Goal: Task Accomplishment & Management: Use online tool/utility

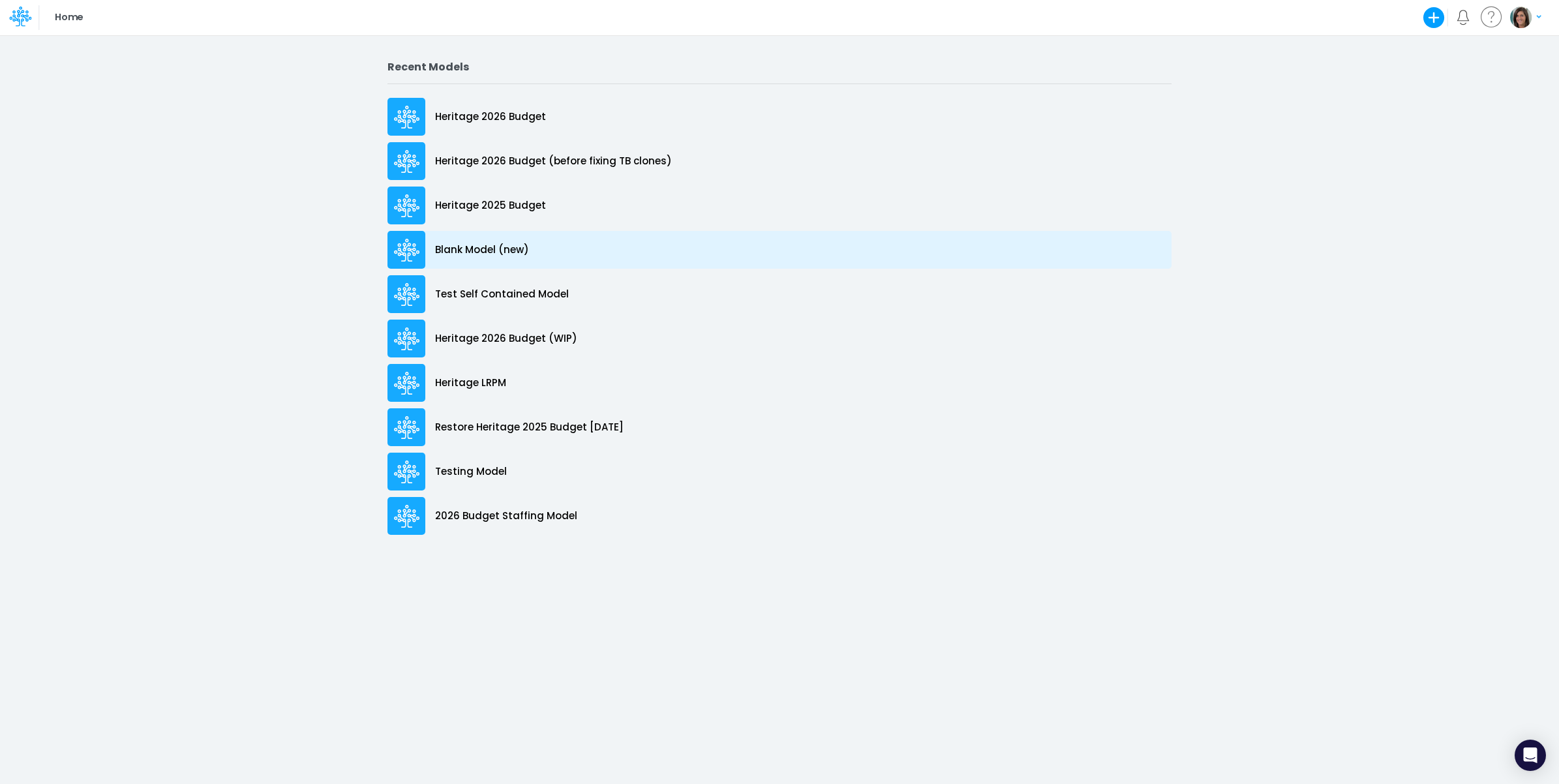
click at [509, 252] on p "Blank Model (new)" at bounding box center [481, 250] width 94 height 15
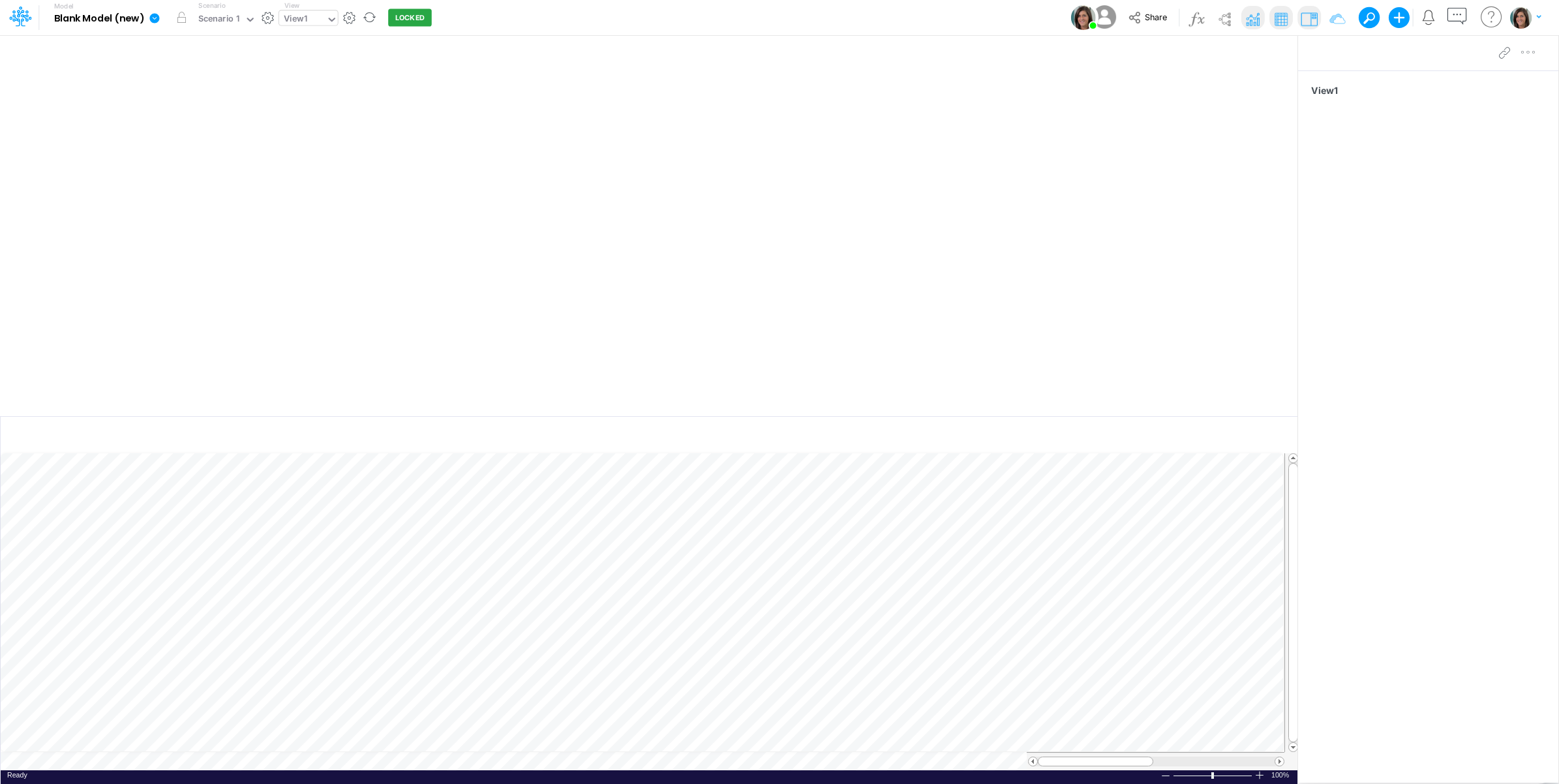
click at [291, 21] on div "View1" at bounding box center [295, 19] width 23 height 15
click at [596, 13] on div "Model Blank Model (new) Edit model settings Duplicate Import QuickBooks QuickBo…" at bounding box center [780, 17] width 1403 height 35
click at [1224, 19] on img at bounding box center [1225, 19] width 21 height 21
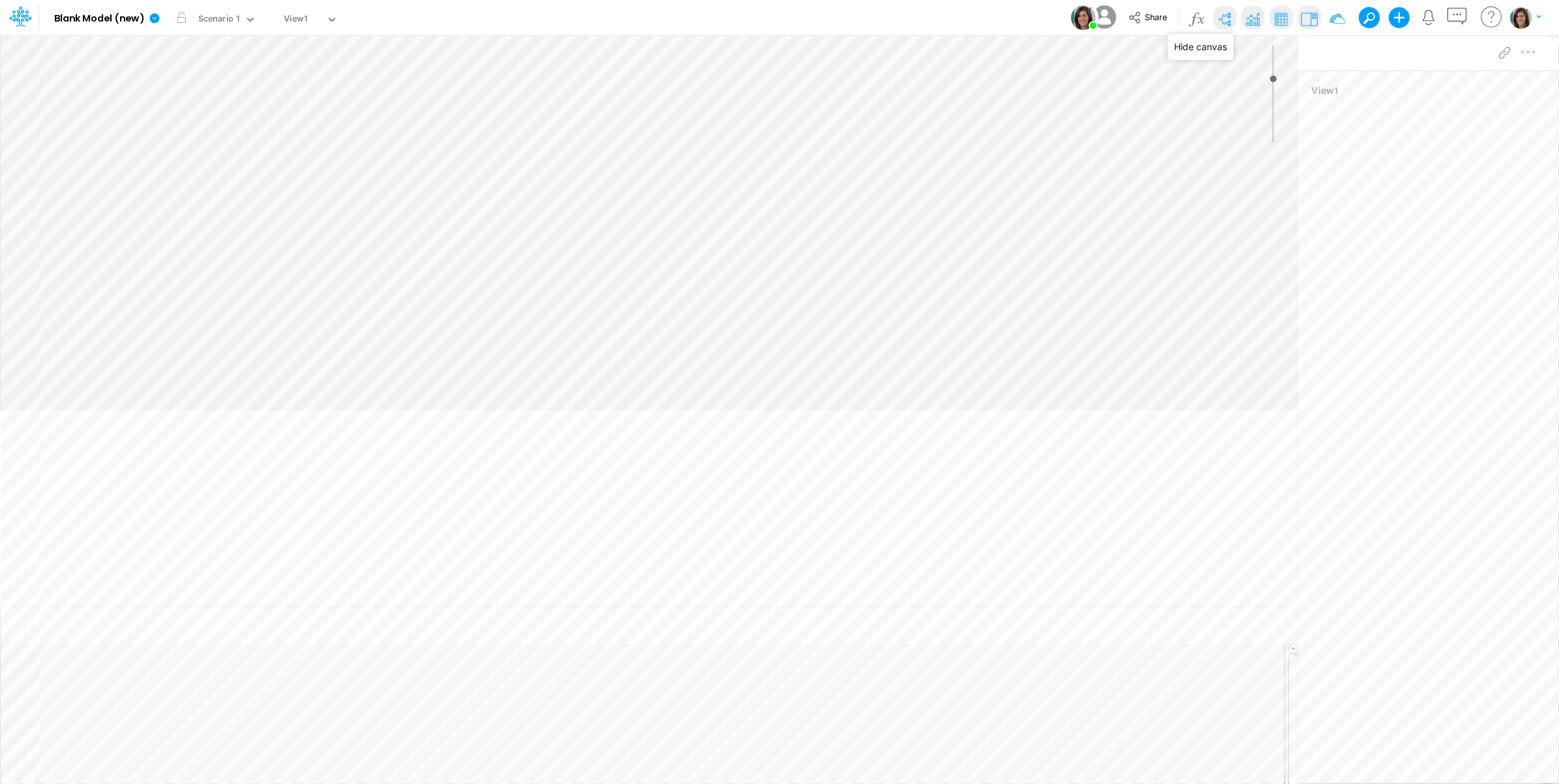
type input "0"
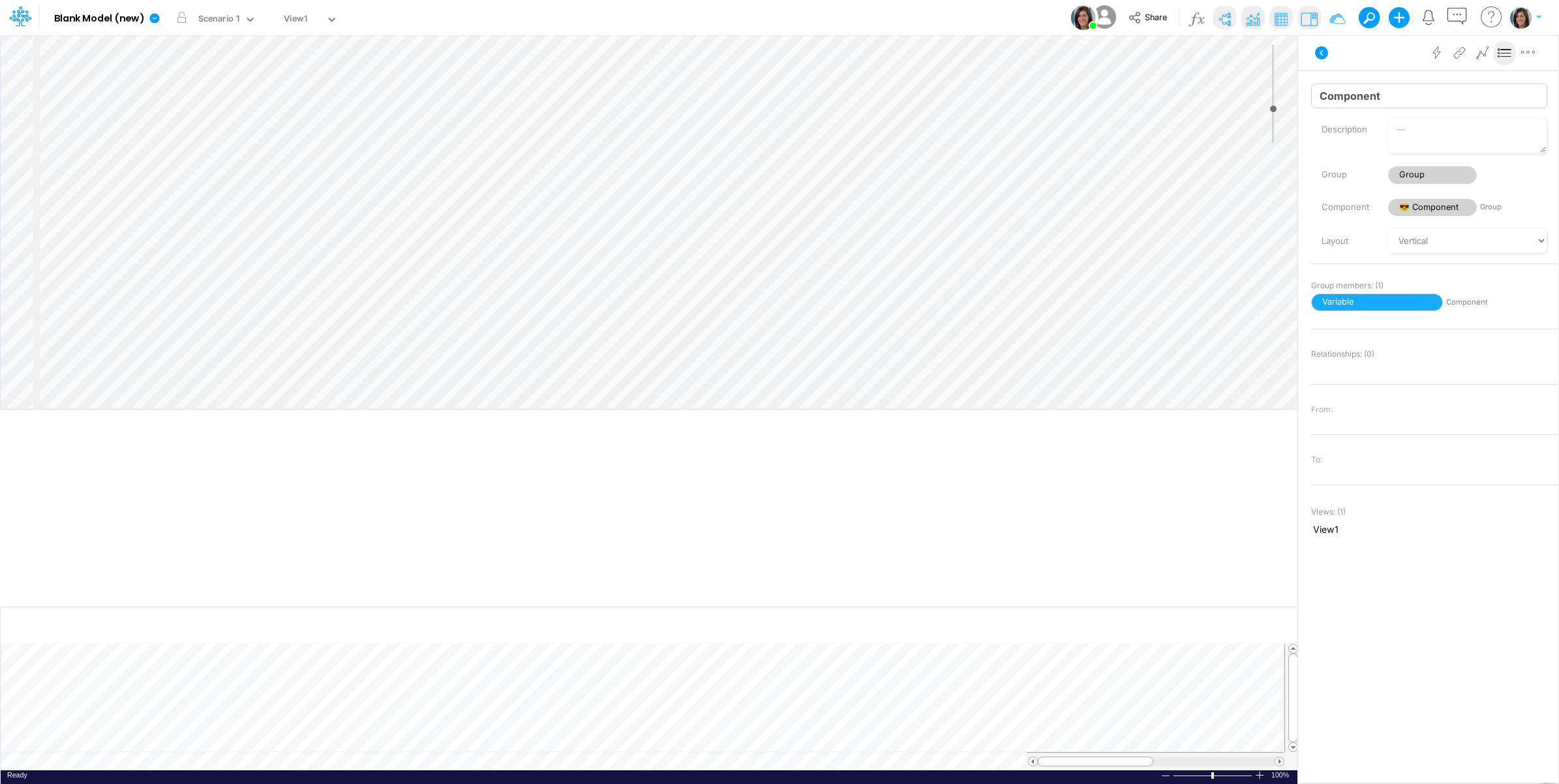
click at [1372, 99] on input "Component" at bounding box center [1429, 96] width 236 height 25
type input "P&L"
click at [1368, 61] on div "Advanced settings Delete" at bounding box center [1428, 53] width 260 height 37
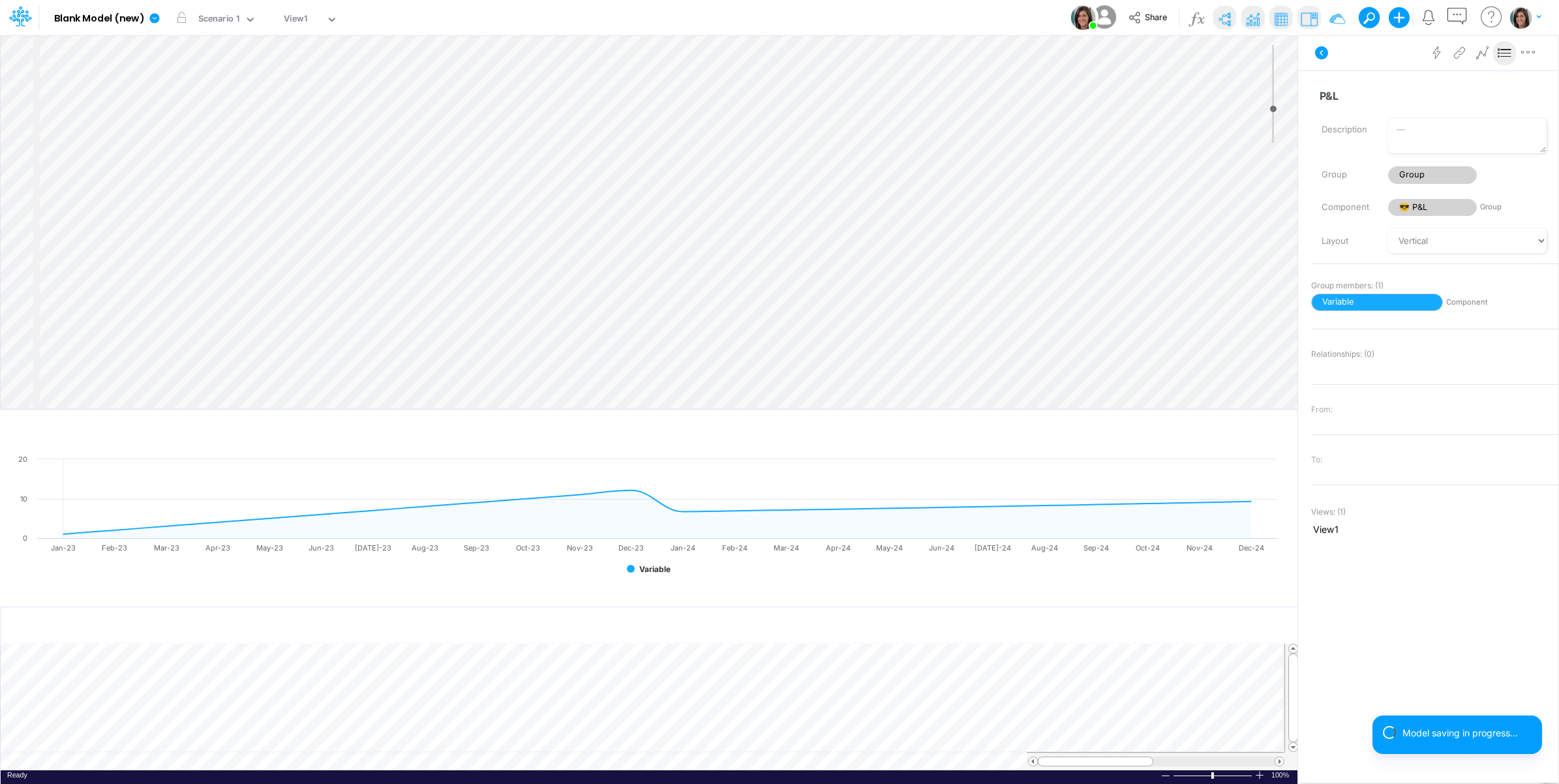
click at [165, 49] on div "Insert component Insert node Variable Constant Group Addition Subtraction Multi…" at bounding box center [650, 222] width 1298 height 374
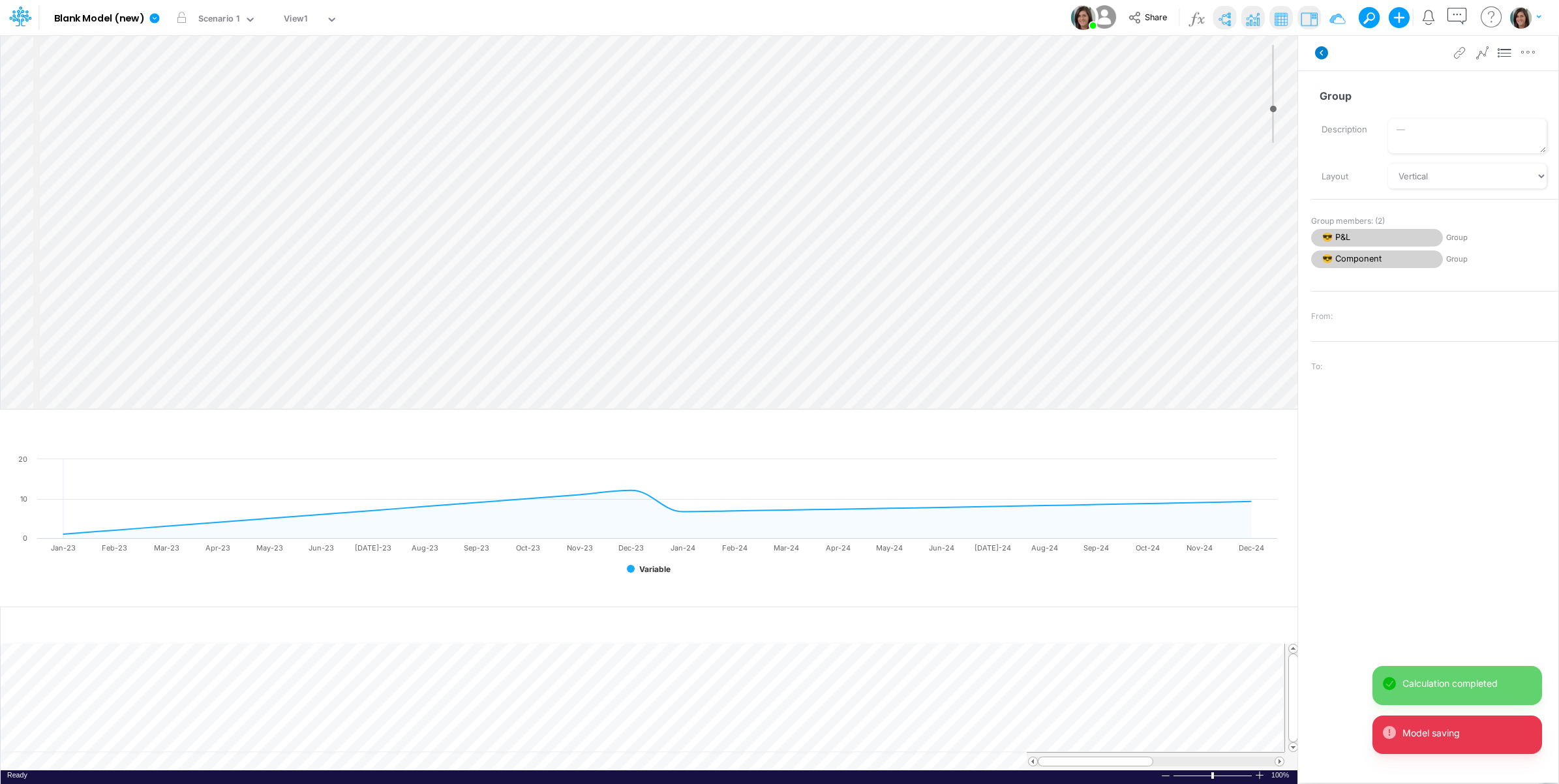
click at [1322, 49] on icon at bounding box center [1321, 52] width 13 height 13
click at [160, 21] on icon at bounding box center [155, 18] width 12 height 12
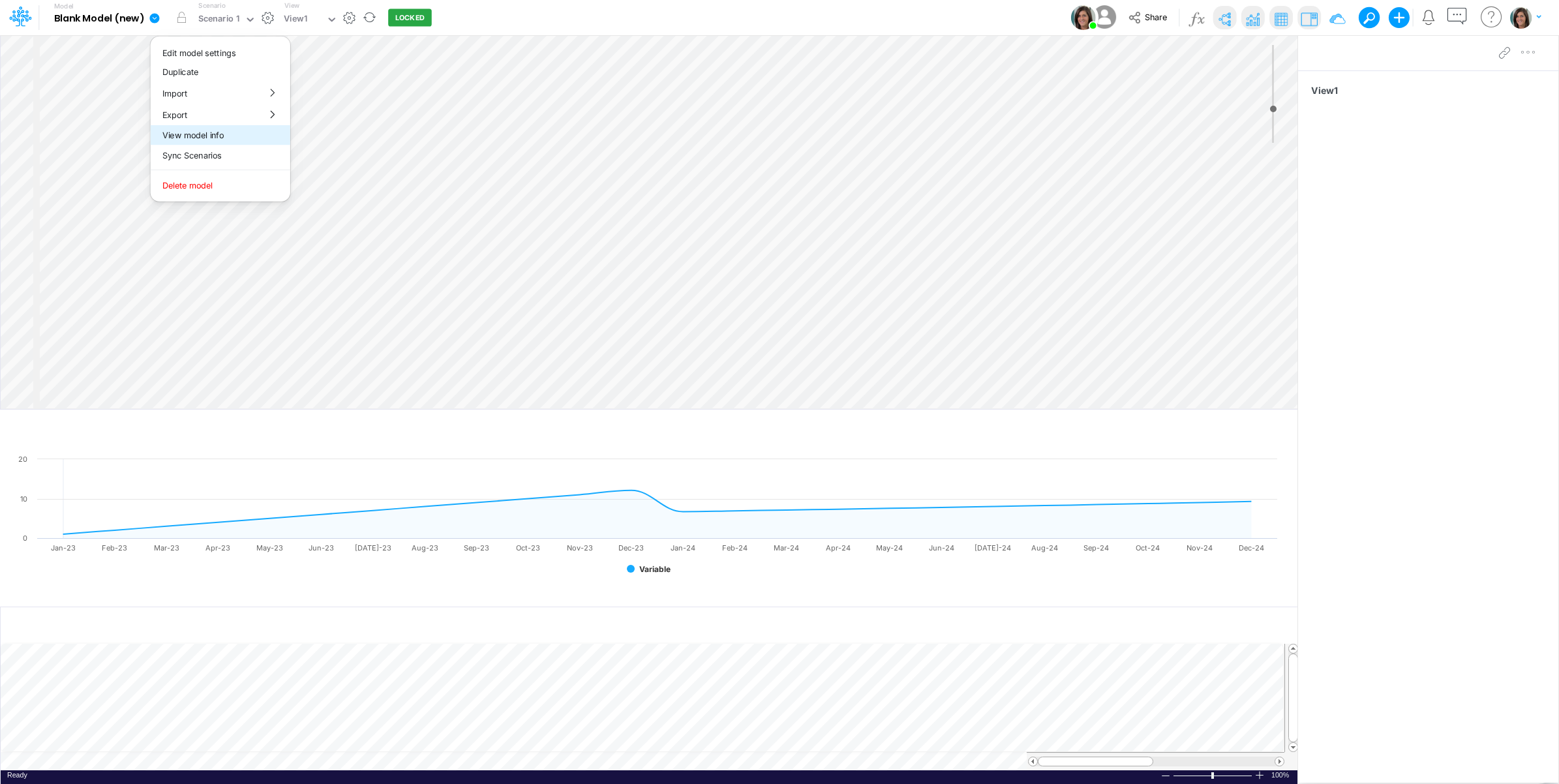
click at [194, 132] on button "View model info" at bounding box center [221, 135] width 139 height 20
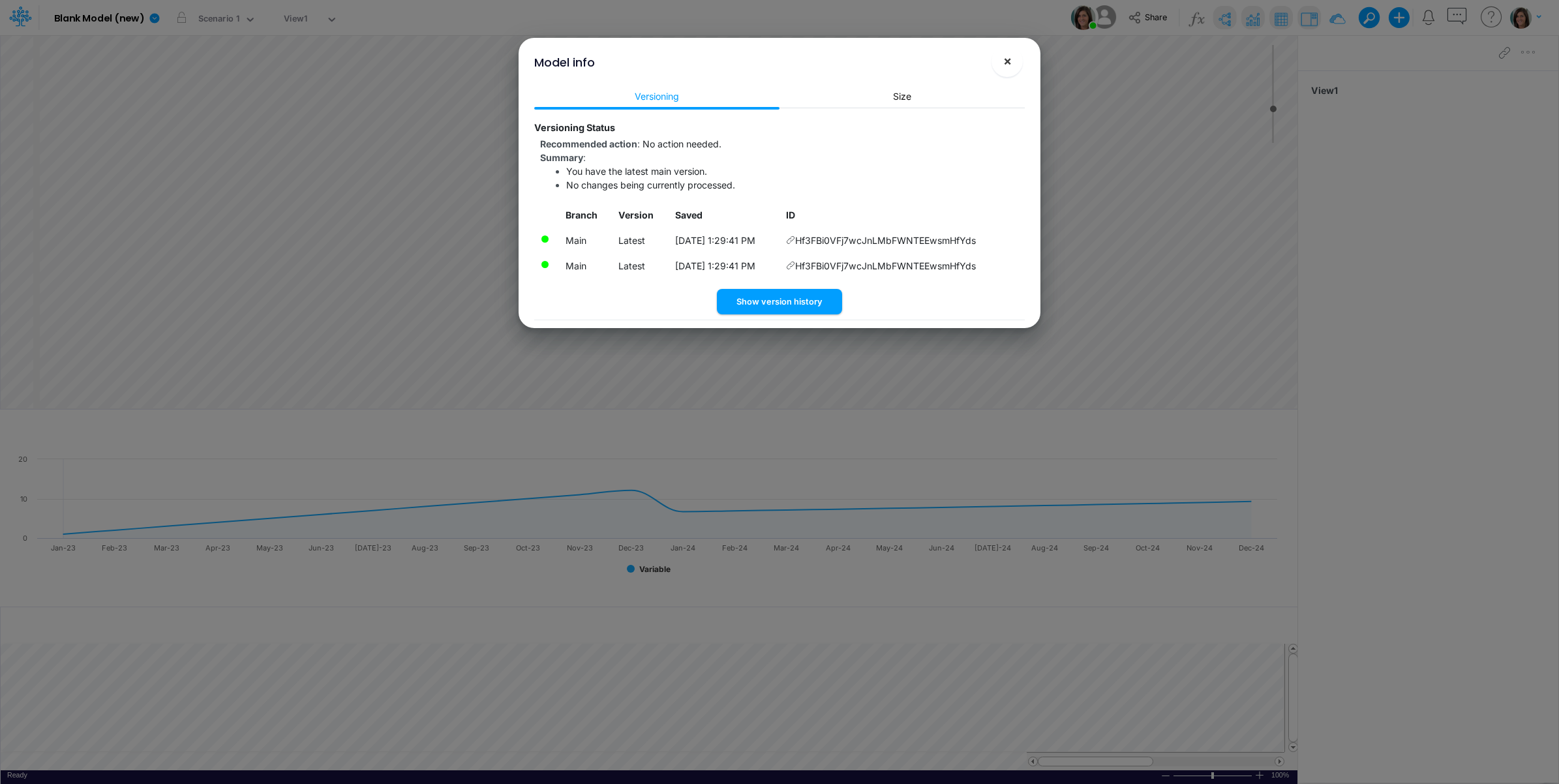
click at [1000, 63] on button "×" at bounding box center [1007, 61] width 31 height 31
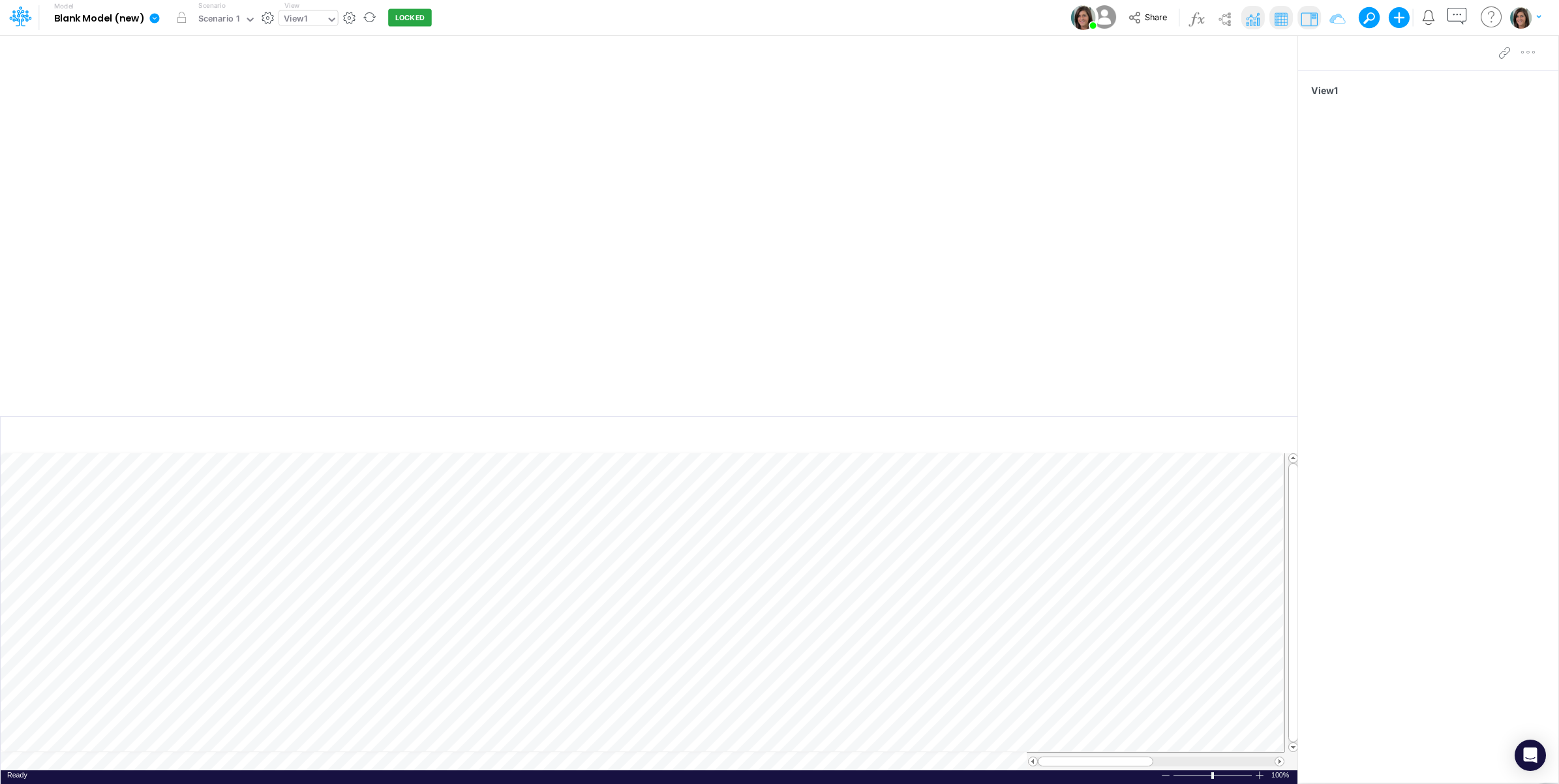
click at [293, 18] on div "View1" at bounding box center [295, 19] width 23 height 15
click at [317, 71] on div "View2" at bounding box center [367, 65] width 176 height 21
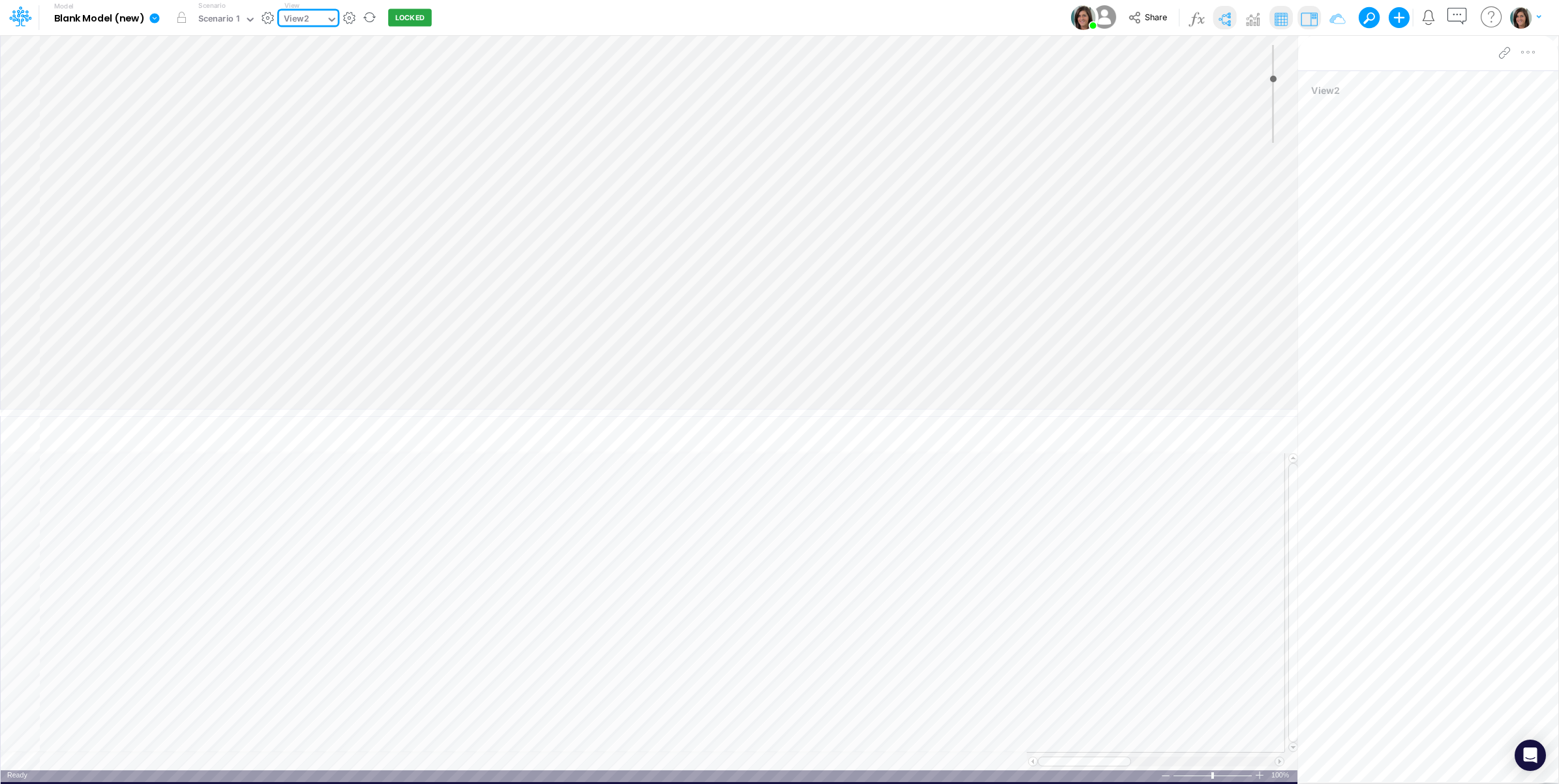
type input "0"
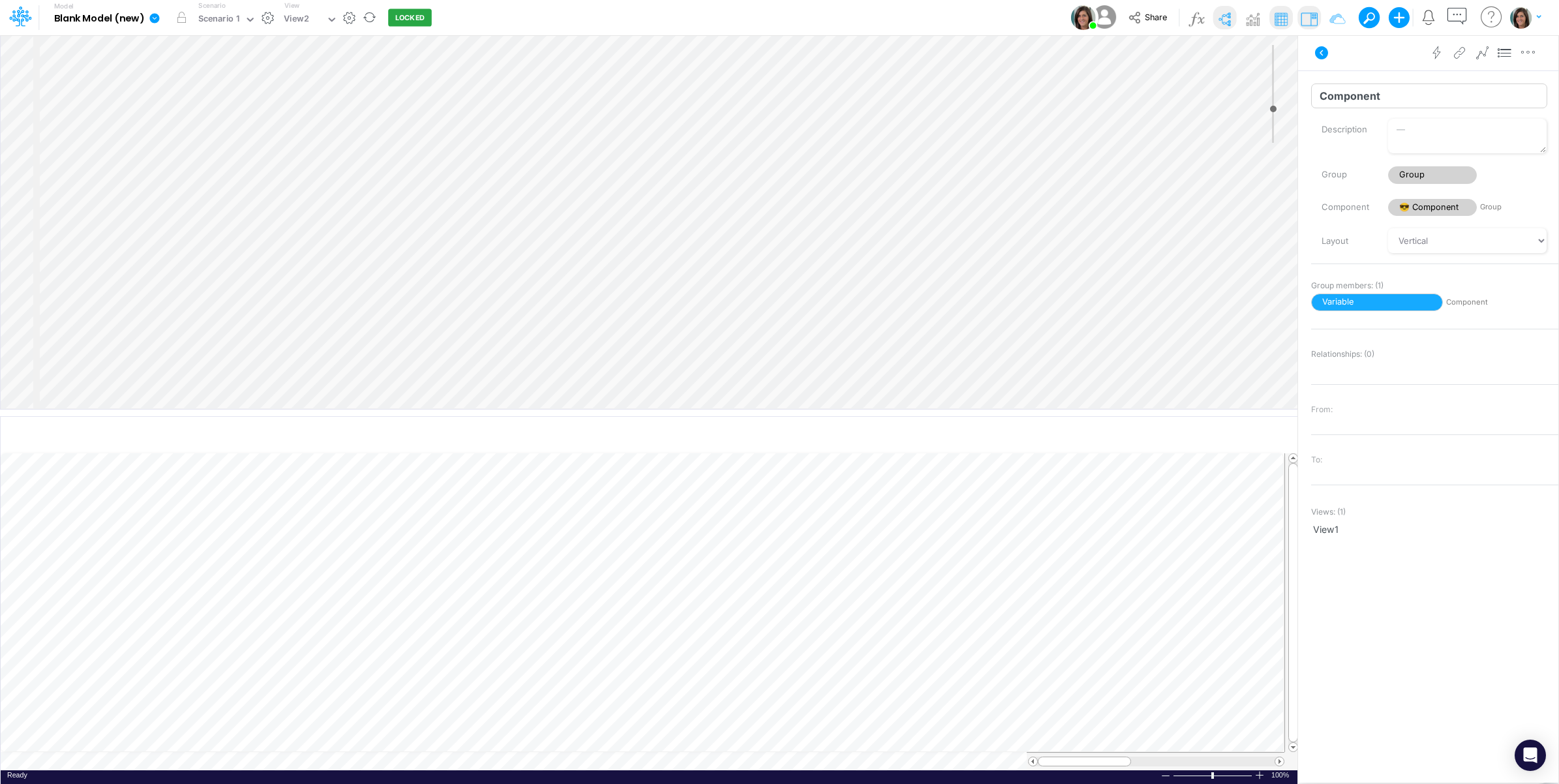
click at [1465, 105] on input "Component" at bounding box center [1429, 96] width 236 height 25
type input "P"
type input "IS"
click at [1382, 49] on div "Advanced settings Delete" at bounding box center [1428, 53] width 260 height 37
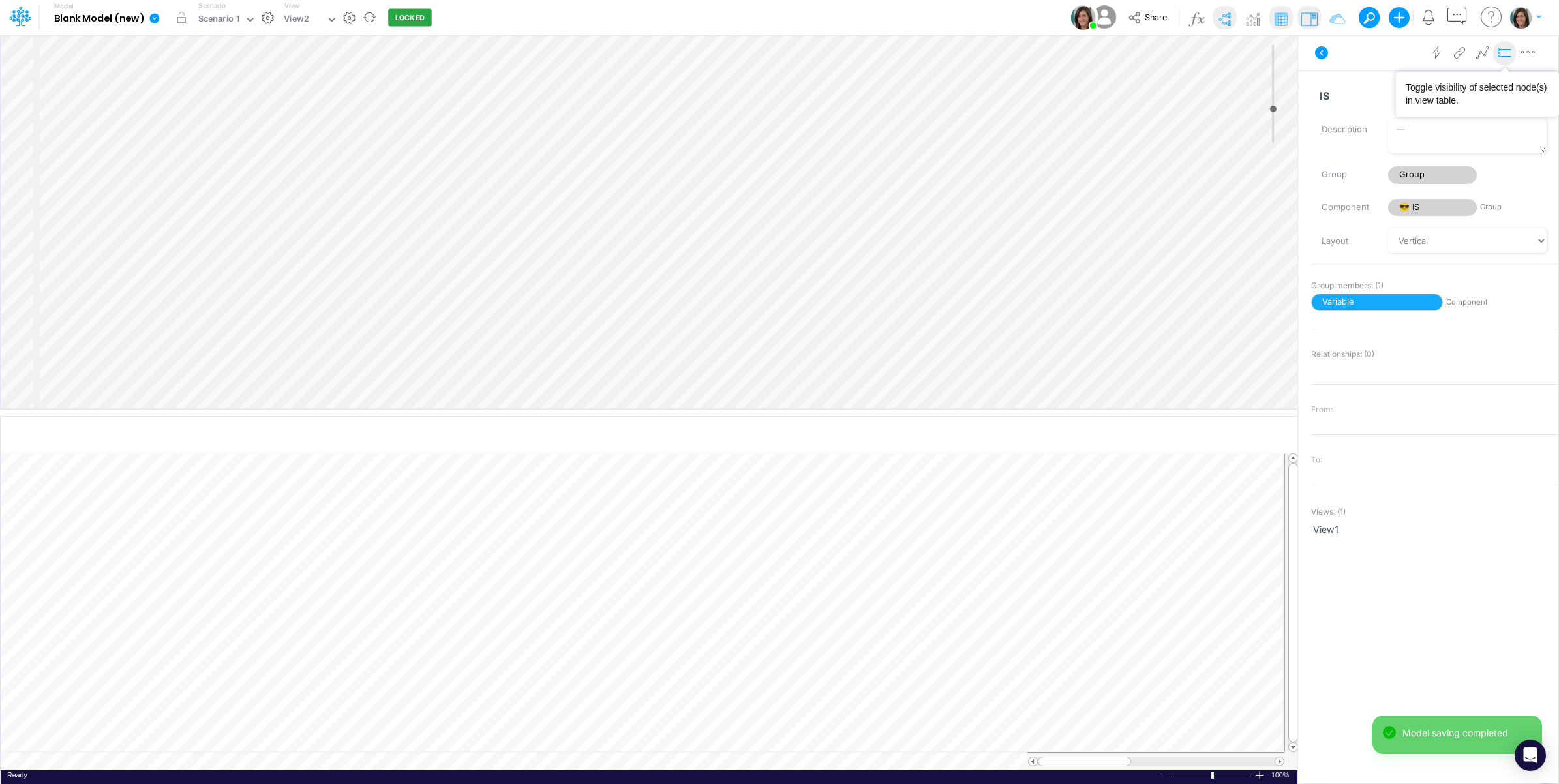
click at [1505, 60] on button at bounding box center [1505, 53] width 23 height 25
click at [1504, 60] on button at bounding box center [1505, 53] width 23 height 25
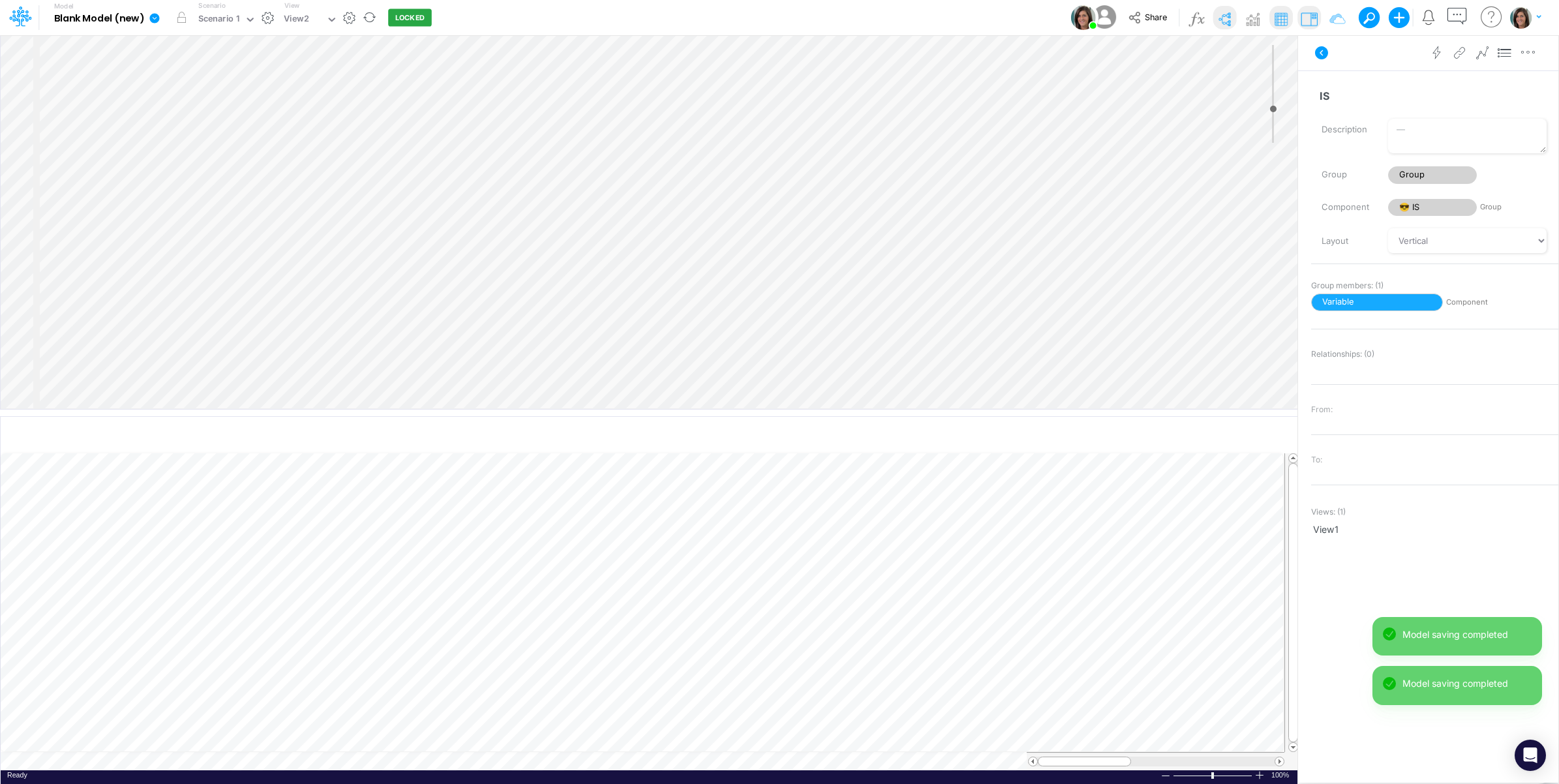
click at [147, 47] on div "Insert component Insert node Variable Constant Group Addition Subtraction Multi…" at bounding box center [650, 222] width 1298 height 374
click at [142, 87] on div "Insert component Insert node Variable Constant Group Addition Subtraction Multi…" at bounding box center [650, 222] width 1298 height 374
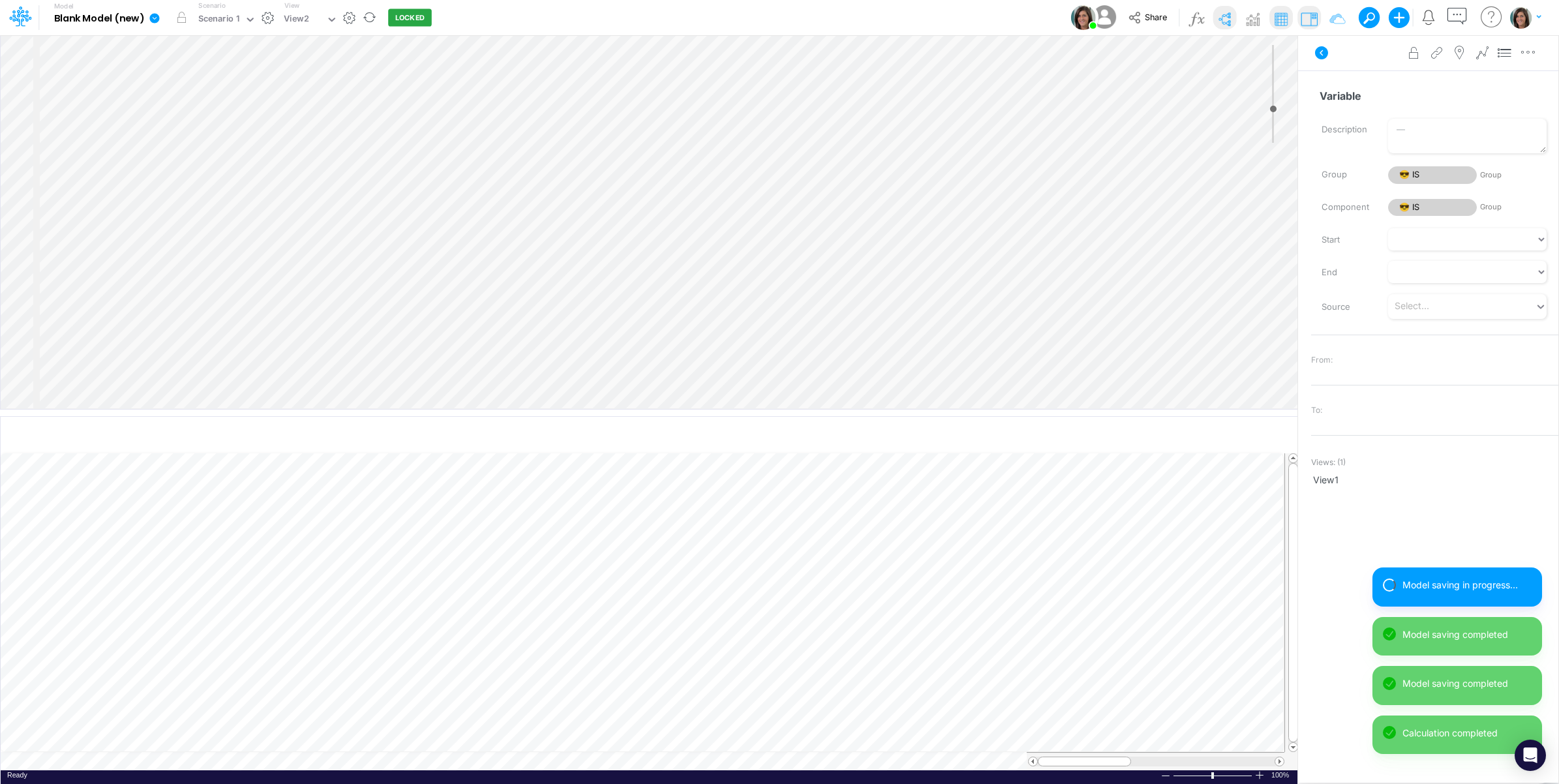
click at [183, 112] on div "Insert component Insert child node Variable Constant Group Addition Subtraction…" at bounding box center [650, 222] width 1298 height 374
click at [1401, 93] on input "Variable" at bounding box center [1429, 96] width 236 height 25
click at [1400, 93] on input "Variable" at bounding box center [1429, 96] width 236 height 25
type input "Revenue"
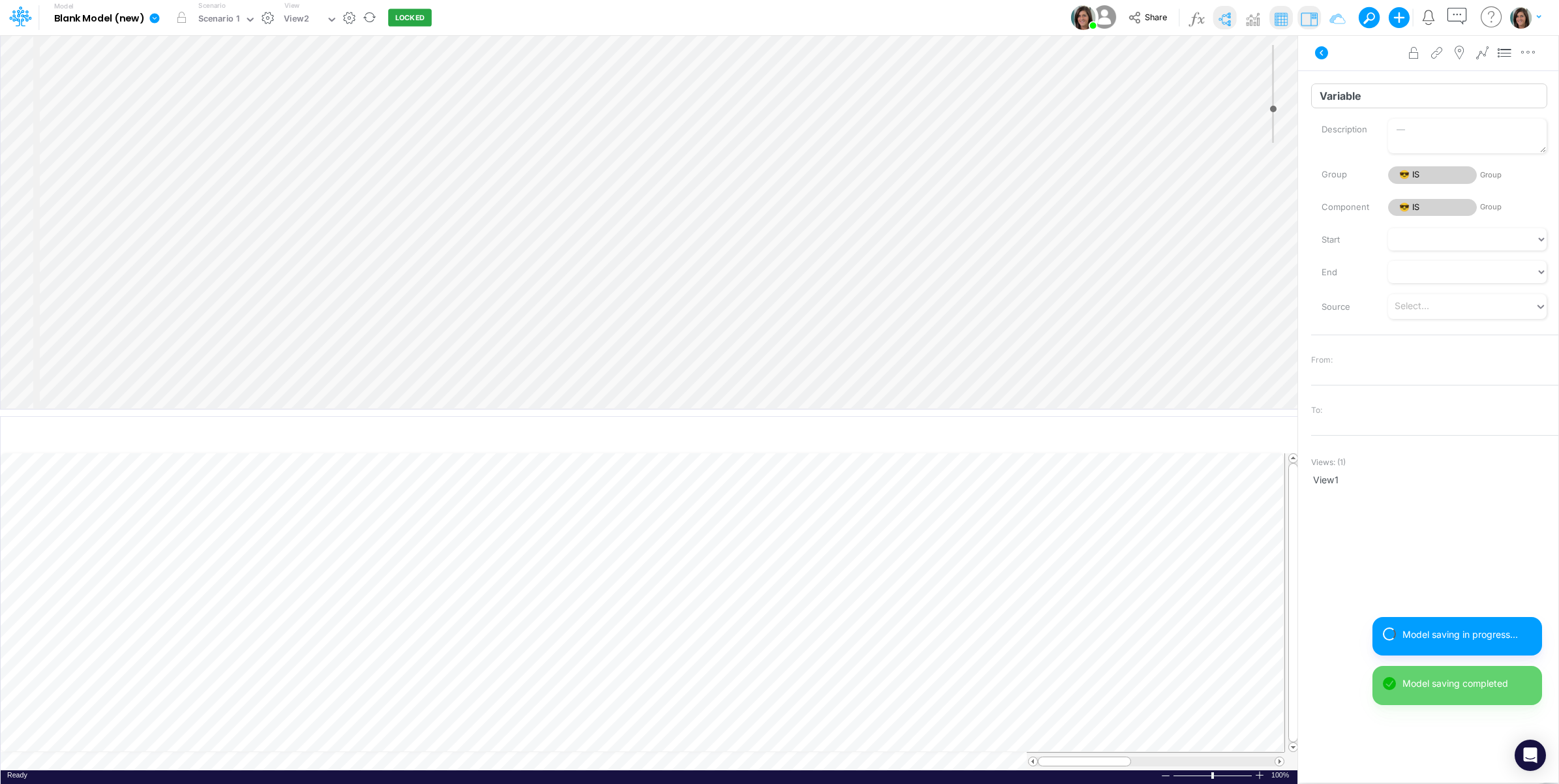
click at [1399, 106] on input "Variable" at bounding box center [1429, 96] width 236 height 25
click at [1398, 105] on input "Variable" at bounding box center [1429, 96] width 236 height 25
type input "Expenses"
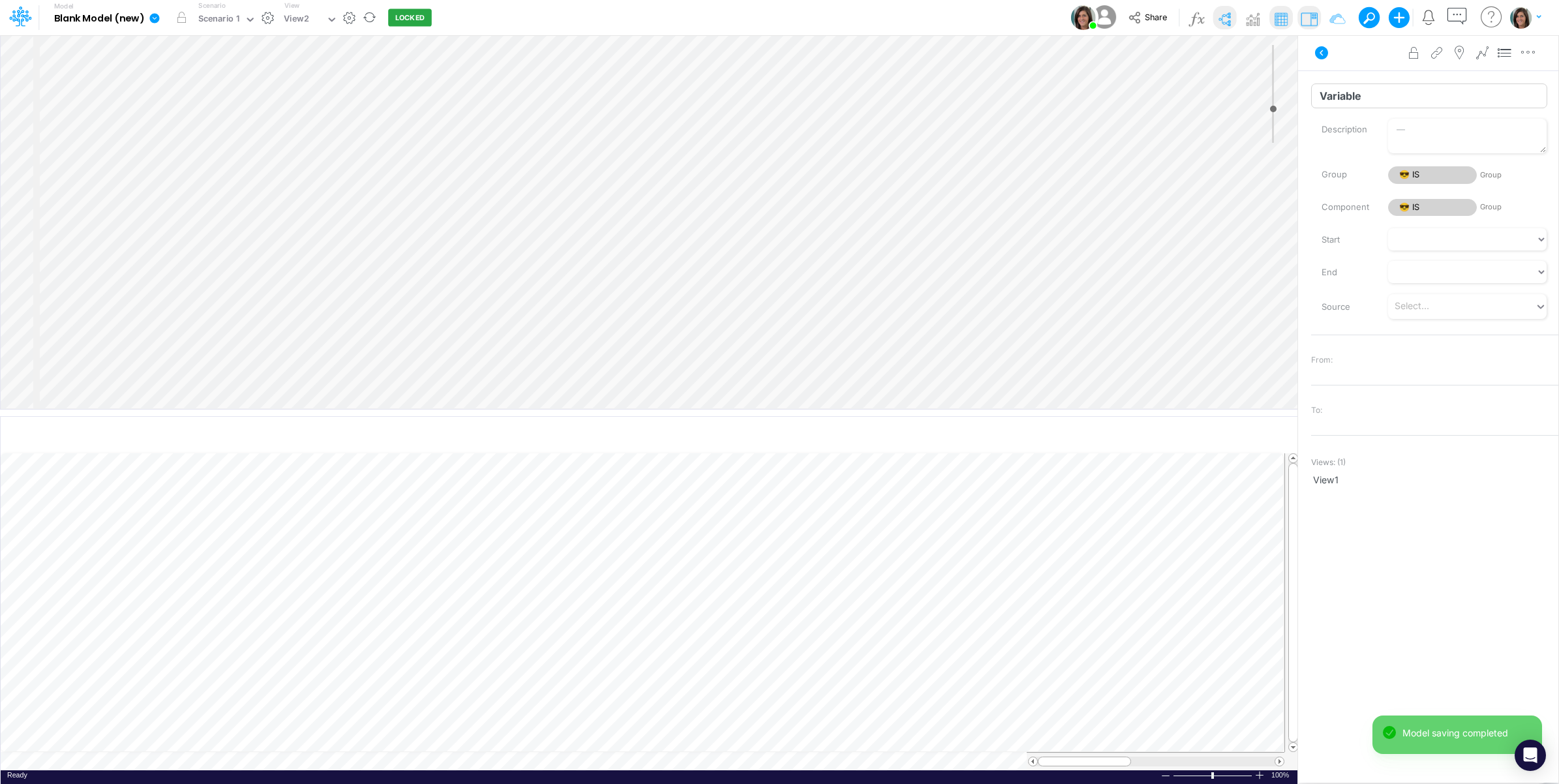
click at [1380, 96] on input "Variable" at bounding box center [1429, 96] width 236 height 25
type input "Net Income"
select select "1"
select select "Multiply"
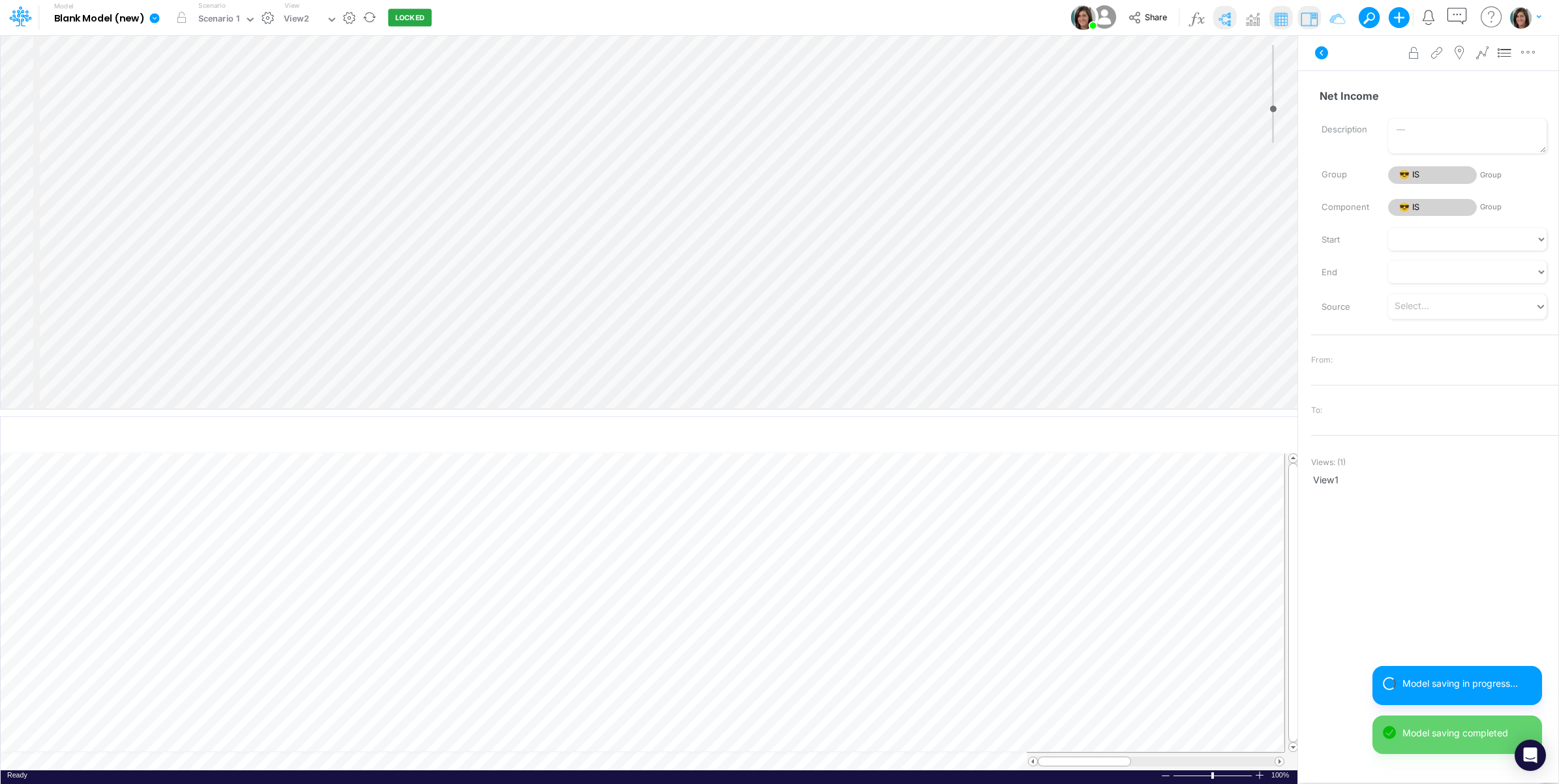
select select "Add"
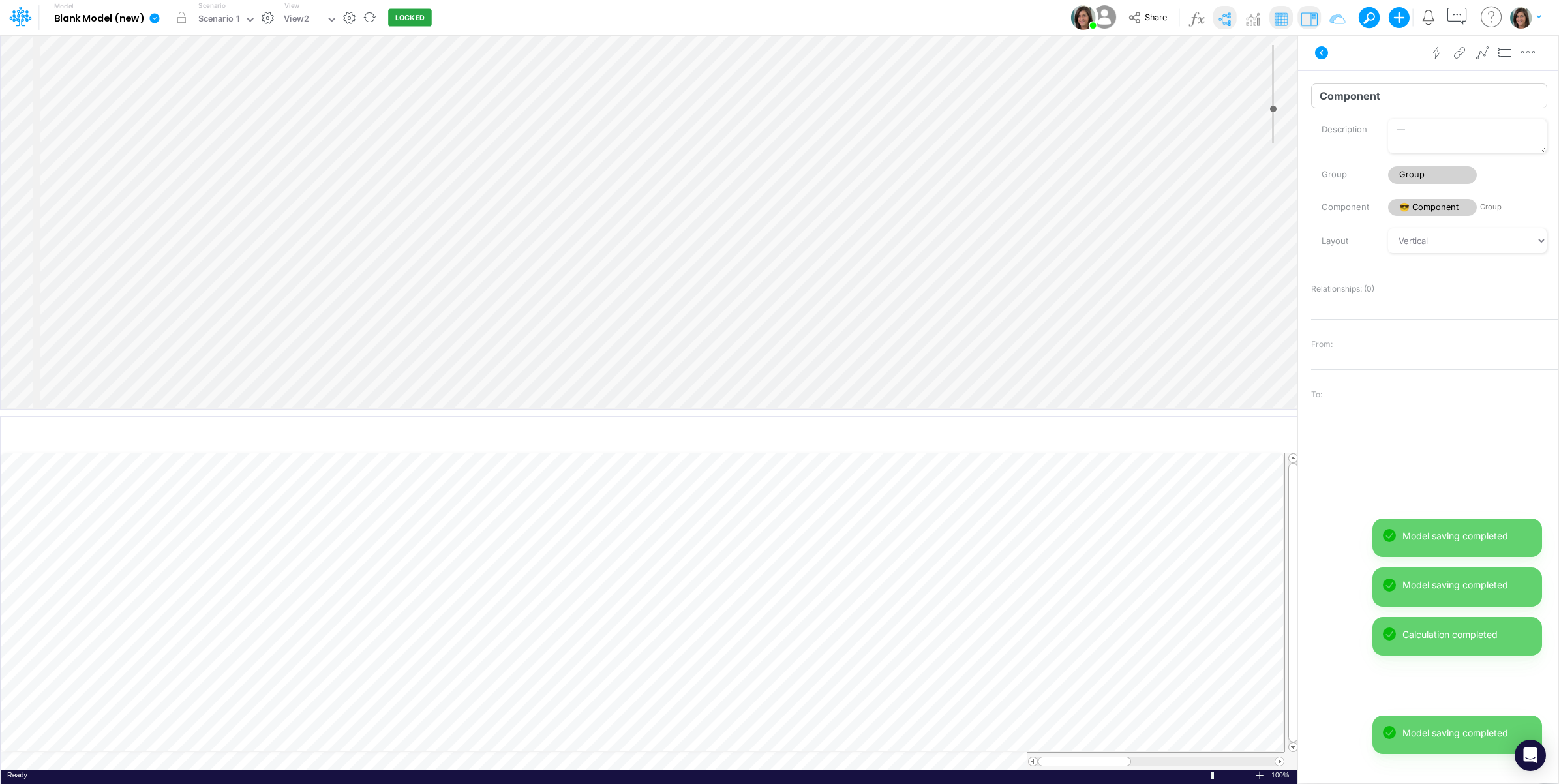
click at [1437, 101] on input "Component" at bounding box center [1429, 96] width 236 height 25
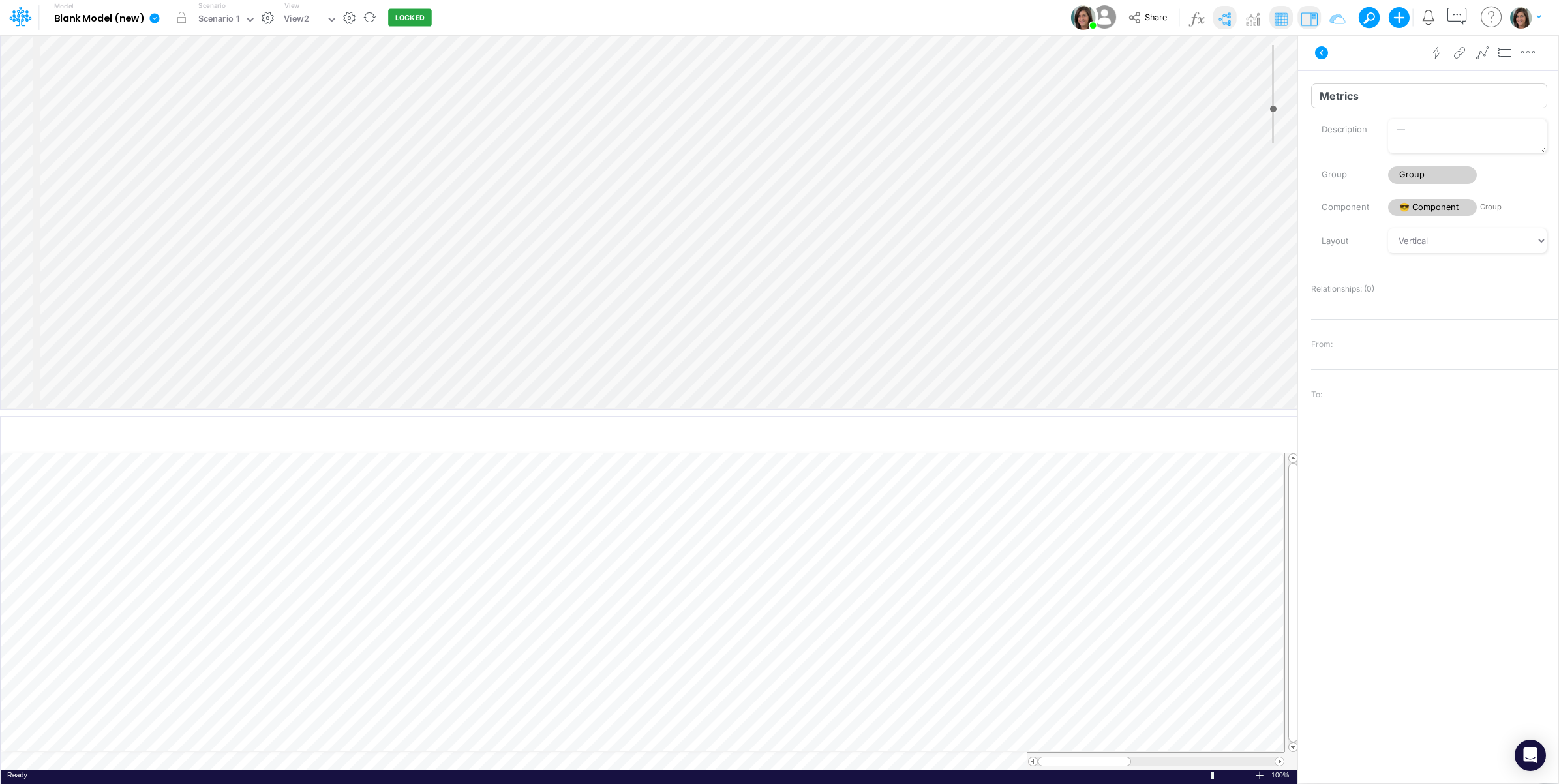
type input "Metrics"
click at [123, 161] on div "Insert component Insert node Variable Constant Group Addition Subtraction Multi…" at bounding box center [650, 222] width 1298 height 374
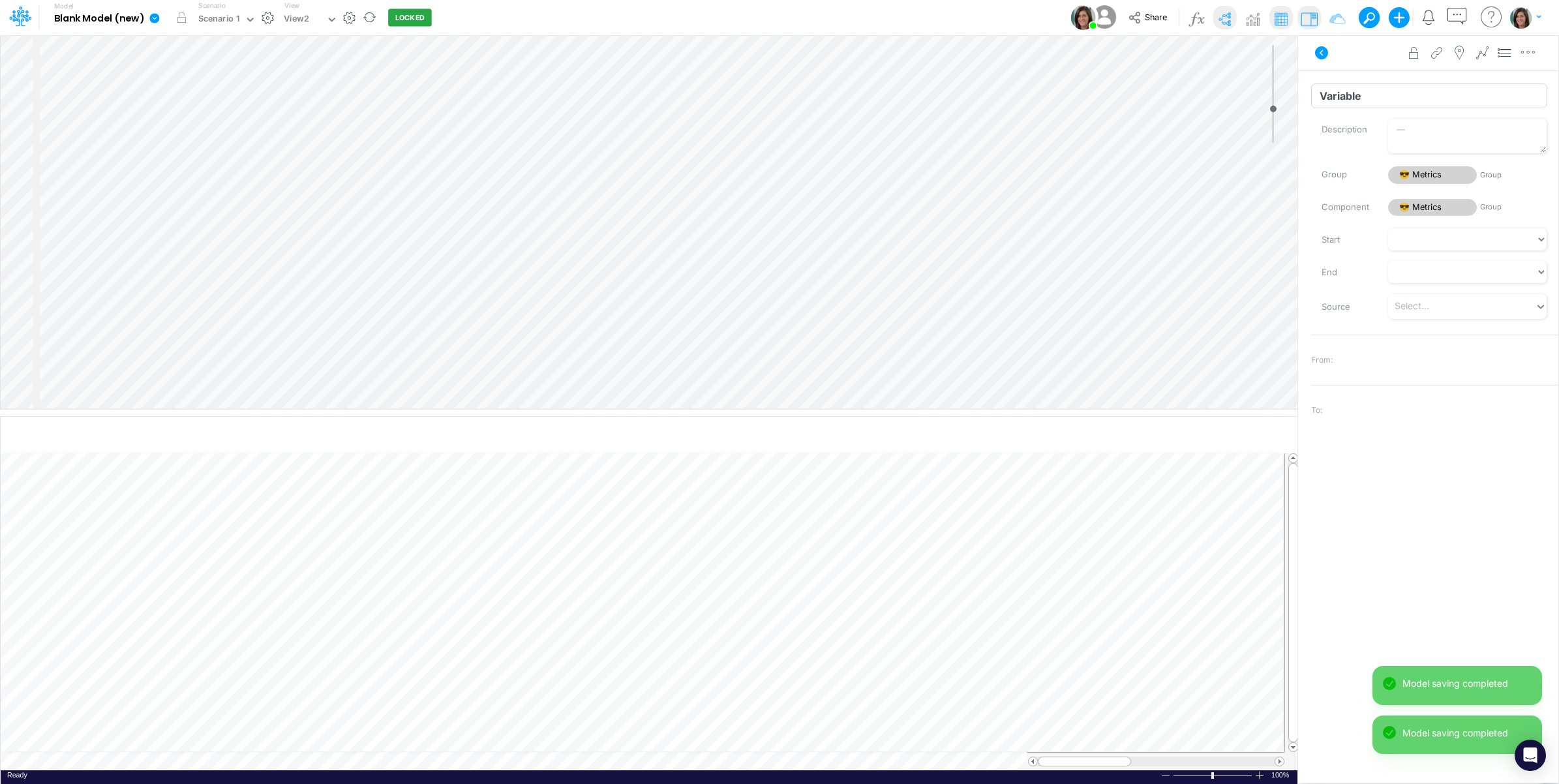
click at [1404, 98] on input "Variable" at bounding box center [1429, 96] width 236 height 25
click at [1404, 99] on input "Variable" at bounding box center [1429, 96] width 236 height 25
click at [1388, 93] on input "Margin" at bounding box center [1429, 96] width 236 height 25
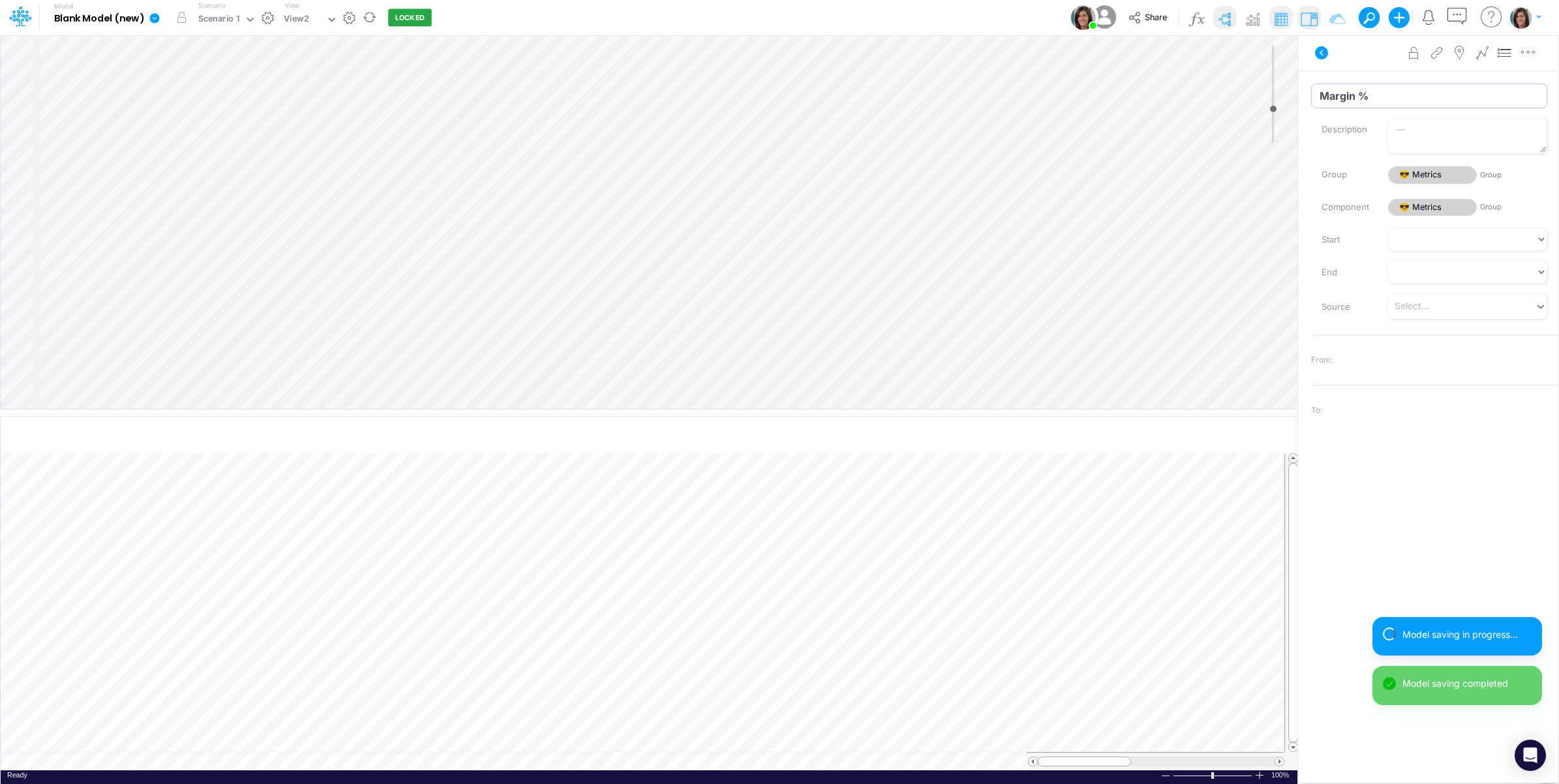
type input "Margin %"
click at [1352, 55] on div "Advanced settings Delete" at bounding box center [1428, 53] width 260 height 37
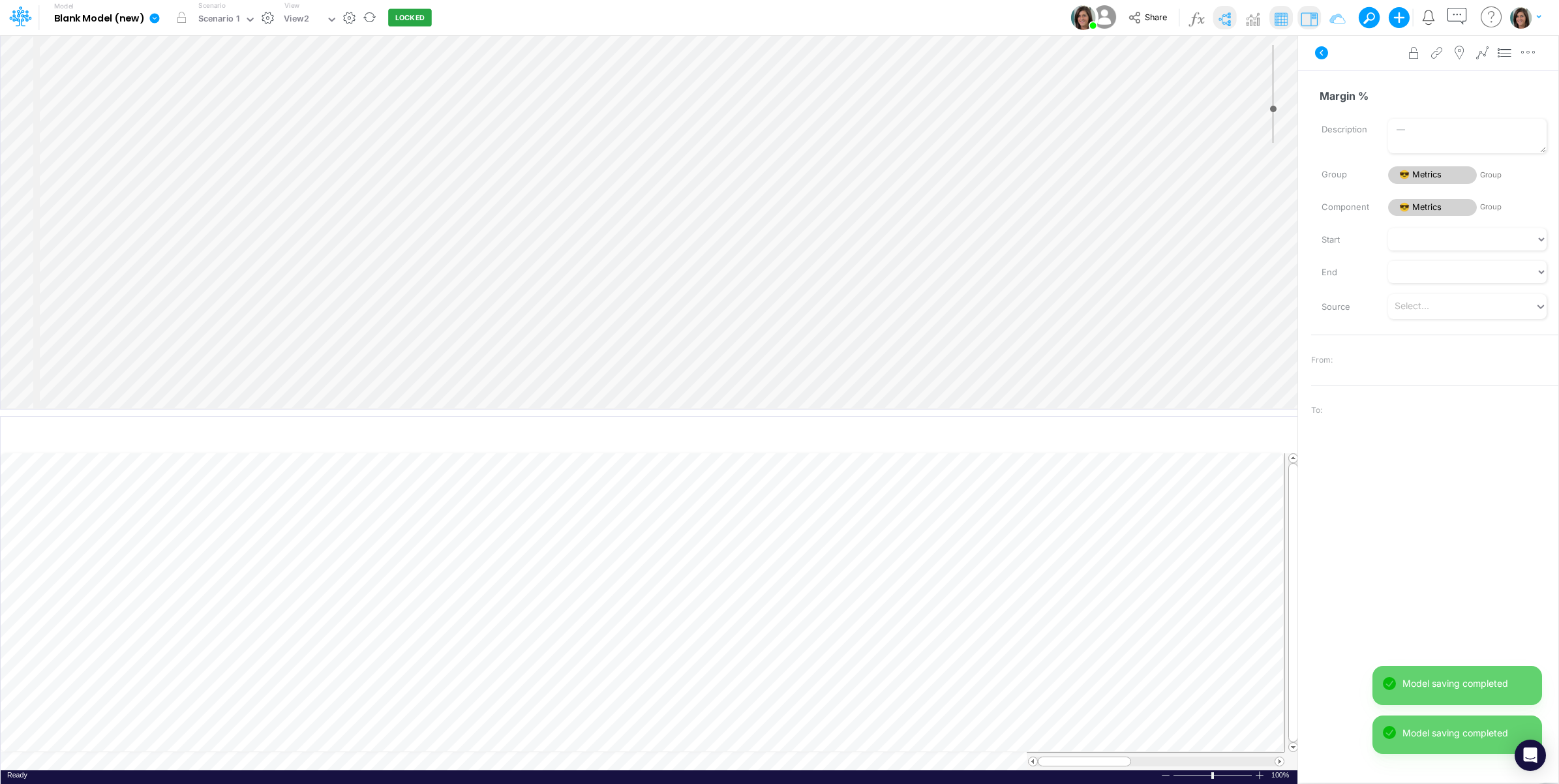
click at [148, 177] on div "Insert component Insert child node Variable Constant Group Addition Subtraction…" at bounding box center [650, 222] width 1298 height 374
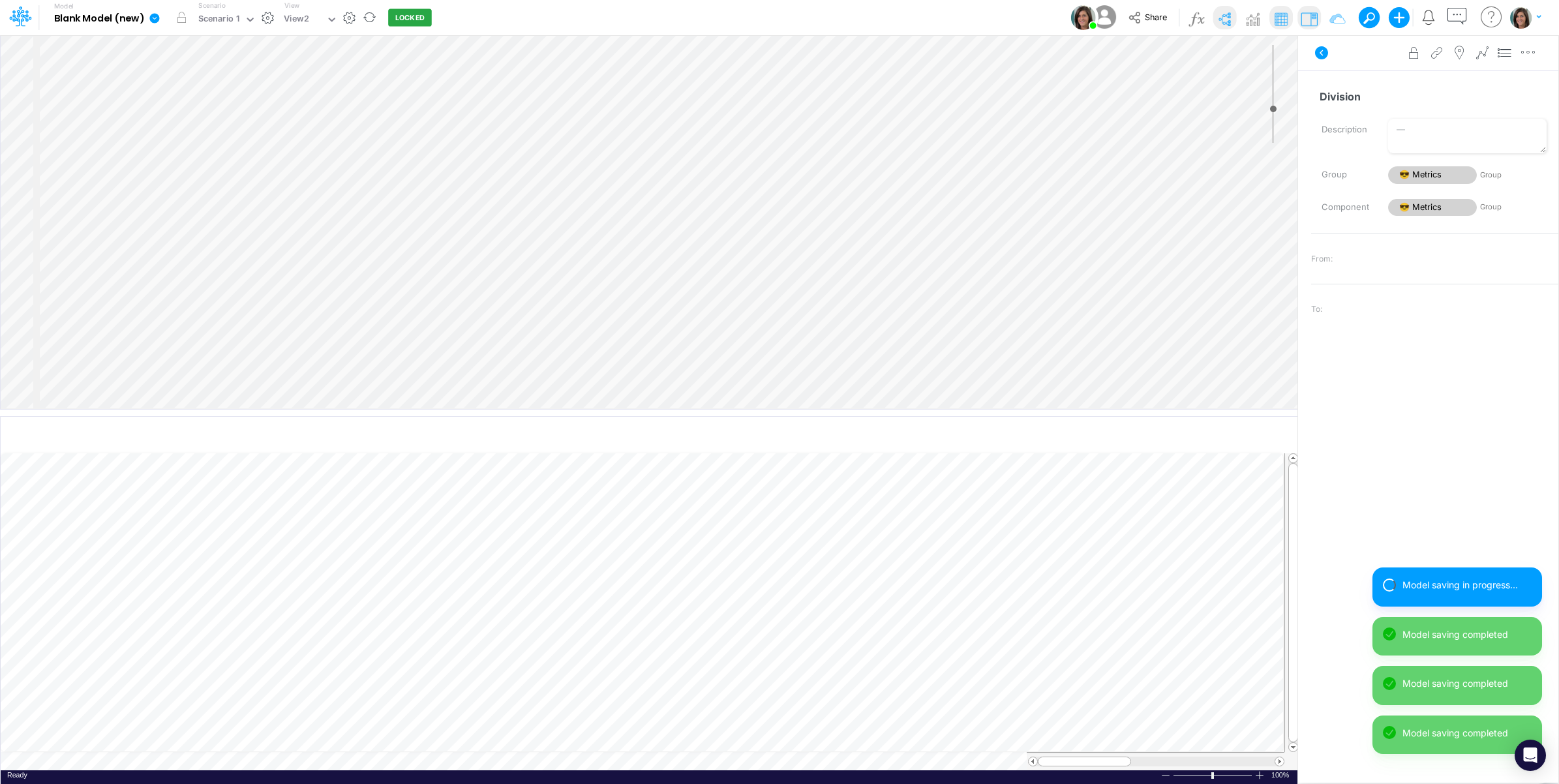
select select "1"
select select "Multiply"
select select "Add"
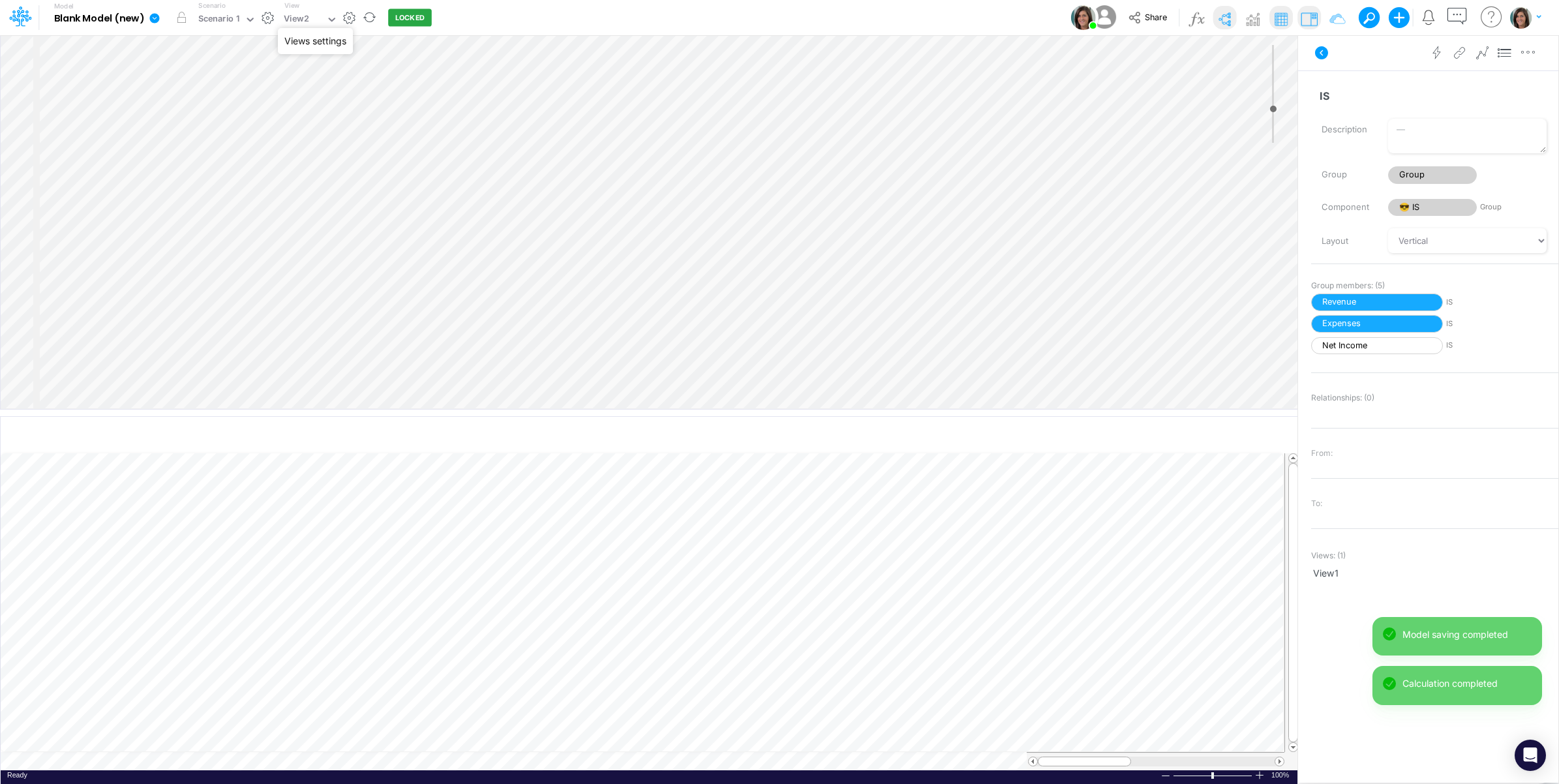
click at [346, 16] on button "button" at bounding box center [350, 17] width 14 height 14
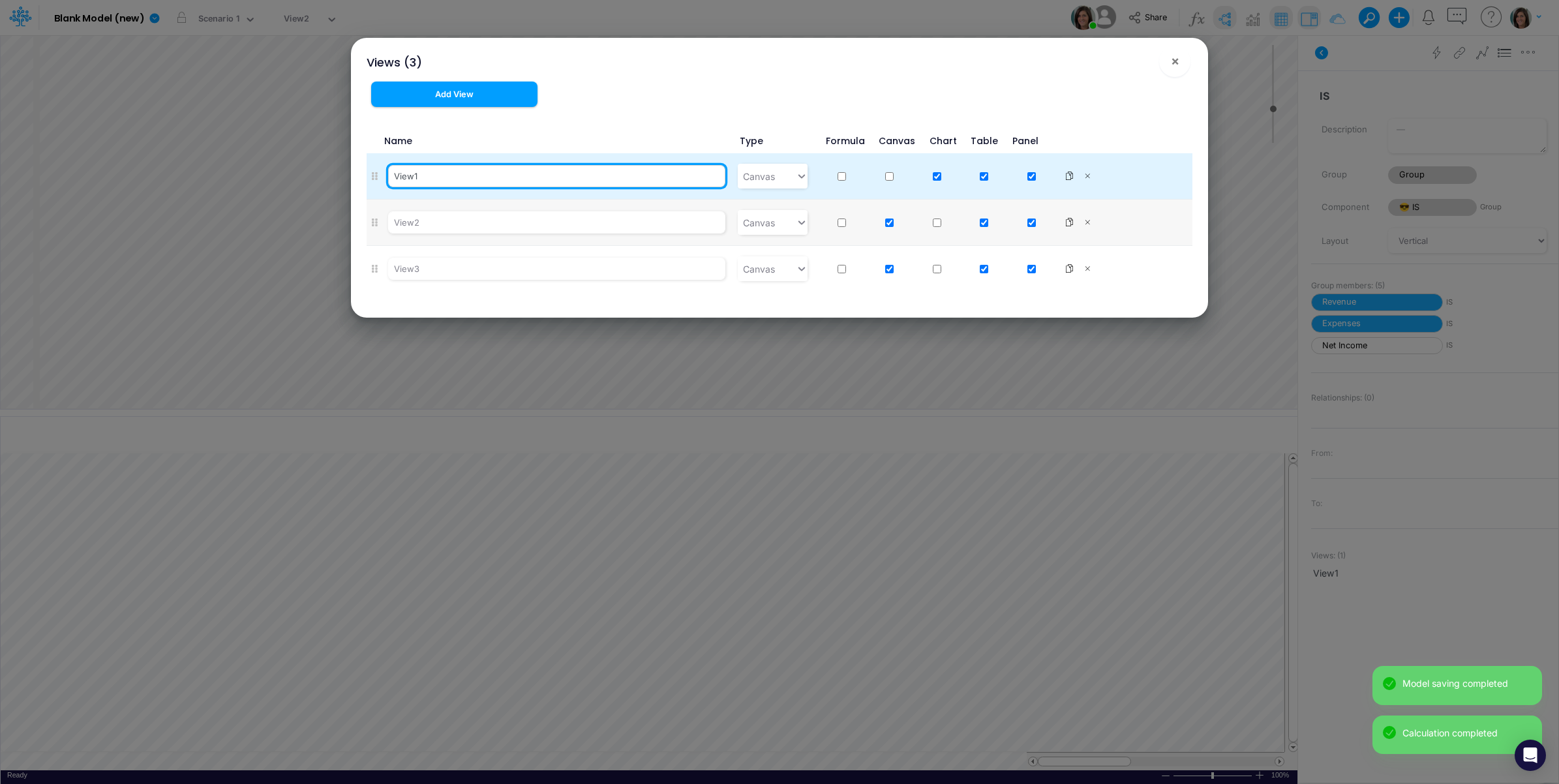
click at [425, 177] on input "View1" at bounding box center [557, 175] width 337 height 22
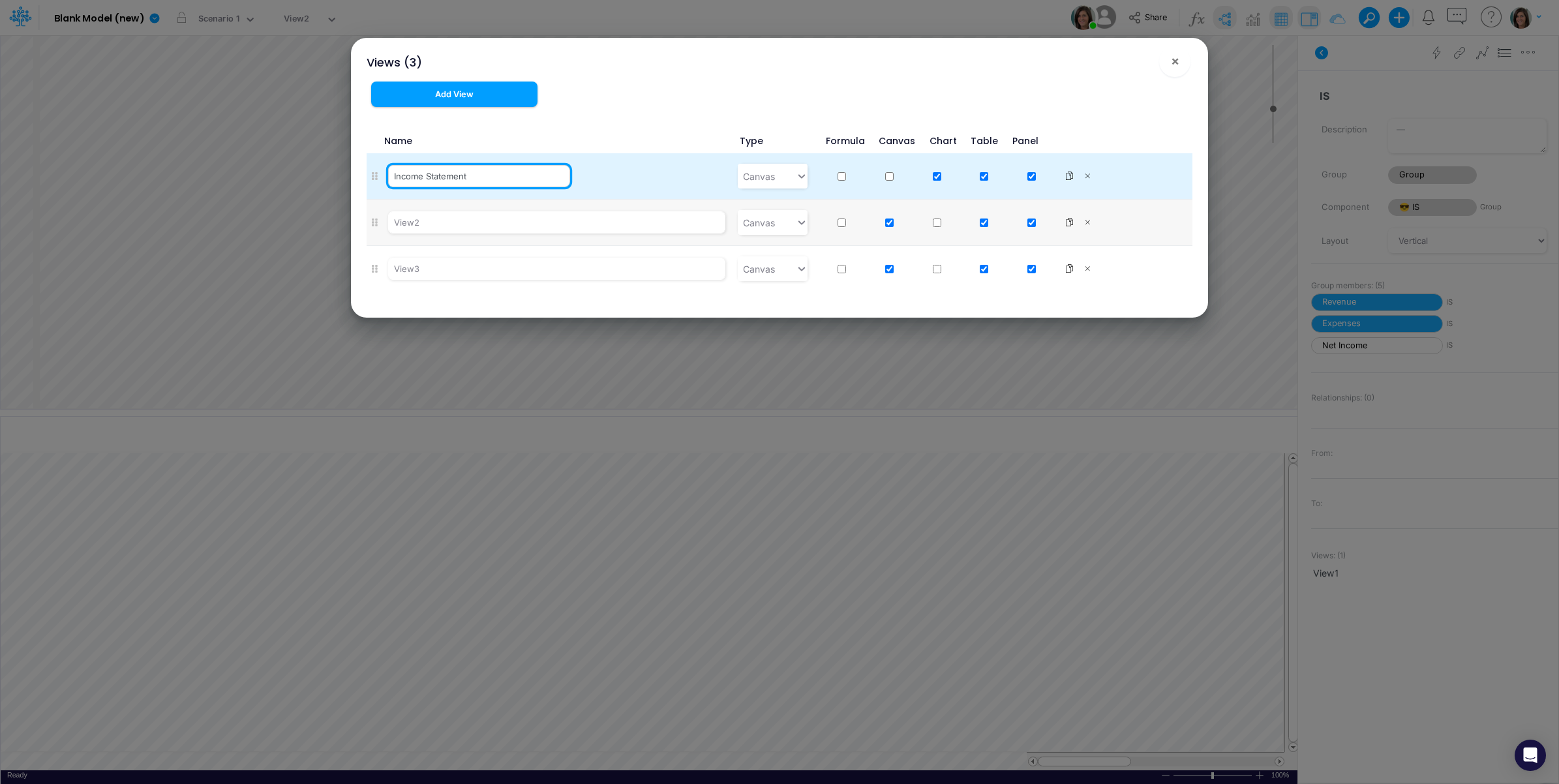
type input "Income Statement"
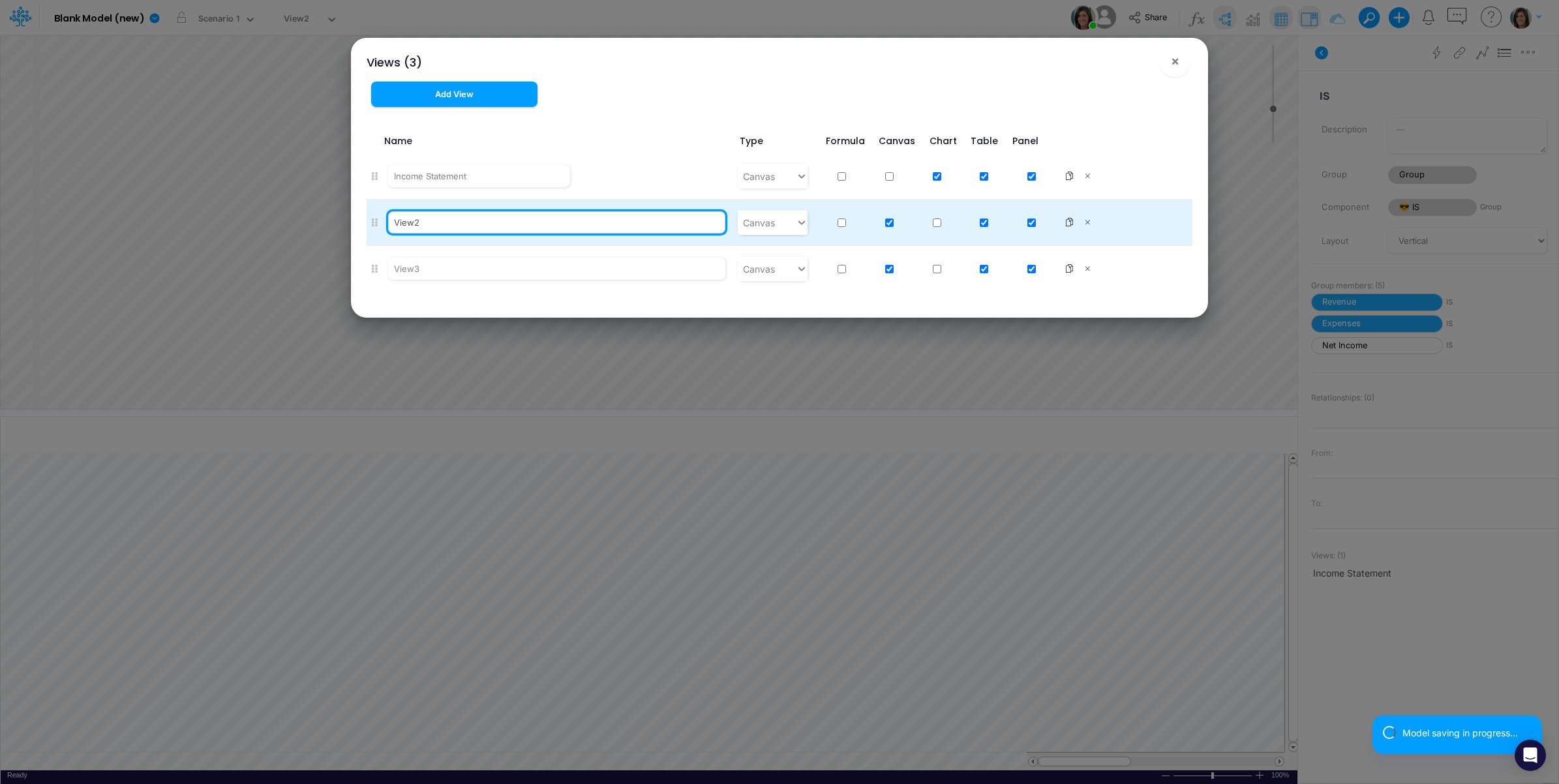
click at [435, 225] on input "View2" at bounding box center [557, 222] width 337 height 22
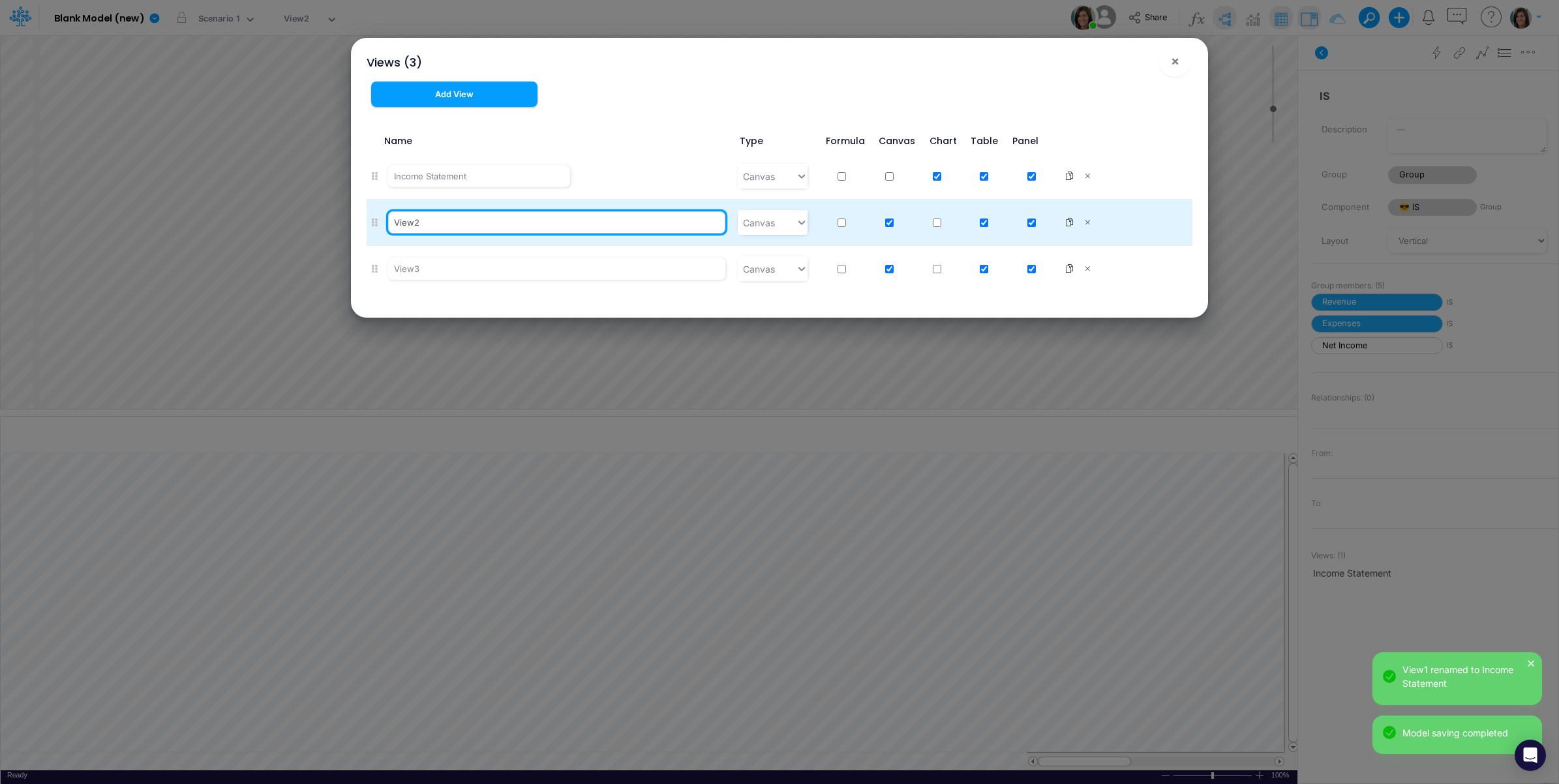
click at [433, 223] on input "View2" at bounding box center [557, 222] width 337 height 22
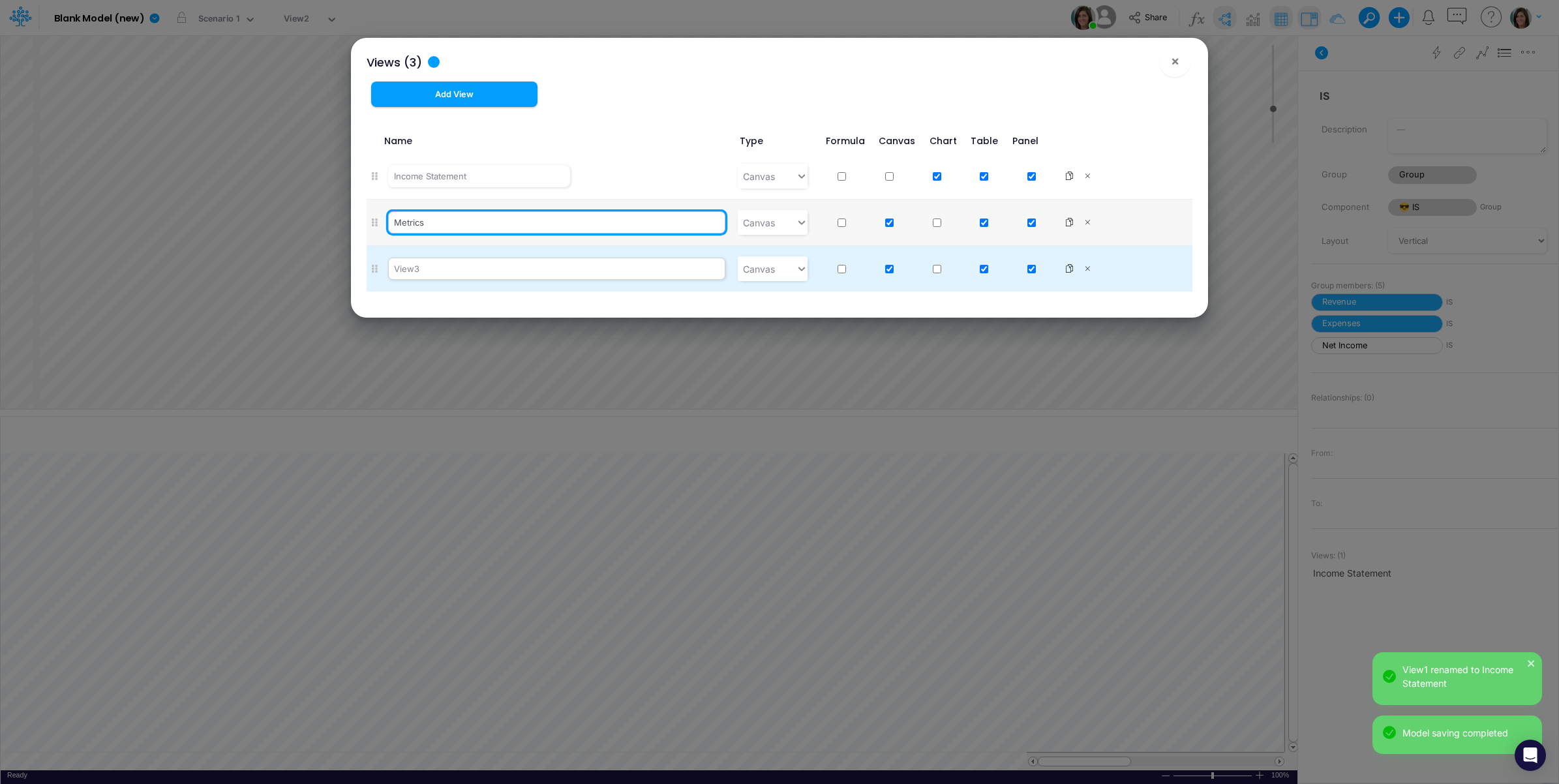
type input "Metrics"
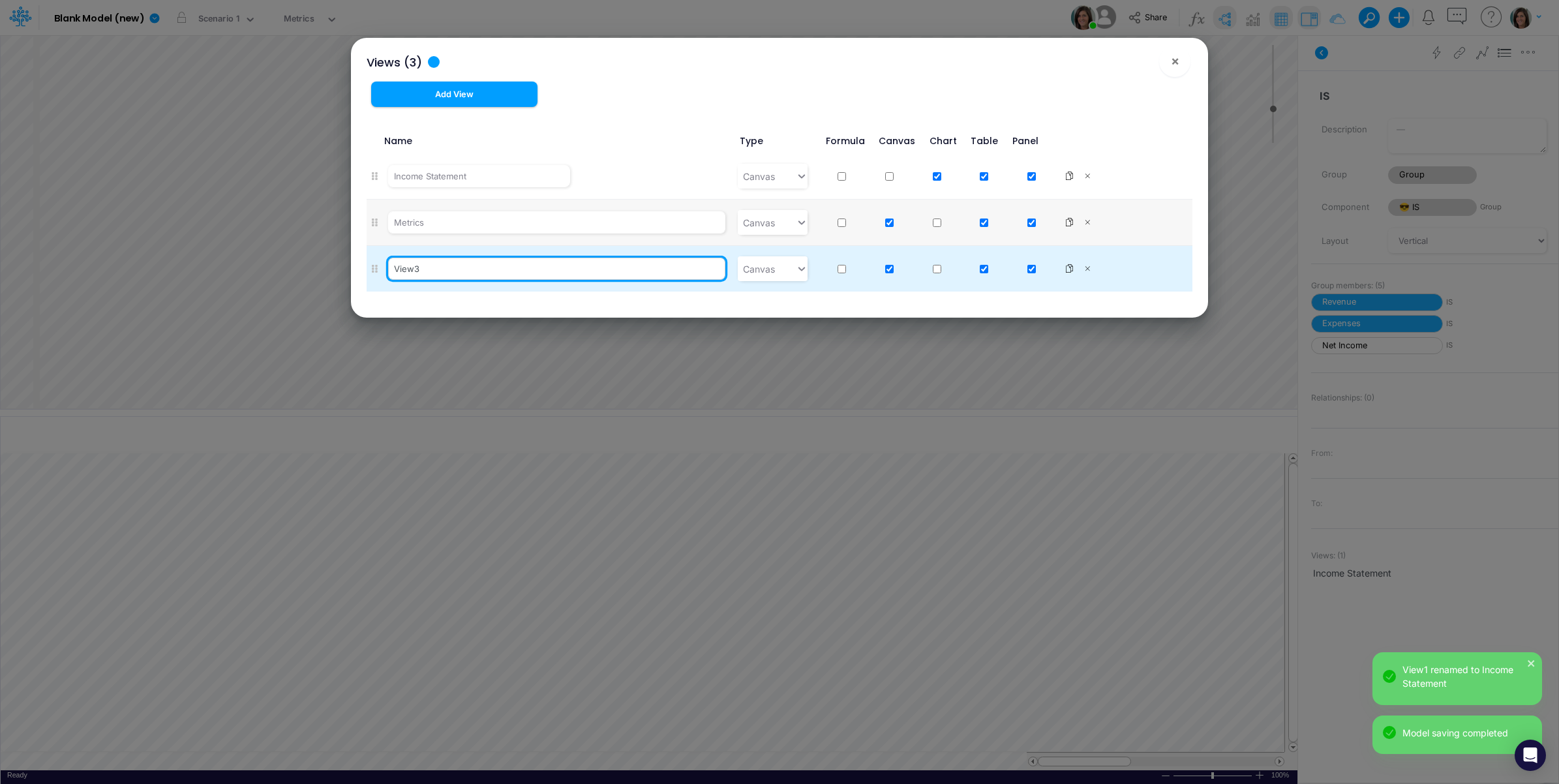
click at [431, 269] on input "View3" at bounding box center [557, 268] width 337 height 22
click at [428, 269] on input "View3" at bounding box center [557, 268] width 337 height 22
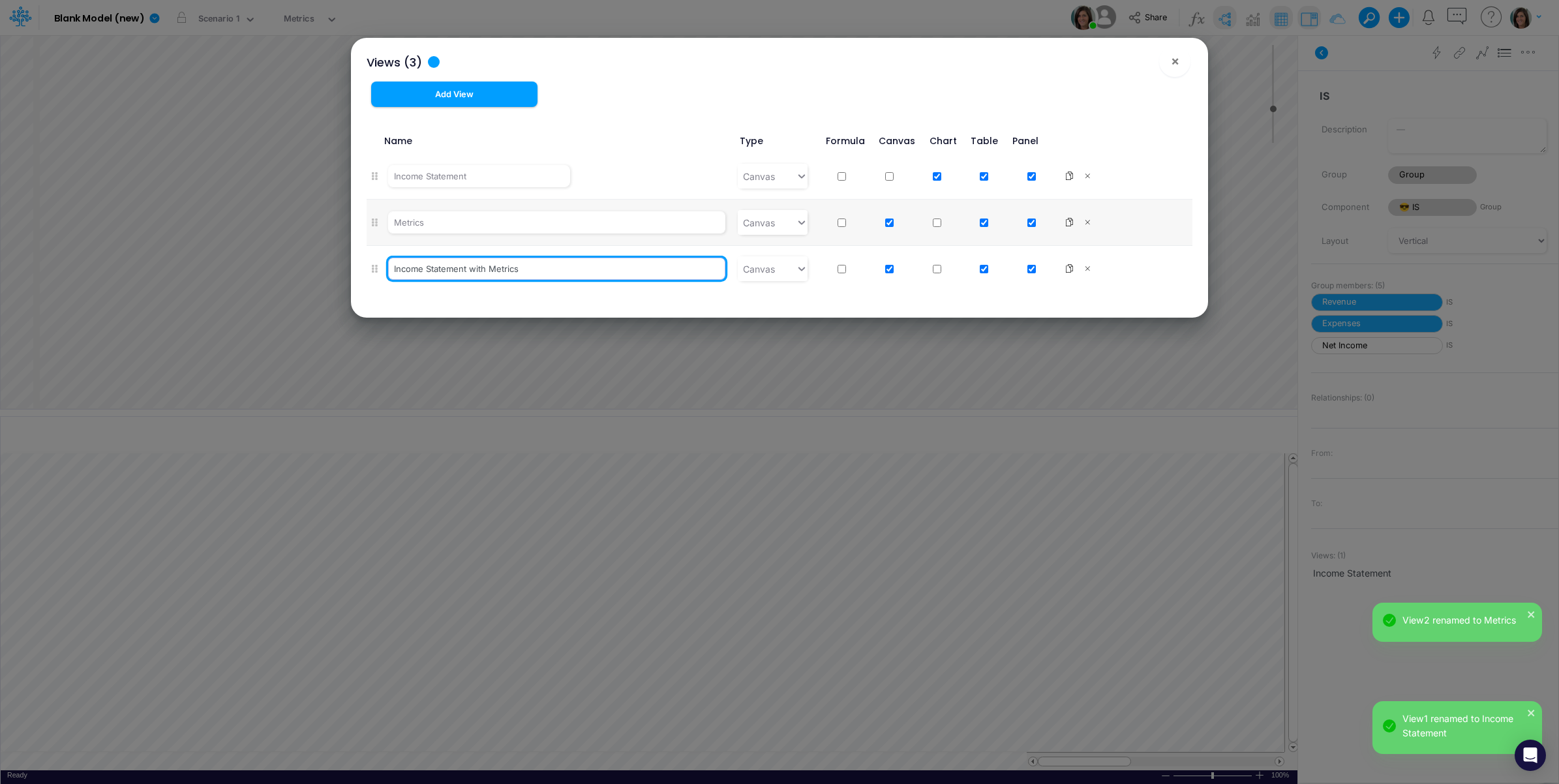
type input "Income Statement with Metrics"
click at [669, 103] on div "Add View" at bounding box center [533, 99] width 353 height 36
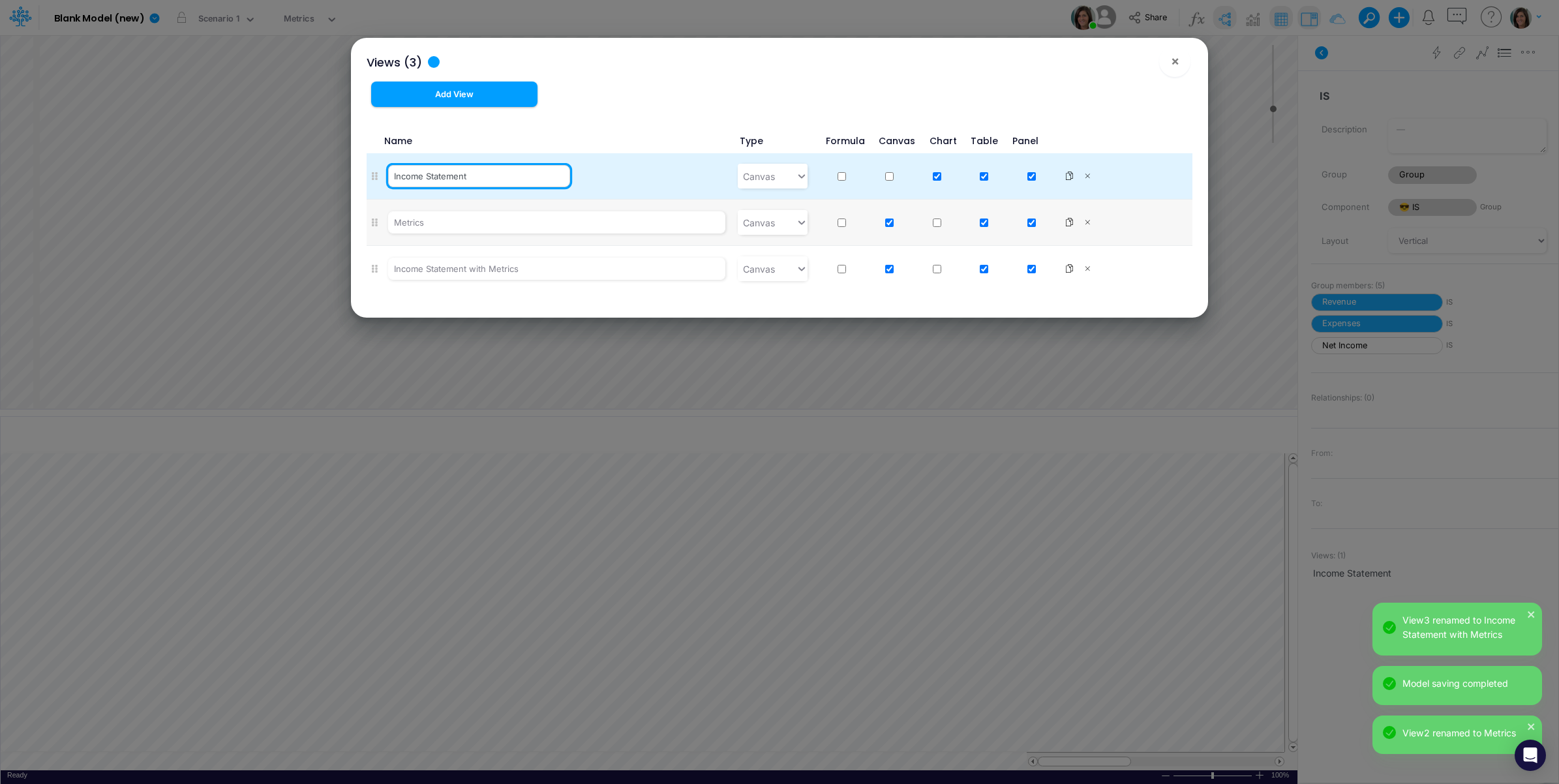
click at [505, 168] on input "Income Statement" at bounding box center [479, 175] width 182 height 22
type input "Income Statement Monthly"
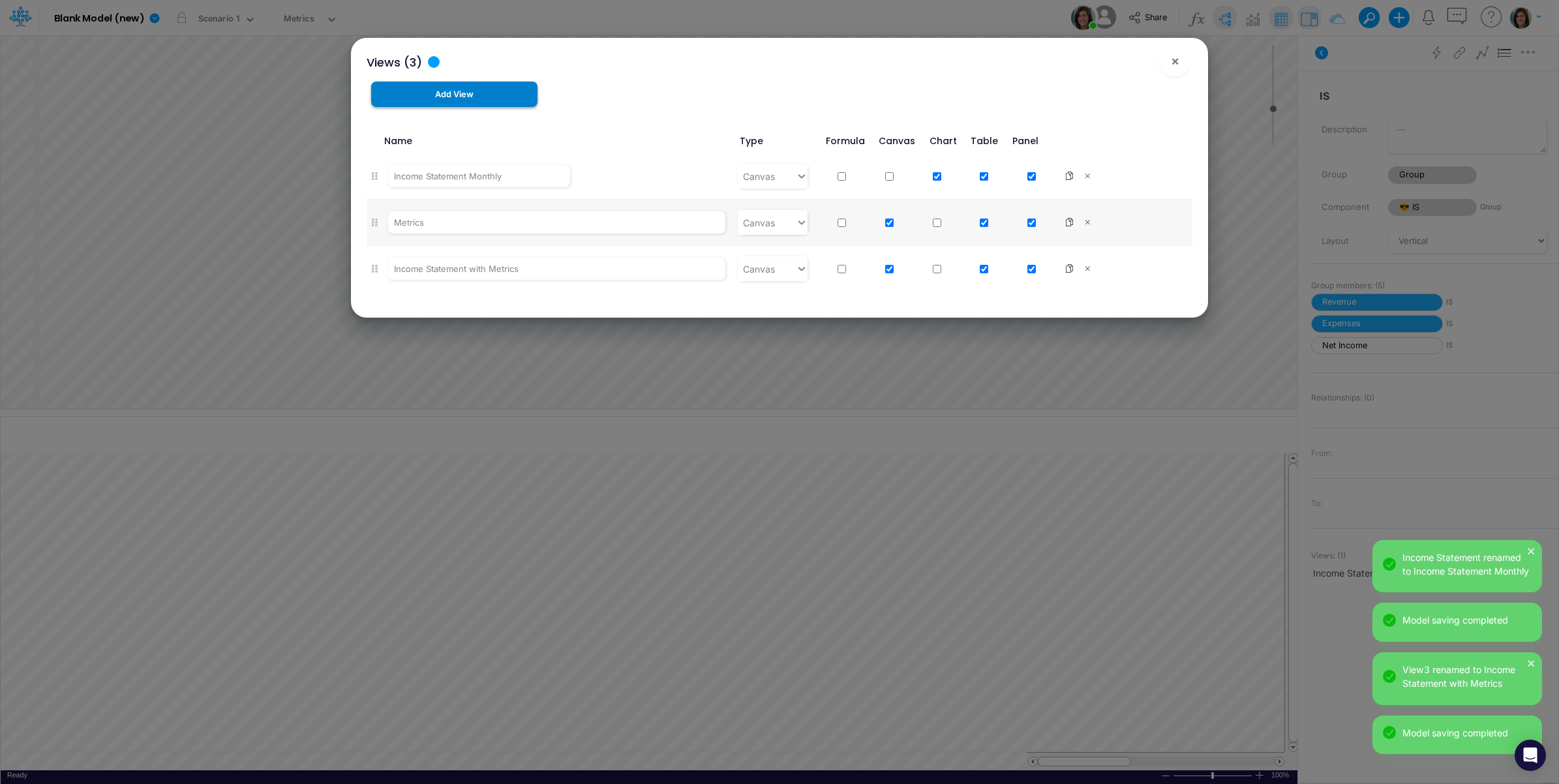
click at [479, 92] on button "Add View" at bounding box center [454, 94] width 168 height 25
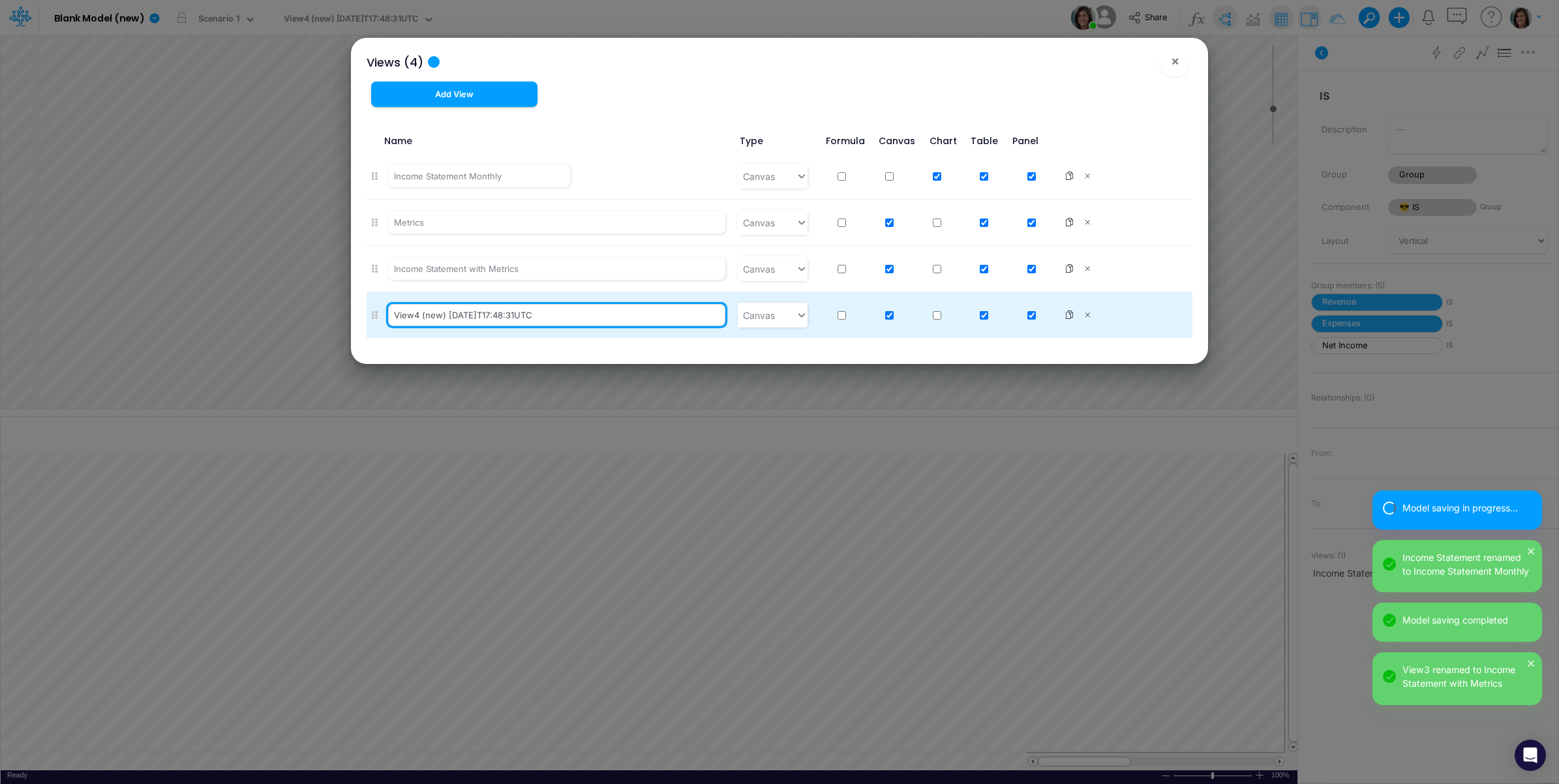
click at [445, 315] on input "View4 (new) 2025-09-23T17:48:31UTC" at bounding box center [557, 315] width 337 height 22
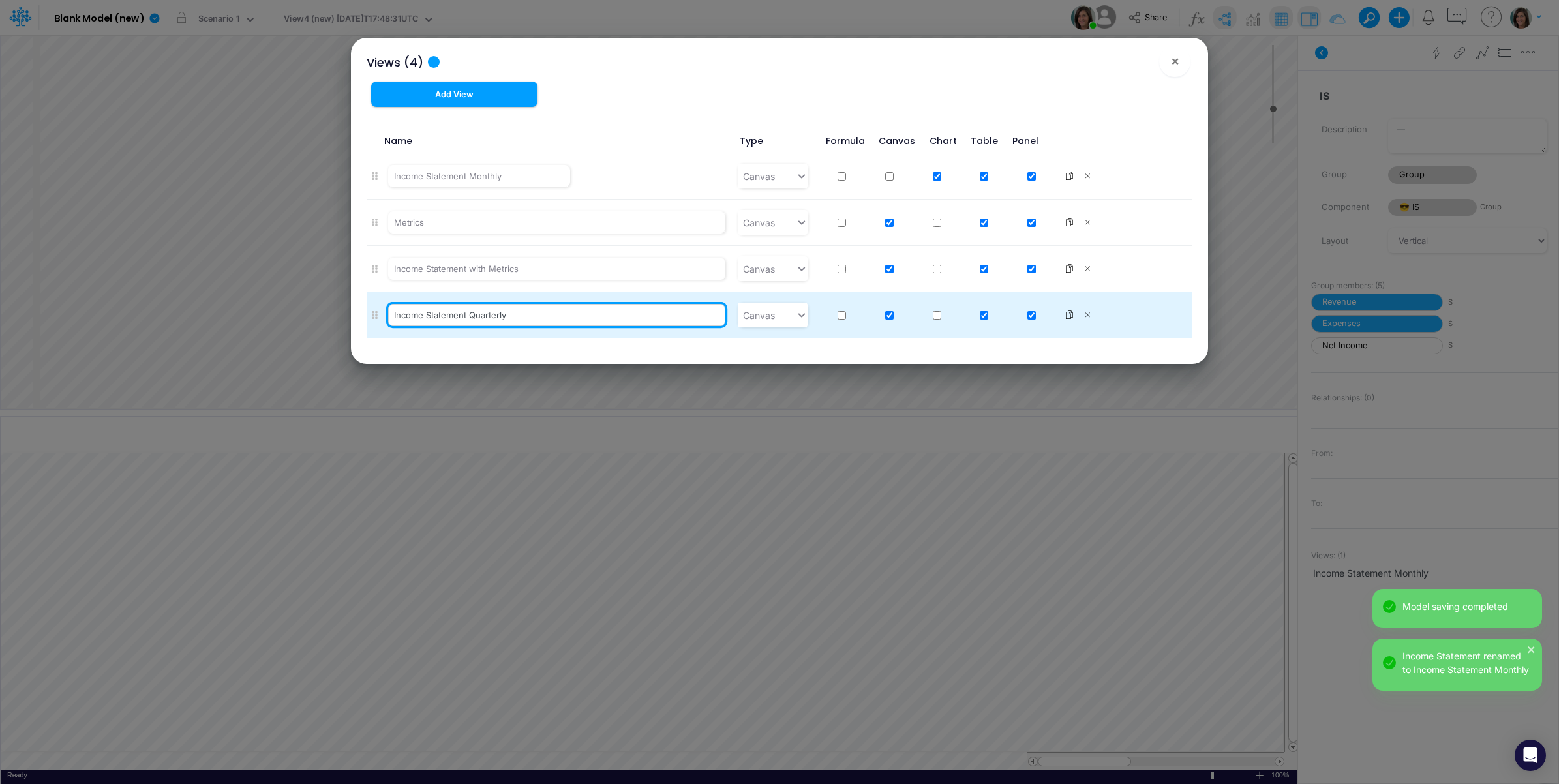
type input "Income Statement Quarterly"
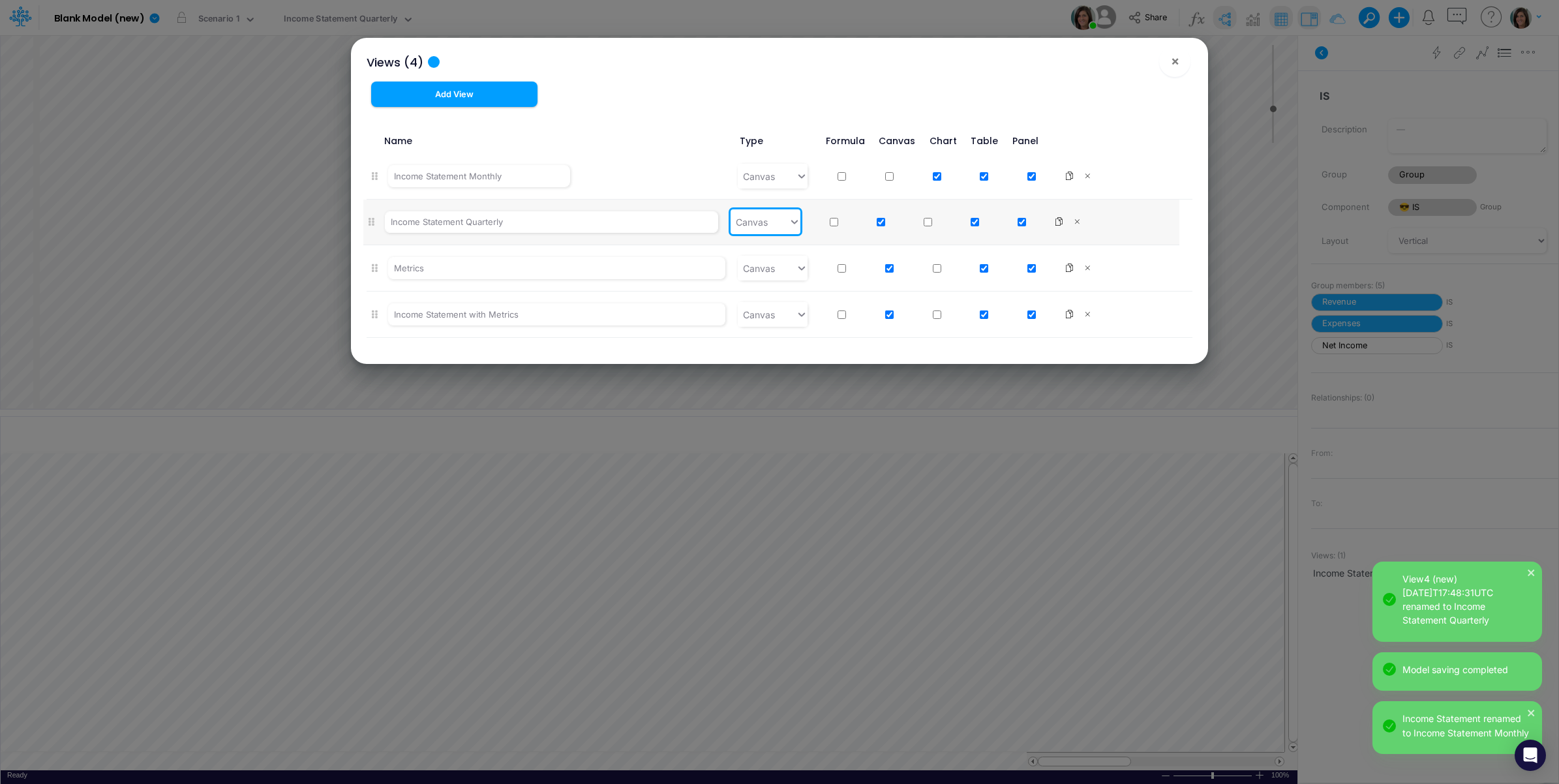
drag, startPoint x: 374, startPoint y: 317, endPoint x: 372, endPoint y: 221, distance: 96.0
click at [372, 221] on ul "Income Statement Monthly Canvas Metrics Canvas Income Statement with Metrics Ca…" at bounding box center [780, 245] width 827 height 185
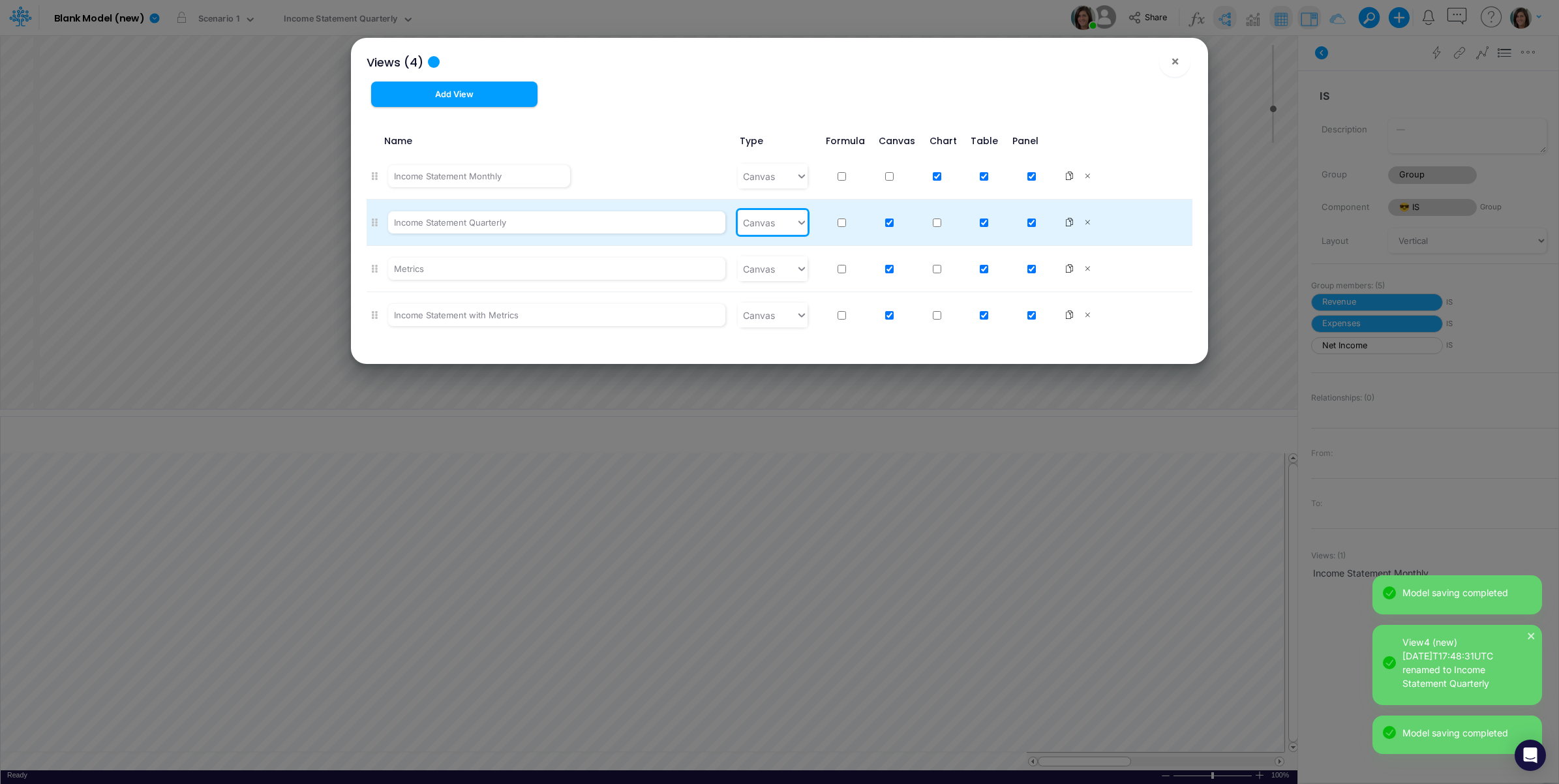
click at [885, 220] on input "checkbox" at bounding box center [889, 223] width 9 height 9
checkbox input "false"
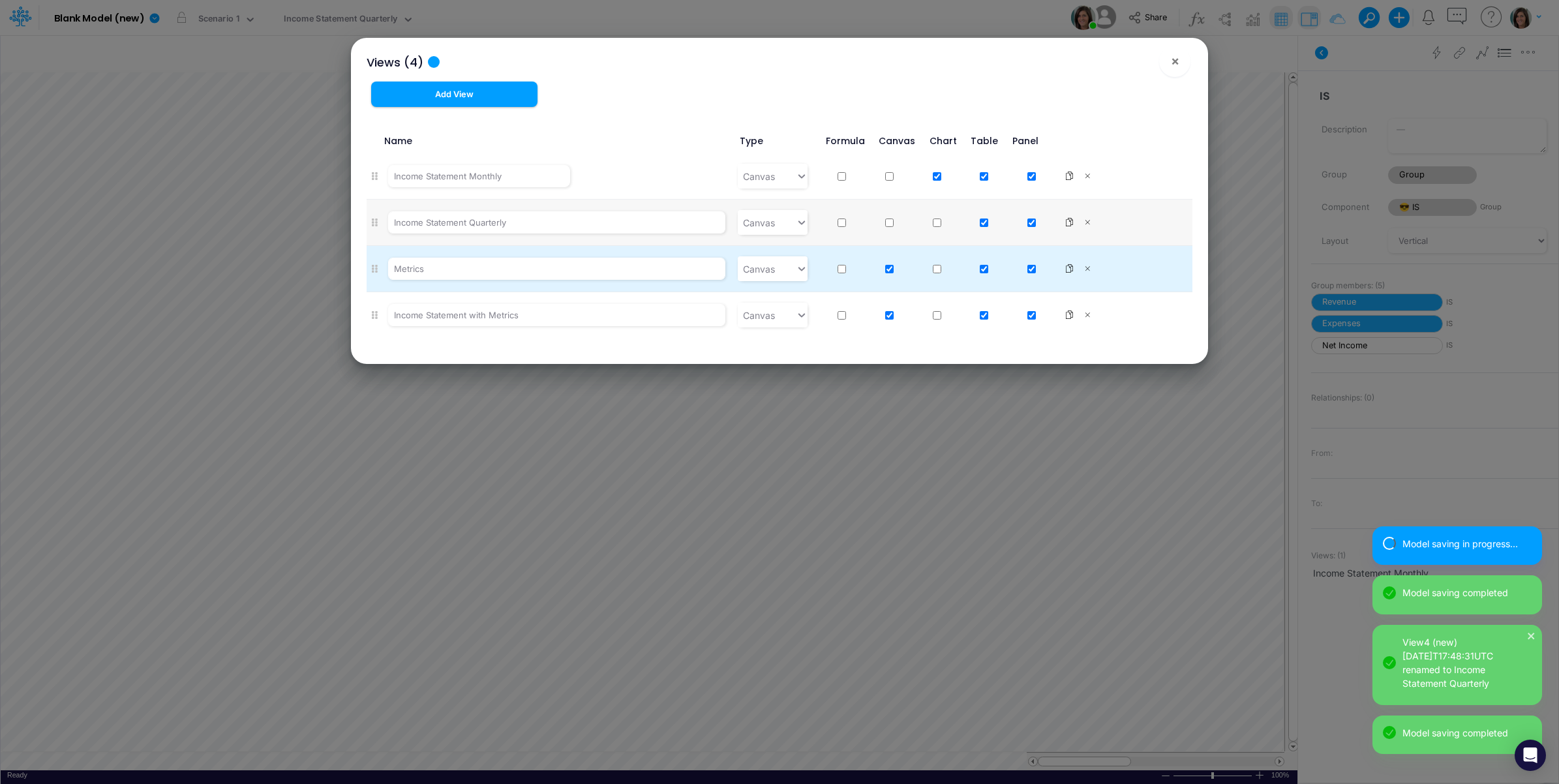
click at [887, 269] on input "checkbox" at bounding box center [889, 269] width 9 height 9
checkbox input "false"
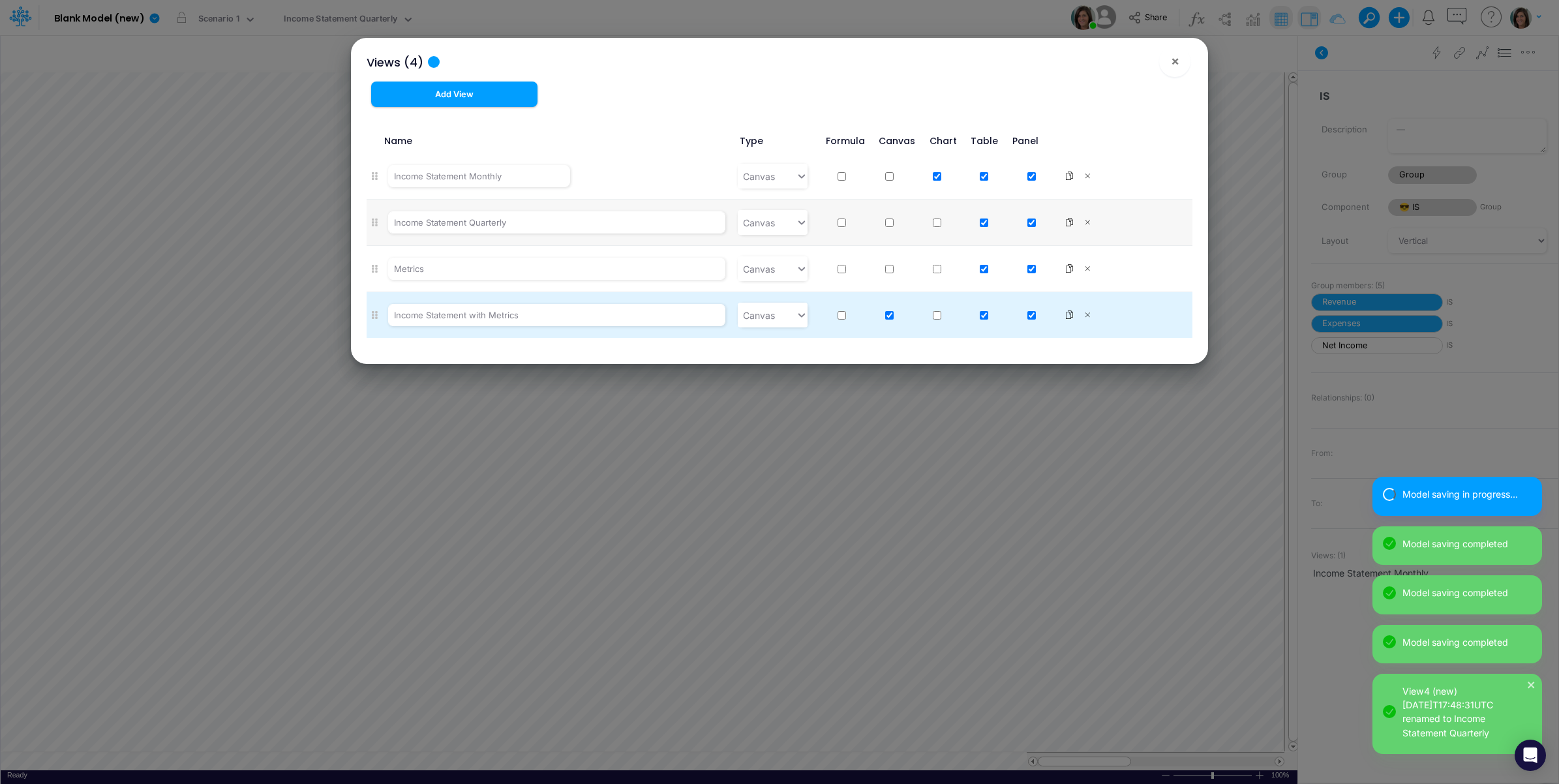
click at [885, 314] on input "checkbox" at bounding box center [889, 315] width 9 height 9
checkbox input "false"
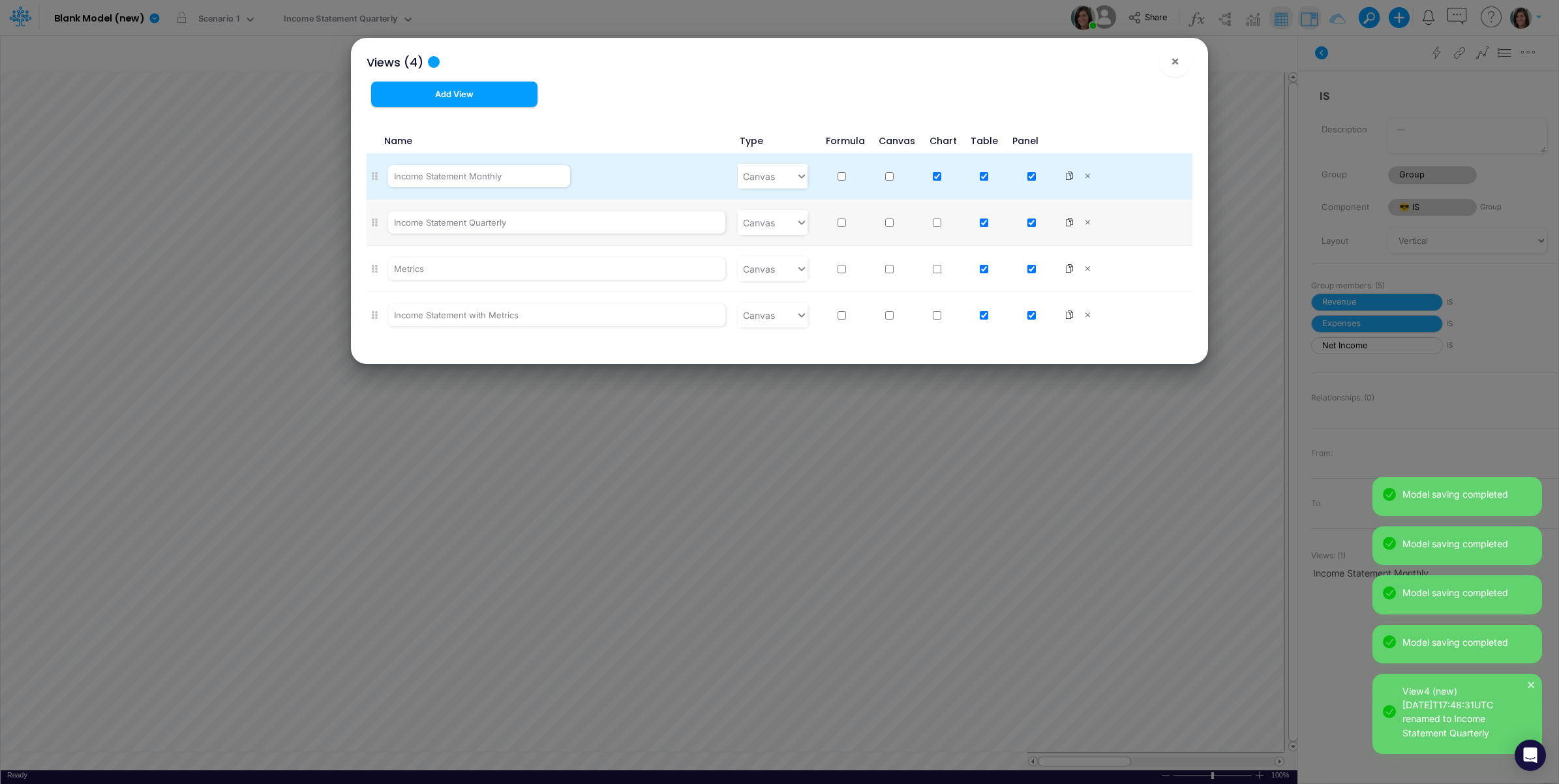
click at [933, 174] on input "checkbox" at bounding box center [937, 176] width 9 height 9
checkbox input "false"
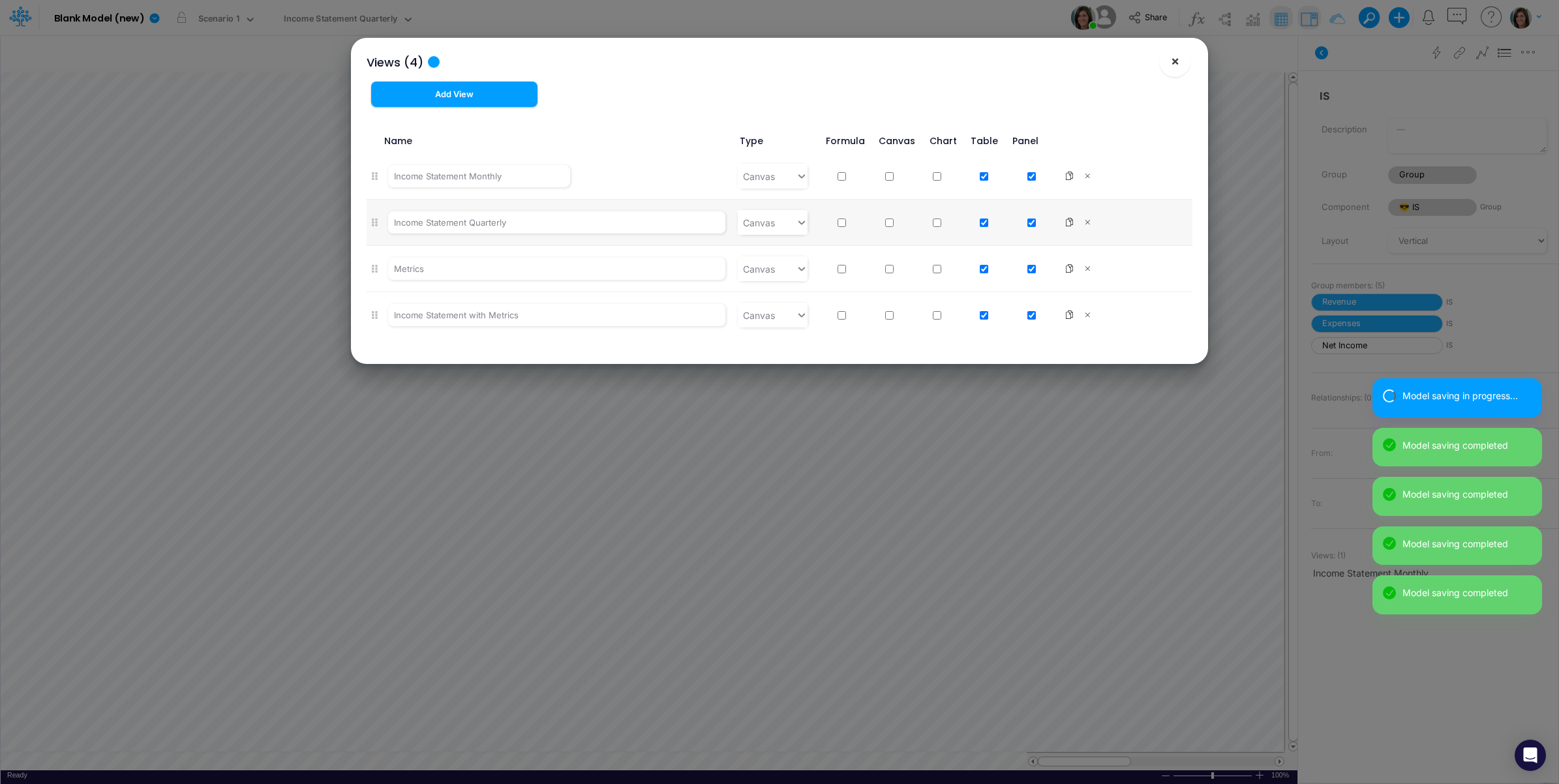
click at [1174, 63] on span "×" at bounding box center [1176, 61] width 9 height 15
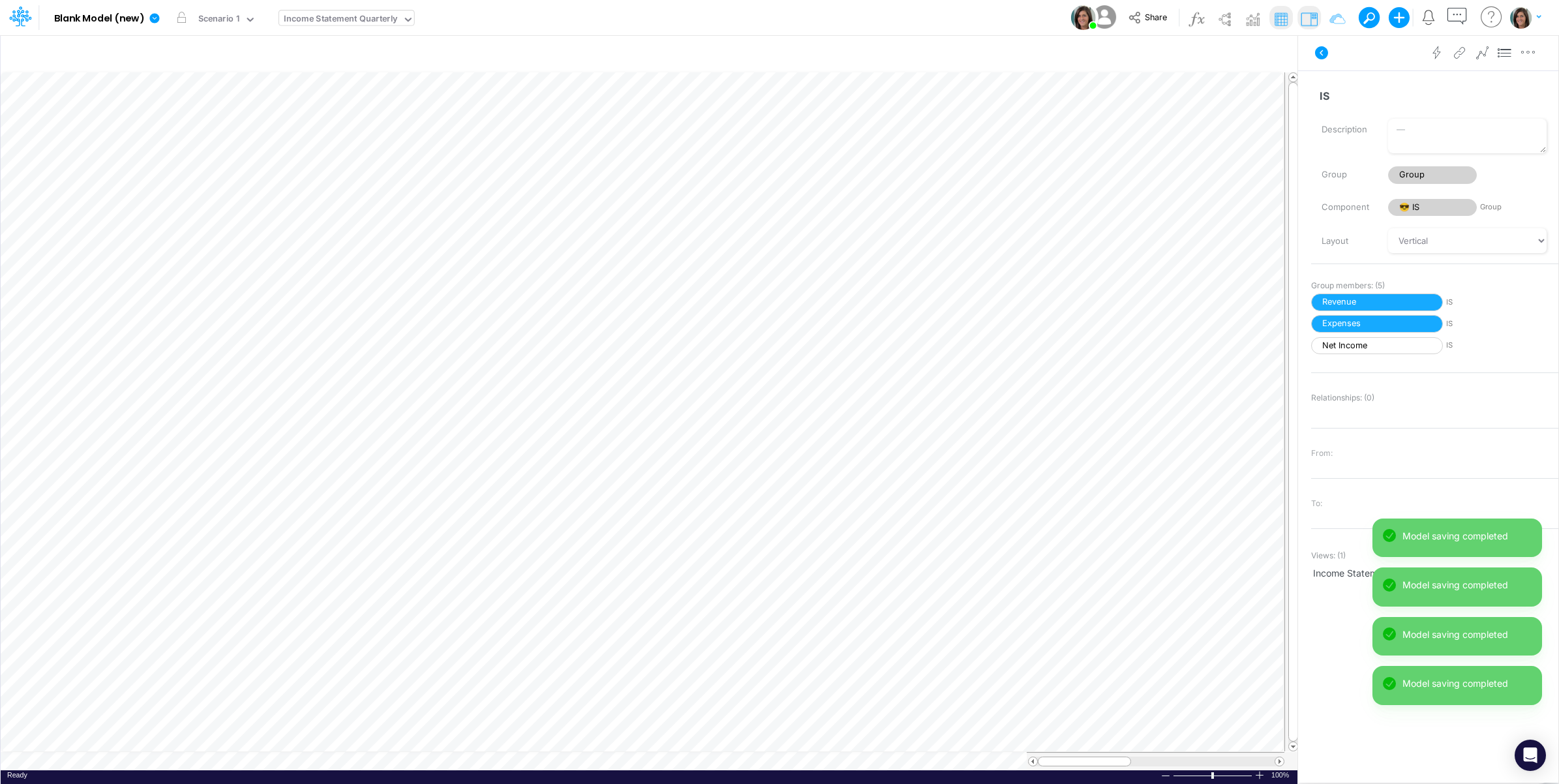
click at [330, 25] on div "Income Statement Quarterly" at bounding box center [341, 19] width 114 height 15
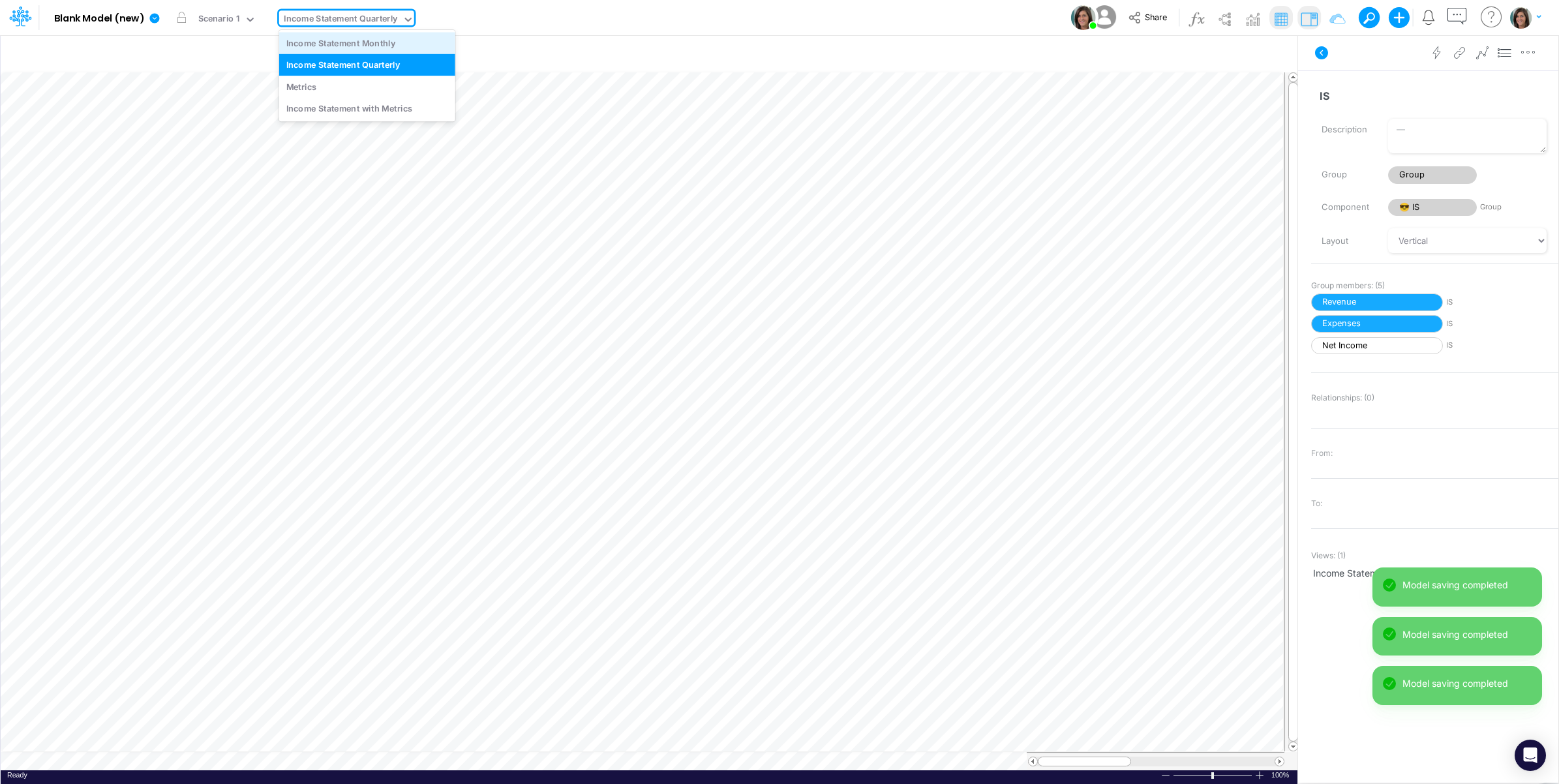
click at [329, 45] on div "Income Statement Monthly" at bounding box center [367, 43] width 176 height 21
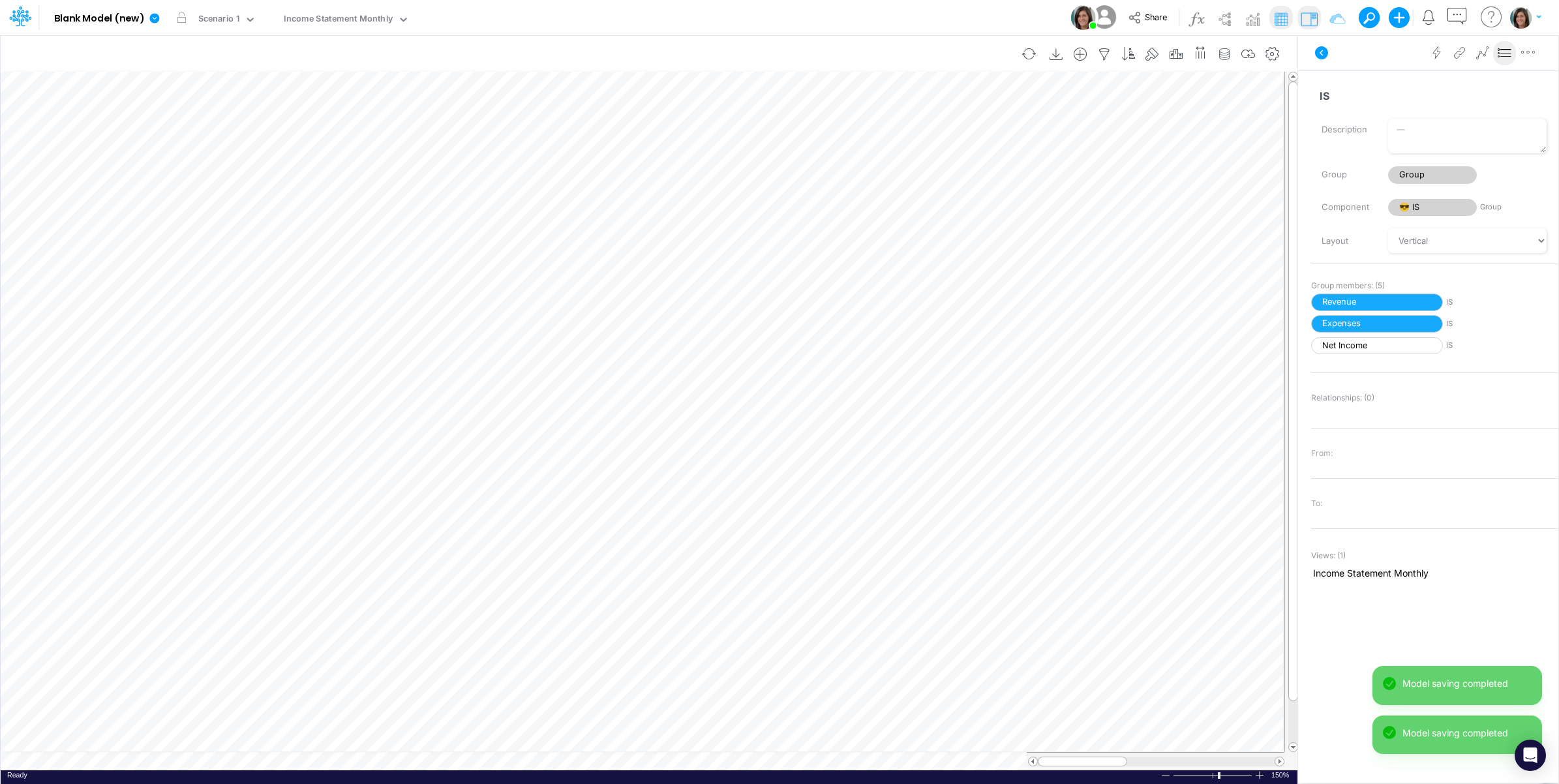
scroll to position [0, 1]
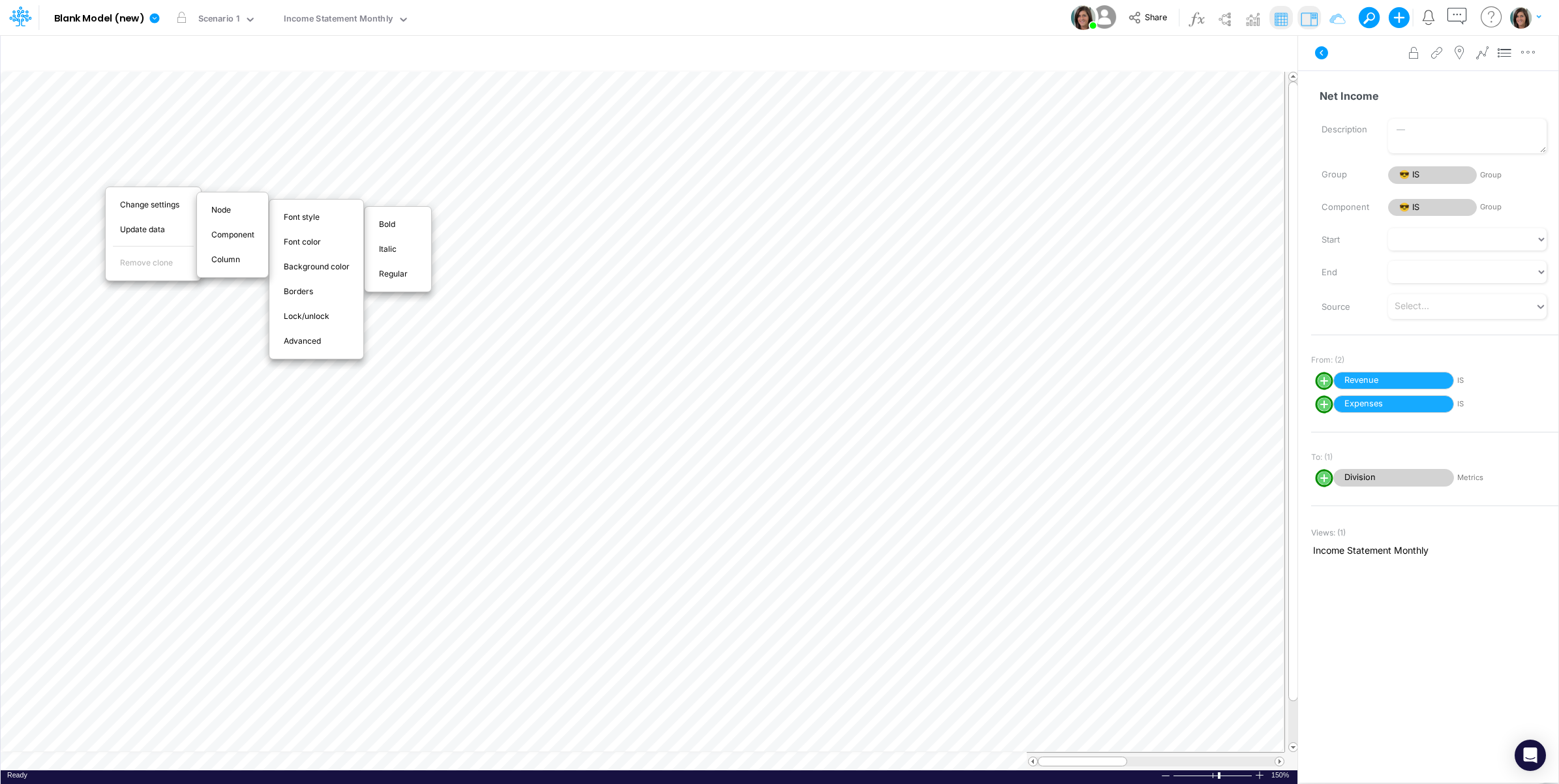
click at [389, 224] on span "Bold" at bounding box center [395, 225] width 31 height 12
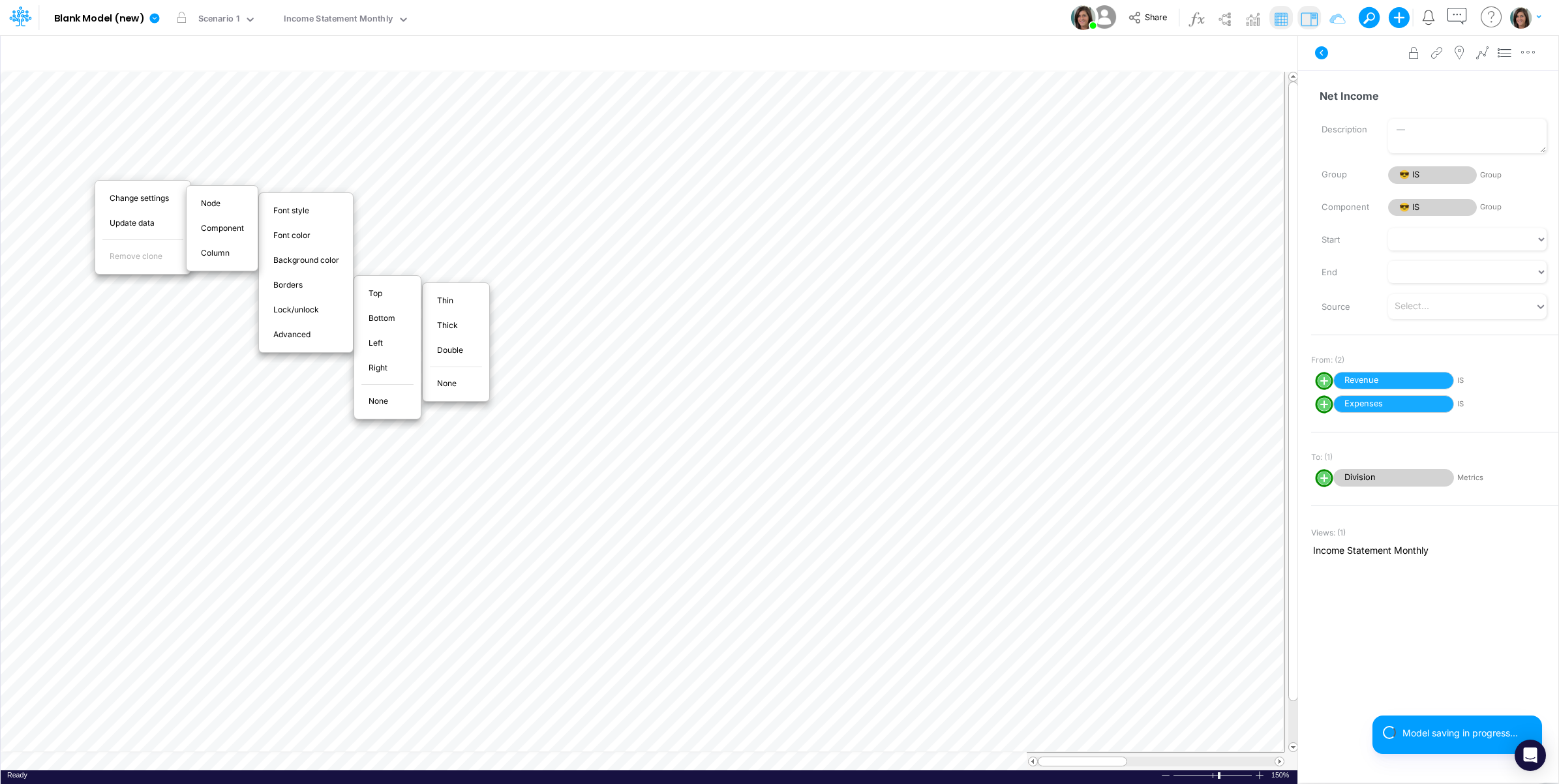
click at [457, 301] on span "Thin" at bounding box center [452, 301] width 31 height 12
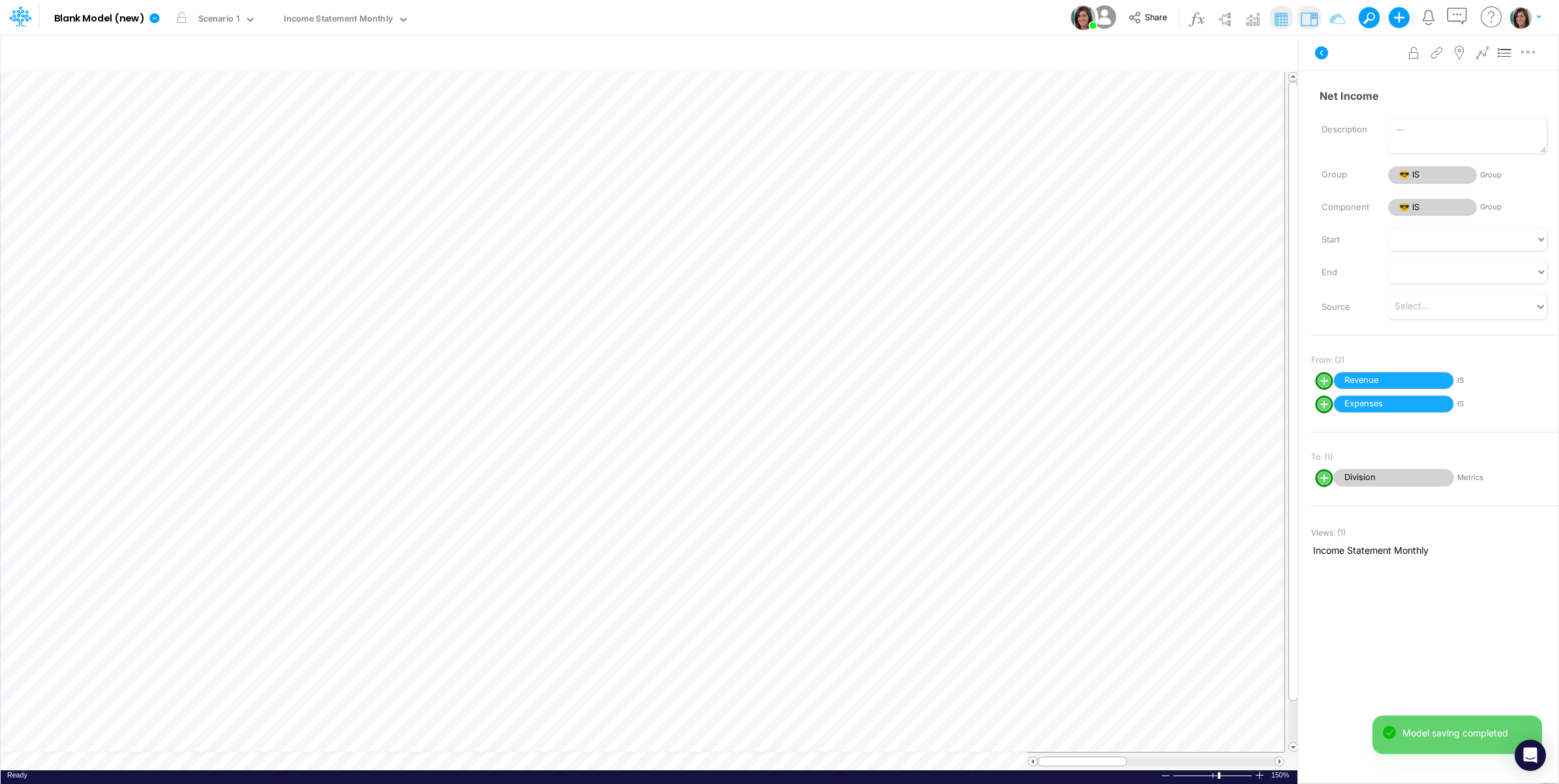
scroll to position [0, 1]
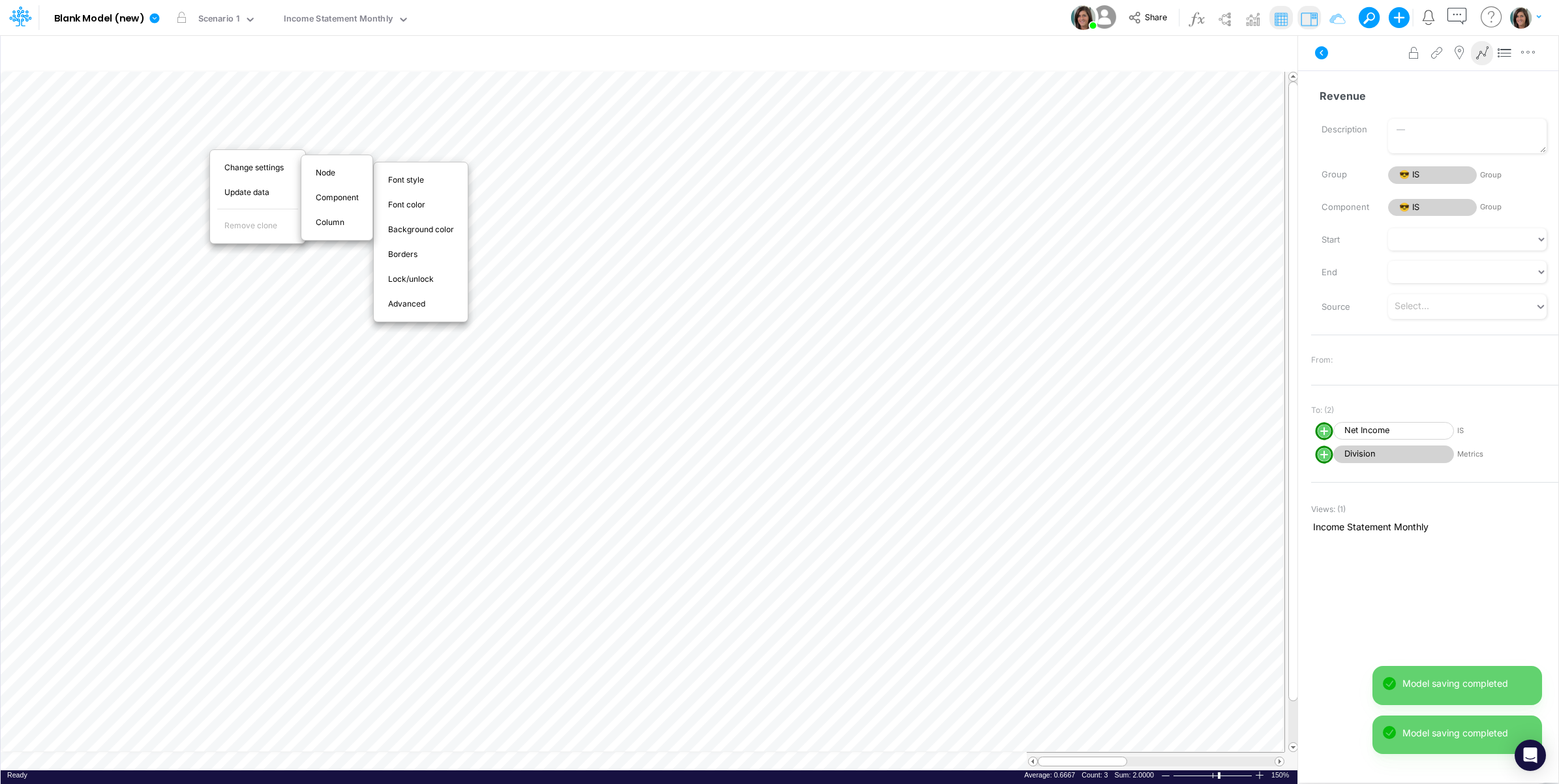
click at [398, 305] on span "Advanced" at bounding box center [414, 304] width 52 height 12
select select "sum"
select select "field"
select select "Number"
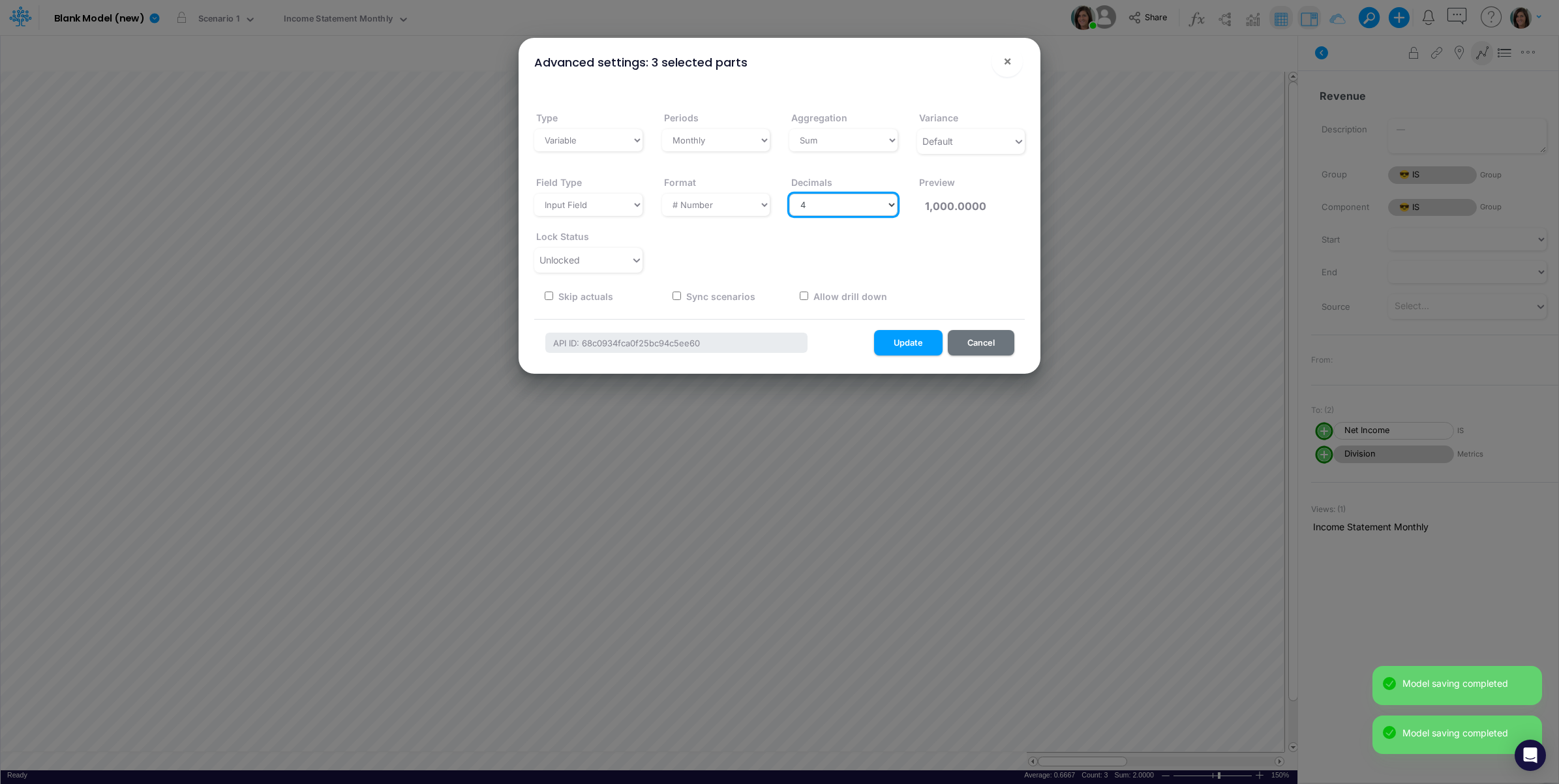
click at [848, 206] on select "Select decimals places 0 1 2 3 4 5 6 7 8 9 10" at bounding box center [843, 204] width 108 height 22
select select "0"
click at [789, 194] on select "Select decimals places 0 1 2 3 4 5 6 7 8 9 10" at bounding box center [843, 204] width 108 height 22
type input "1,000"
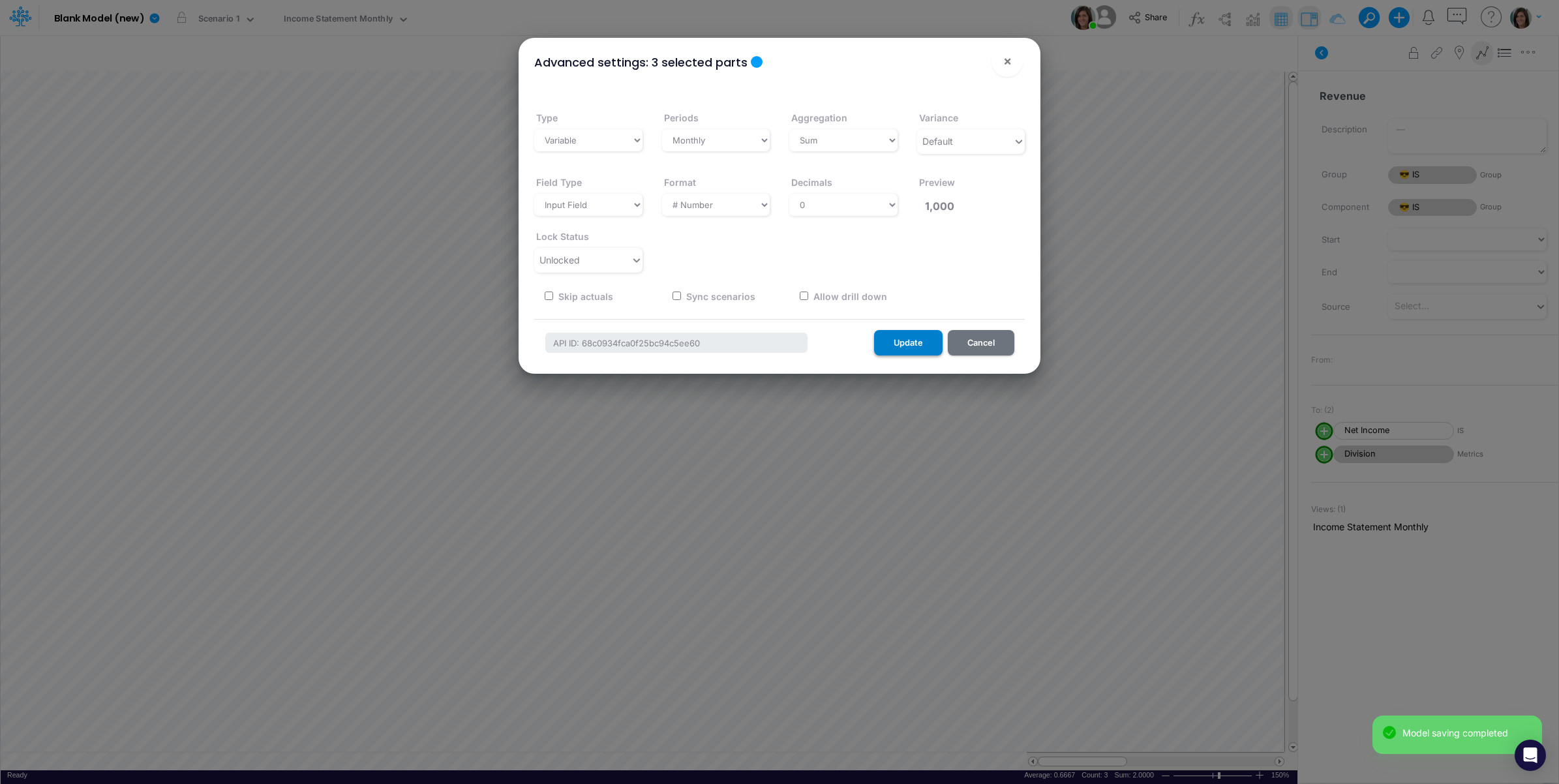
click at [921, 344] on button "Update" at bounding box center [908, 343] width 69 height 25
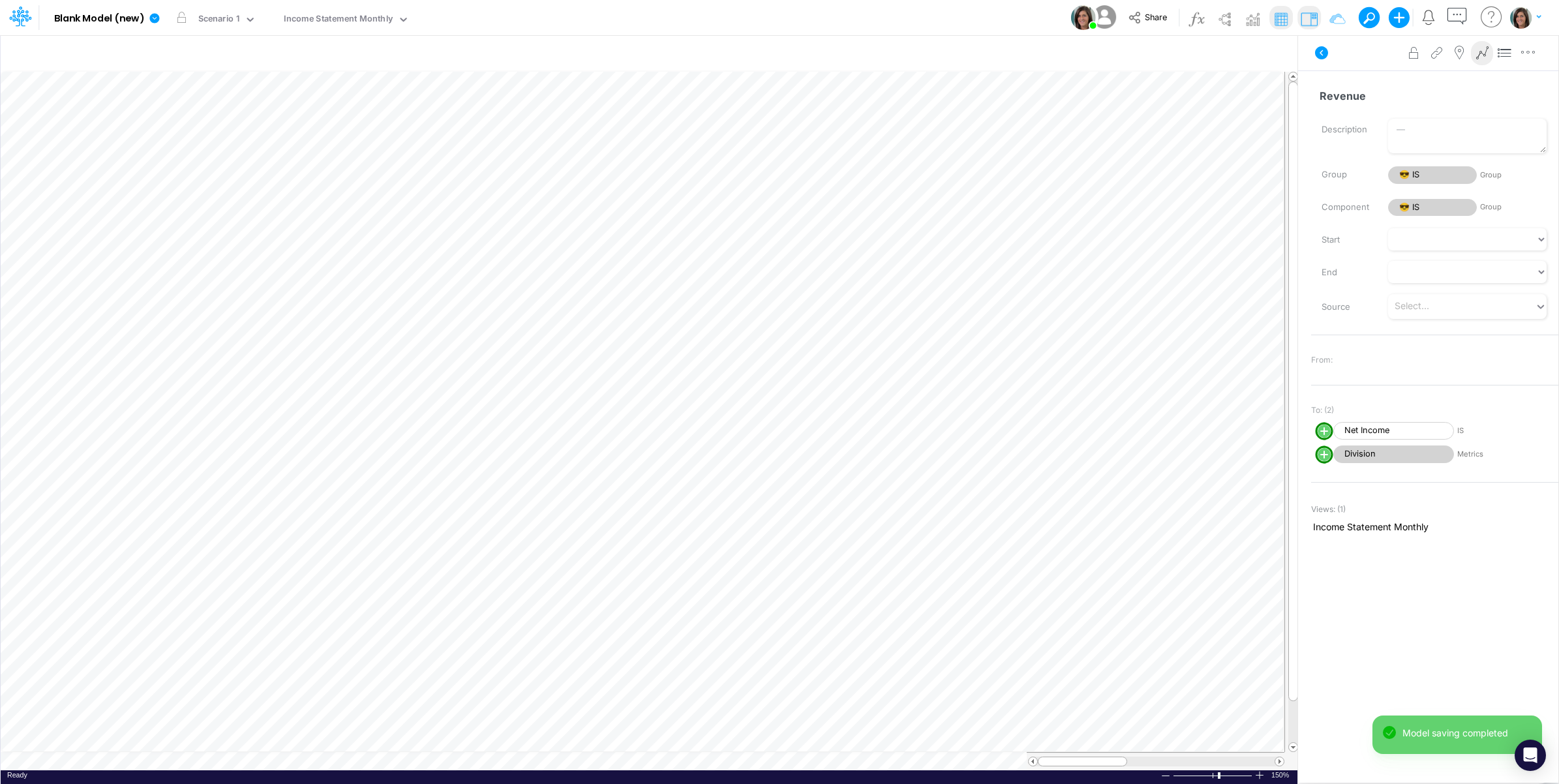
scroll to position [0, 1]
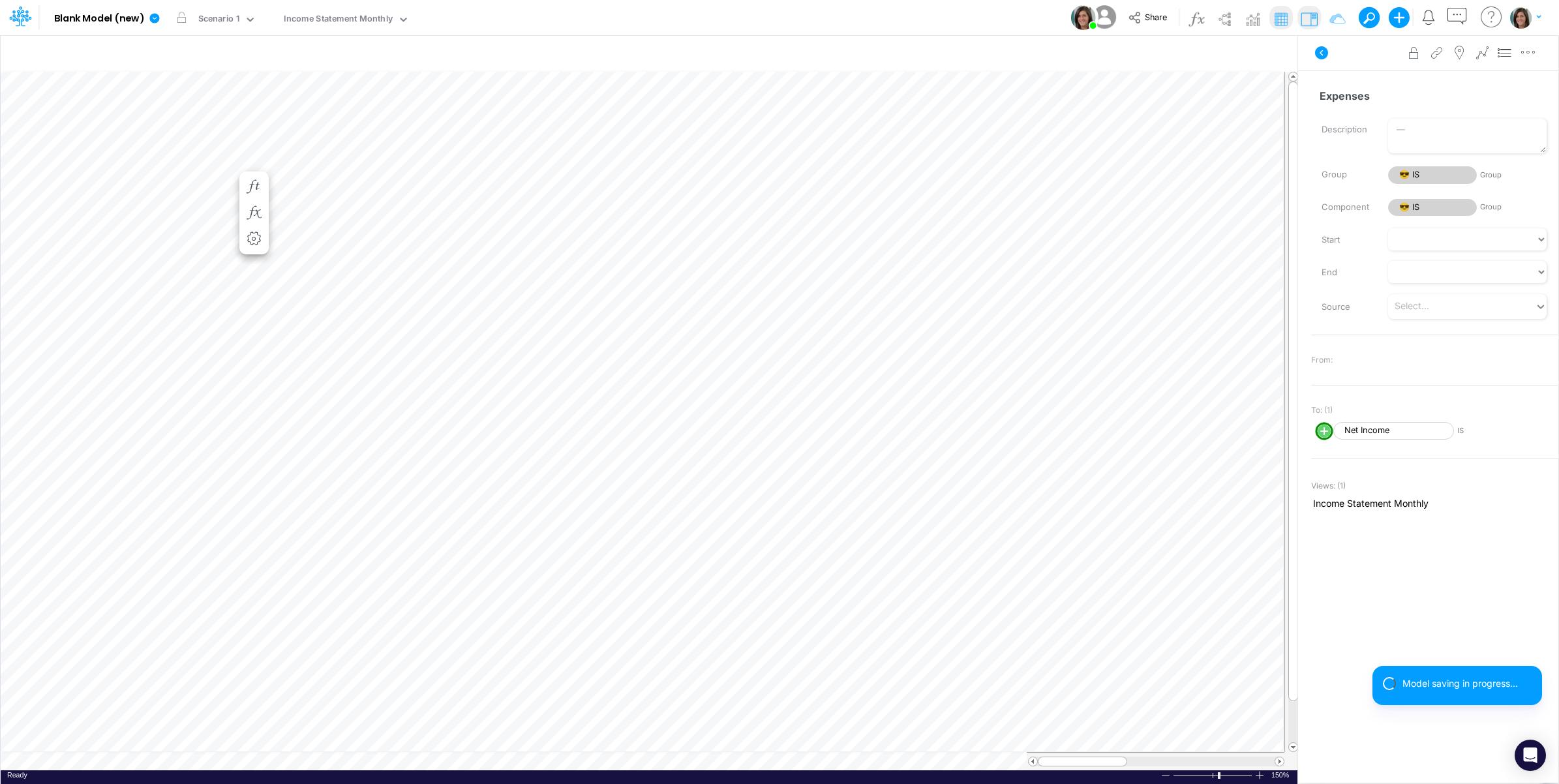
scroll to position [0, 1]
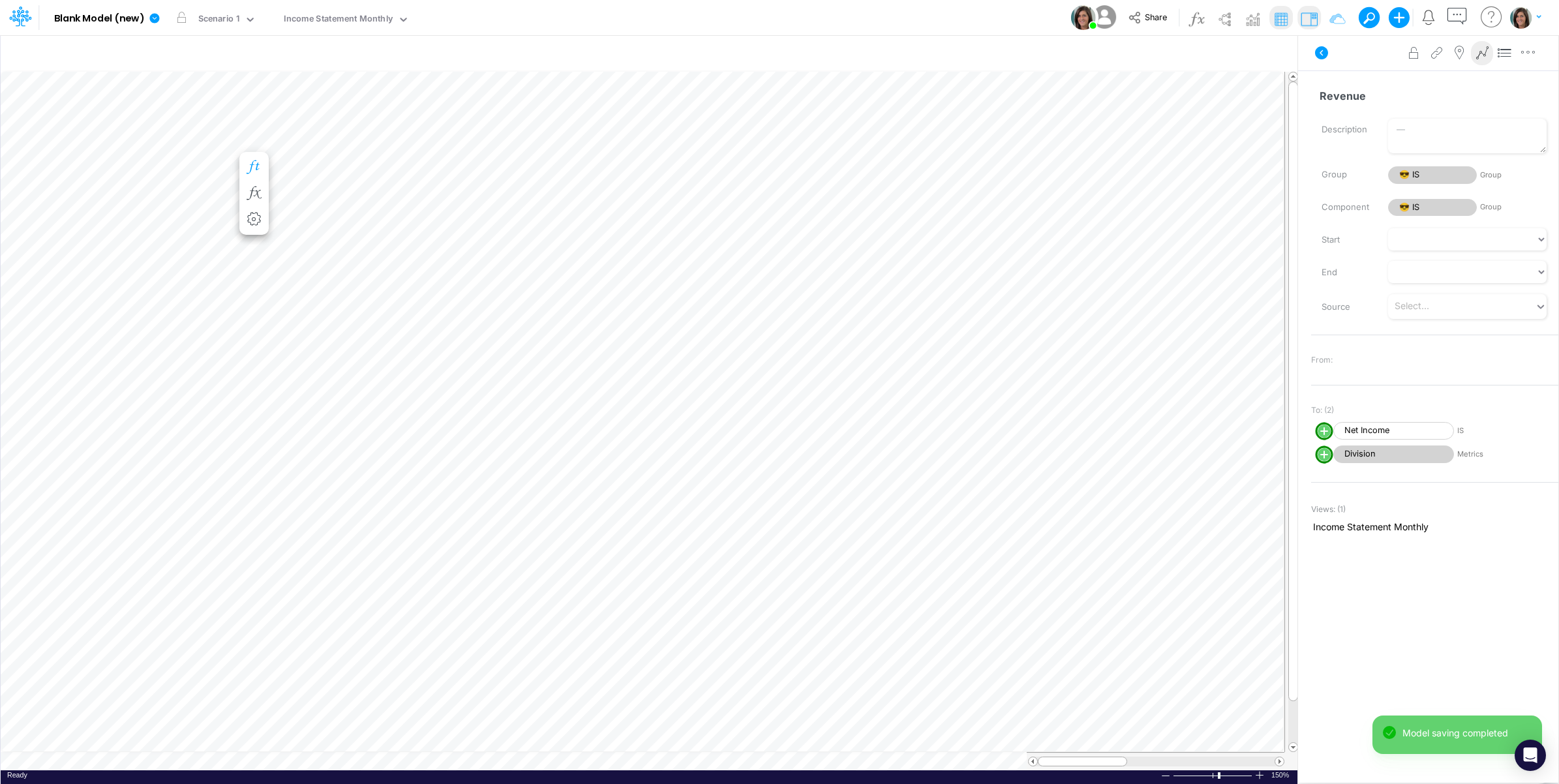
click at [259, 163] on icon "button" at bounding box center [254, 167] width 19 height 14
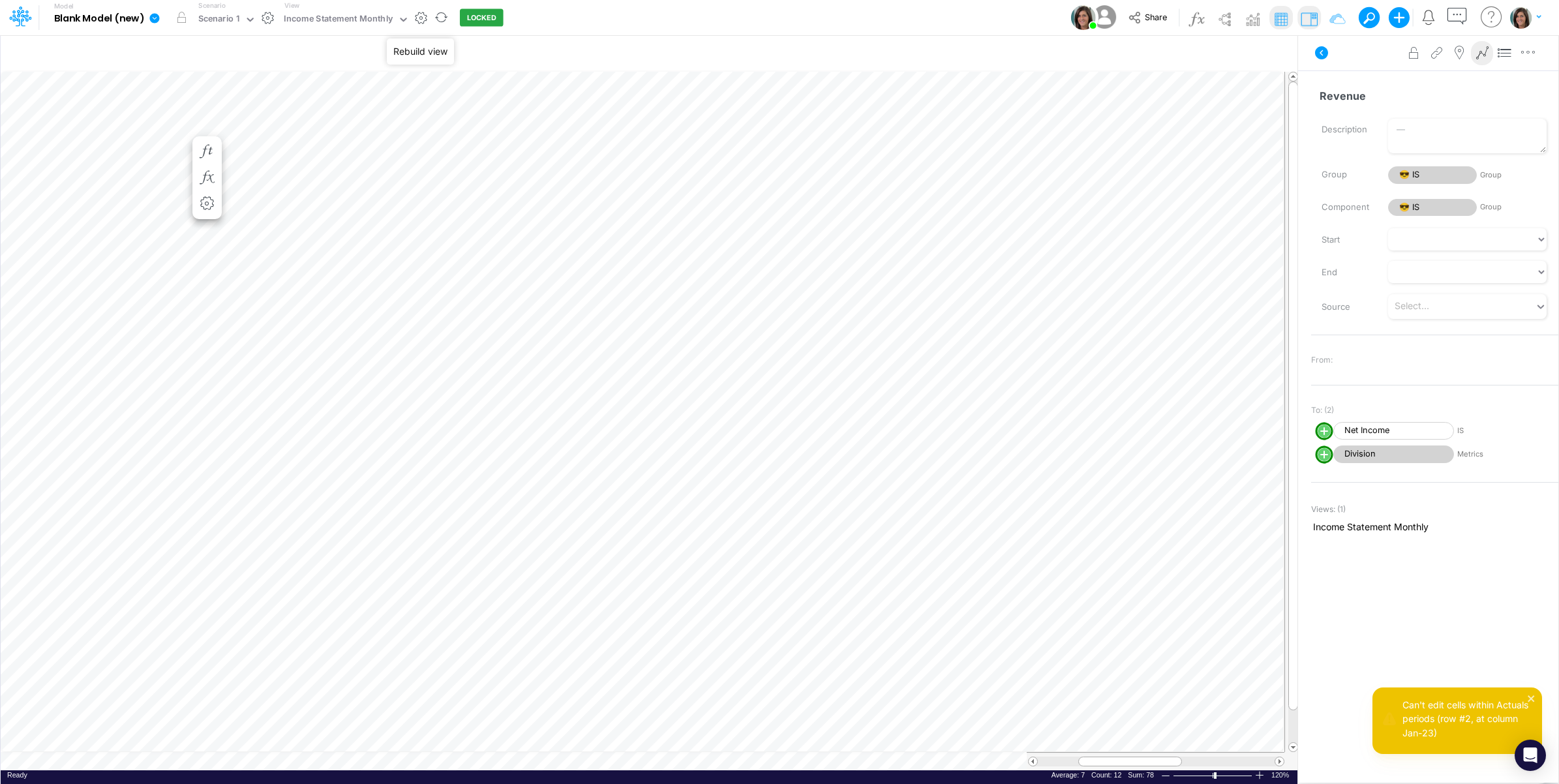
click at [470, 17] on button "LOCKED" at bounding box center [481, 17] width 44 height 17
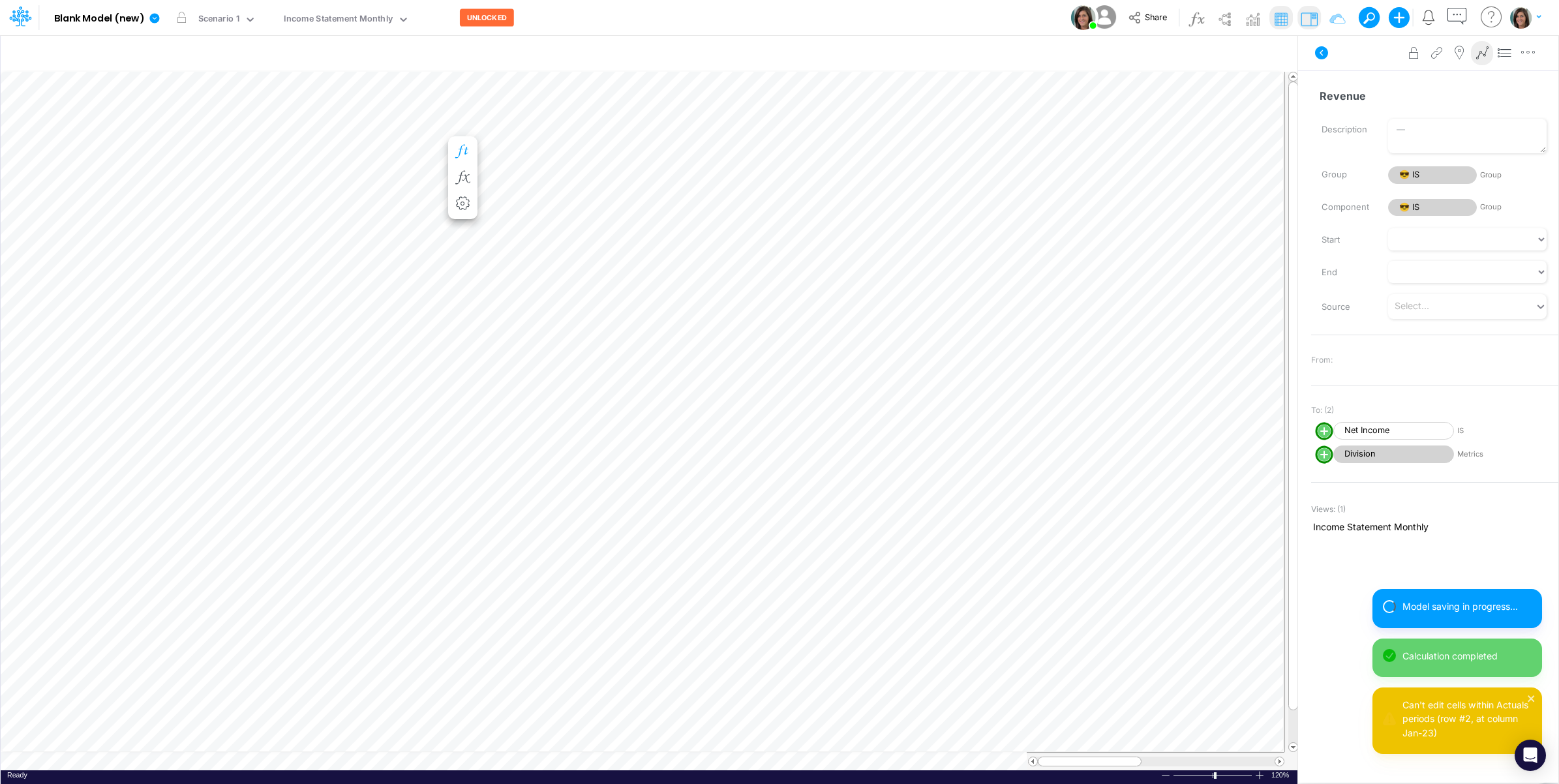
scroll to position [0, 1]
click at [529, 145] on icon "button" at bounding box center [527, 152] width 19 height 14
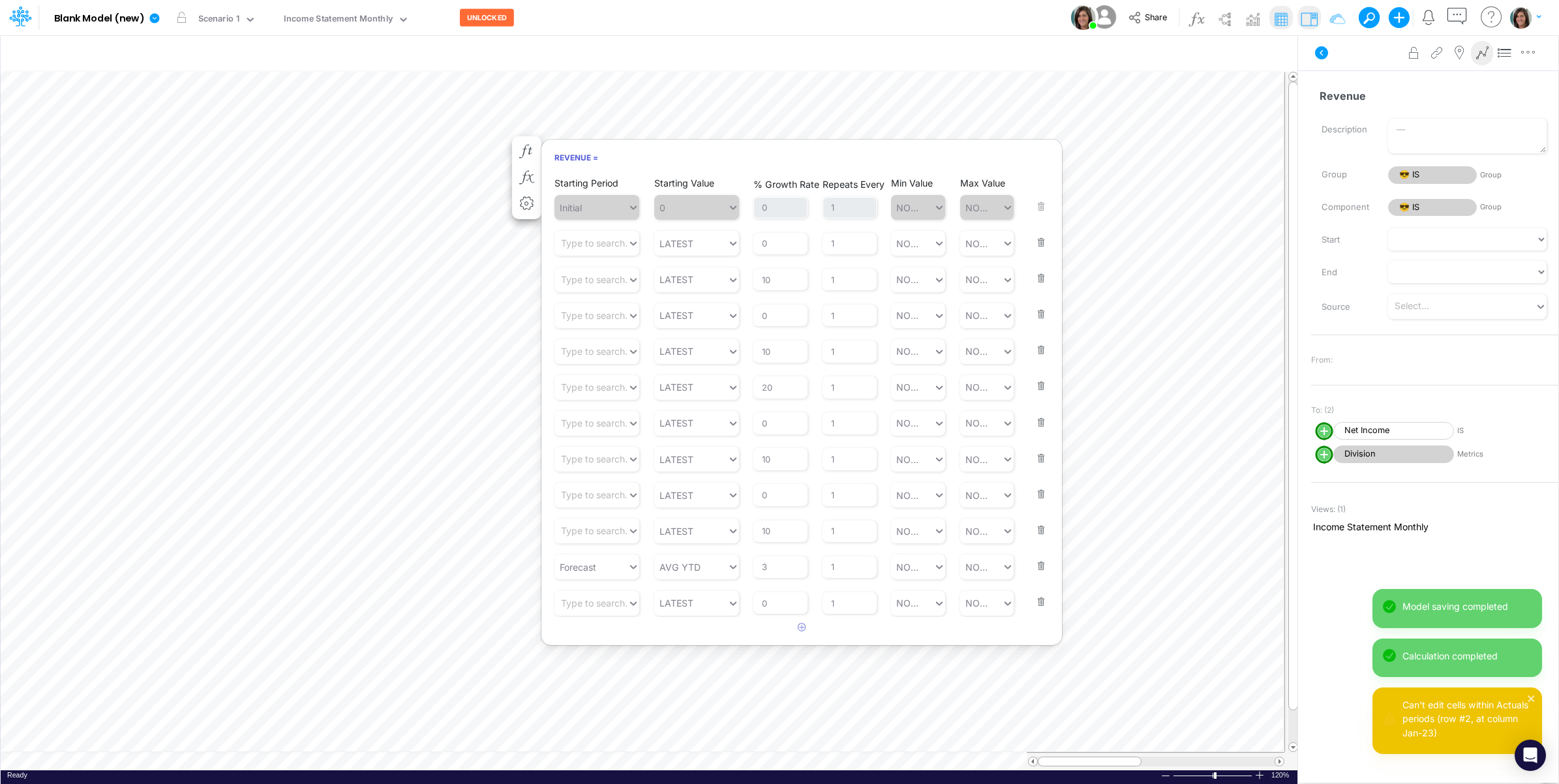
click at [1035, 237] on button "button" at bounding box center [1038, 234] width 17 height 35
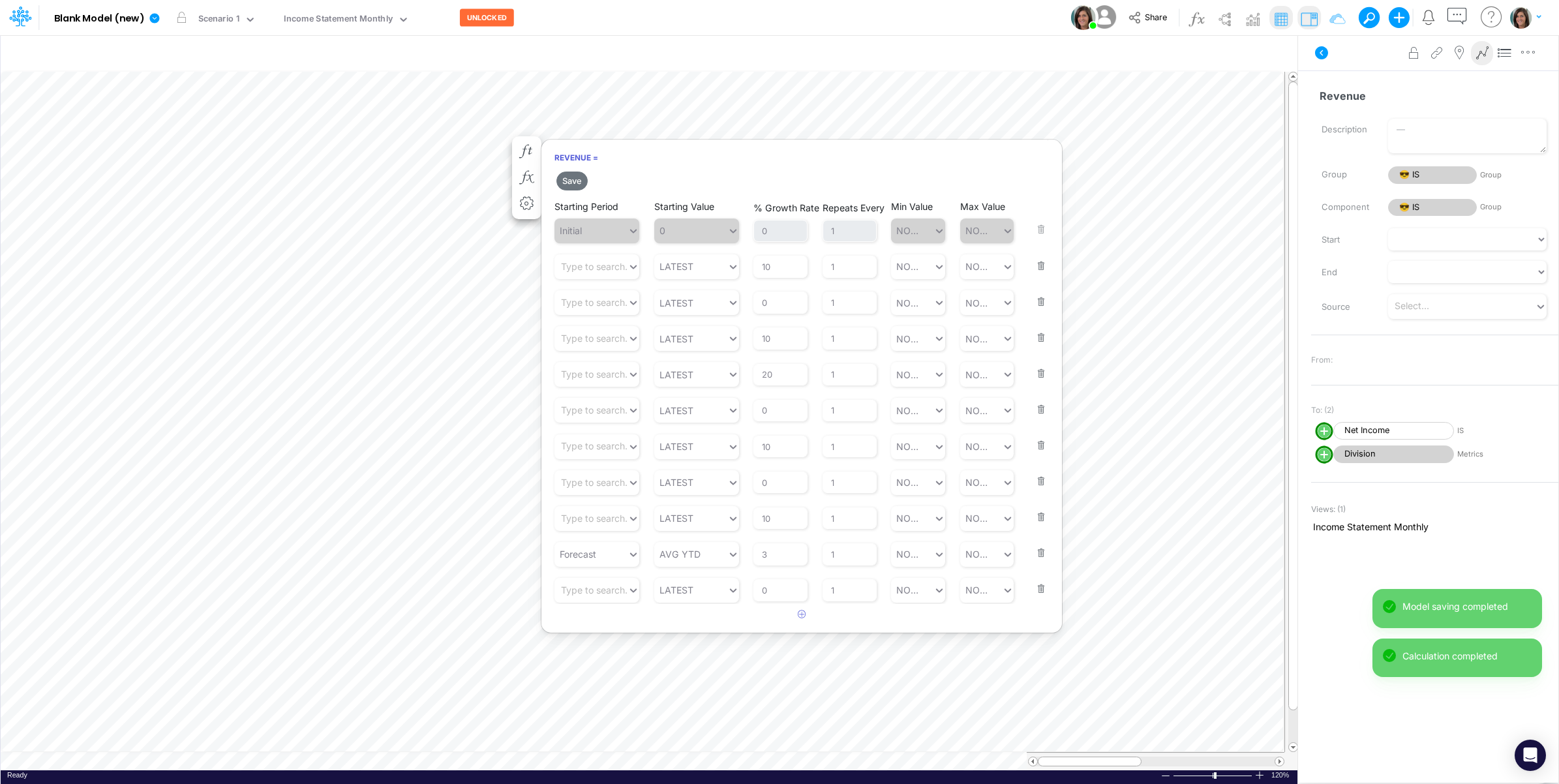
click at [1041, 264] on button "button" at bounding box center [1038, 257] width 17 height 35
click at [1041, 276] on button "button" at bounding box center [1038, 293] width 17 height 35
click at [1041, 271] on button "button" at bounding box center [1038, 257] width 17 height 35
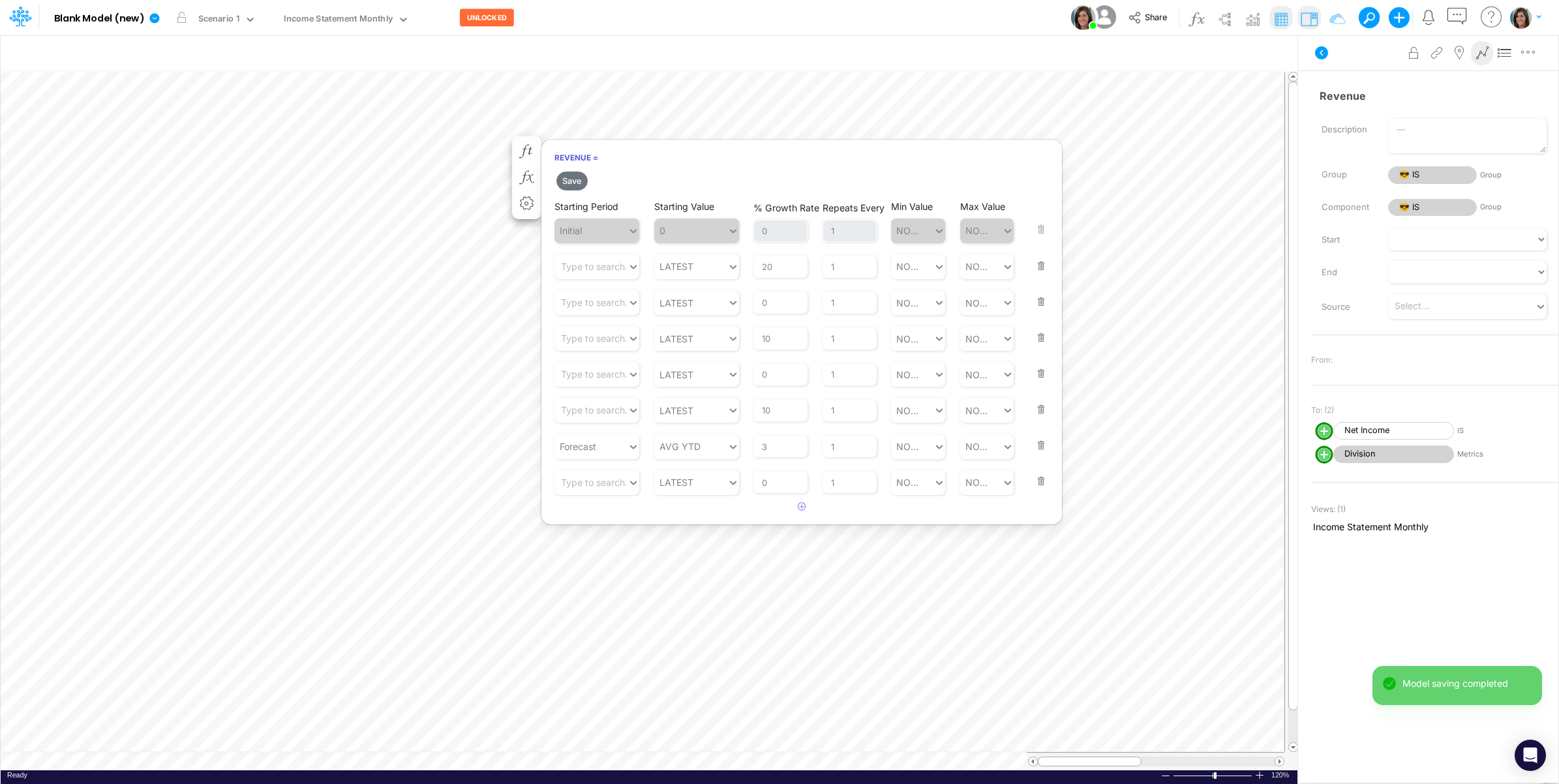
click at [1039, 269] on button "button" at bounding box center [1038, 257] width 17 height 35
click at [1039, 276] on button "button" at bounding box center [1038, 293] width 17 height 35
click at [1039, 269] on button "button" at bounding box center [1038, 257] width 17 height 35
click at [1039, 276] on button "button" at bounding box center [1038, 293] width 17 height 35
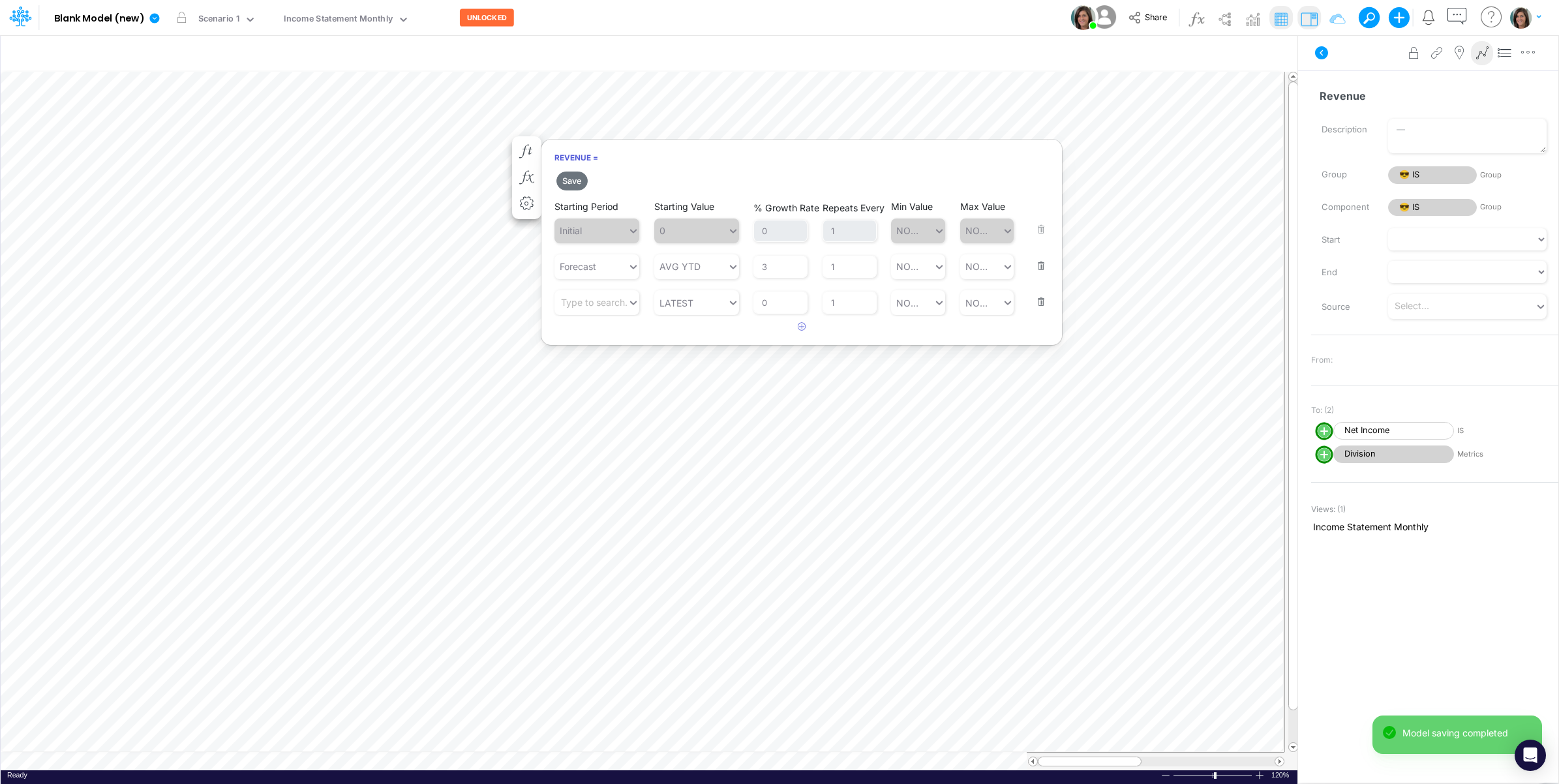
click at [1039, 269] on button "button" at bounding box center [1038, 257] width 17 height 35
click at [1039, 268] on div "Revenue = Save Starting Period Initial Starting Value 0 % Growth Rate 0 Repeats…" at bounding box center [802, 206] width 522 height 135
click at [568, 178] on button "Save" at bounding box center [572, 181] width 31 height 19
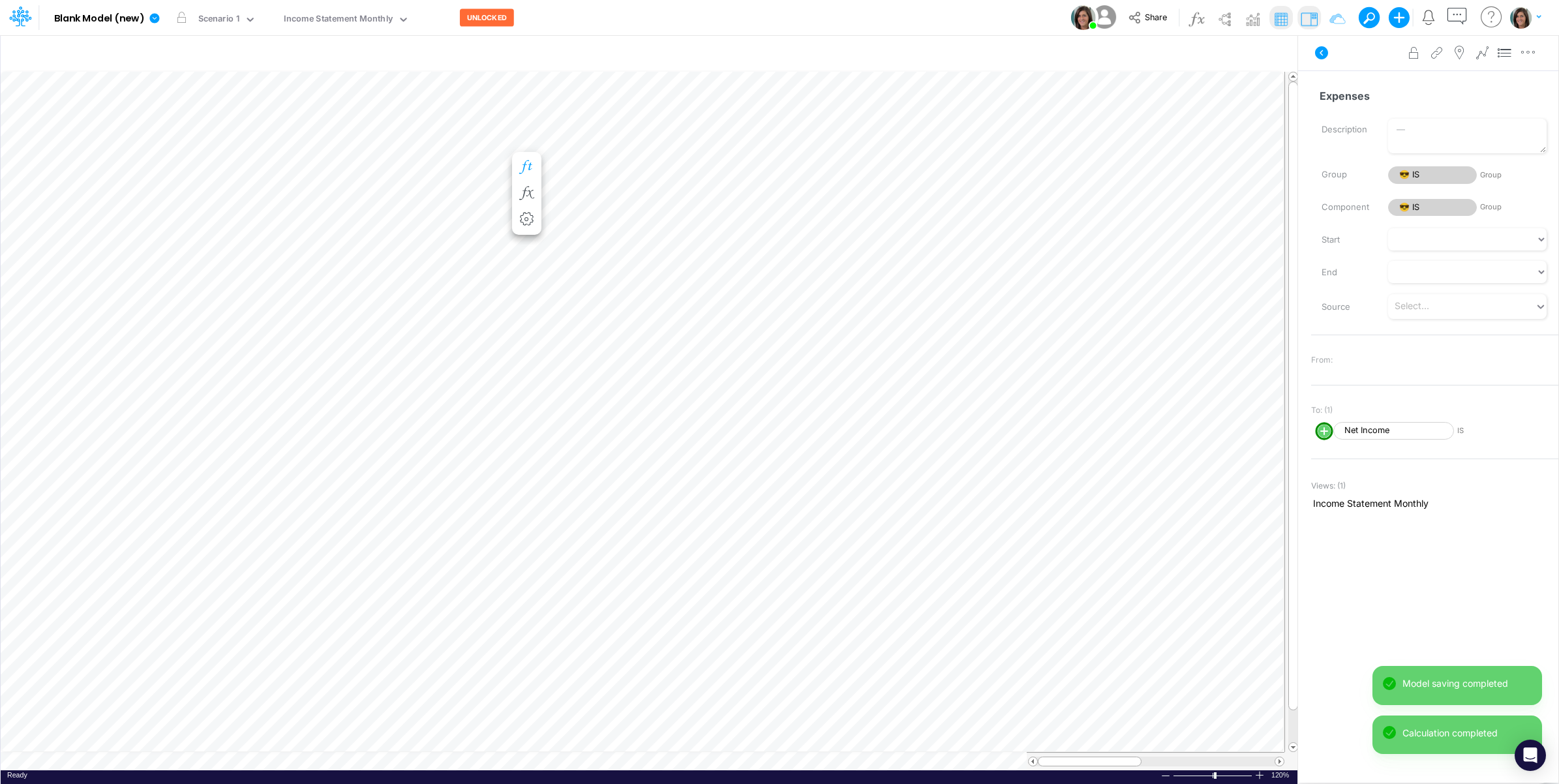
click at [529, 168] on icon "button" at bounding box center [527, 167] width 19 height 14
click at [536, 151] on icon "button" at bounding box center [527, 152] width 19 height 14
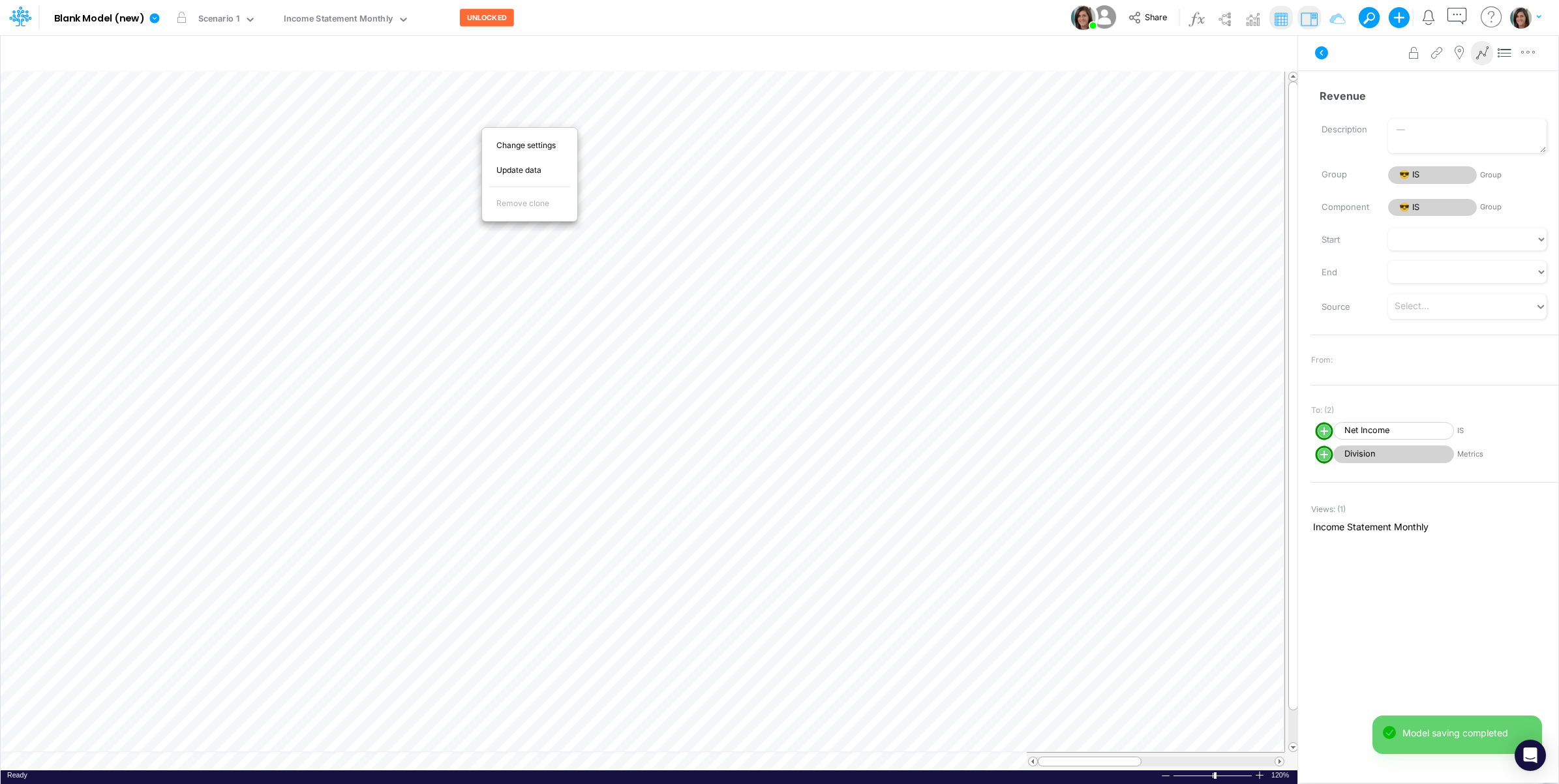
scroll to position [0, 1]
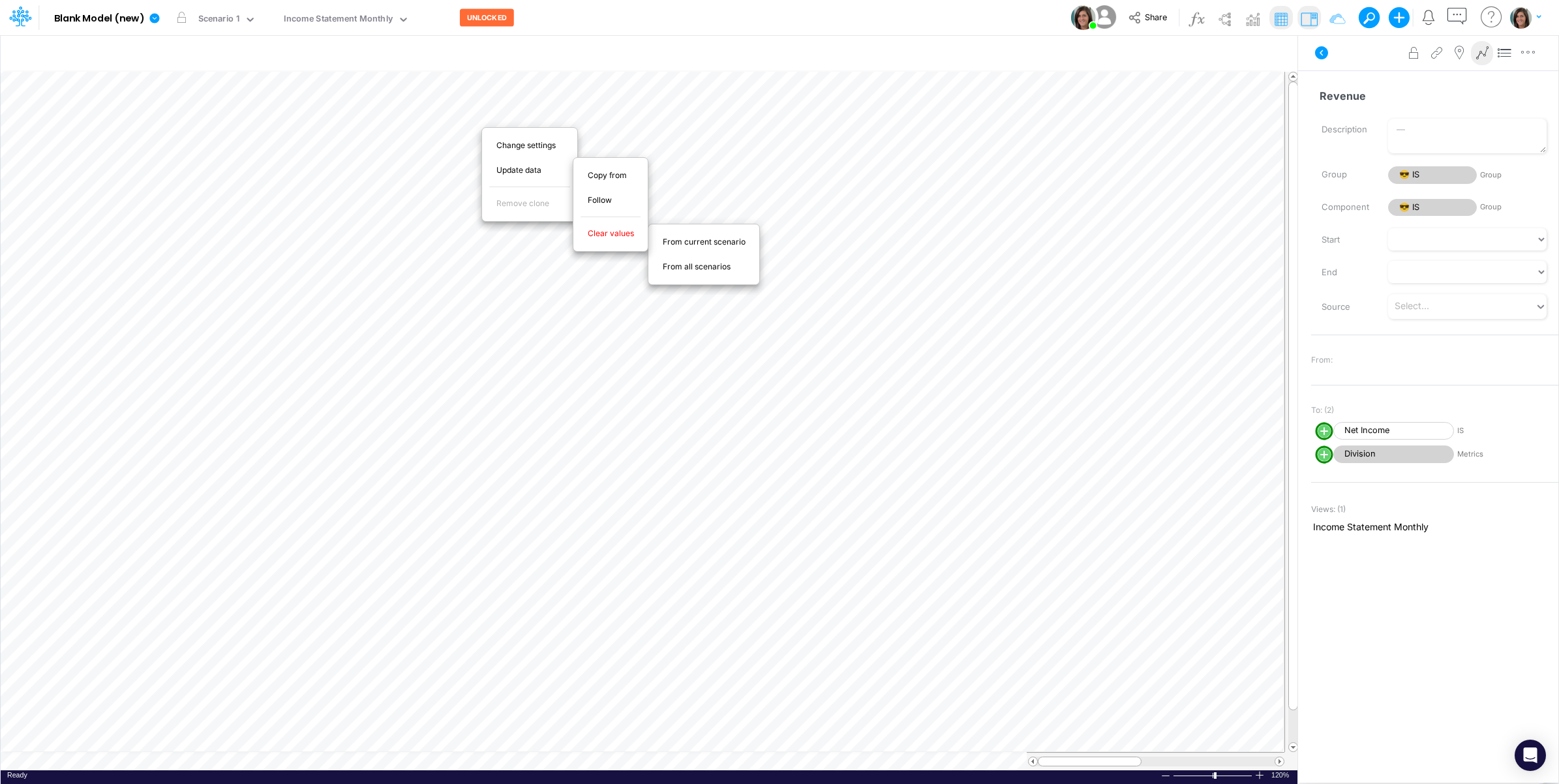
click at [689, 248] on span "From current scenario" at bounding box center [712, 242] width 98 height 12
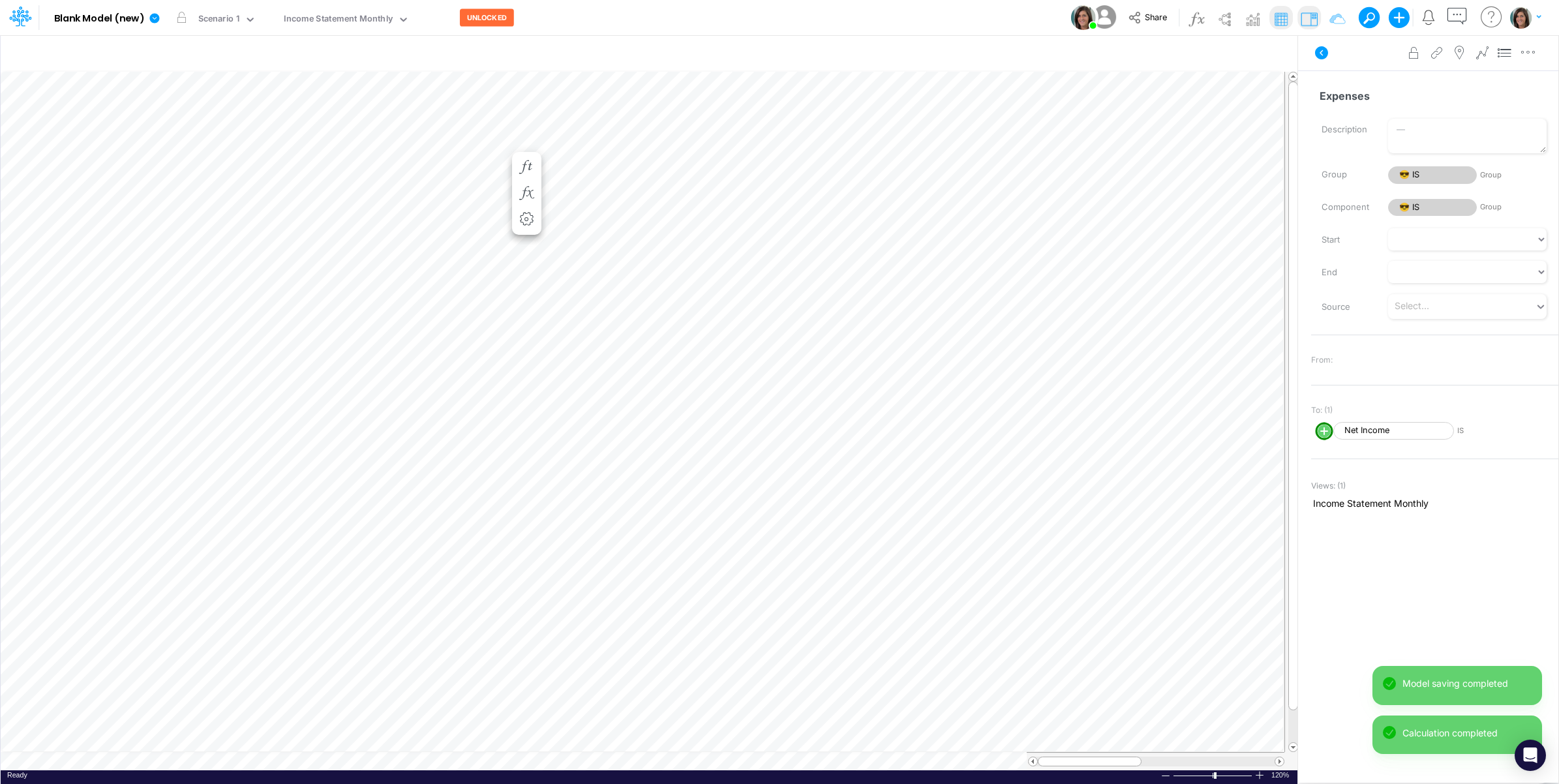
scroll to position [0, 1]
click at [523, 149] on icon "button" at bounding box center [527, 152] width 19 height 14
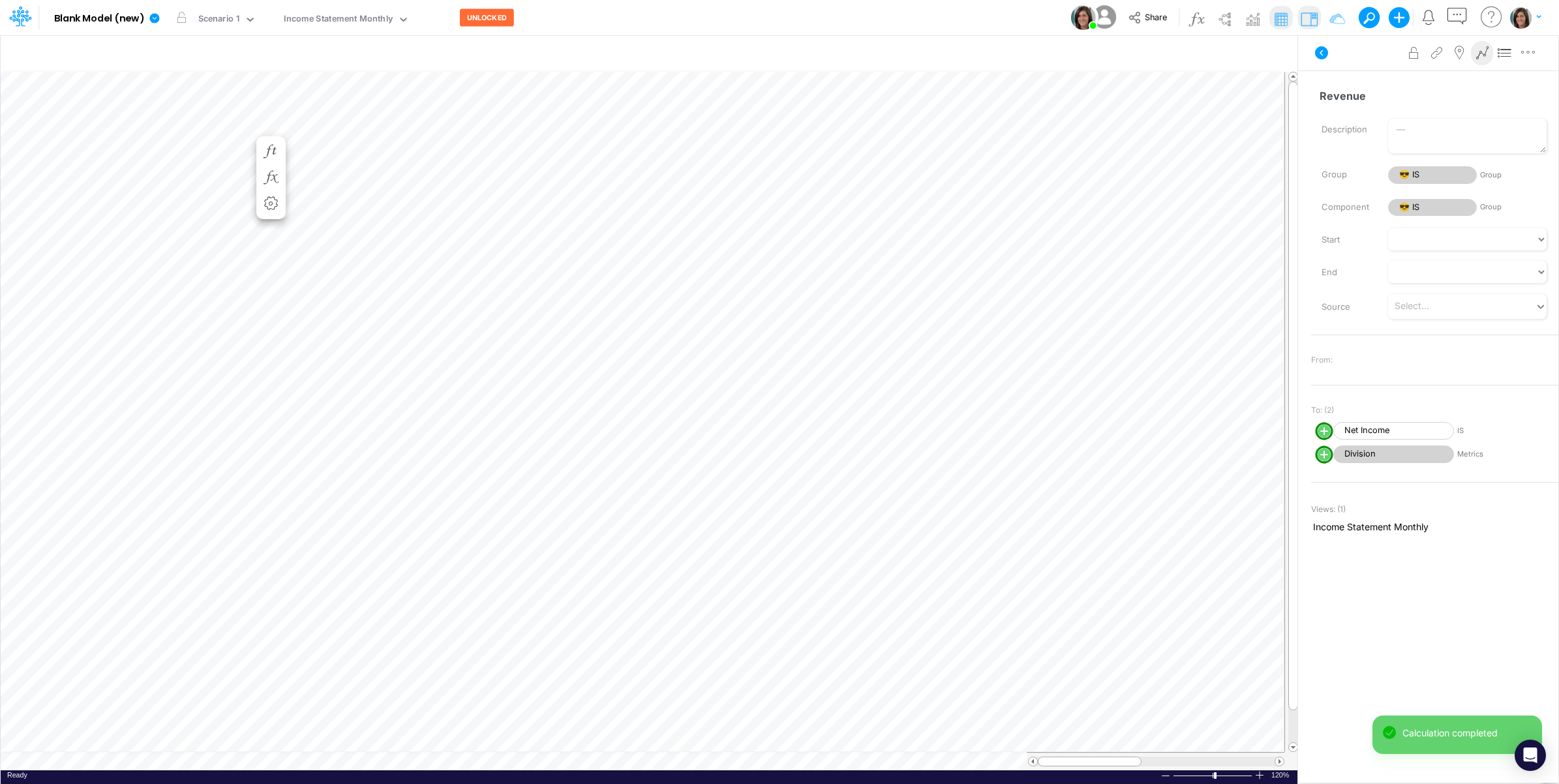
scroll to position [0, 1]
click at [204, 149] on icon "button" at bounding box center [207, 152] width 19 height 14
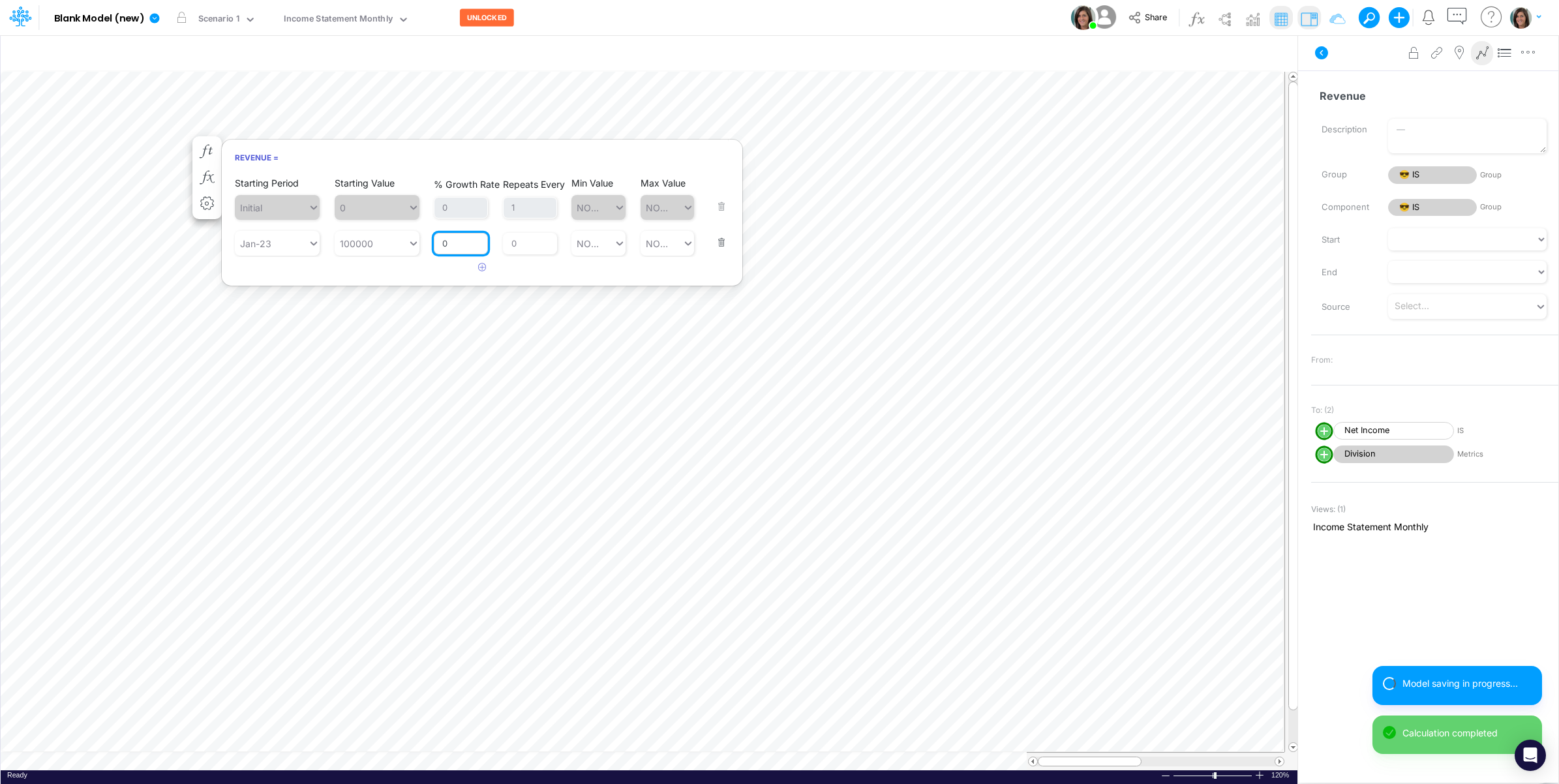
drag, startPoint x: 454, startPoint y: 245, endPoint x: 441, endPoint y: 246, distance: 13.0
click at [441, 246] on input "0" at bounding box center [461, 244] width 54 height 22
type input "0.1"
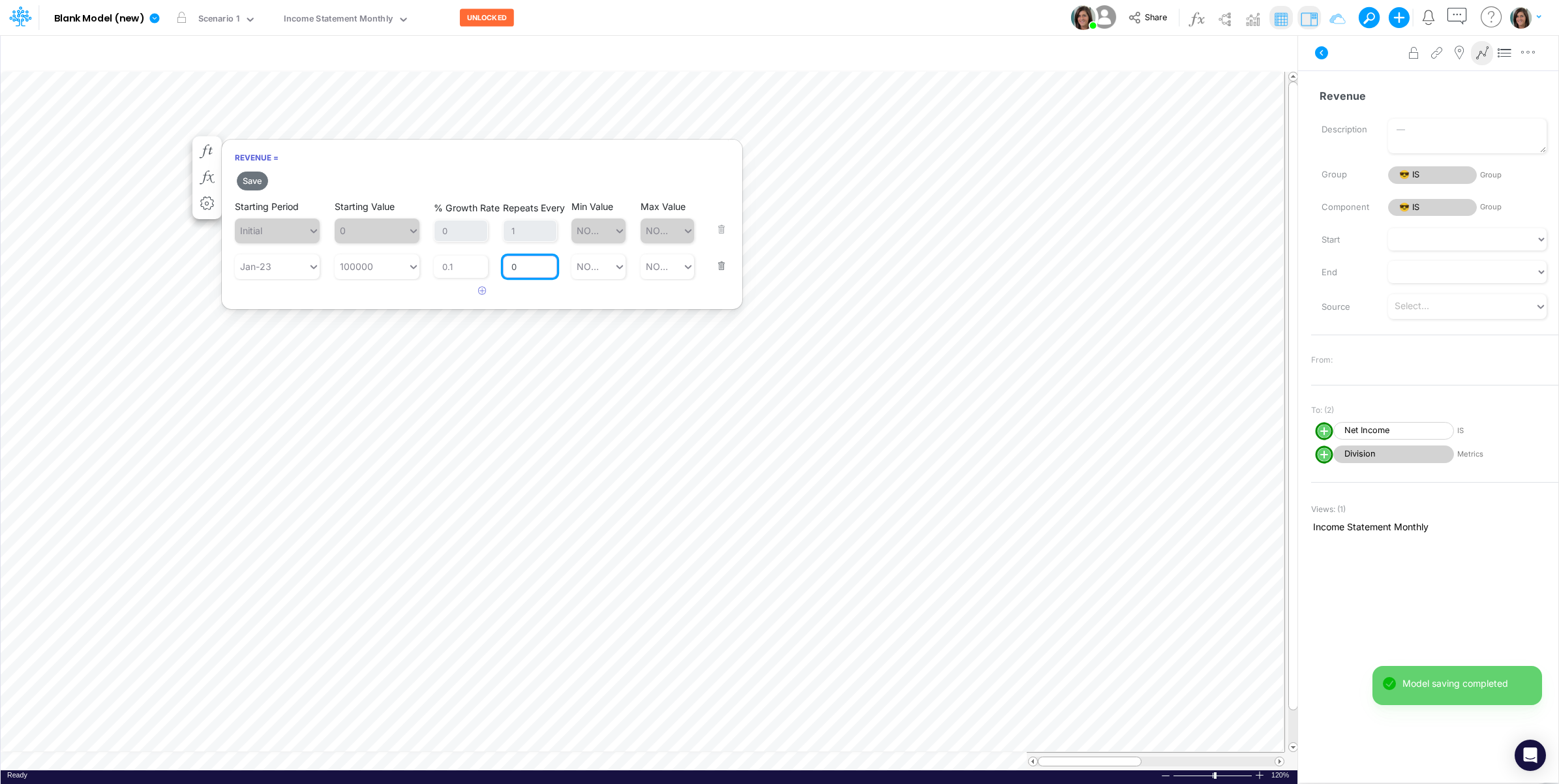
drag, startPoint x: 527, startPoint y: 247, endPoint x: 500, endPoint y: 249, distance: 27.1
click at [504, 247] on div "Repeats Every 0" at bounding box center [531, 257] width 54 height 41
type input "1"
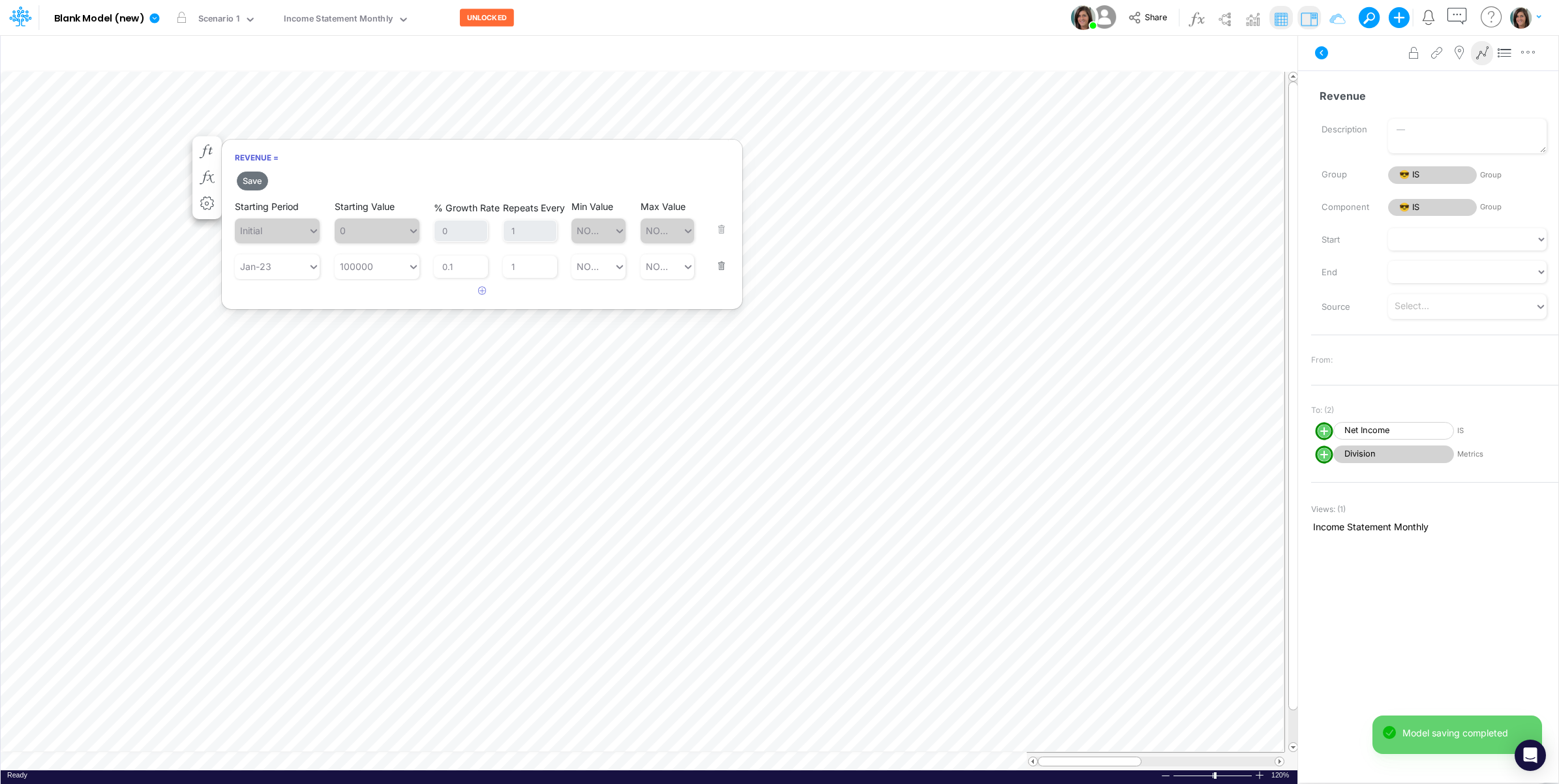
click at [435, 297] on article at bounding box center [482, 291] width 521 height 21
click at [252, 173] on button "Save" at bounding box center [253, 181] width 31 height 19
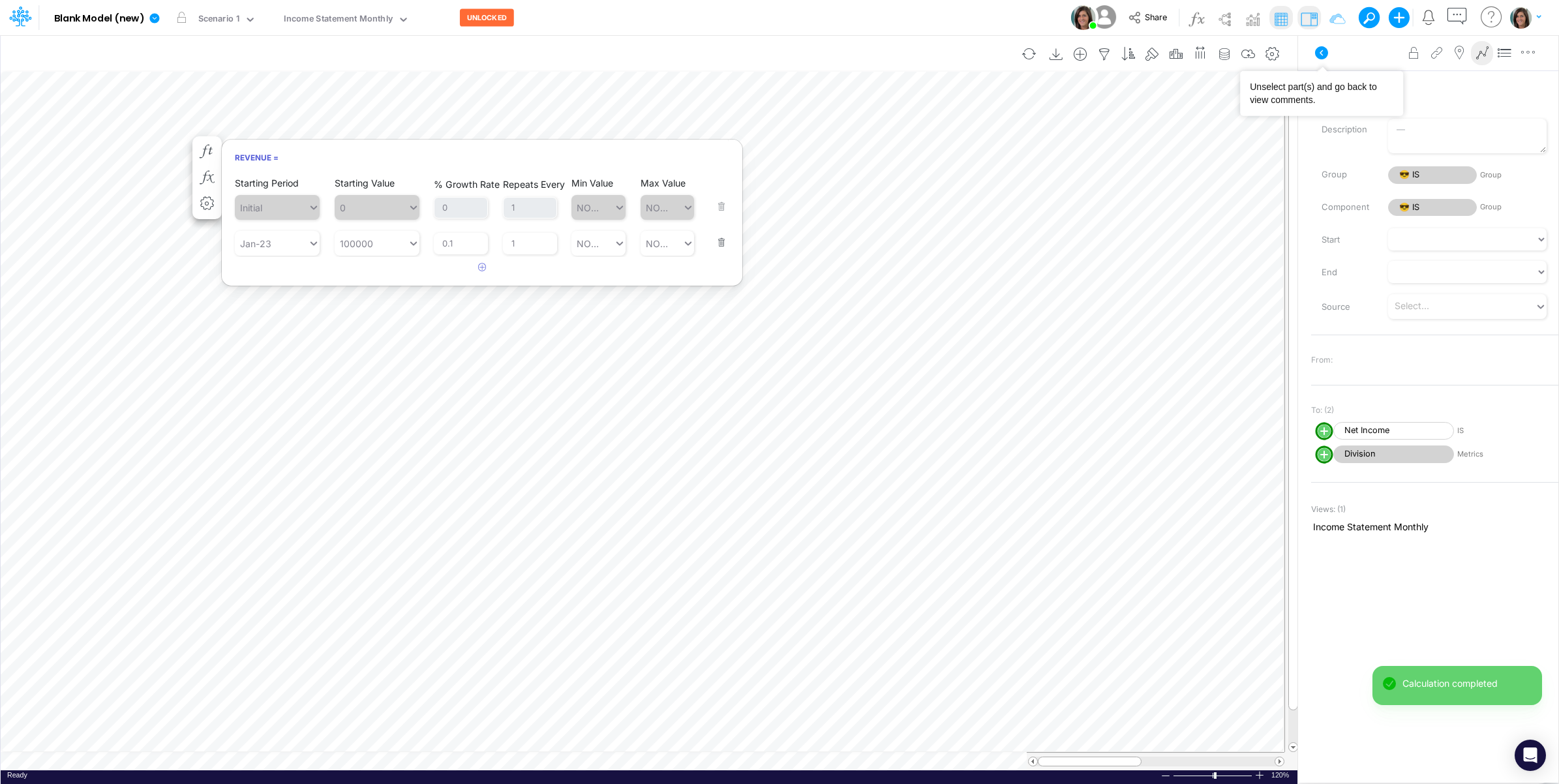
drag, startPoint x: 1323, startPoint y: 52, endPoint x: 1286, endPoint y: 41, distance: 38.6
click at [1322, 52] on icon at bounding box center [1322, 52] width 15 height 15
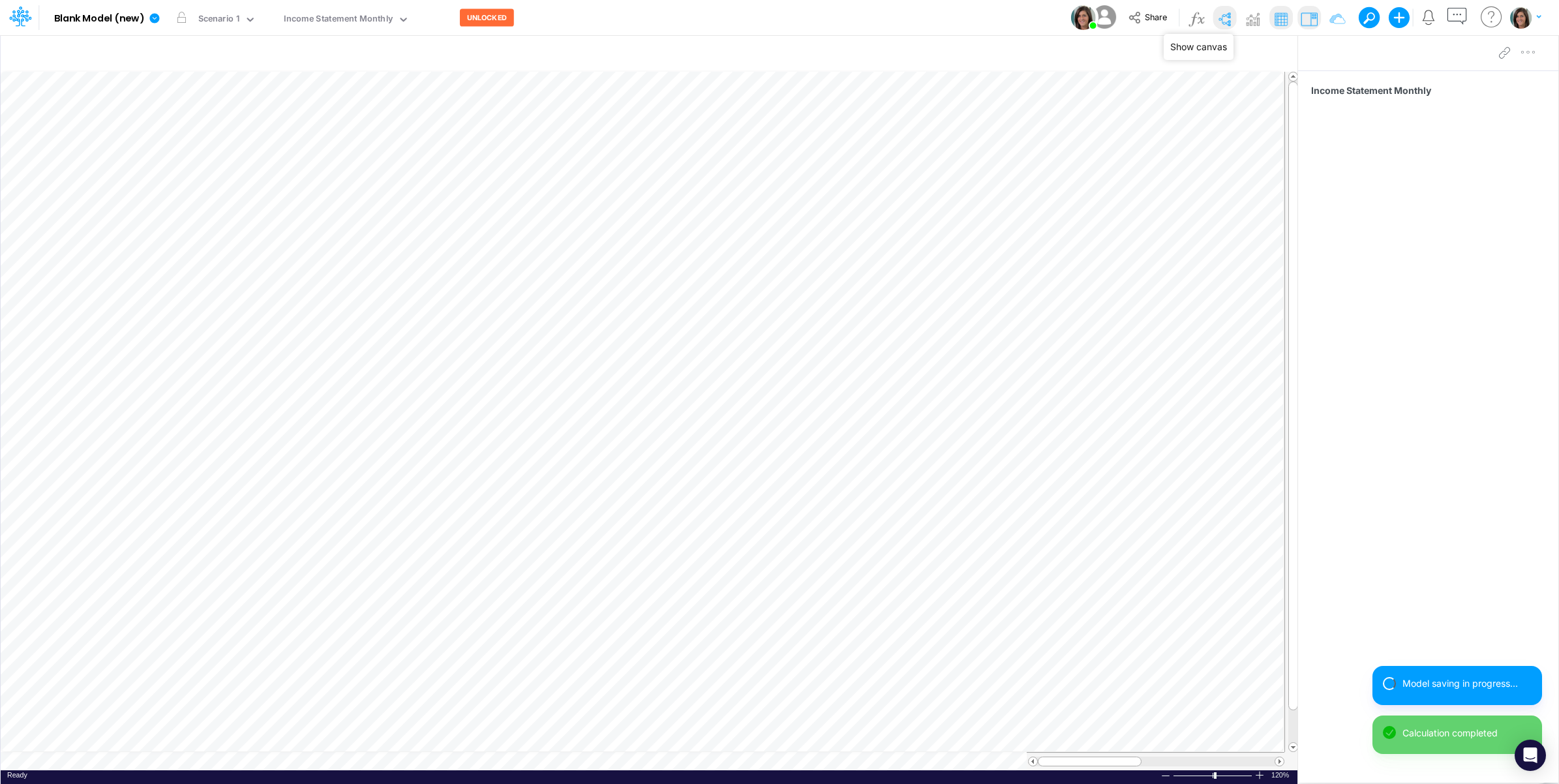
click at [1222, 21] on img at bounding box center [1225, 19] width 21 height 21
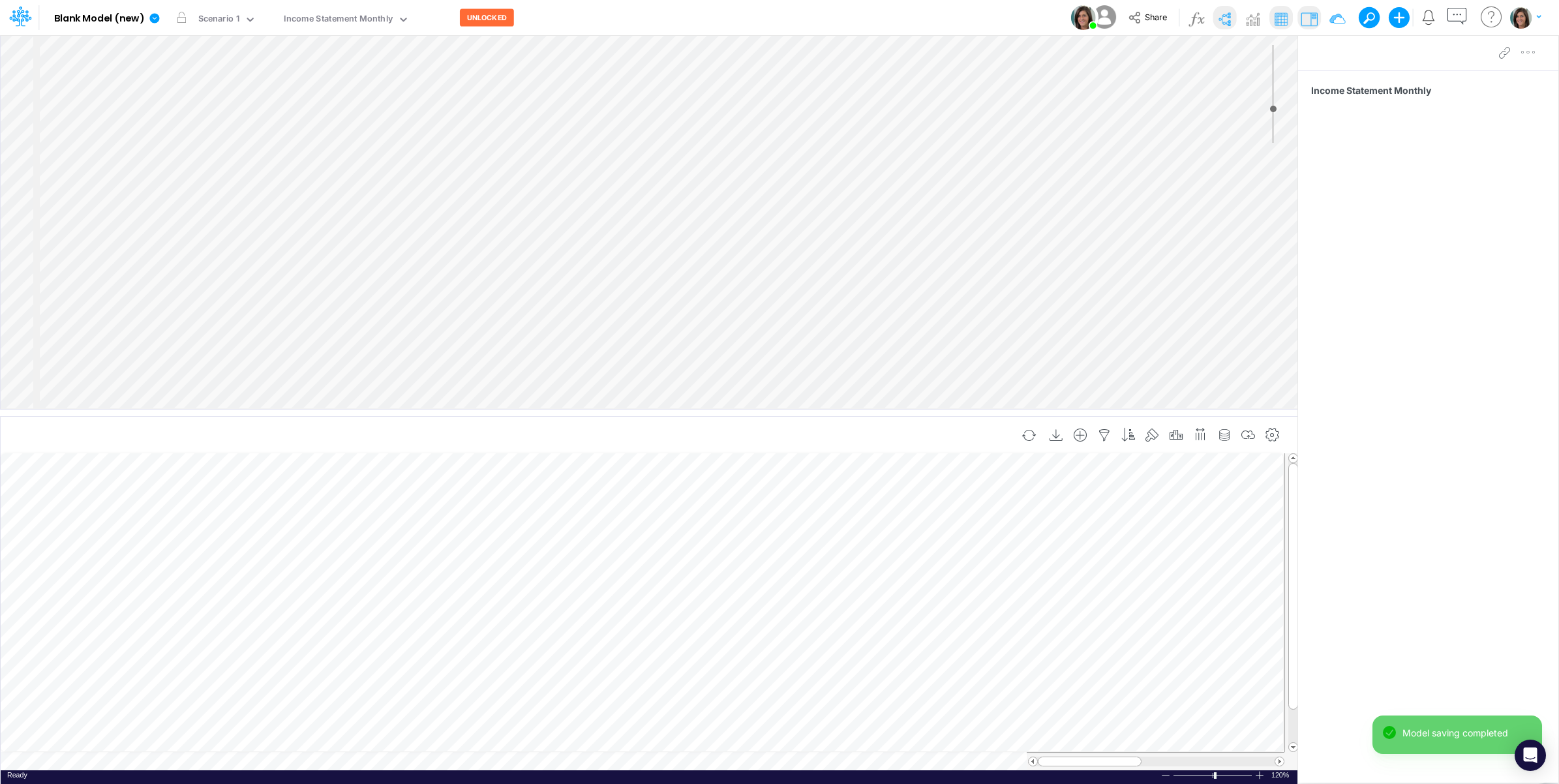
scroll to position [0, 1]
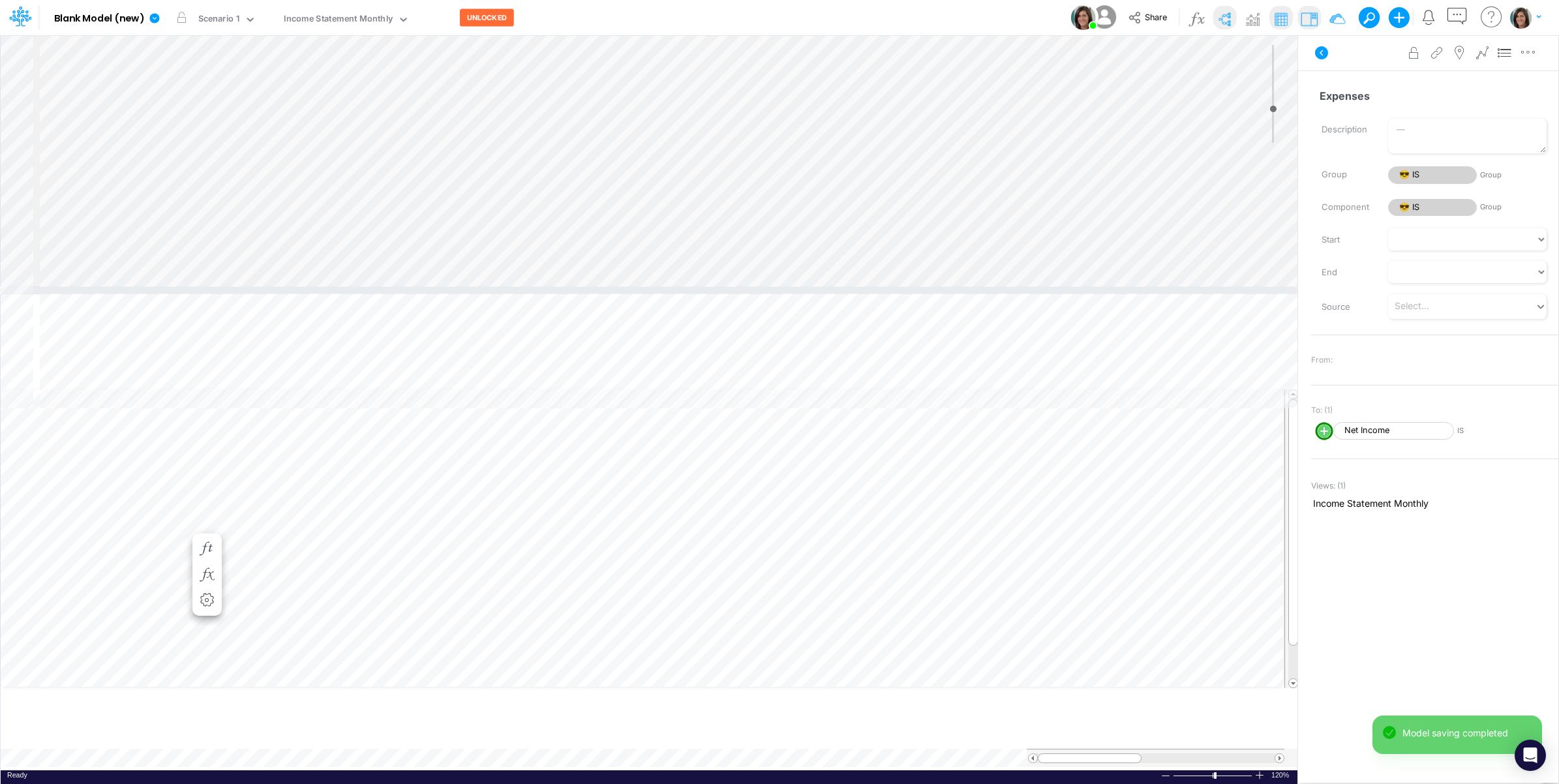
drag, startPoint x: 220, startPoint y: 414, endPoint x: 212, endPoint y: 284, distance: 130.2
click at [212, 286] on div at bounding box center [649, 289] width 1298 height 7
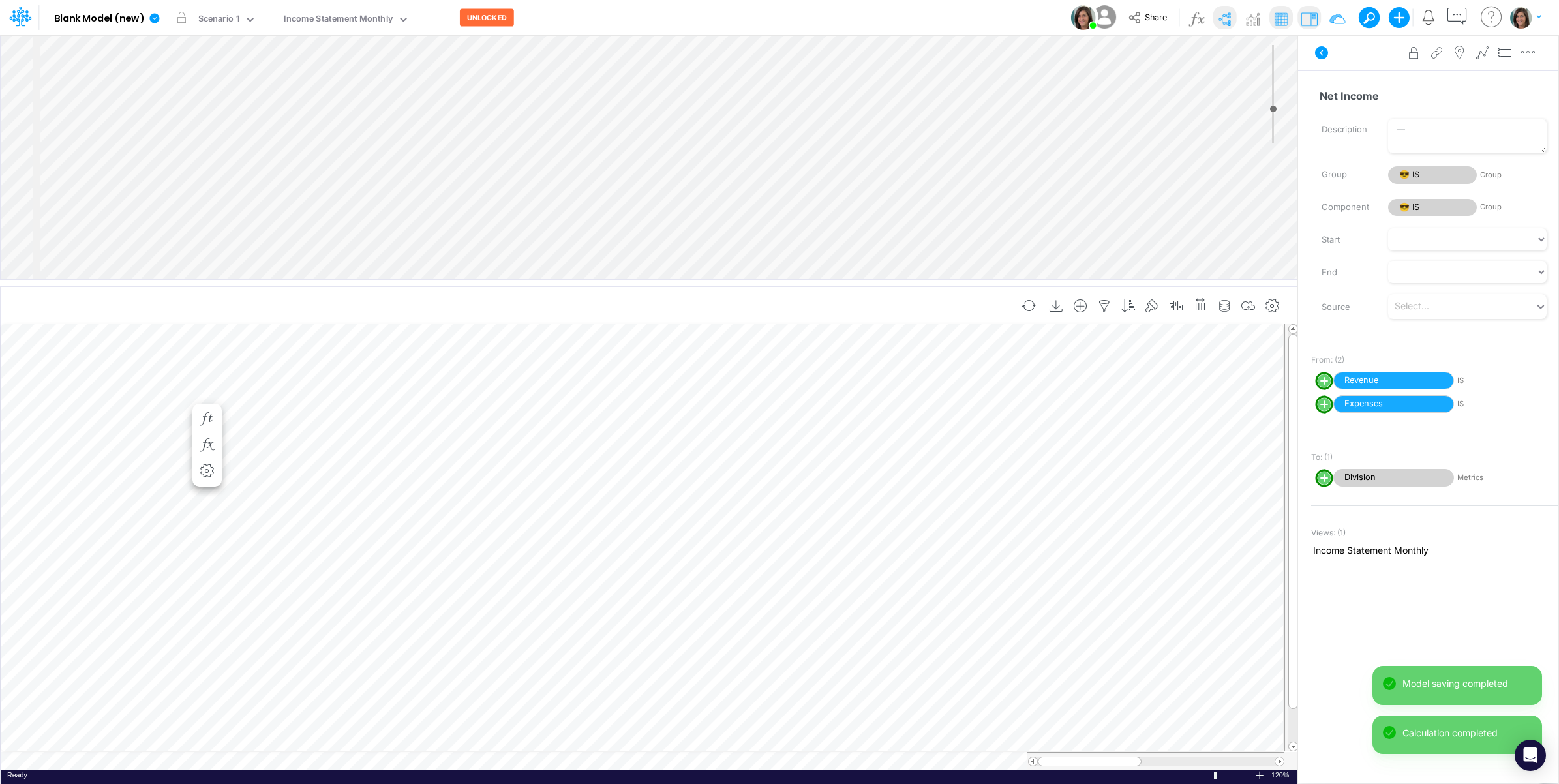
select select "1"
select select "Multiply"
select select "Add"
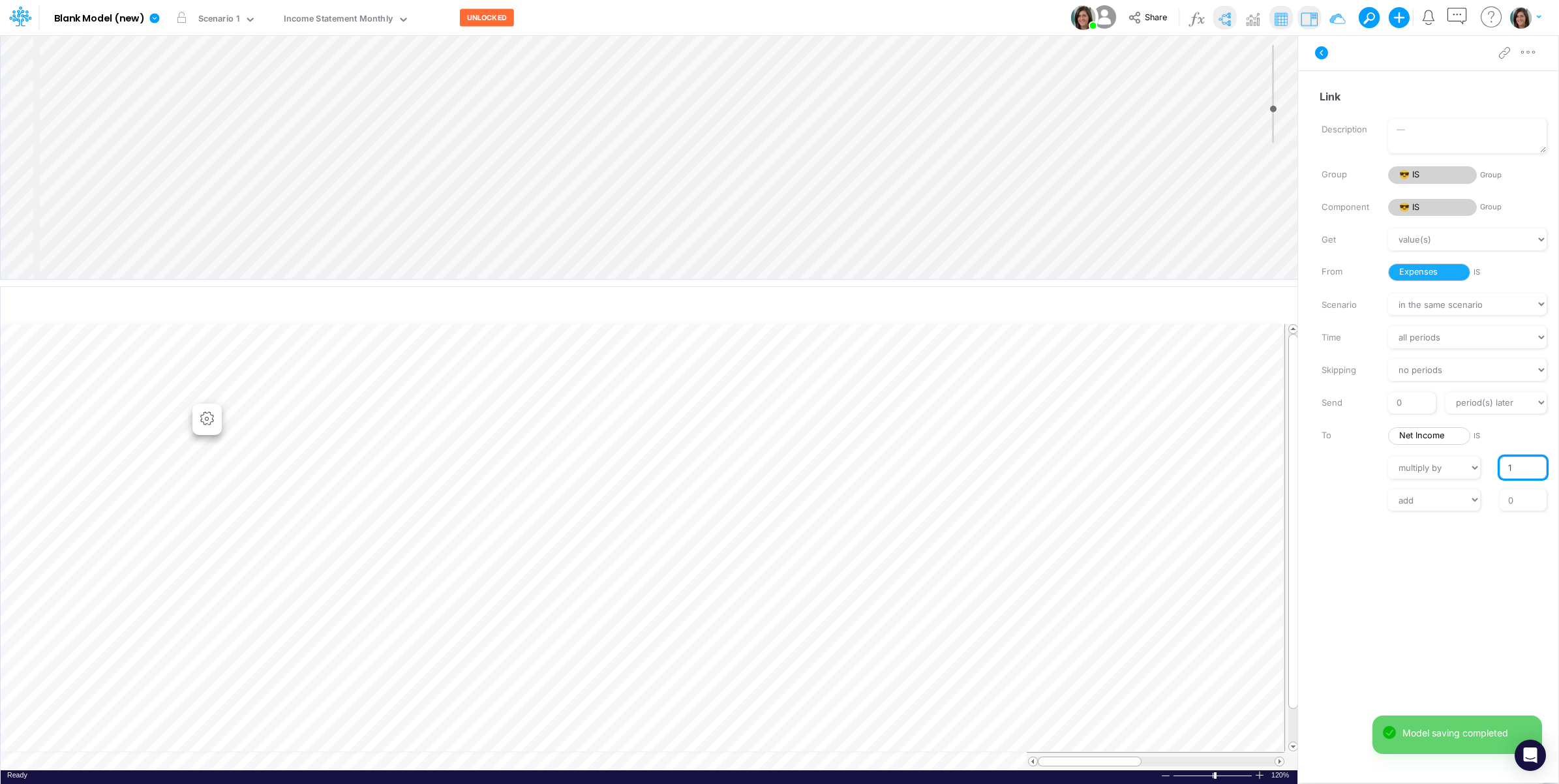
click at [1503, 473] on input "1" at bounding box center [1523, 467] width 47 height 22
type input "-1"
click at [1354, 471] on div "// multiply by divide by -1" at bounding box center [1435, 467] width 267 height 22
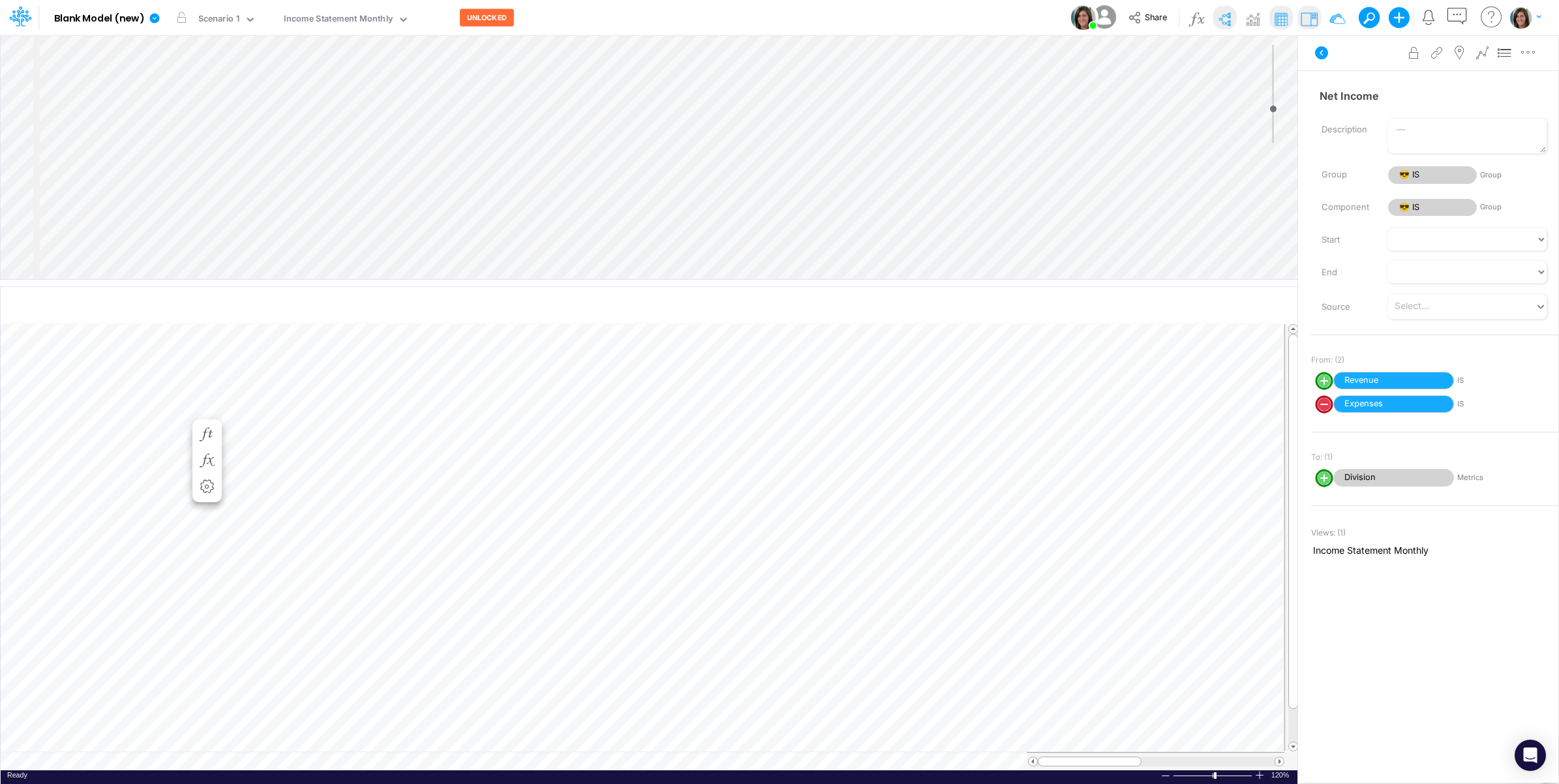
scroll to position [0, 1]
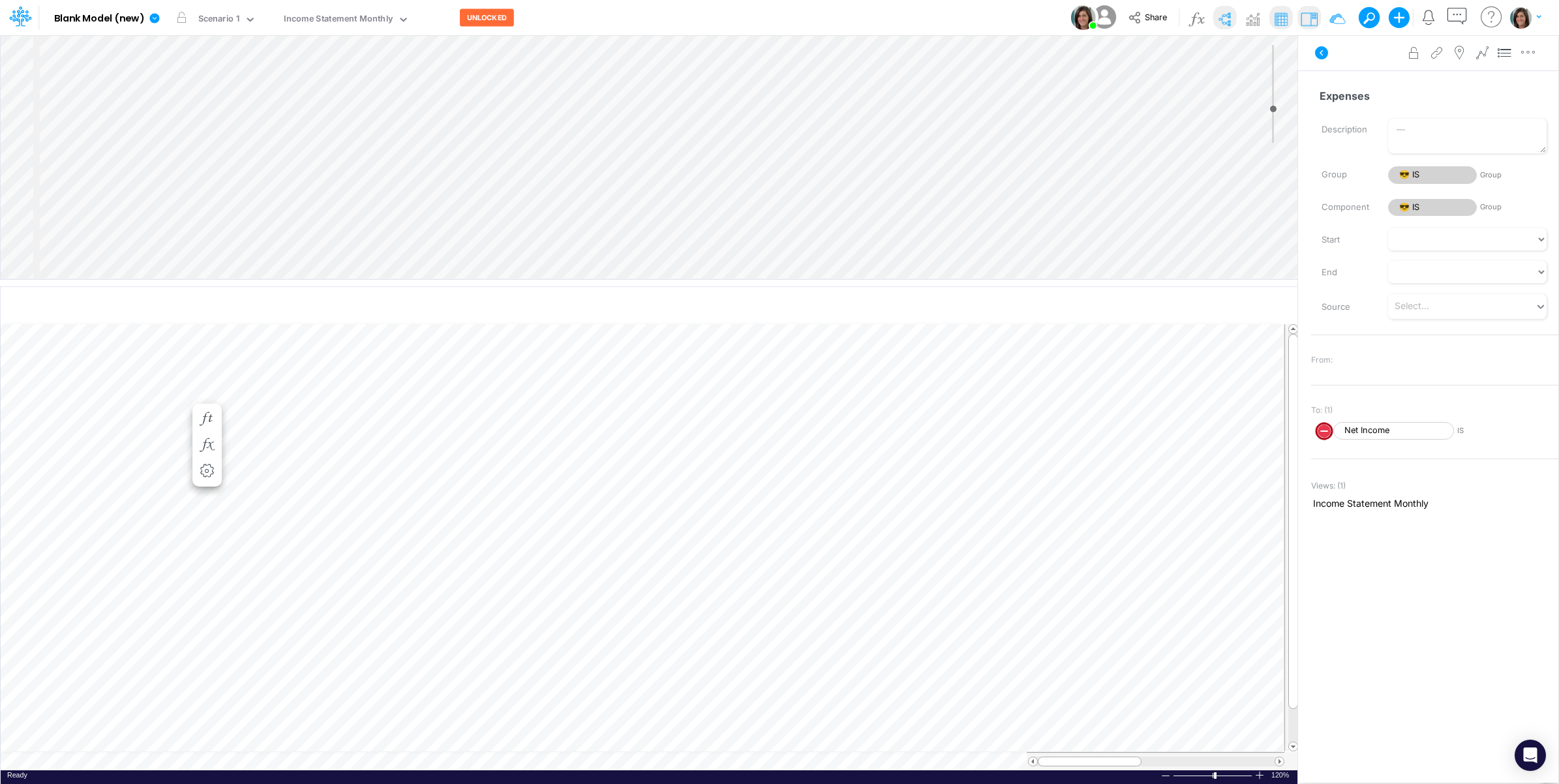
scroll to position [0, 1]
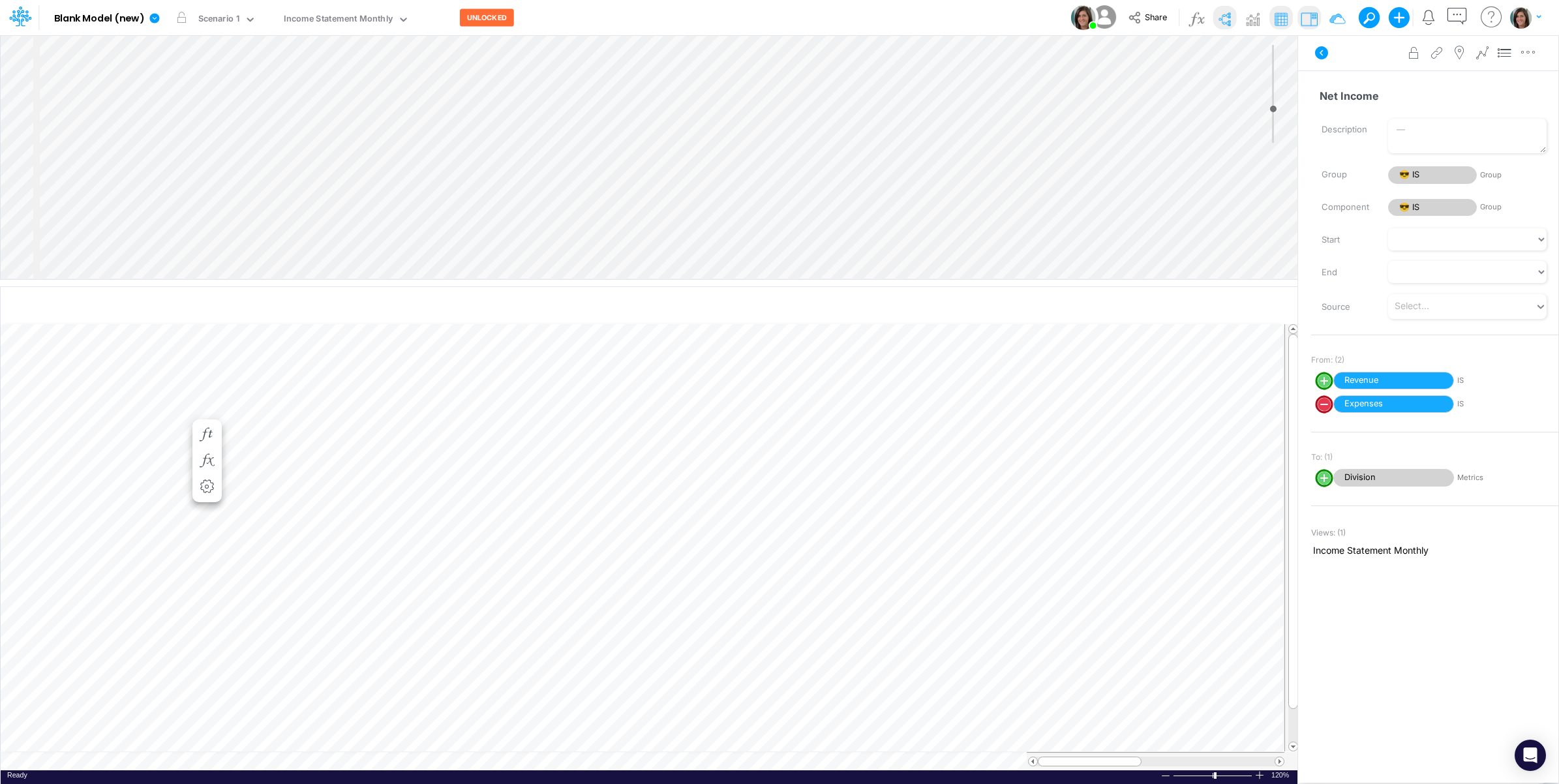
scroll to position [0, 1]
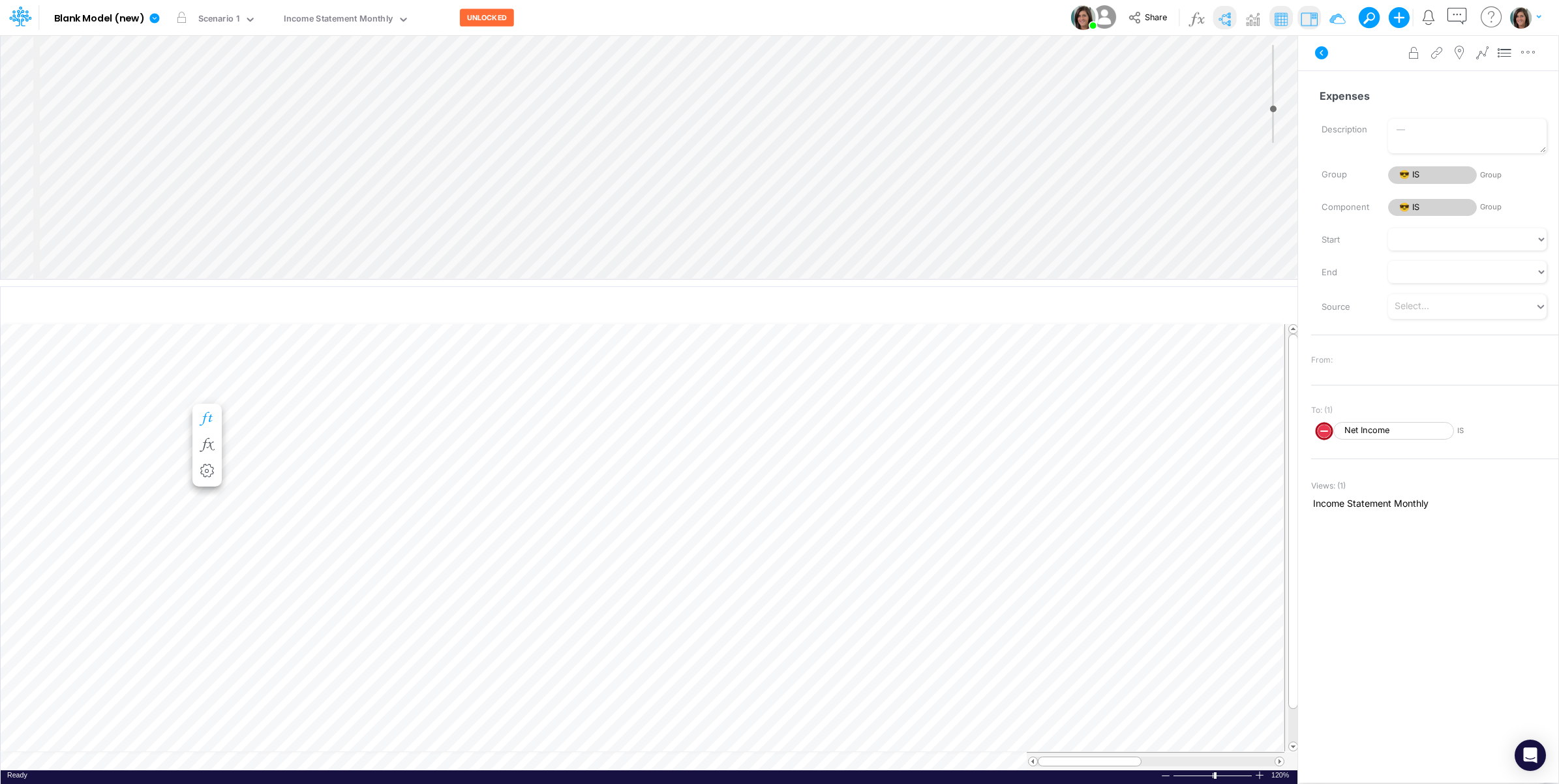
click at [202, 413] on icon "button" at bounding box center [207, 419] width 19 height 14
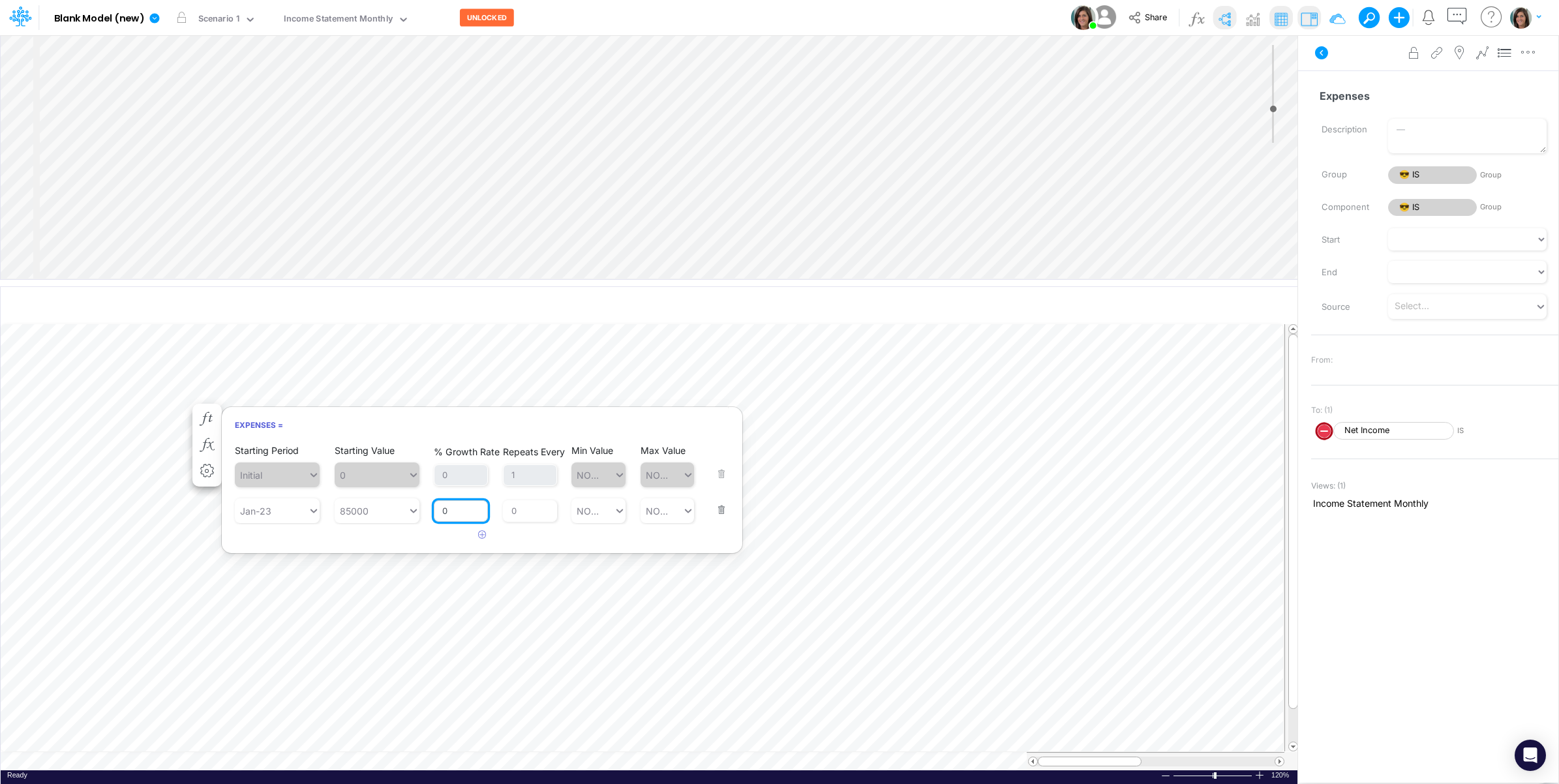
drag, startPoint x: 461, startPoint y: 516, endPoint x: 442, endPoint y: 516, distance: 19.0
click at [442, 516] on input "0" at bounding box center [461, 511] width 54 height 22
type input "0.001"
click at [415, 537] on div "Starting Period Initial Starting Value 0 % Growth Rate 0 Repeats Every 1 Min Va…" at bounding box center [482, 494] width 521 height 105
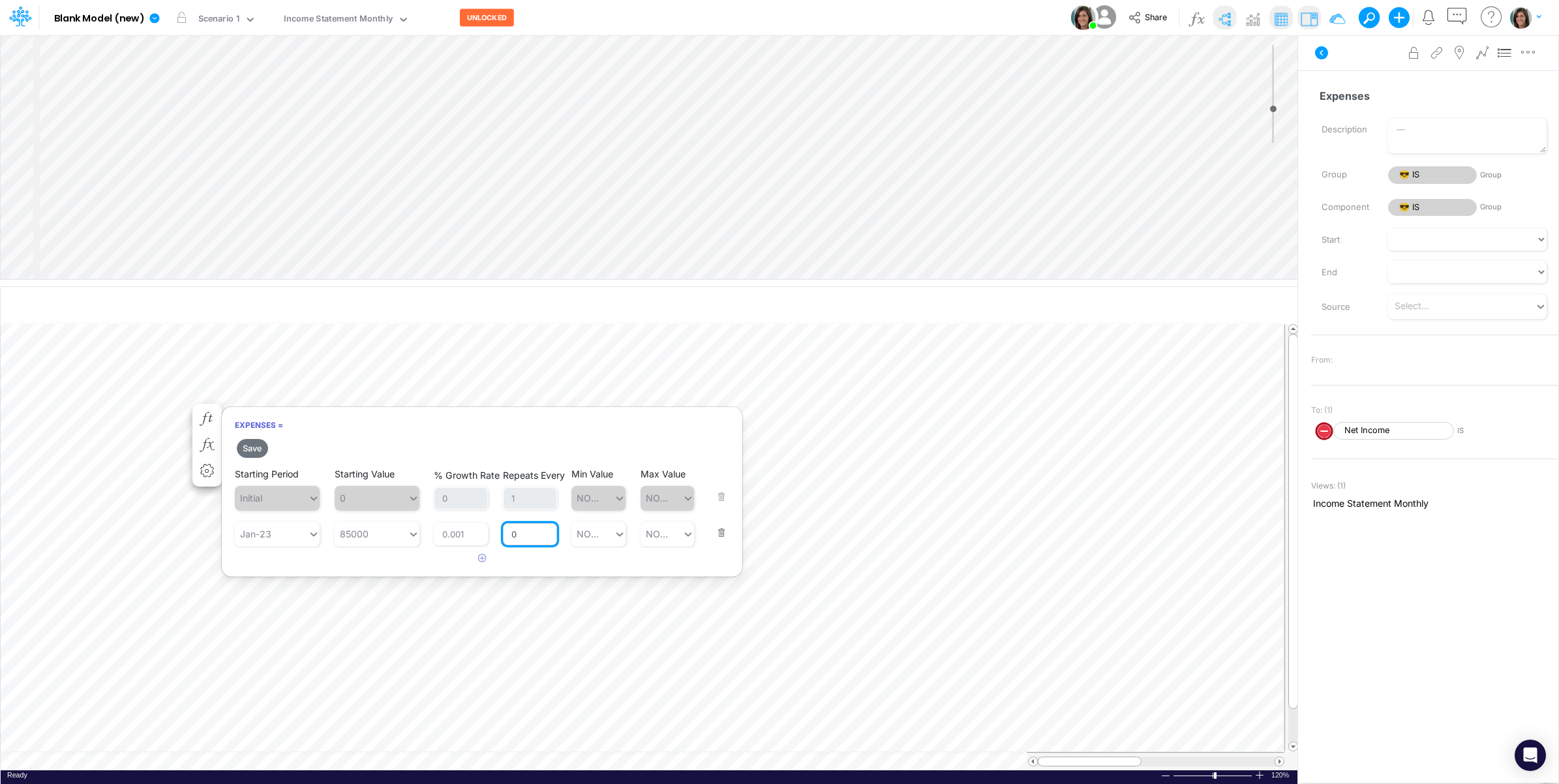
drag, startPoint x: 525, startPoint y: 537, endPoint x: 504, endPoint y: 537, distance: 21.0
click at [504, 537] on input "0" at bounding box center [531, 533] width 54 height 22
type input "1"
click at [388, 569] on article at bounding box center [482, 558] width 521 height 21
click at [264, 452] on button "Save" at bounding box center [253, 449] width 31 height 19
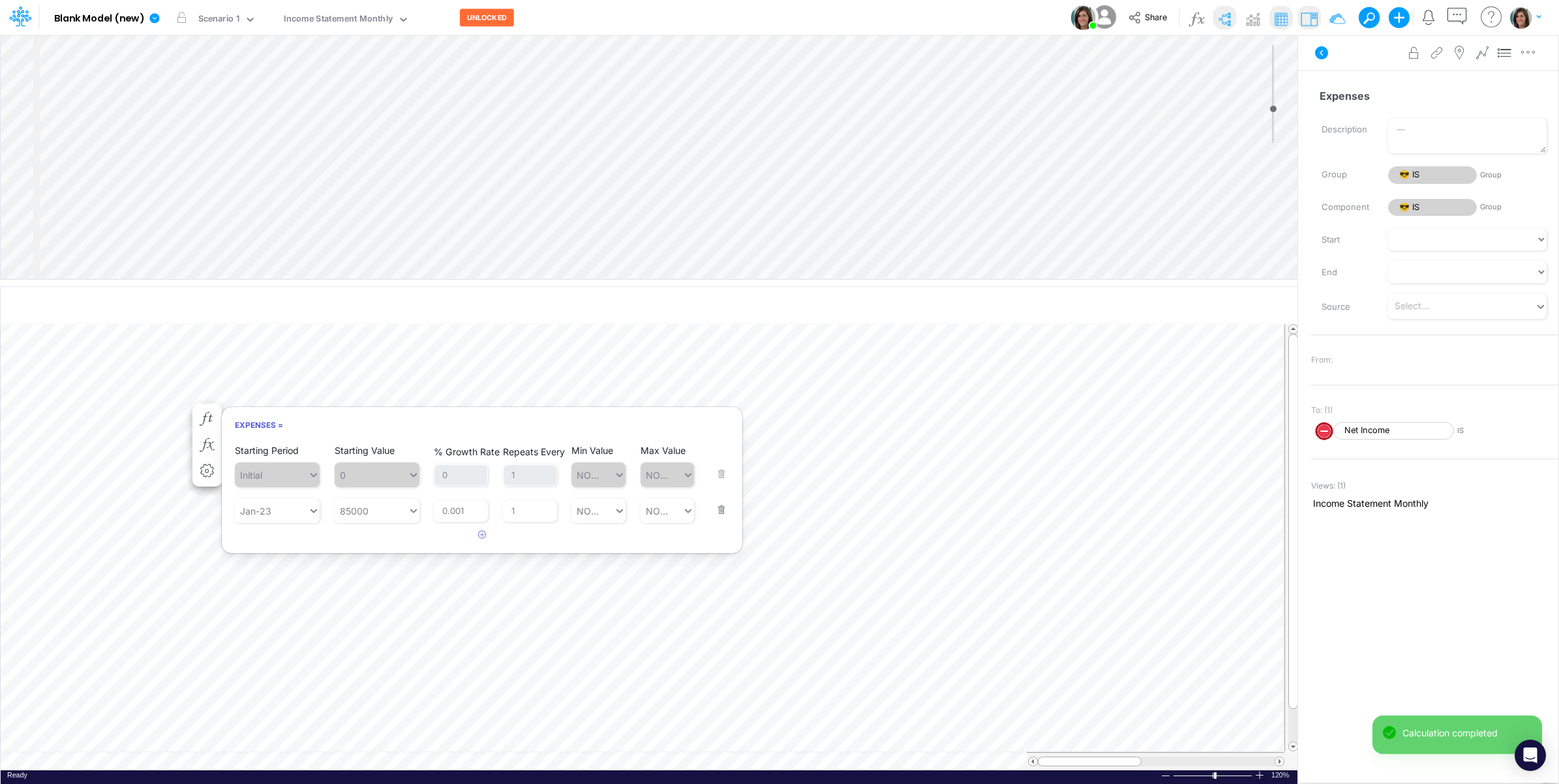
click at [1365, 53] on div "Advanced settings Delete" at bounding box center [1428, 53] width 260 height 37
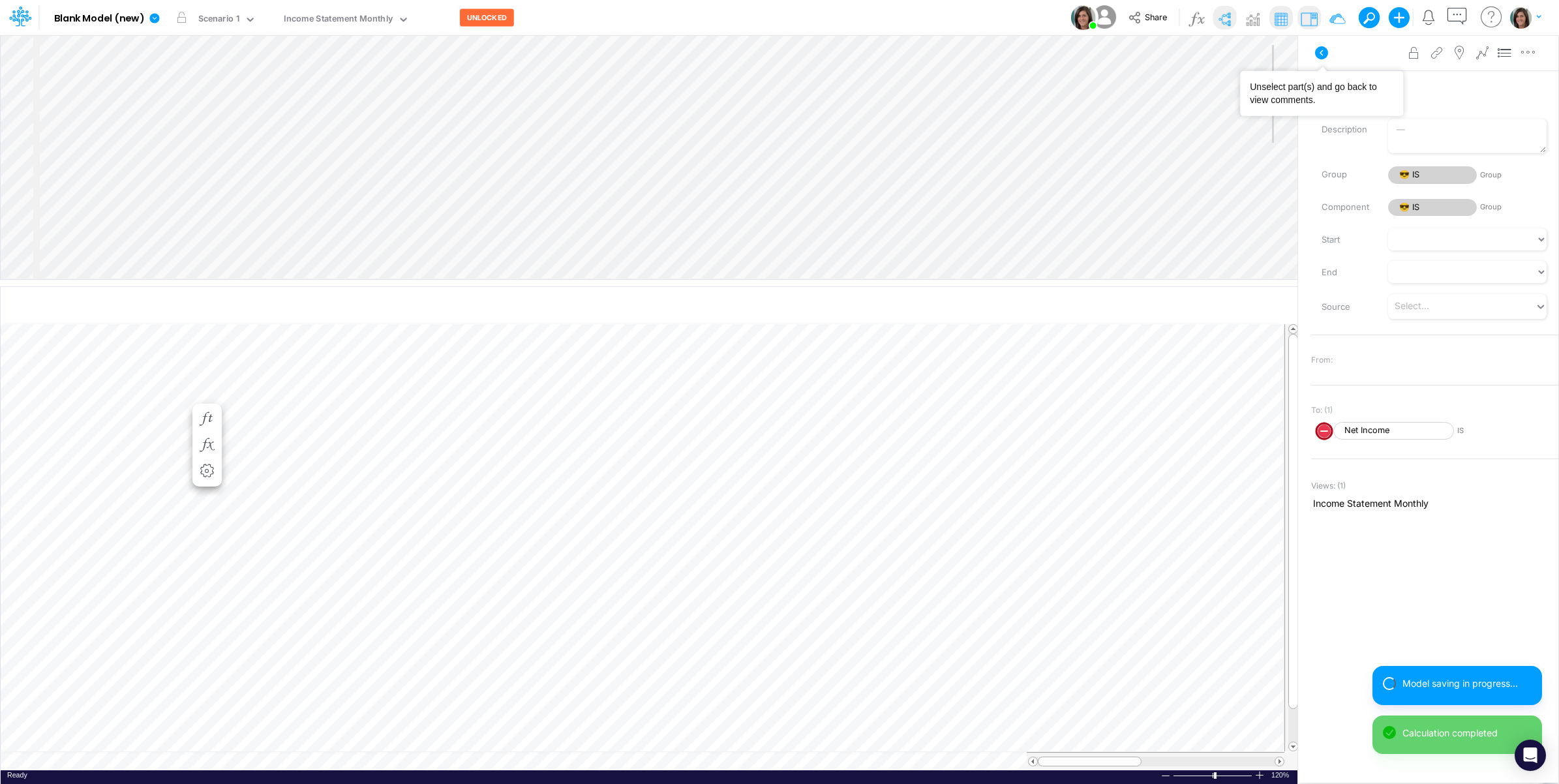
drag, startPoint x: 1320, startPoint y: 47, endPoint x: 1273, endPoint y: 49, distance: 47.0
click at [1319, 47] on icon at bounding box center [1321, 52] width 13 height 13
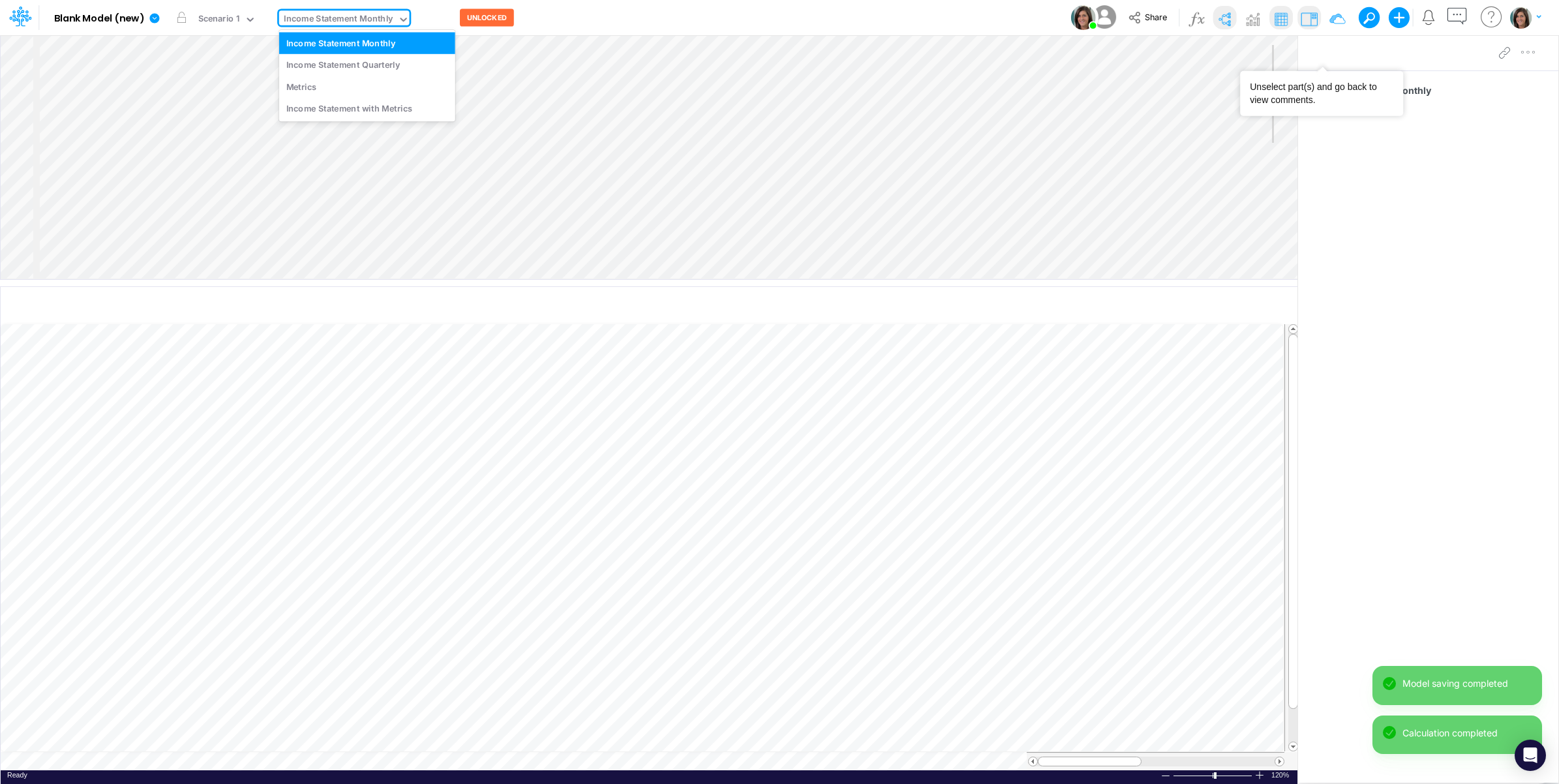
click at [356, 18] on div "Income Statement Monthly" at bounding box center [338, 19] width 109 height 15
click at [348, 67] on div "Income Statement Quarterly" at bounding box center [367, 65] width 176 height 21
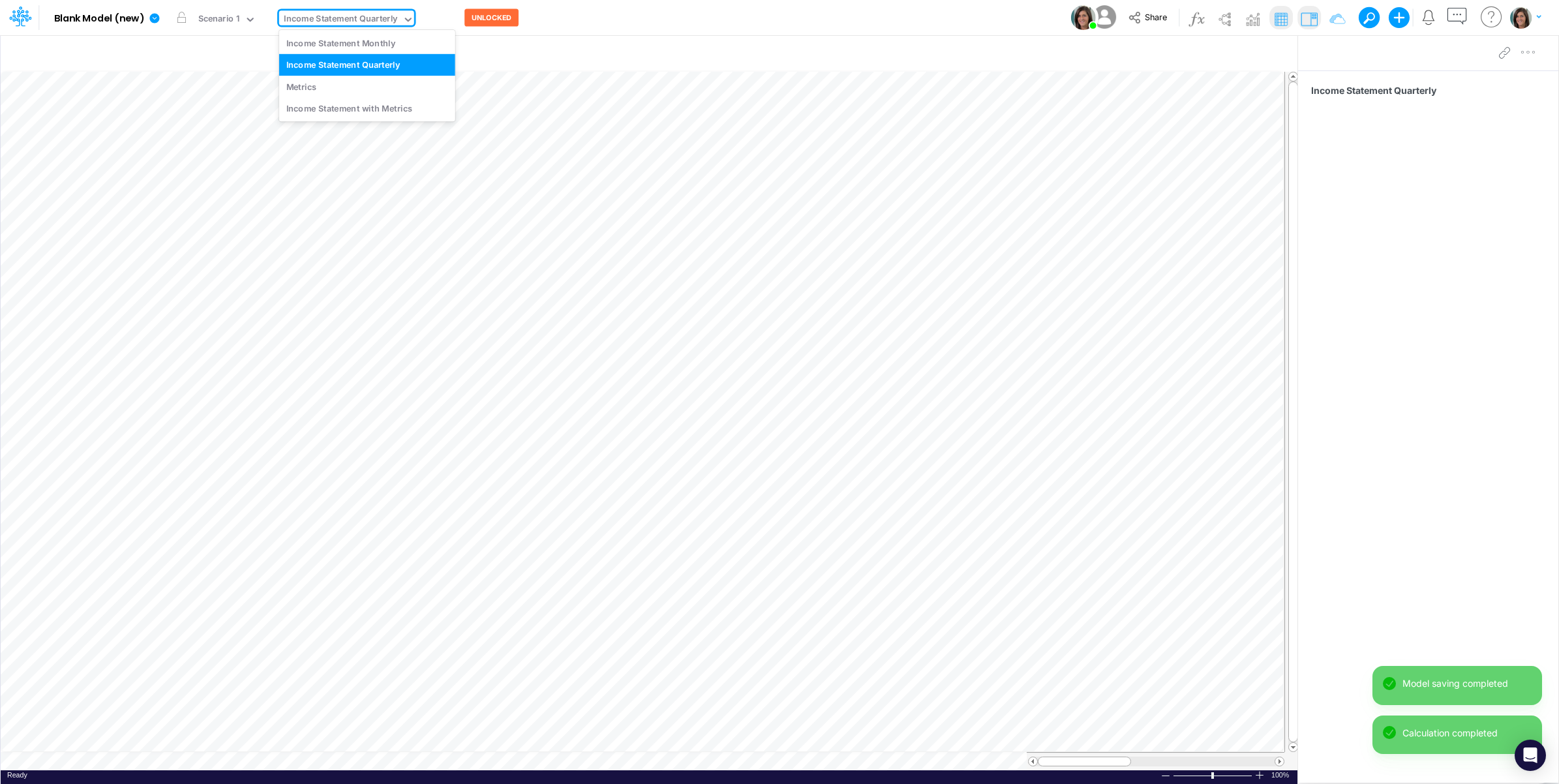
drag, startPoint x: 350, startPoint y: 16, endPoint x: 350, endPoint y: 27, distance: 11.0
click at [351, 16] on div "Income Statement Quarterly" at bounding box center [341, 19] width 114 height 15
click at [346, 43] on div "Income Statement Monthly" at bounding box center [367, 43] width 176 height 21
click at [352, 21] on div "Income Statement Monthly" at bounding box center [338, 19] width 109 height 15
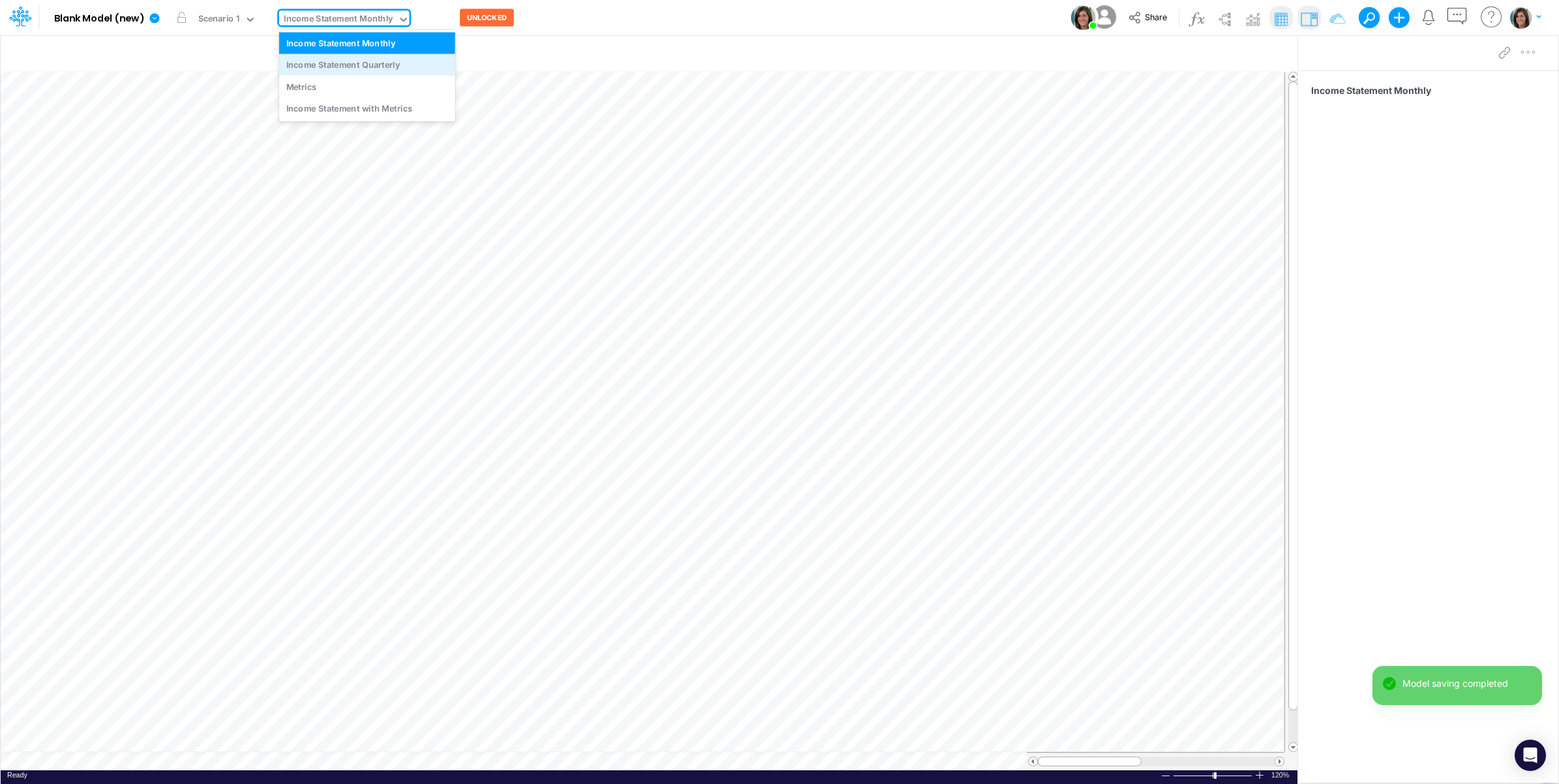
click at [347, 59] on div "Income Statement Quarterly" at bounding box center [367, 65] width 176 height 21
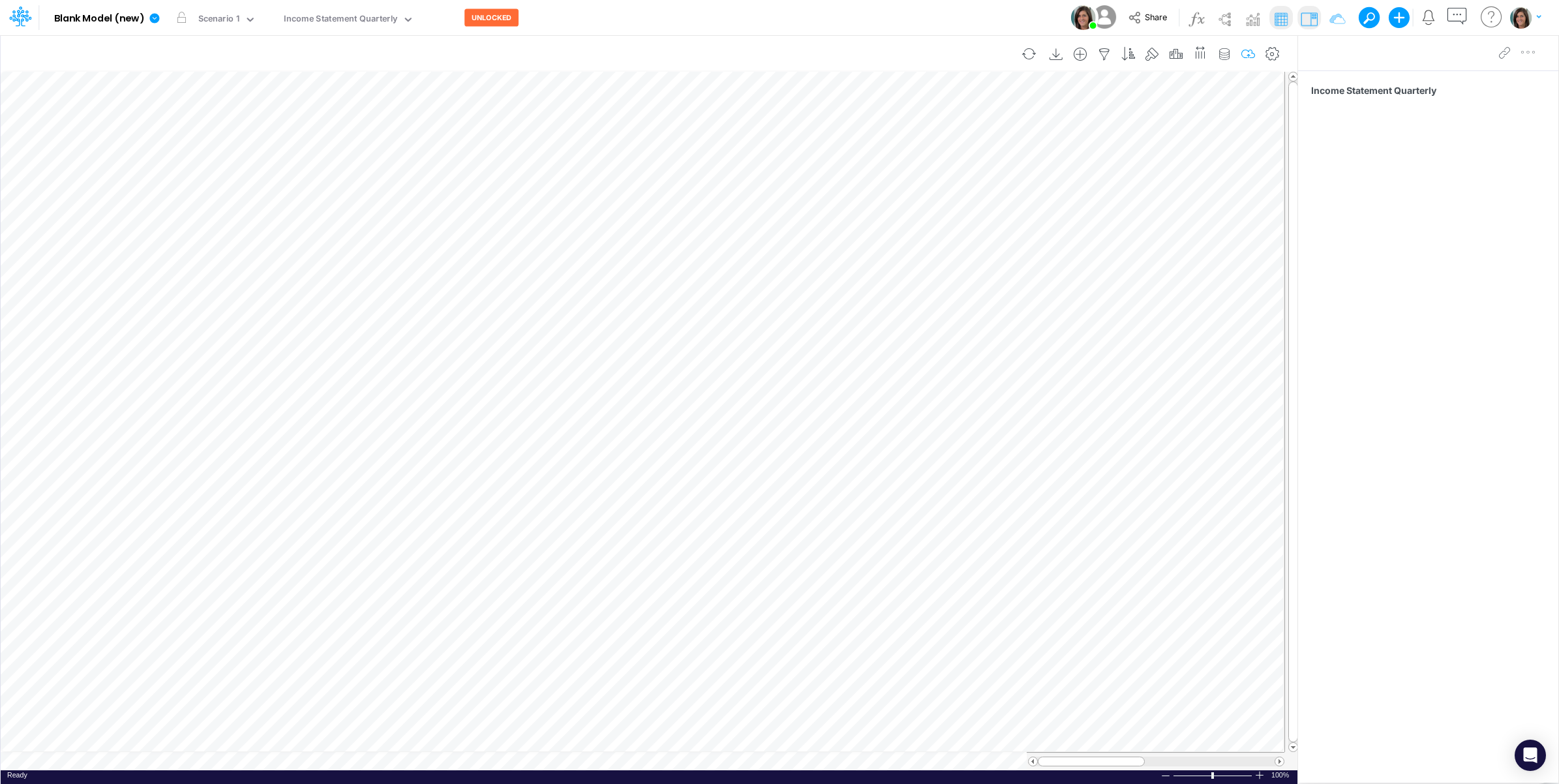
click at [1246, 56] on icon "button" at bounding box center [1249, 54] width 19 height 14
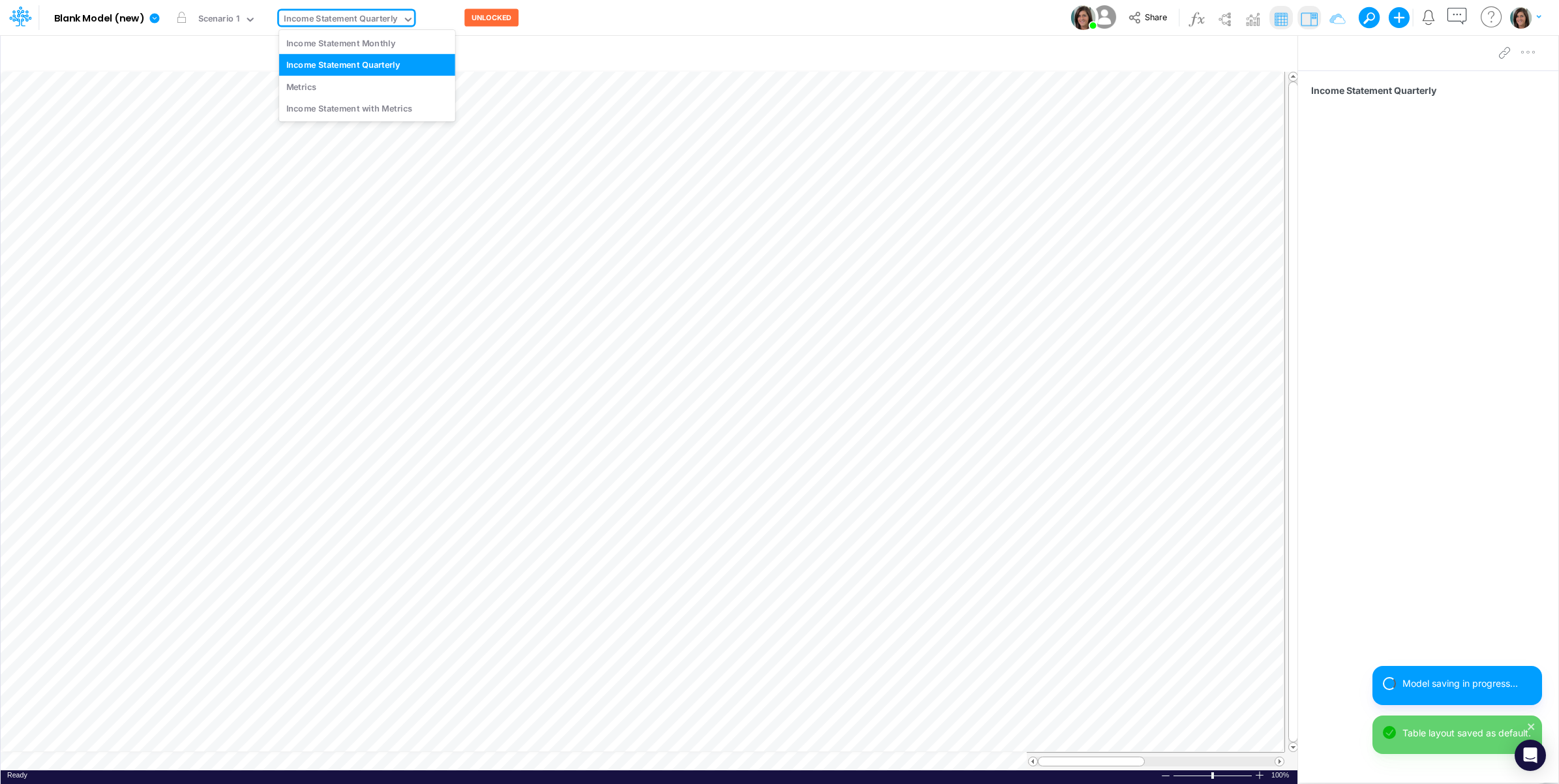
drag, startPoint x: 389, startPoint y: 15, endPoint x: 382, endPoint y: 31, distance: 17.5
click at [388, 15] on div "Income Statement Quarterly" at bounding box center [341, 19] width 114 height 15
click at [380, 41] on div "Income Statement Monthly" at bounding box center [367, 43] width 176 height 21
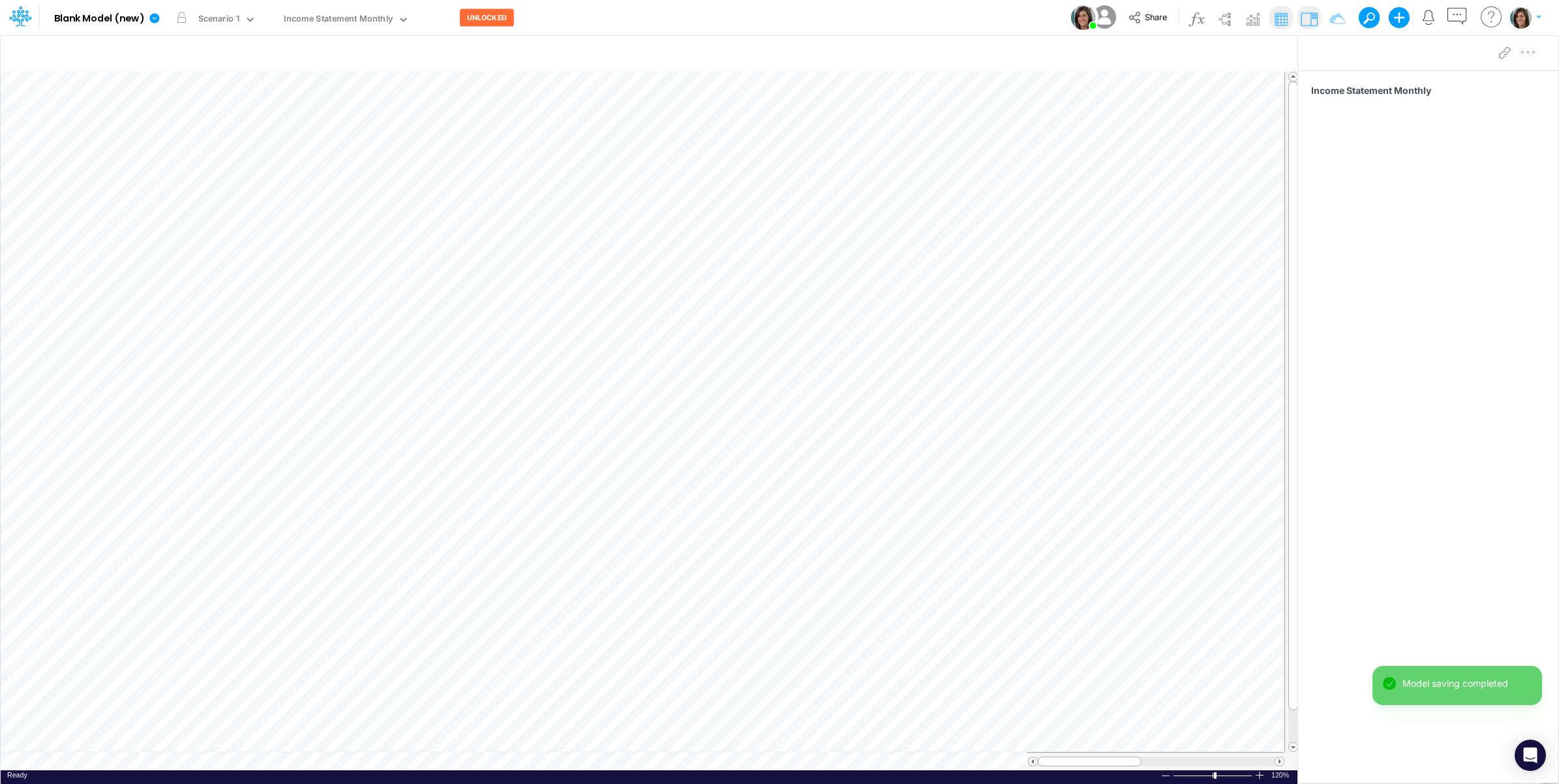
scroll to position [0, 1]
click at [1260, 775] on div at bounding box center [1260, 775] width 11 height 10
click at [343, 19] on div "Income Statement Monthly" at bounding box center [338, 19] width 109 height 15
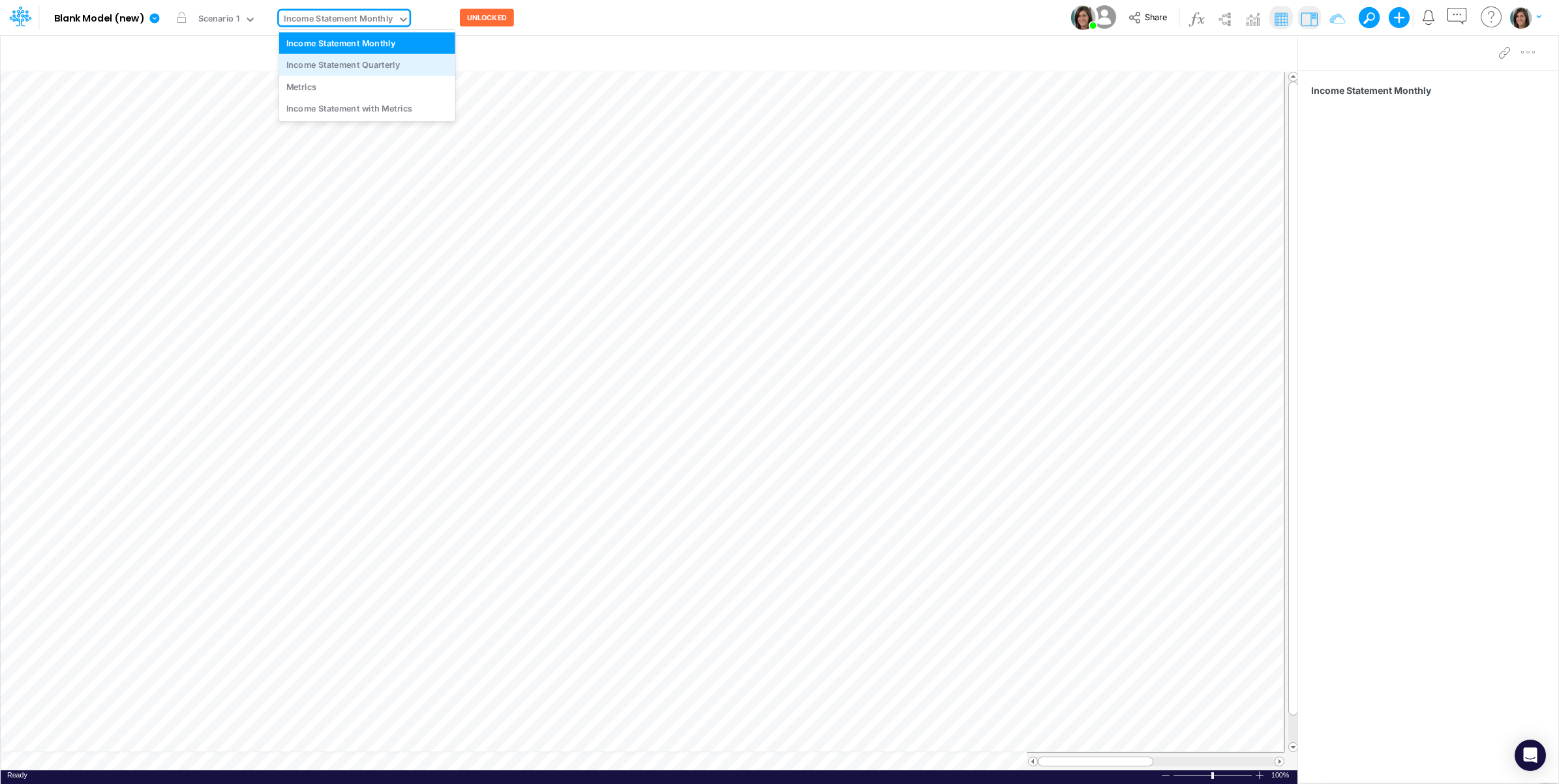
click at [347, 62] on div "Income Statement Quarterly" at bounding box center [367, 65] width 176 height 21
click at [369, 15] on div "Income Statement Quarterly" at bounding box center [341, 19] width 114 height 15
click at [359, 79] on div "Metrics" at bounding box center [367, 86] width 176 height 21
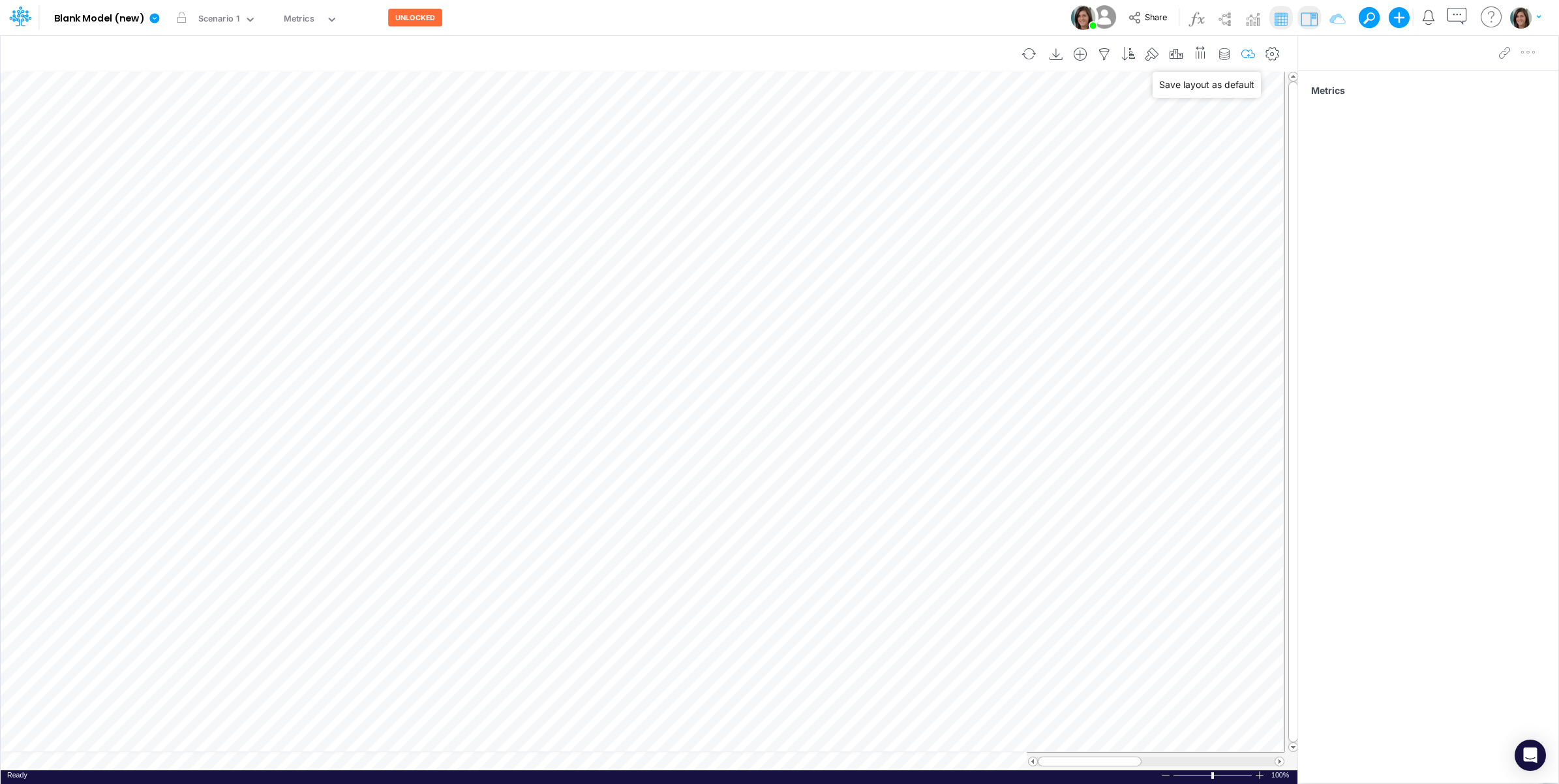
click at [1251, 60] on icon "button" at bounding box center [1249, 54] width 19 height 14
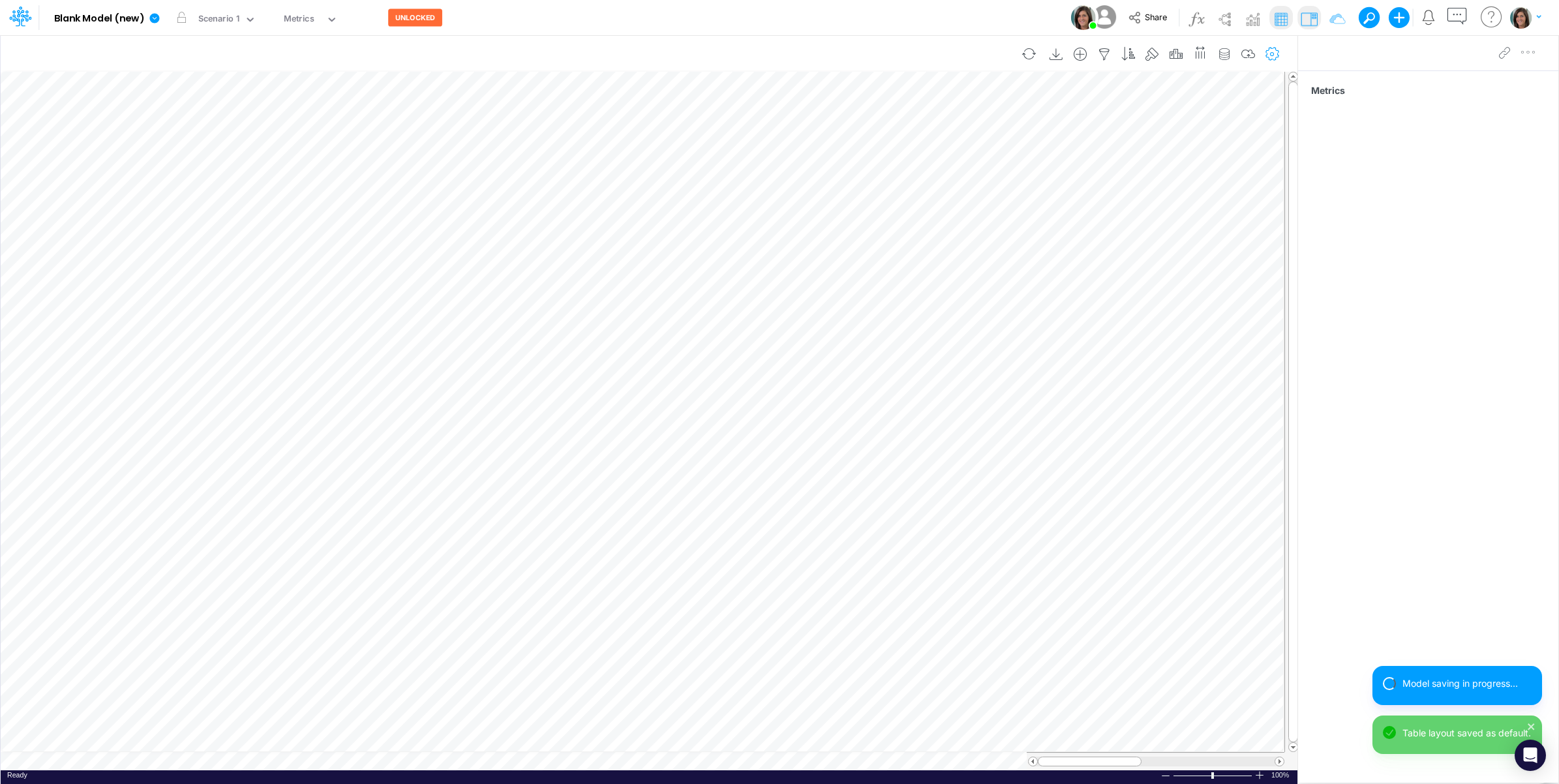
click at [1271, 49] on icon "button" at bounding box center [1273, 54] width 19 height 14
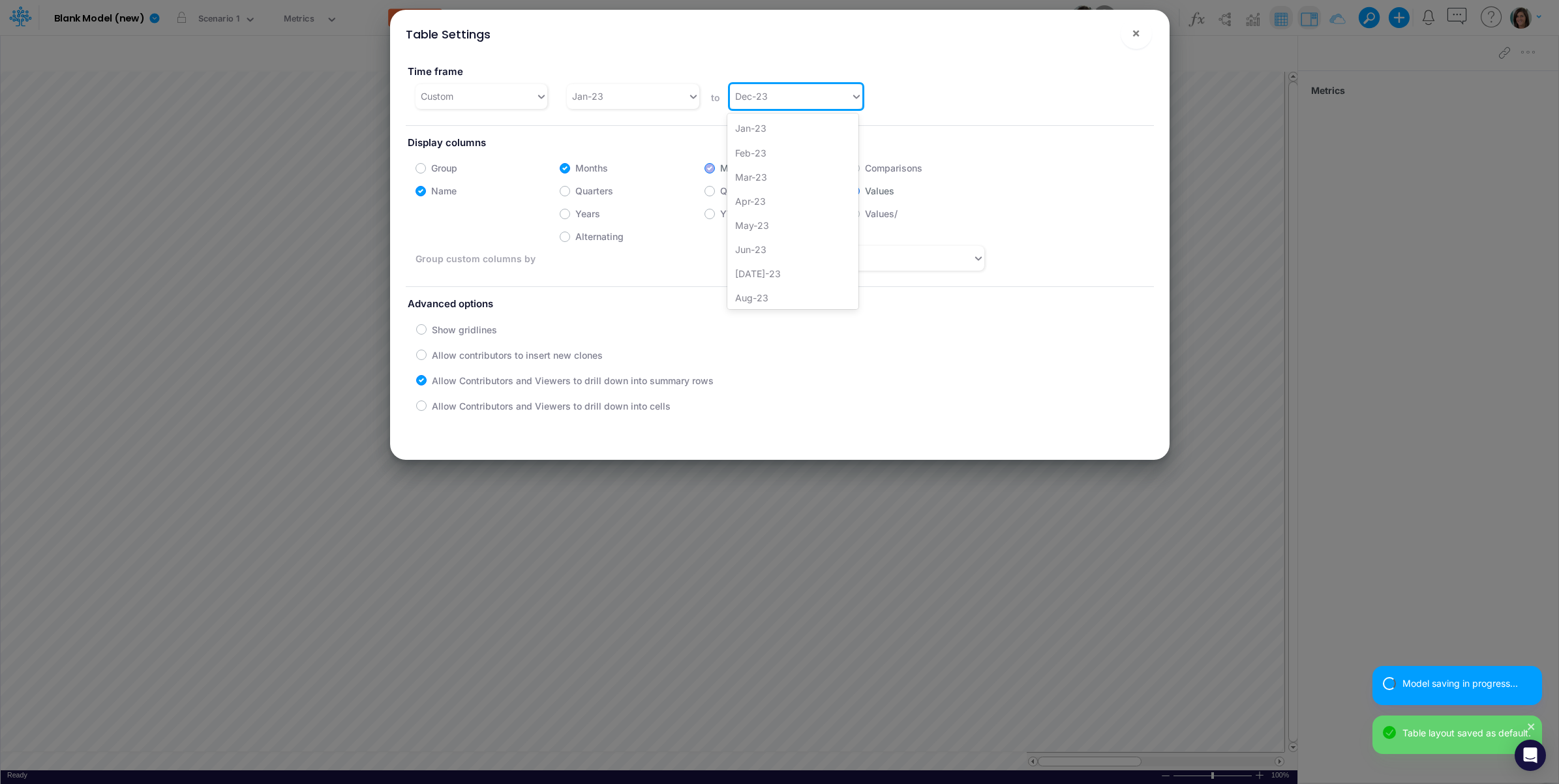
click at [735, 85] on div "Dec-23" at bounding box center [790, 96] width 121 height 21
drag, startPoint x: 751, startPoint y: 289, endPoint x: 781, endPoint y: 241, distance: 56.6
click at [751, 290] on div "Dec-24" at bounding box center [792, 294] width 131 height 24
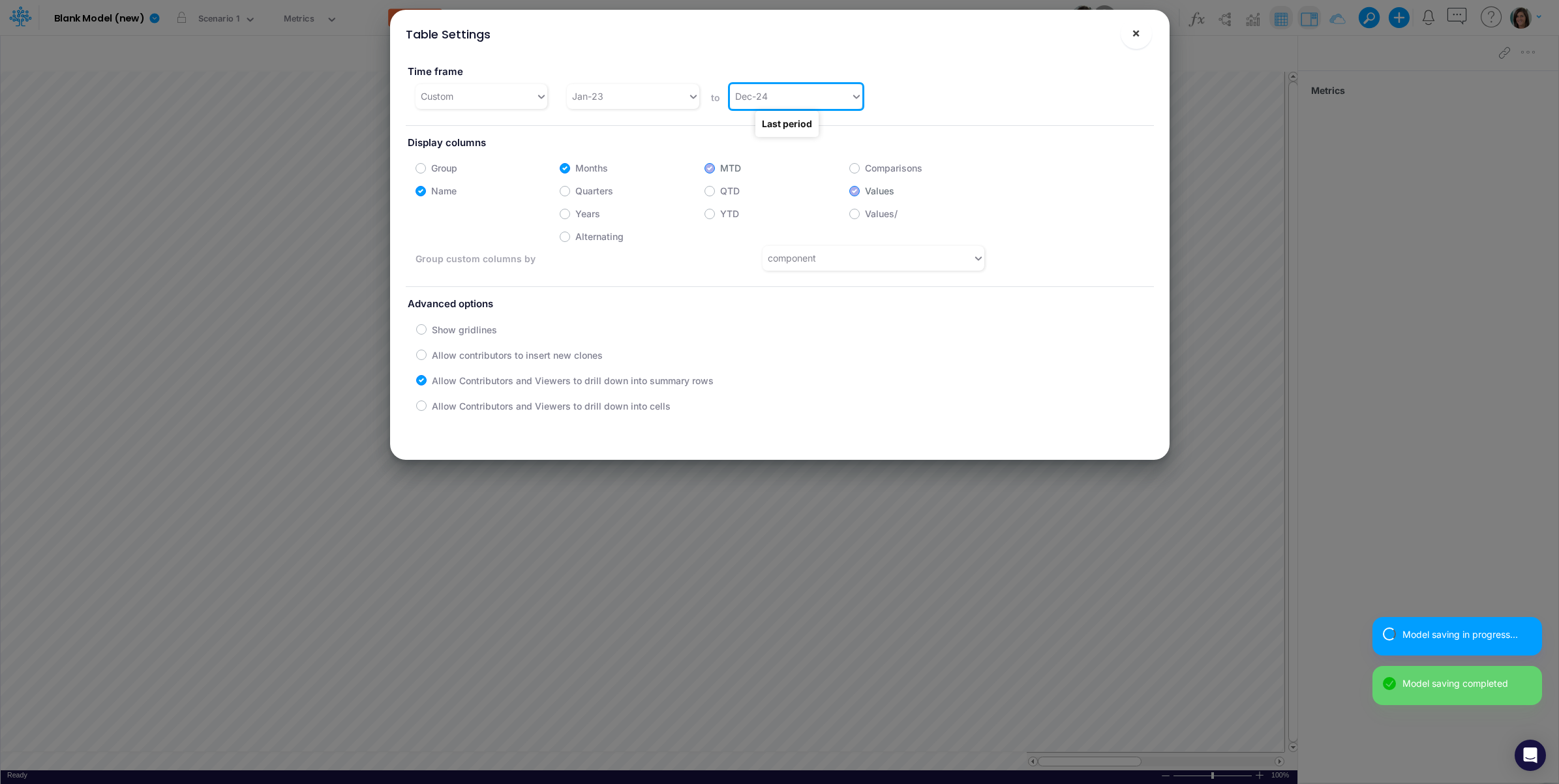
click at [1137, 37] on span "×" at bounding box center [1136, 33] width 9 height 15
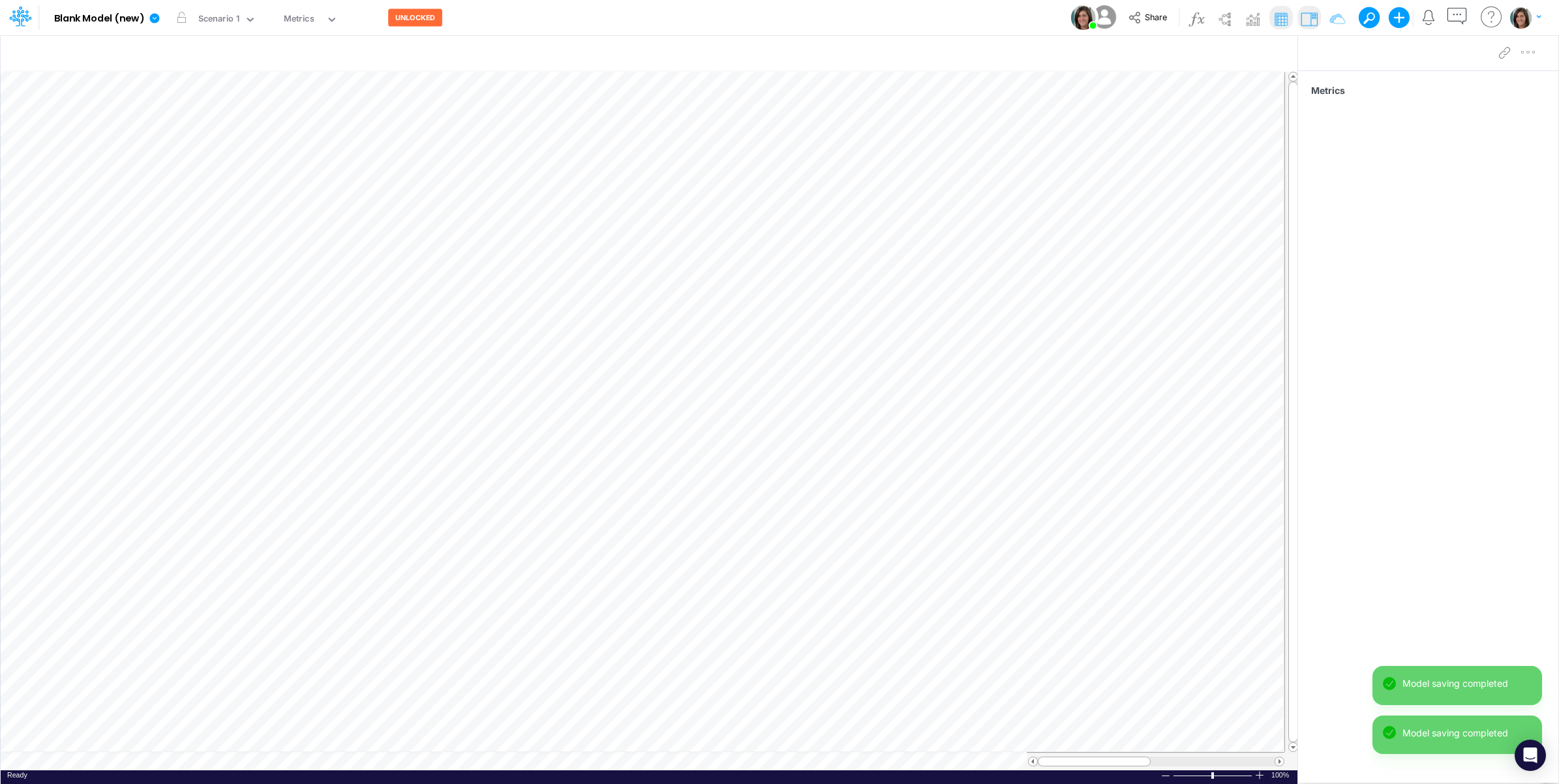
drag, startPoint x: 1243, startPoint y: 54, endPoint x: 915, endPoint y: 27, distance: 329.1
click at [1239, 54] on icon "button" at bounding box center [1249, 54] width 19 height 14
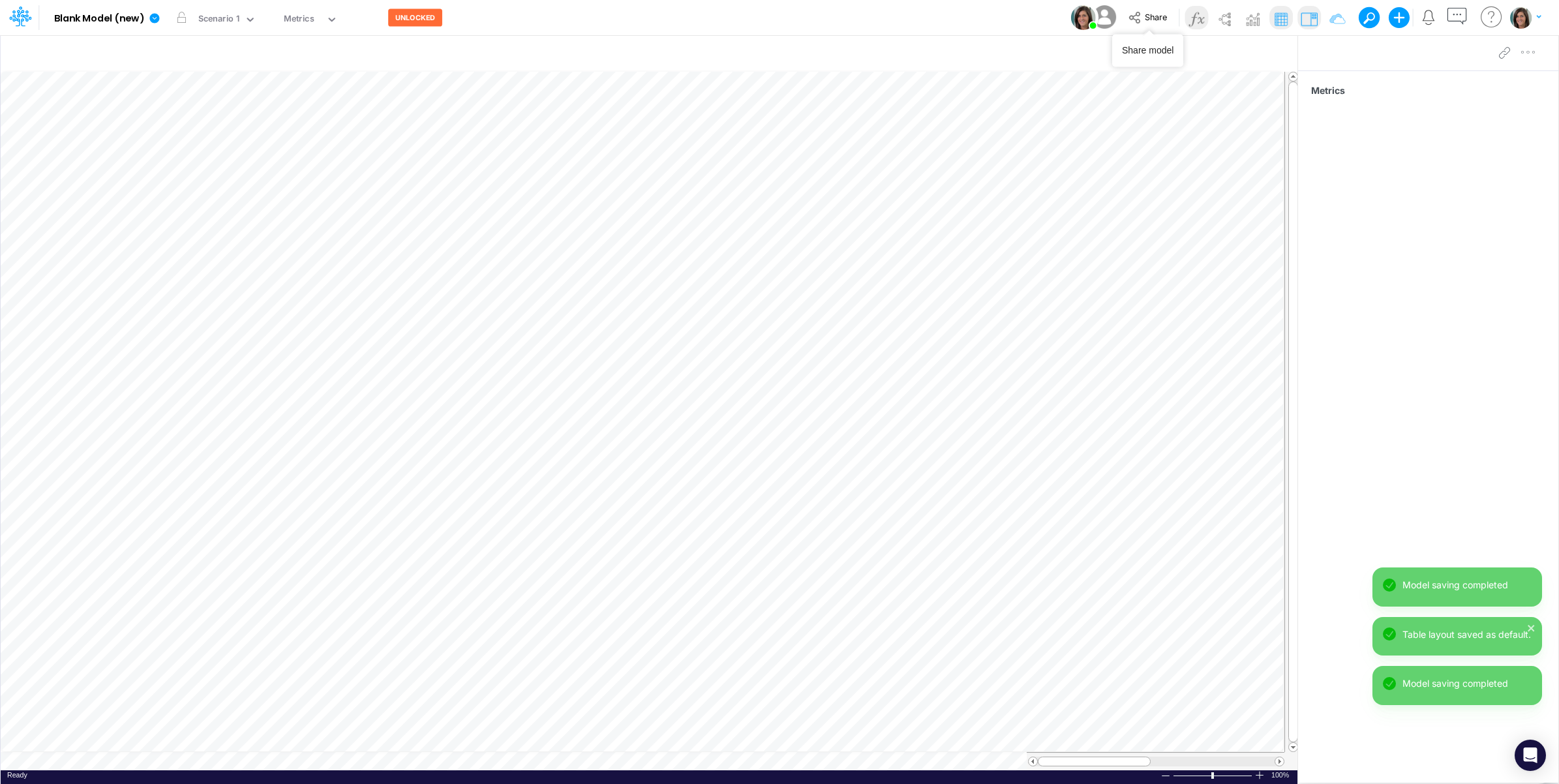
drag, startPoint x: 1229, startPoint y: 21, endPoint x: 1202, endPoint y: 23, distance: 27.1
click at [1228, 21] on img at bounding box center [1225, 19] width 21 height 21
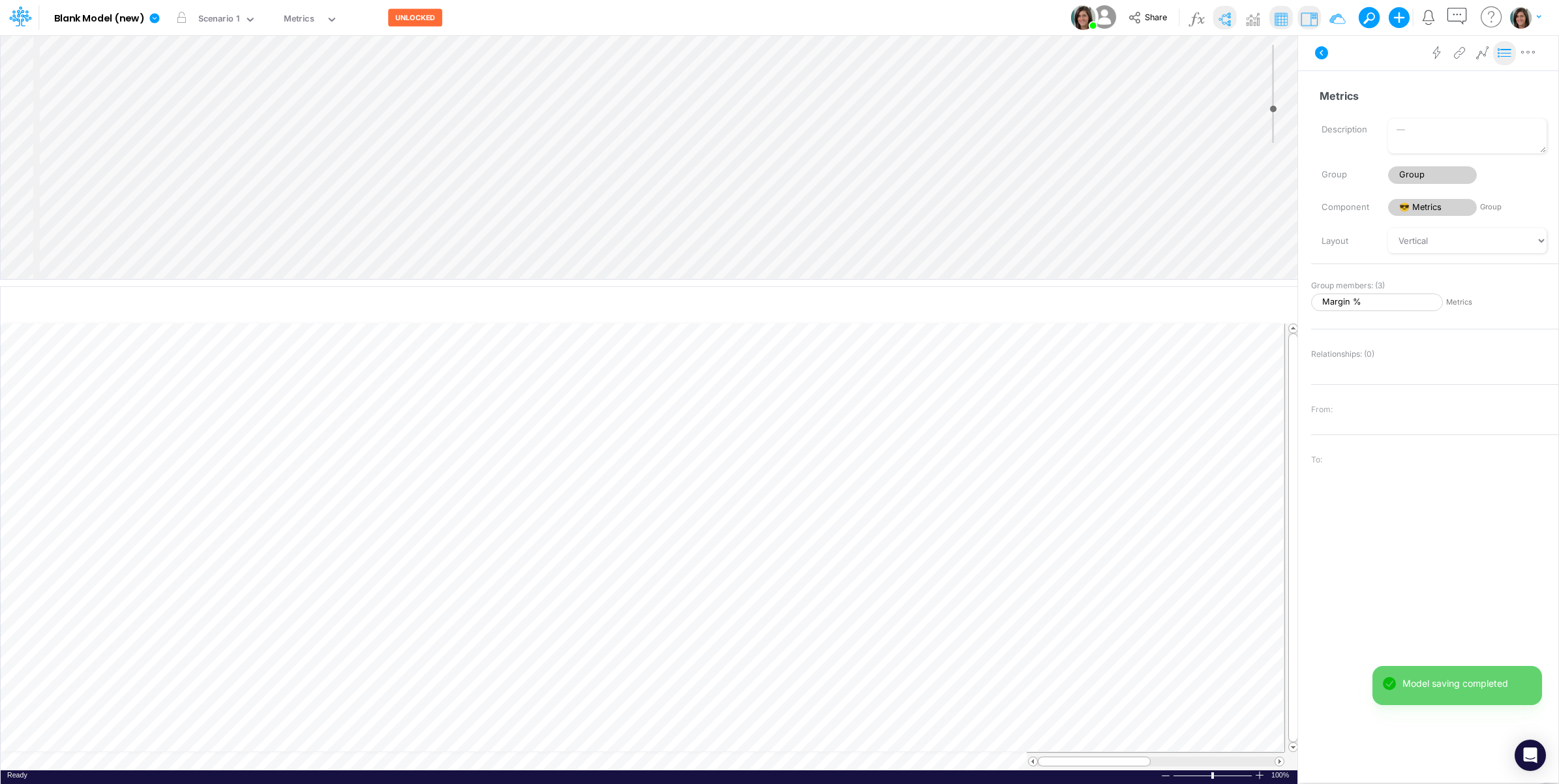
click at [1505, 56] on icon at bounding box center [1505, 53] width 19 height 14
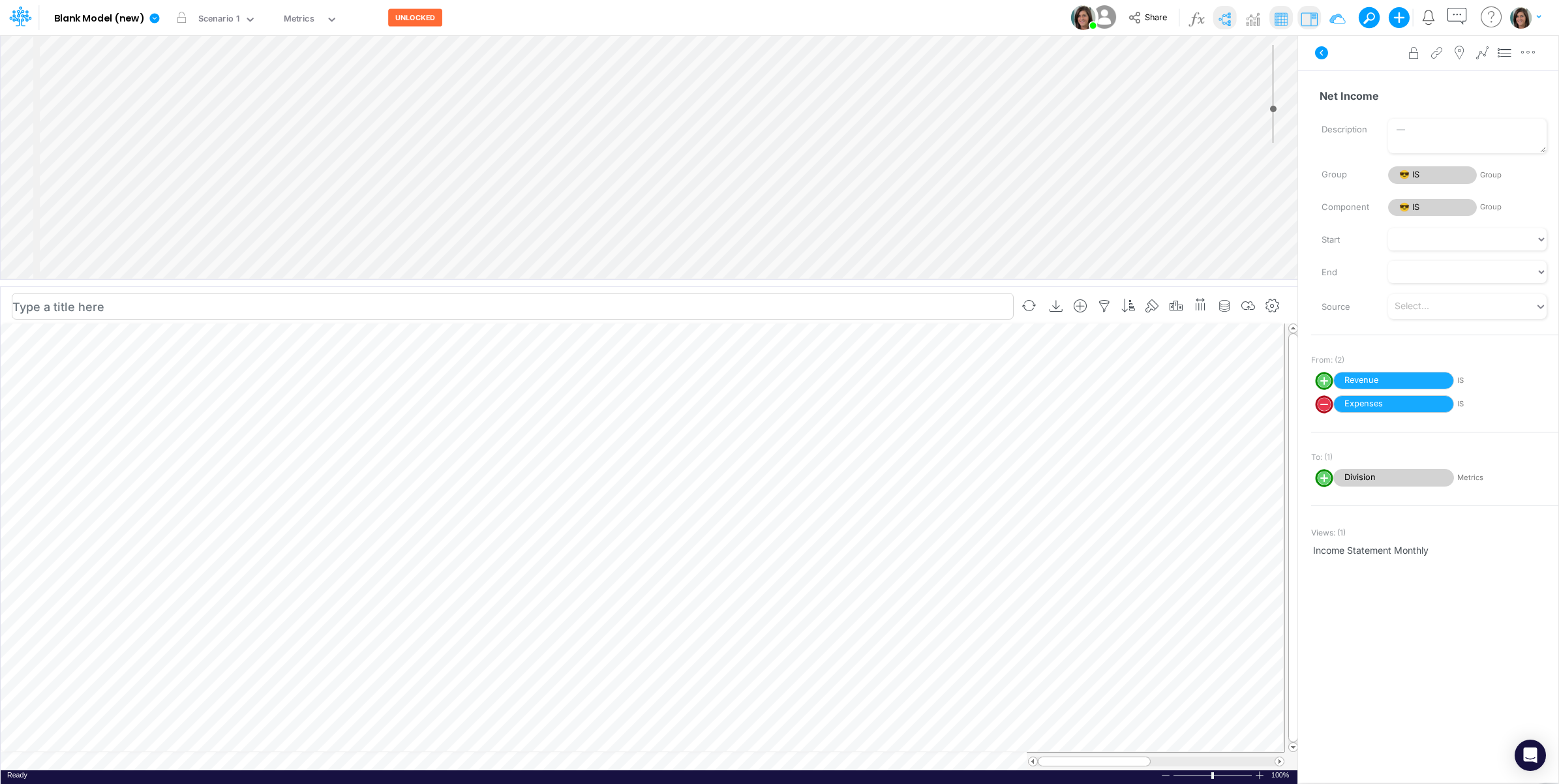
select select "1"
select select "Multiply"
select select "Add"
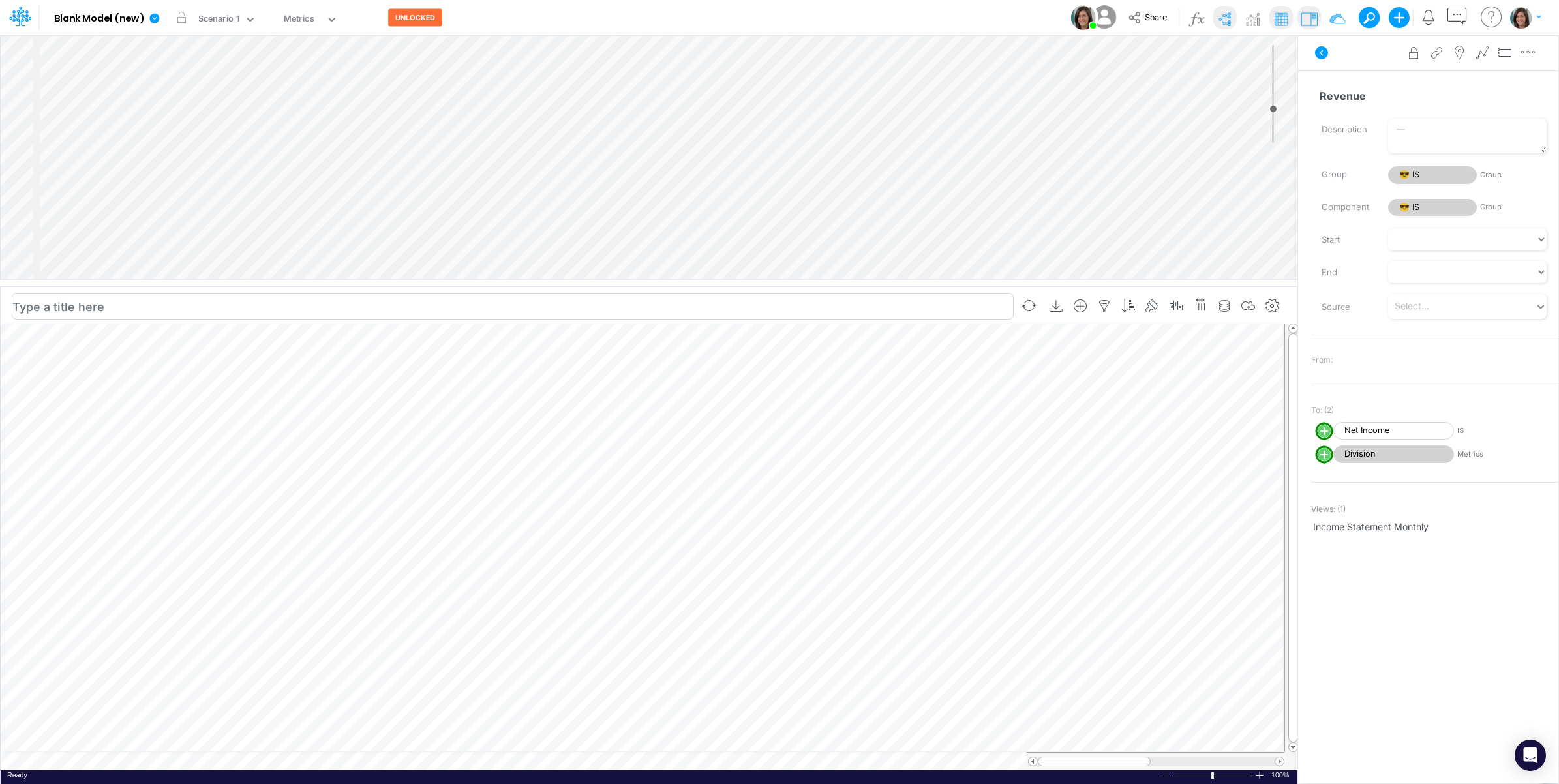
select select "1"
select select "Multiply"
select select "Add"
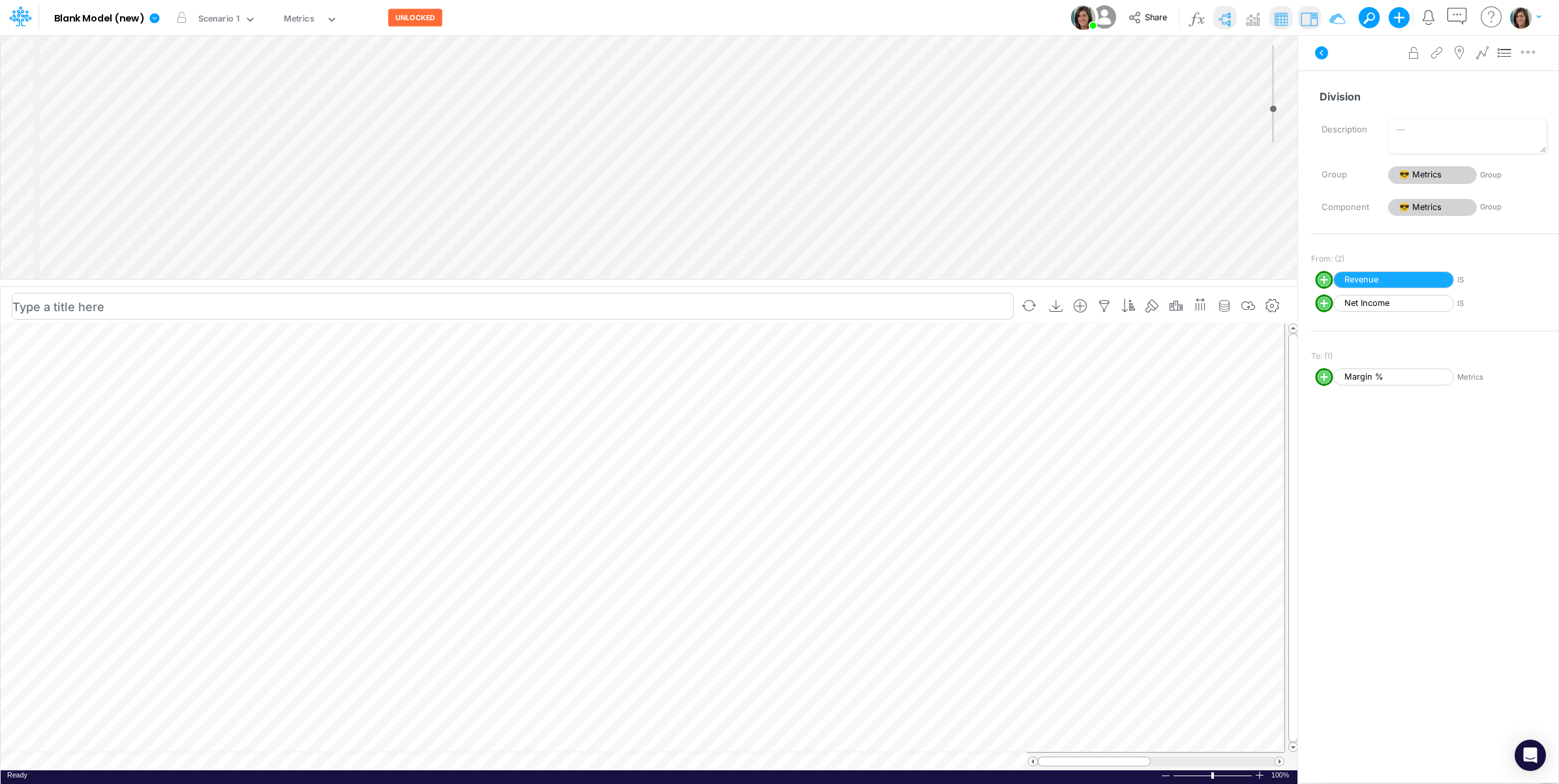
select select "1"
select select "Multiply"
select select "Add"
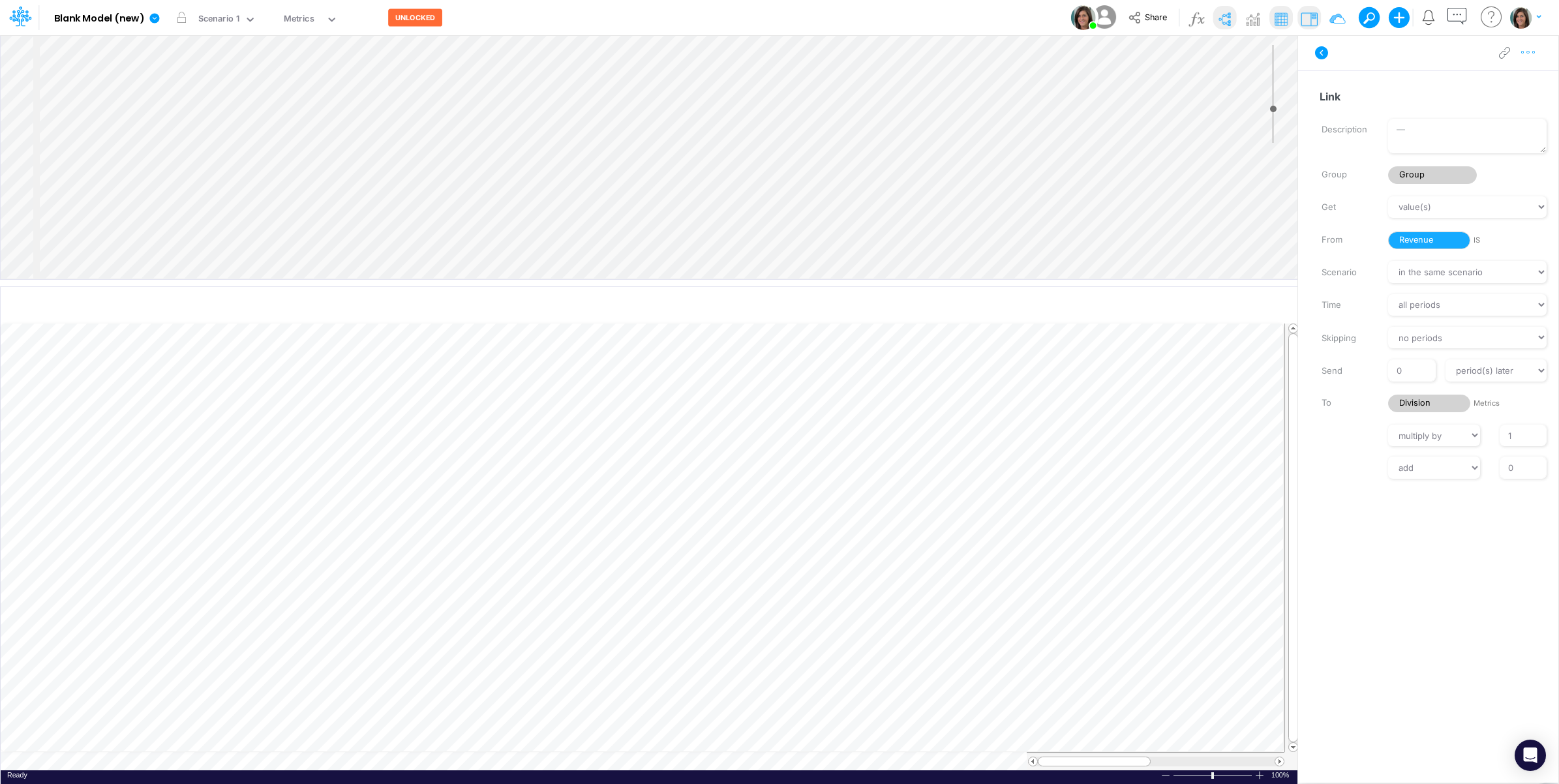
click at [1534, 63] on button "button" at bounding box center [1528, 52] width 24 height 26
click at [1503, 103] on button "Delete" at bounding box center [1461, 107] width 155 height 22
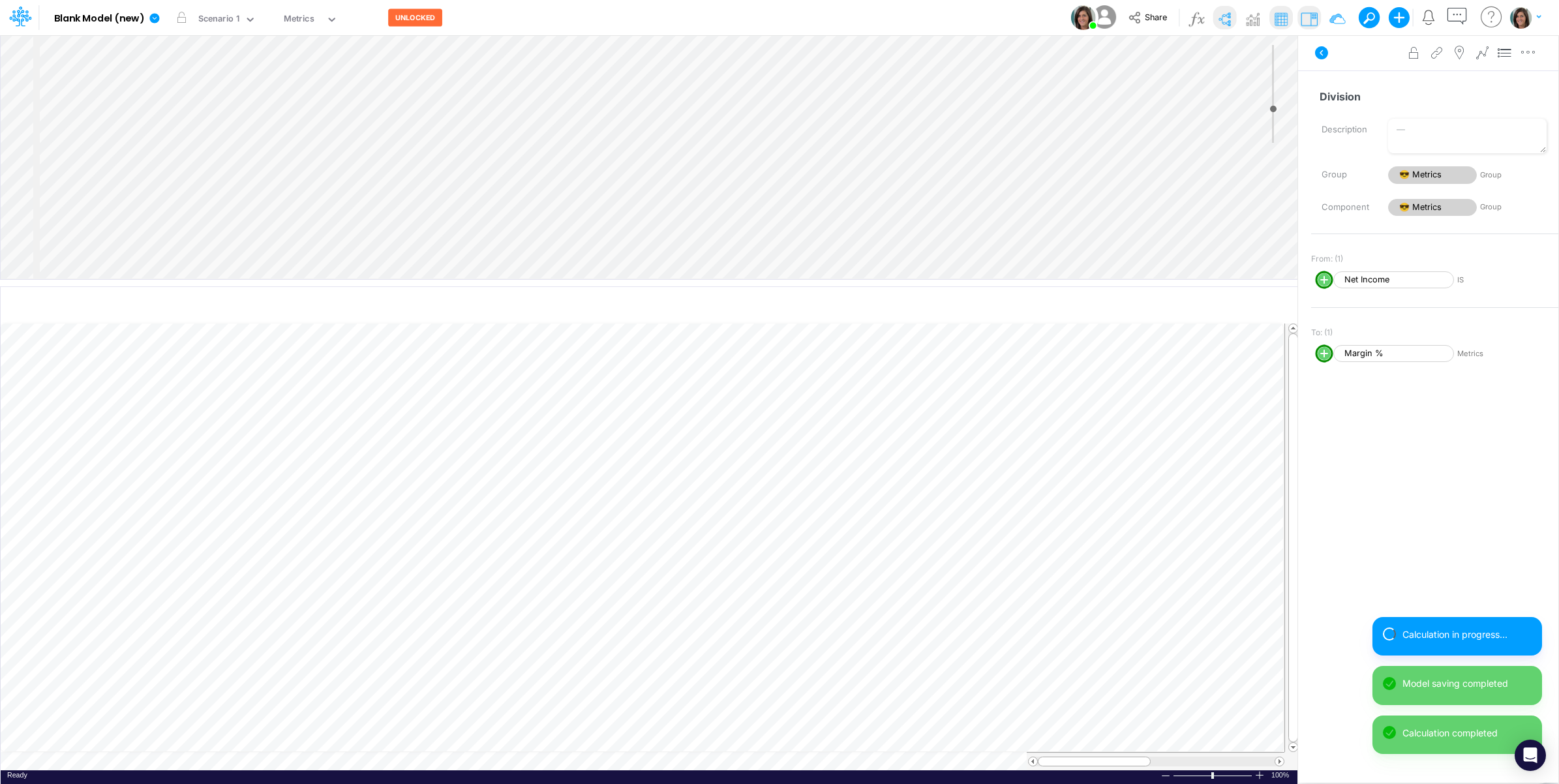
select select "1"
select select "Multiply"
select select "Add"
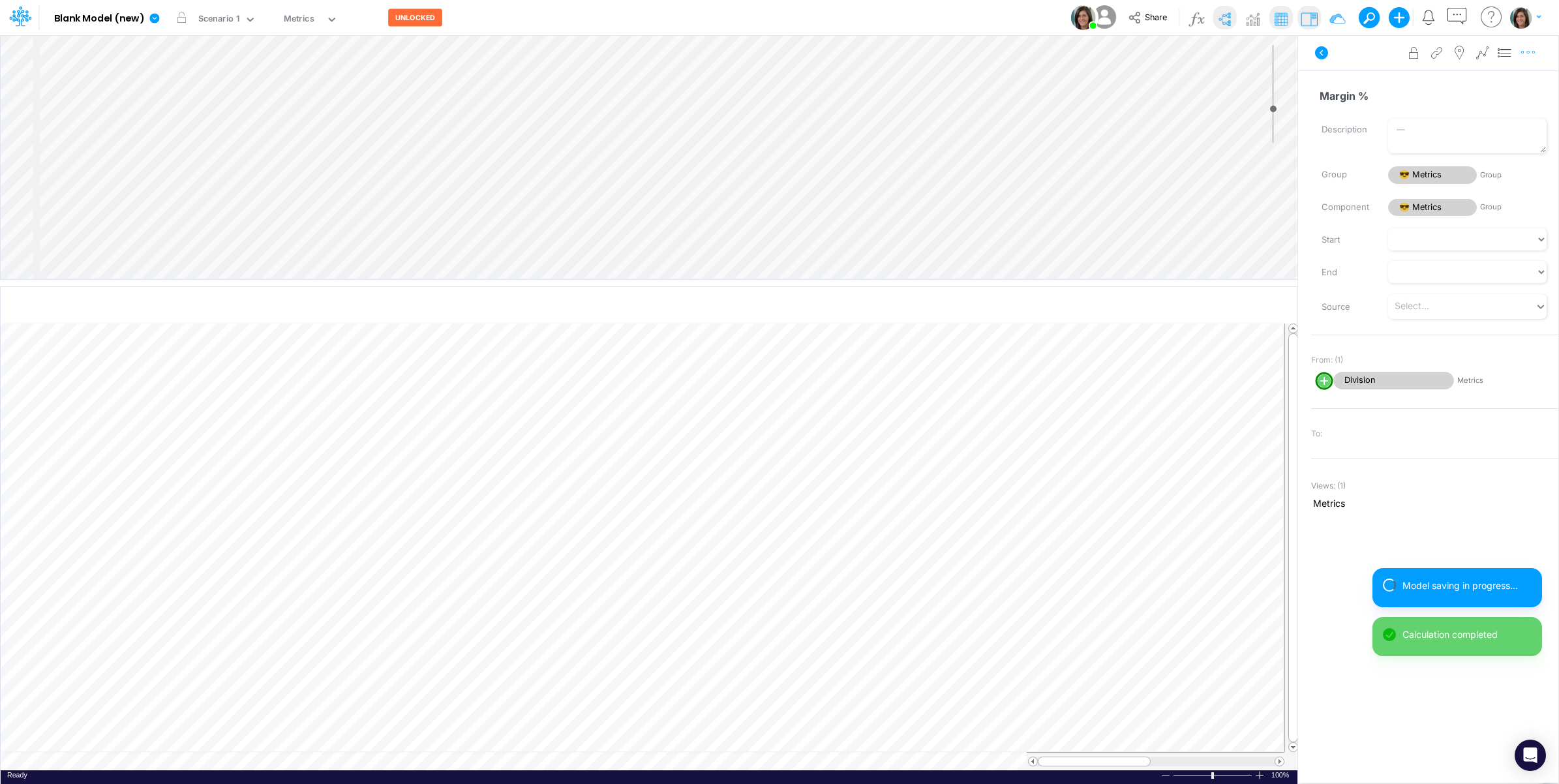
click at [1522, 59] on button "button" at bounding box center [1528, 52] width 24 height 26
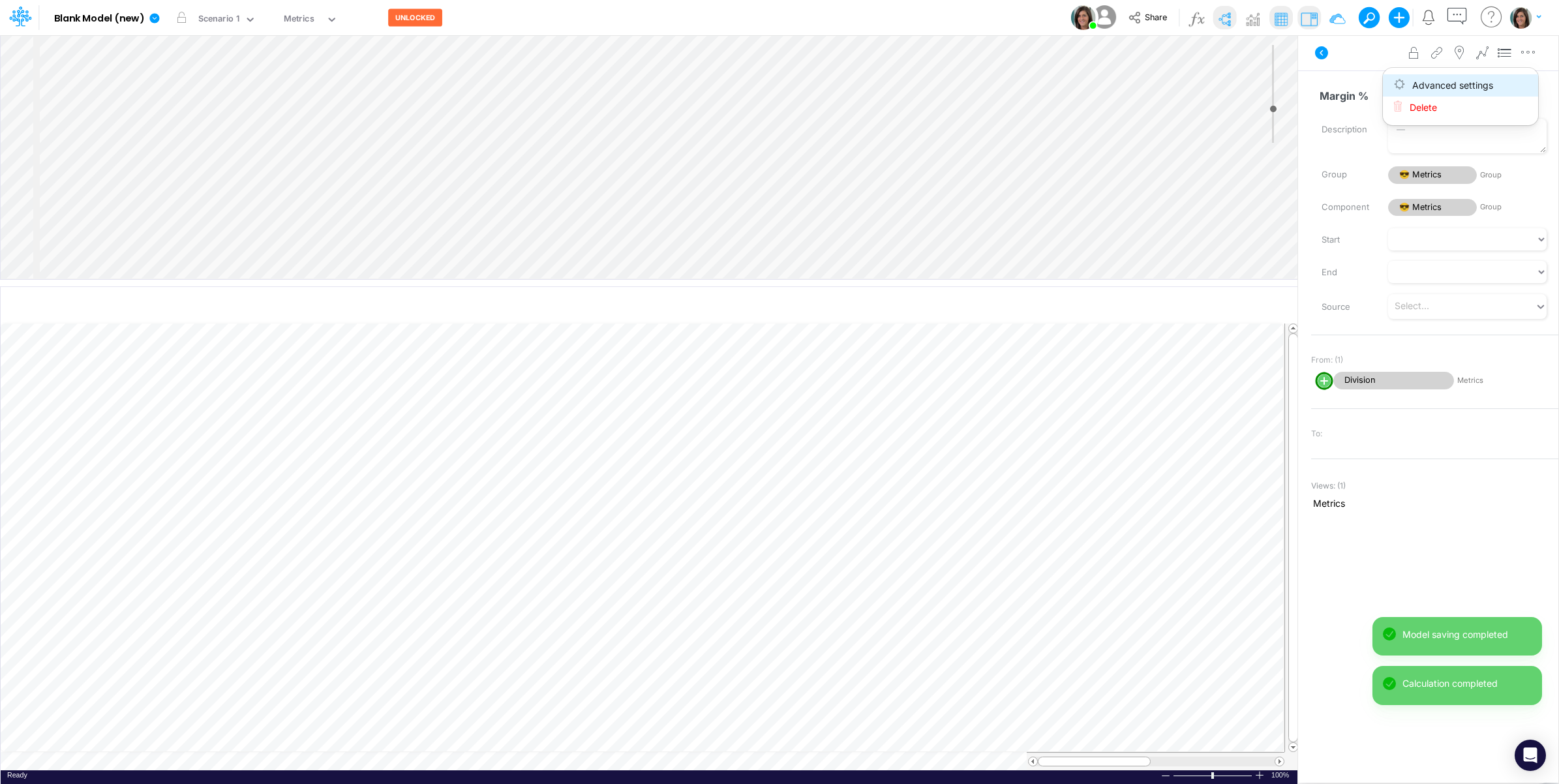
click at [1504, 78] on button "Advanced settings" at bounding box center [1461, 85] width 155 height 22
select select "sum"
select select "field"
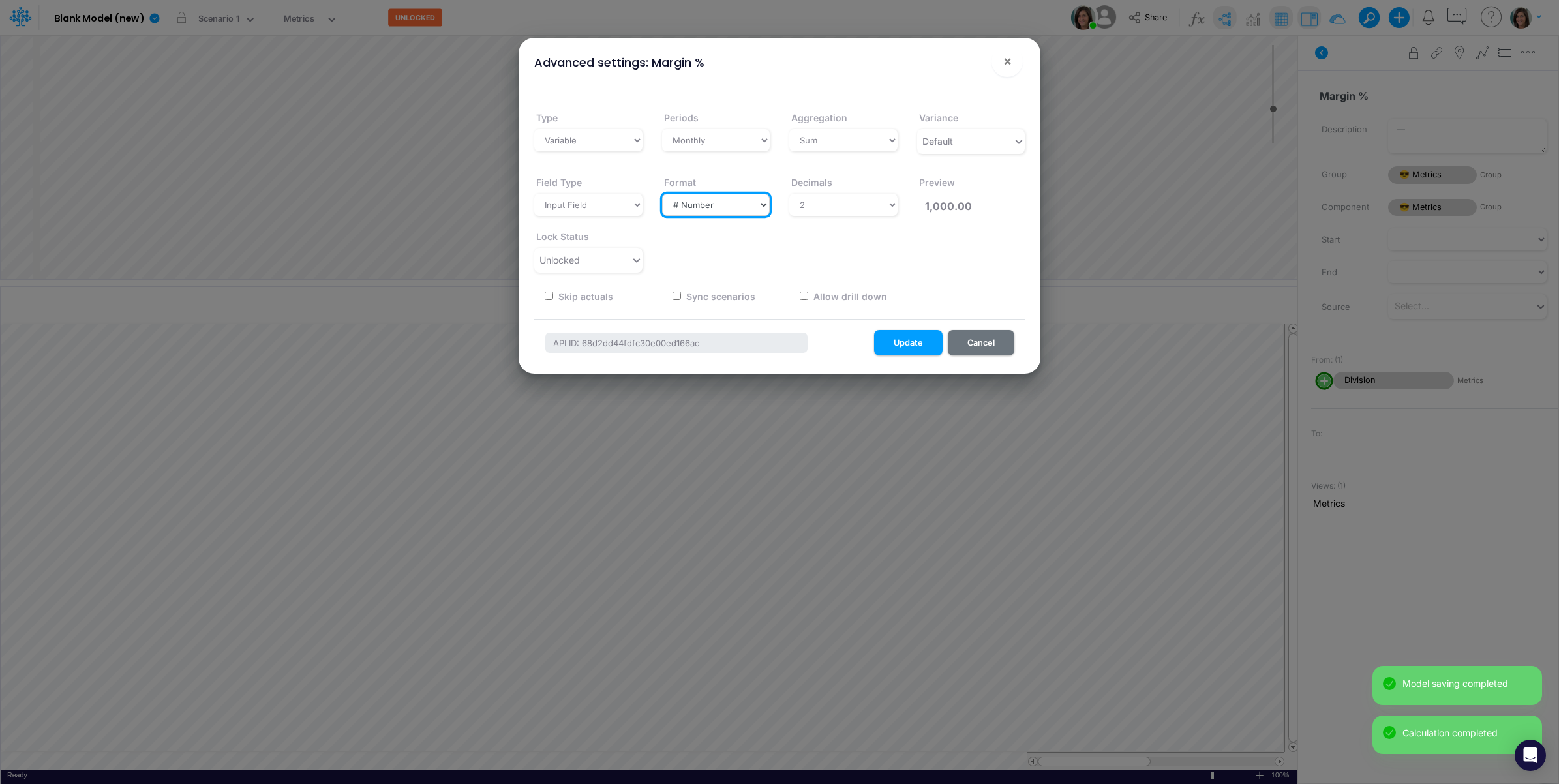
click at [700, 204] on select "Select a type # Number $ USD % Percentage Boolean Text Date Period" at bounding box center [717, 204] width 108 height 22
select select "Percentage"
click at [662, 194] on select "Select a type # Number $ USD % Percentage Boolean Text Date Period" at bounding box center [717, 204] width 108 height 22
type input "100.00%"
click at [875, 201] on select "Select decimals places 0 1 2 3 4 5 6 7 8 9 10" at bounding box center [843, 204] width 108 height 22
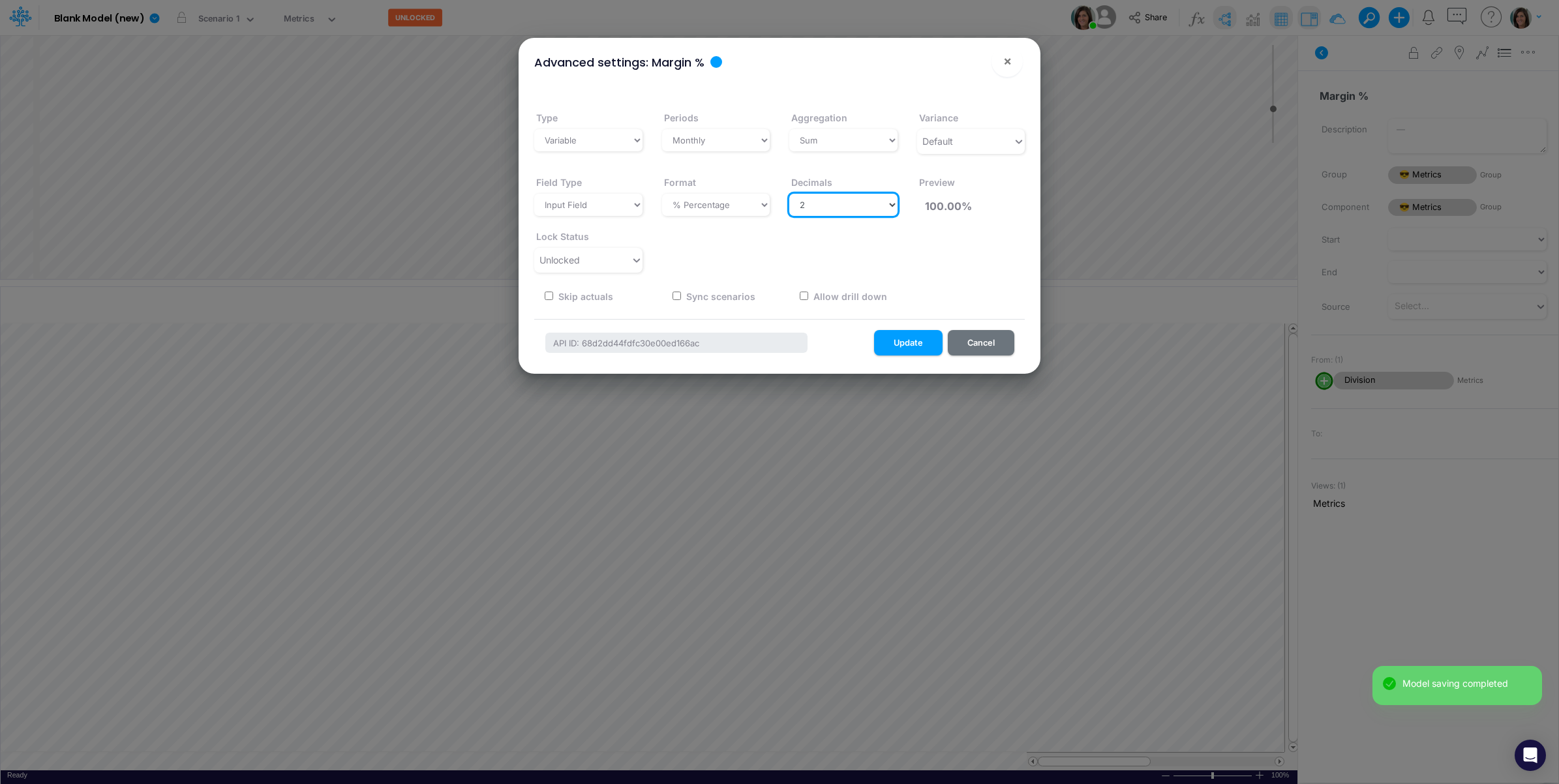
select select "1"
click at [789, 194] on select "Select decimals places 0 1 2 3 4 5 6 7 8 9 10" at bounding box center [843, 204] width 108 height 22
type input "100.0%"
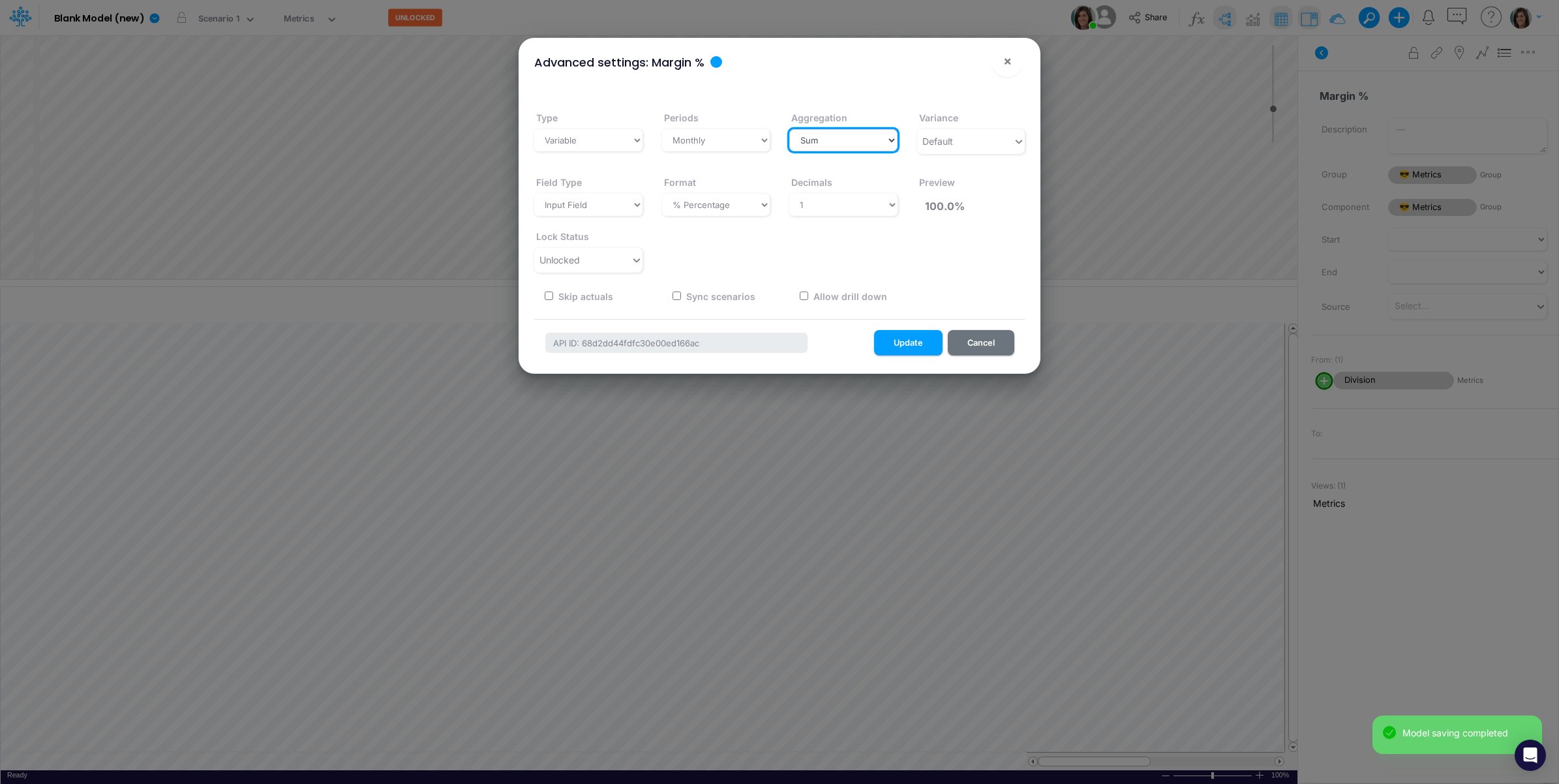
drag, startPoint x: 864, startPoint y: 134, endPoint x: 857, endPoint y: 151, distance: 18.4
click at [864, 135] on select "Select a type Sum First Last Average Calculated" at bounding box center [843, 139] width 108 height 22
select select "calculated"
click at [789, 129] on select "Select a type Sum First Last Average Calculated" at bounding box center [843, 139] width 108 height 22
click at [910, 340] on button "Update" at bounding box center [908, 343] width 69 height 25
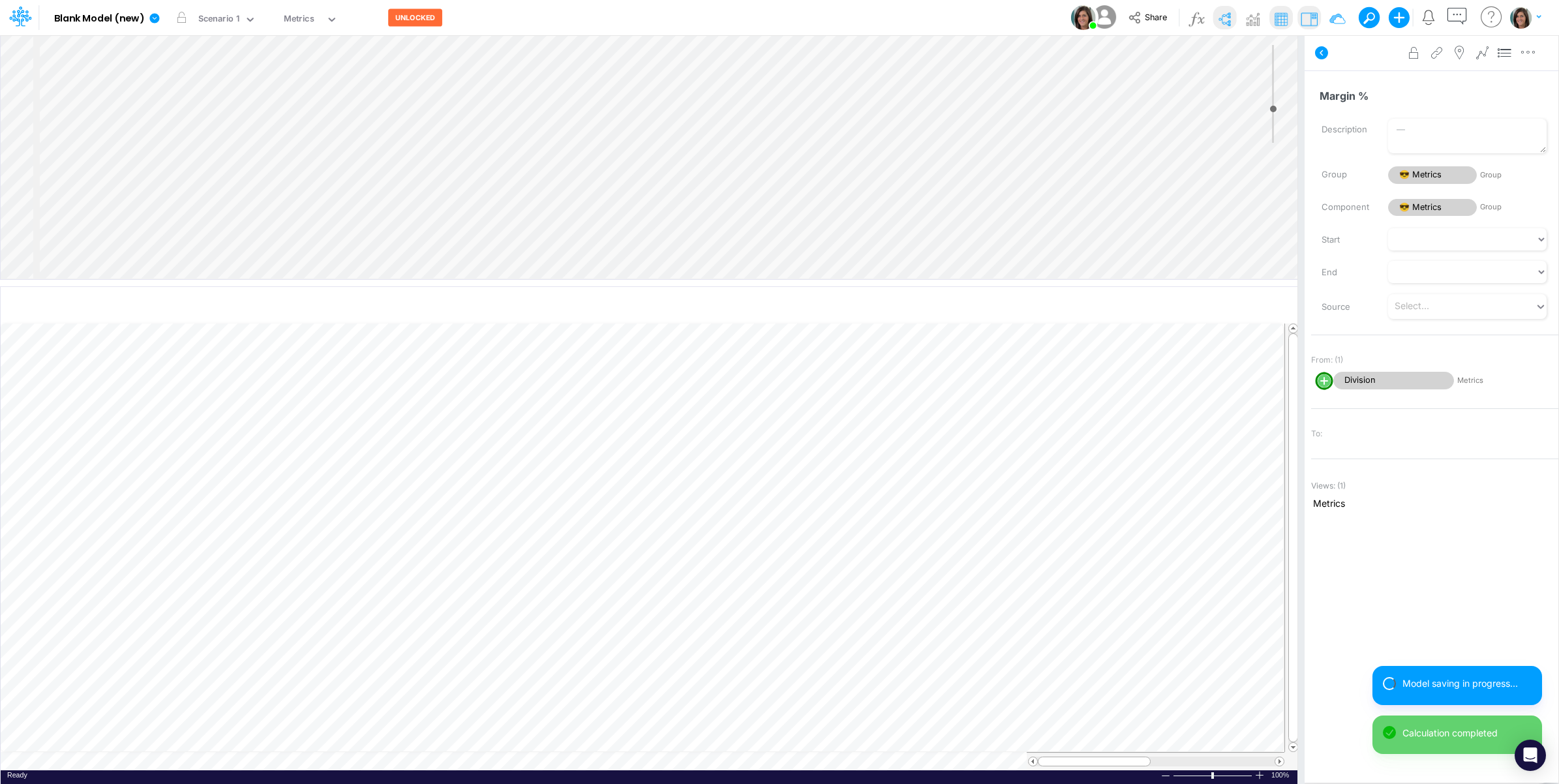
click at [1329, 51] on icon at bounding box center [1322, 52] width 15 height 15
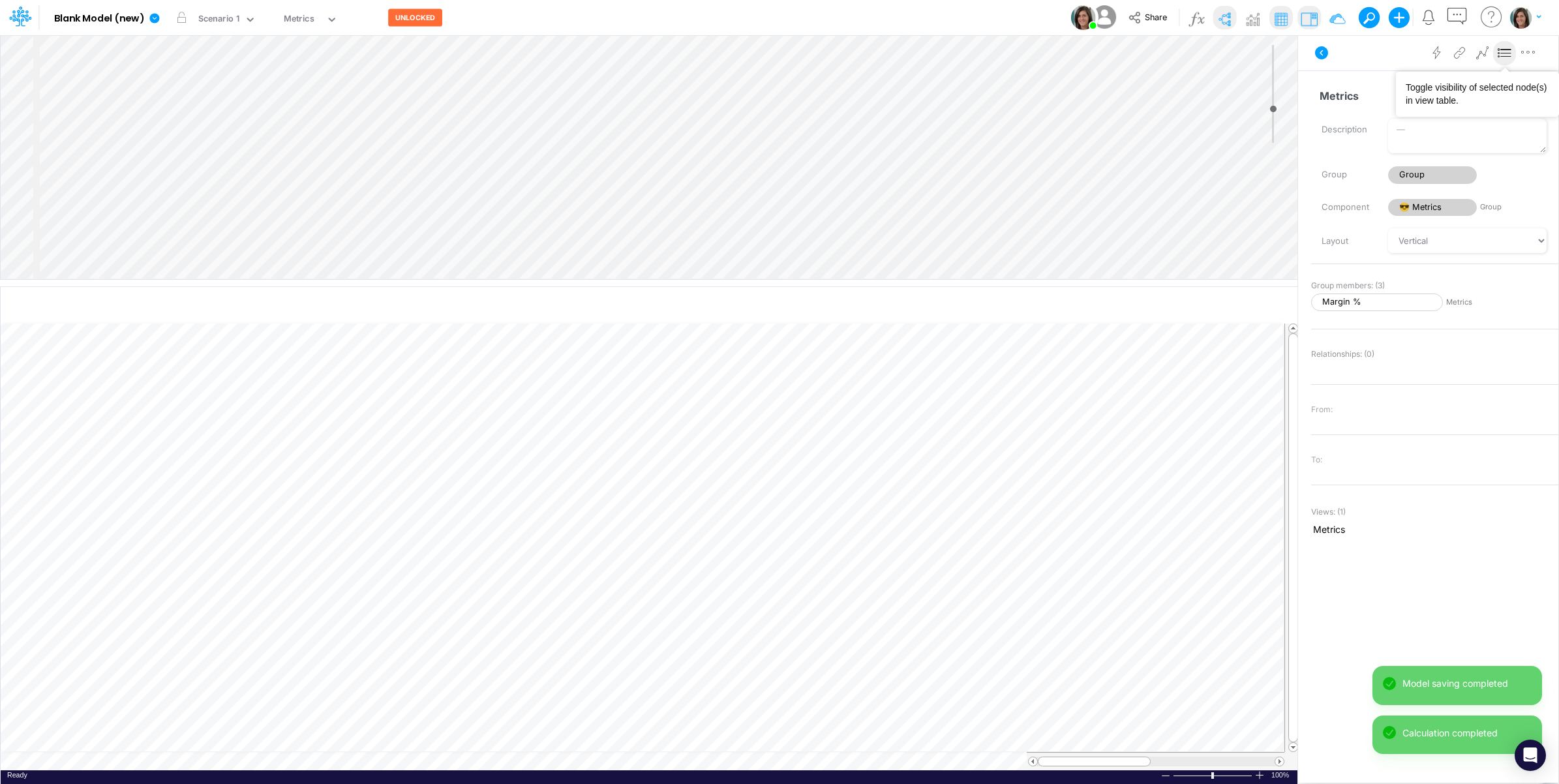
drag, startPoint x: 1506, startPoint y: 53, endPoint x: 1492, endPoint y: 53, distance: 14.0
click at [1506, 53] on icon at bounding box center [1505, 53] width 19 height 14
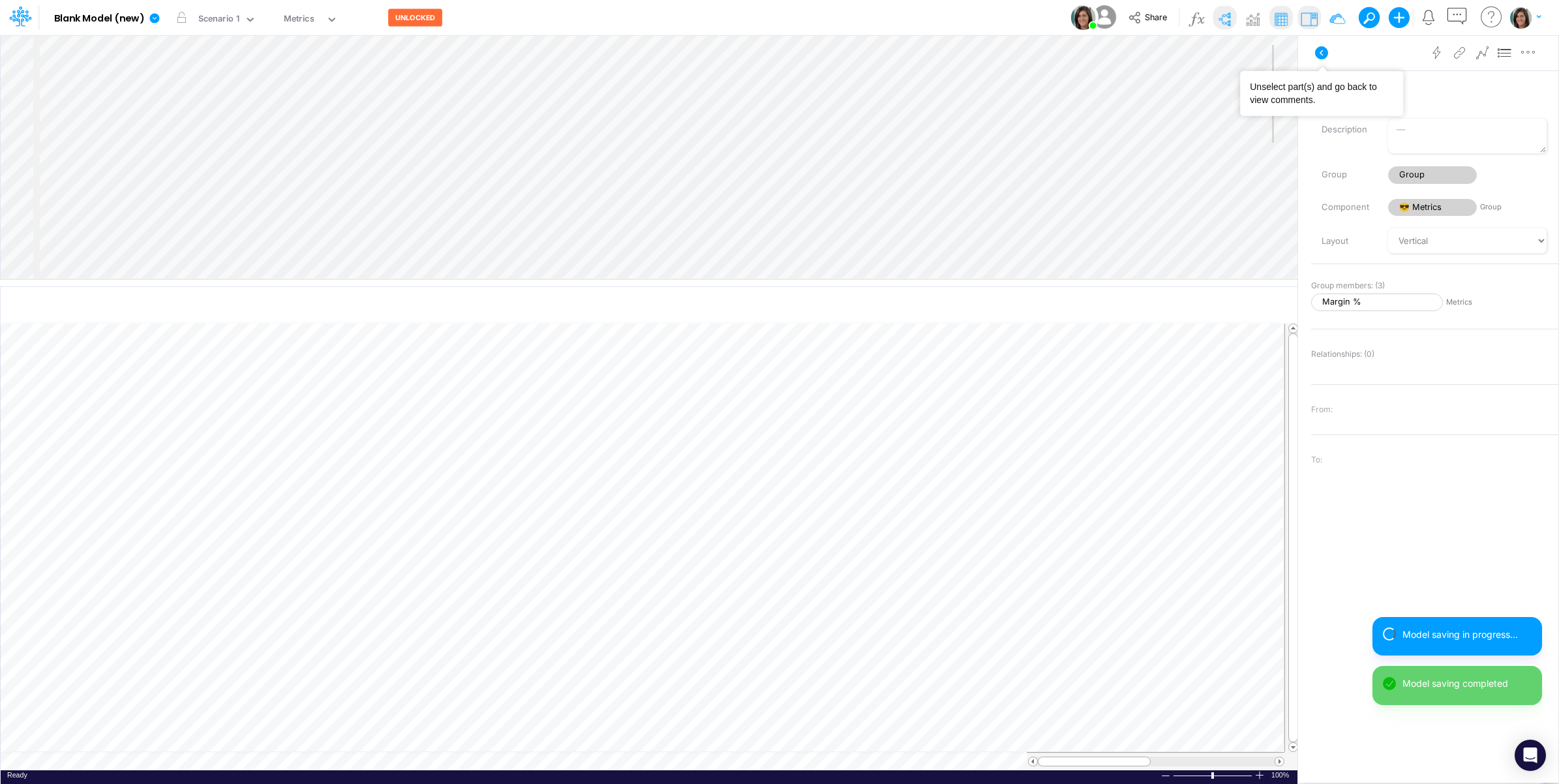
click at [1322, 53] on icon at bounding box center [1322, 52] width 15 height 15
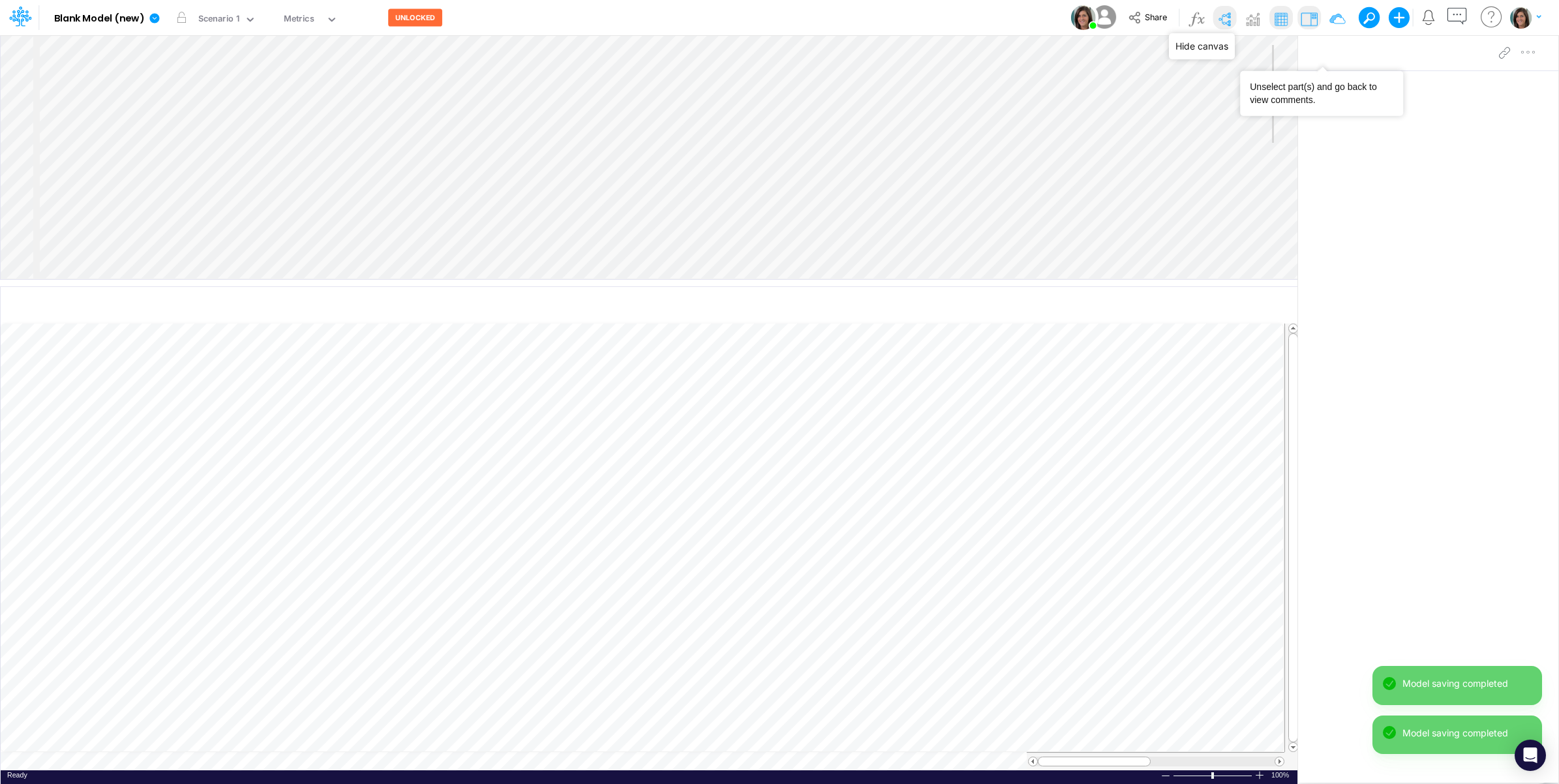
click at [1223, 18] on img at bounding box center [1225, 19] width 21 height 21
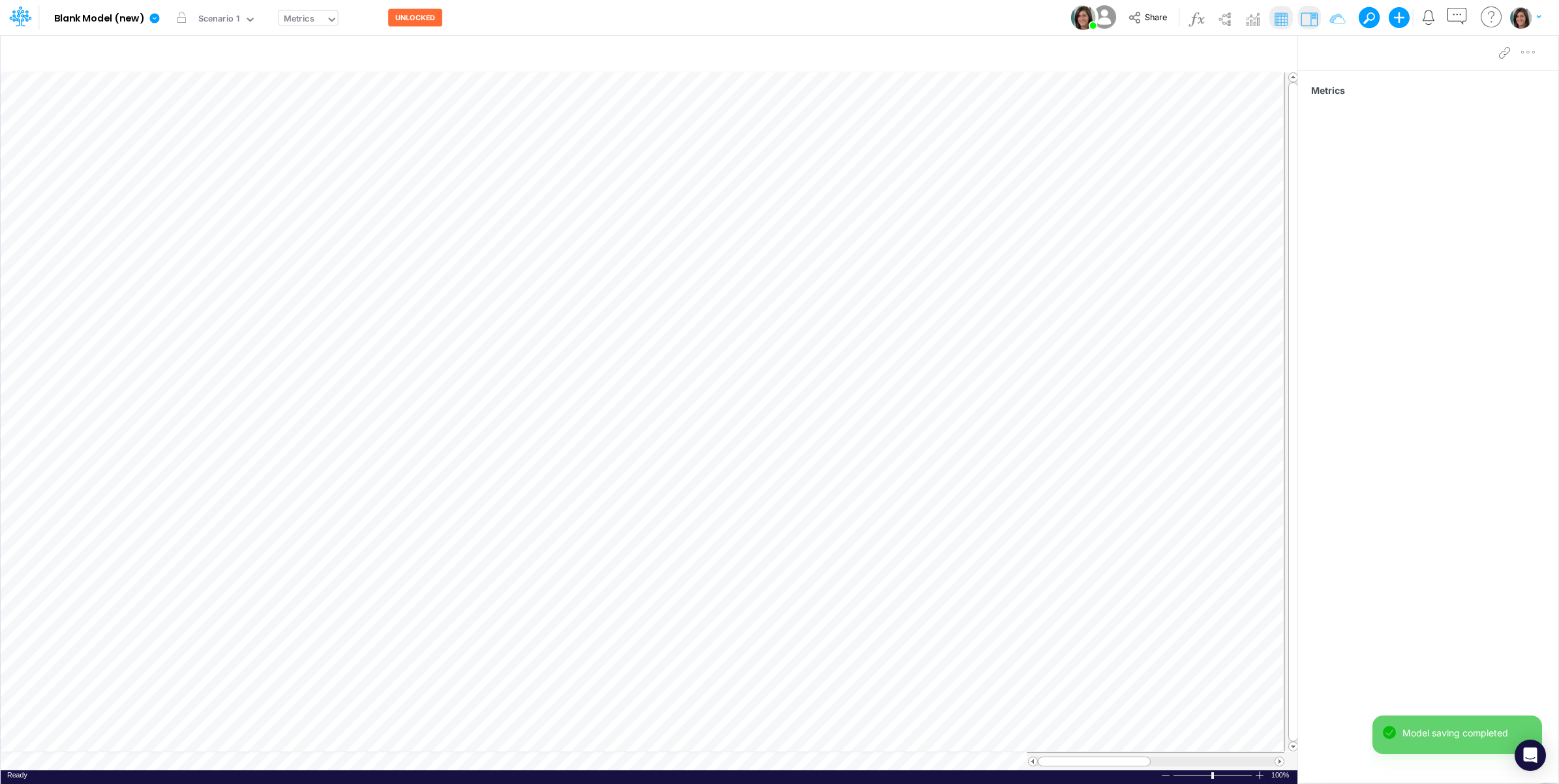
click at [304, 14] on div "Metrics" at bounding box center [299, 19] width 31 height 15
click at [324, 98] on div "Income Statement with Metrics" at bounding box center [367, 107] width 176 height 21
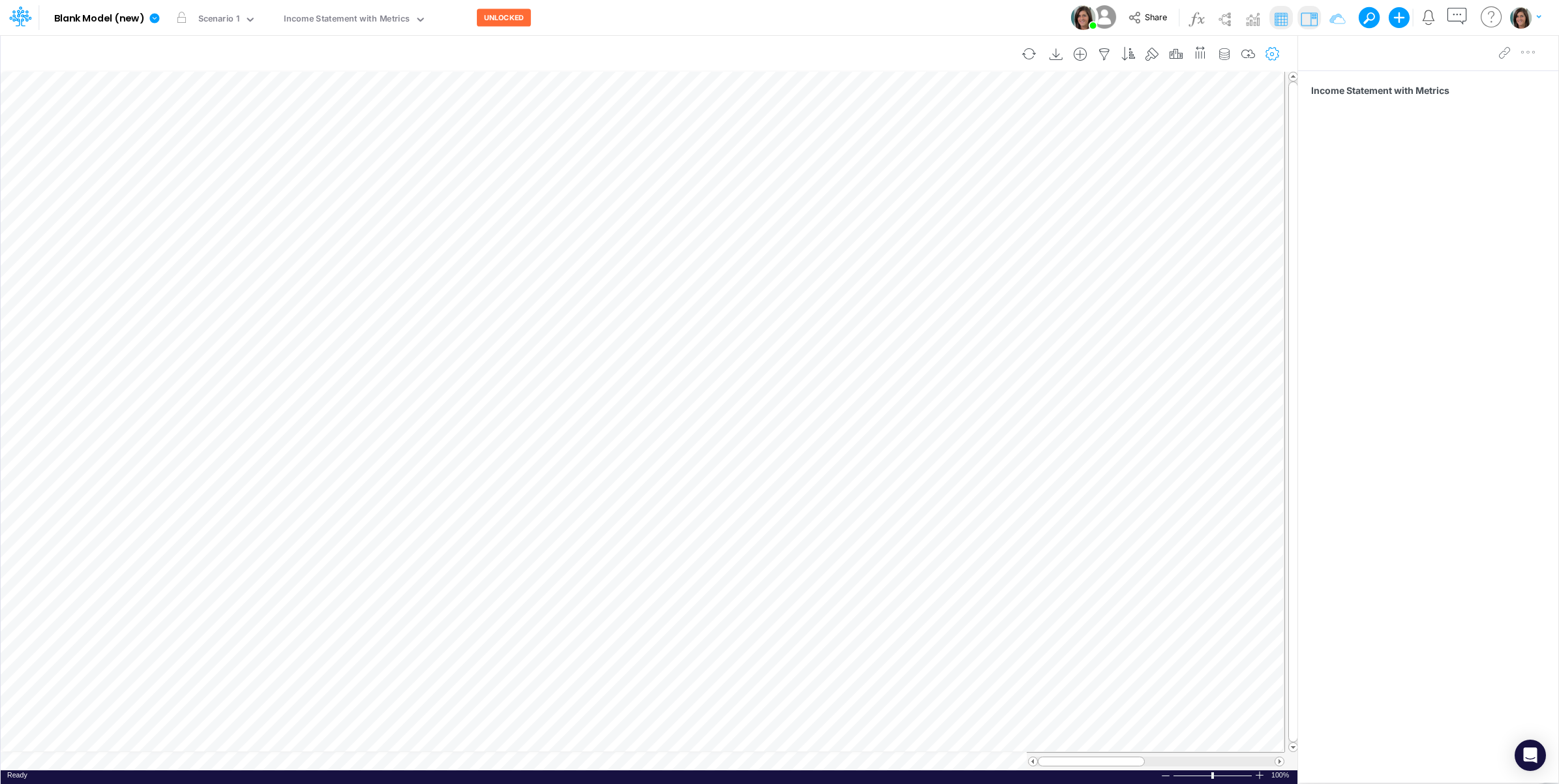
click at [1277, 62] on button "button" at bounding box center [1272, 53] width 24 height 26
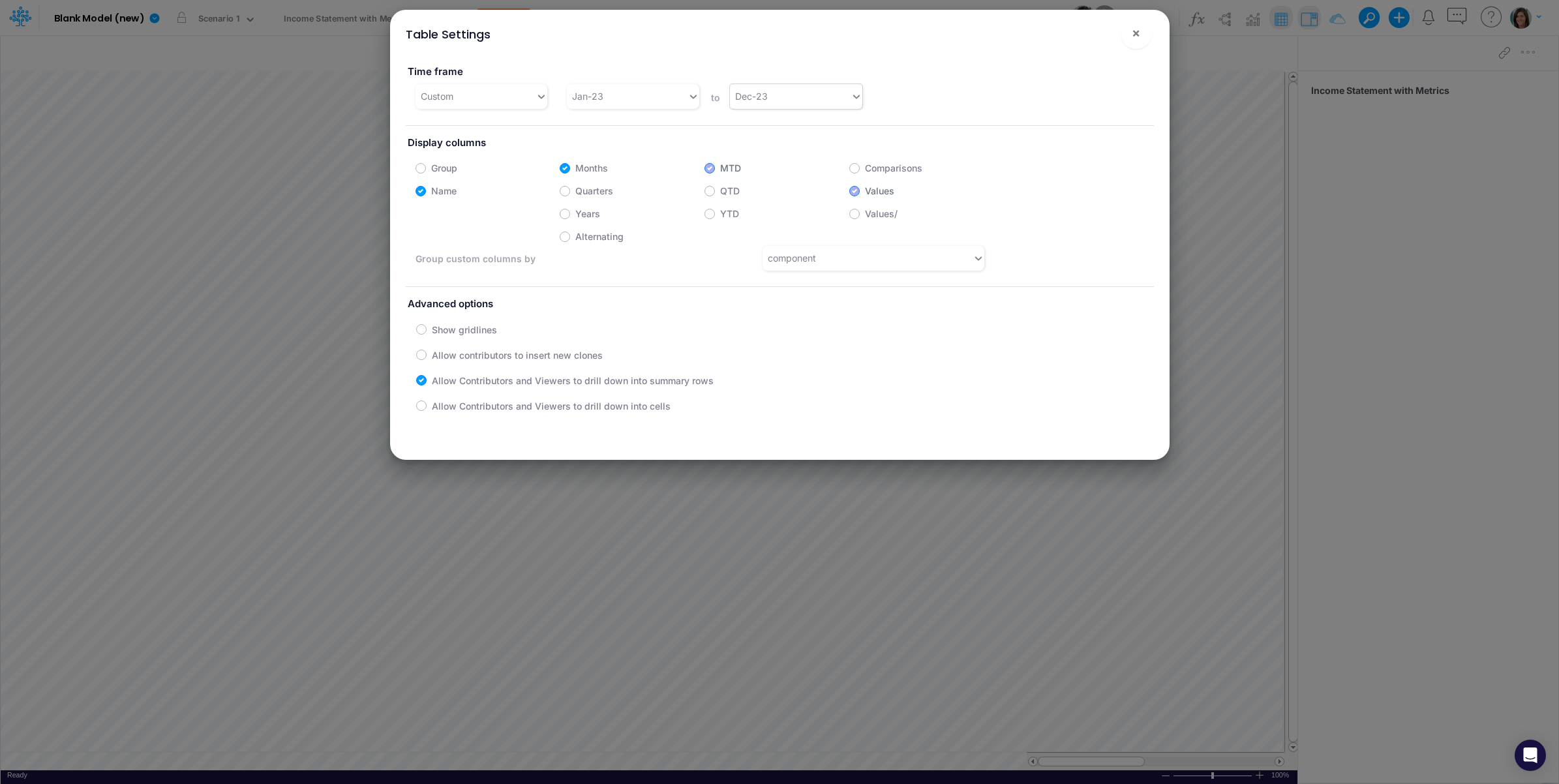
click at [774, 106] on div "Dec-23" at bounding box center [790, 96] width 121 height 21
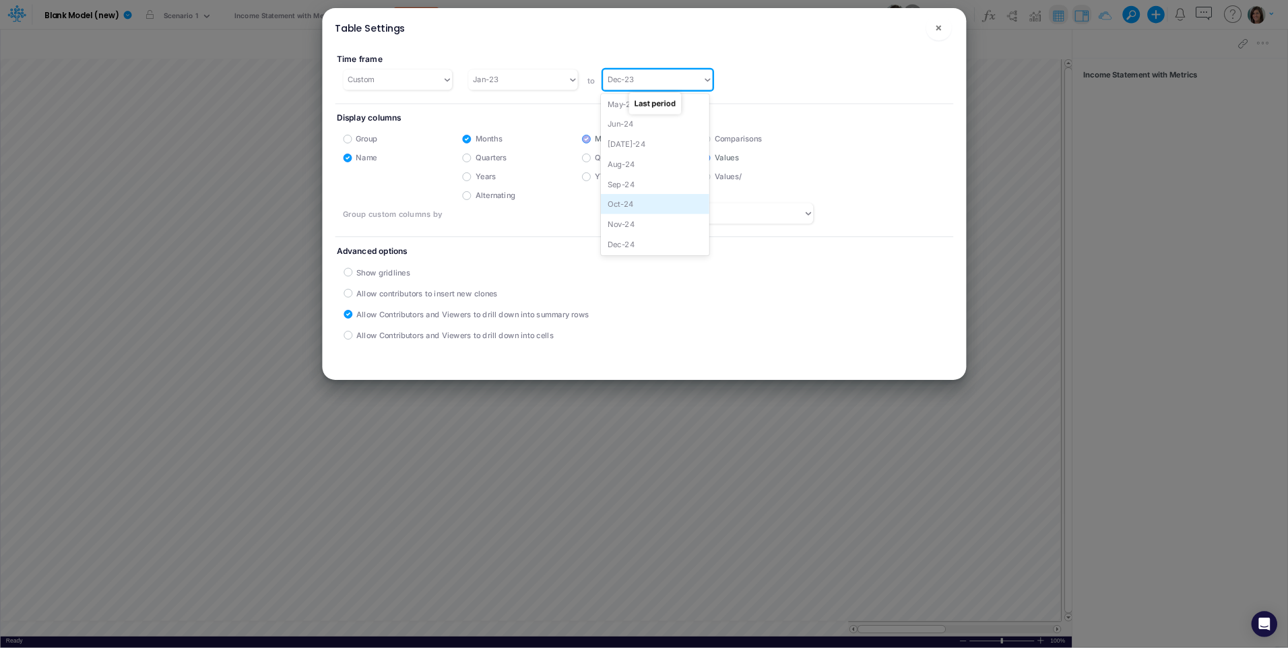
scroll to position [403, 0]
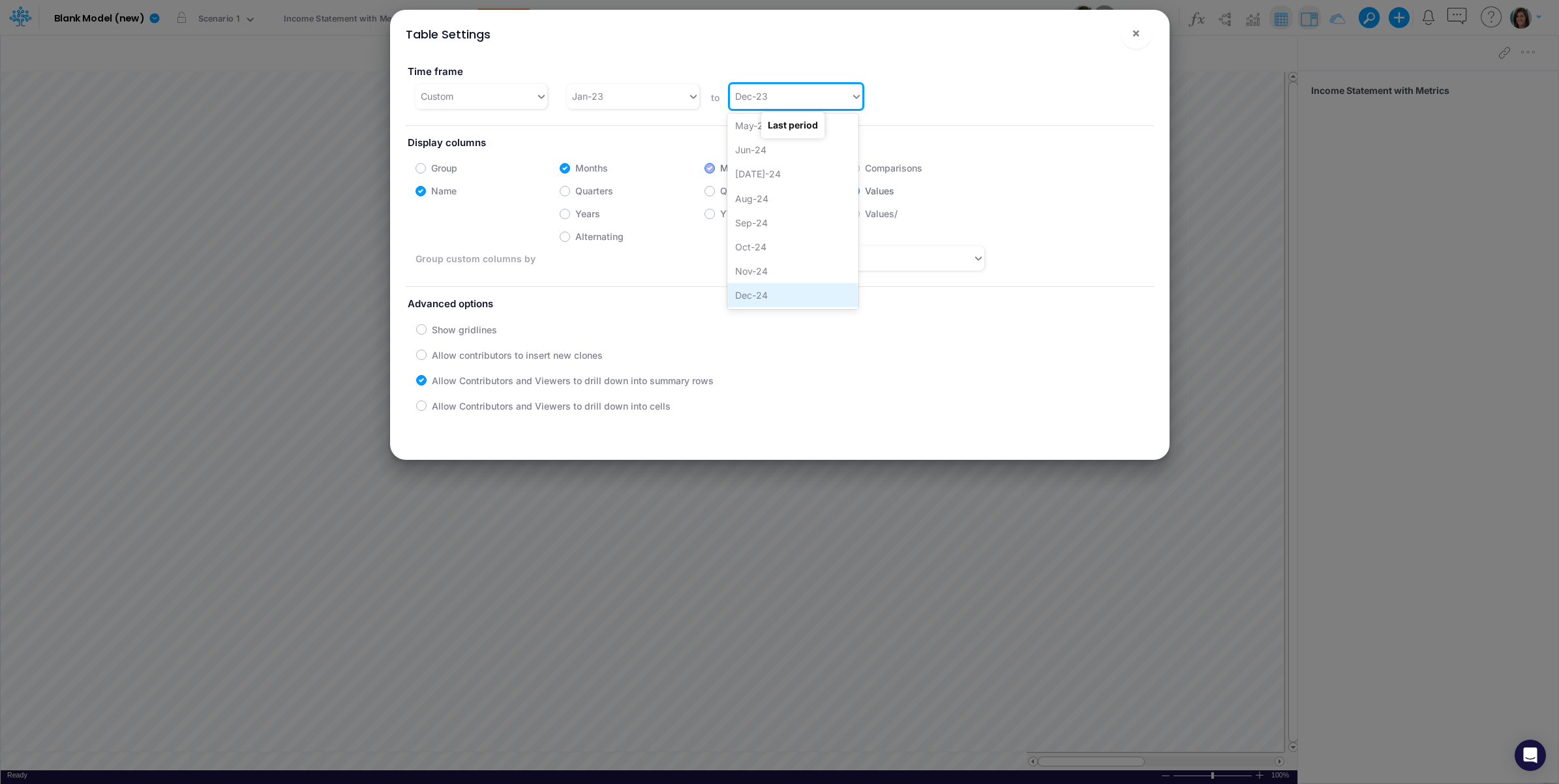
click at [741, 295] on div "Dec-24" at bounding box center [792, 294] width 131 height 24
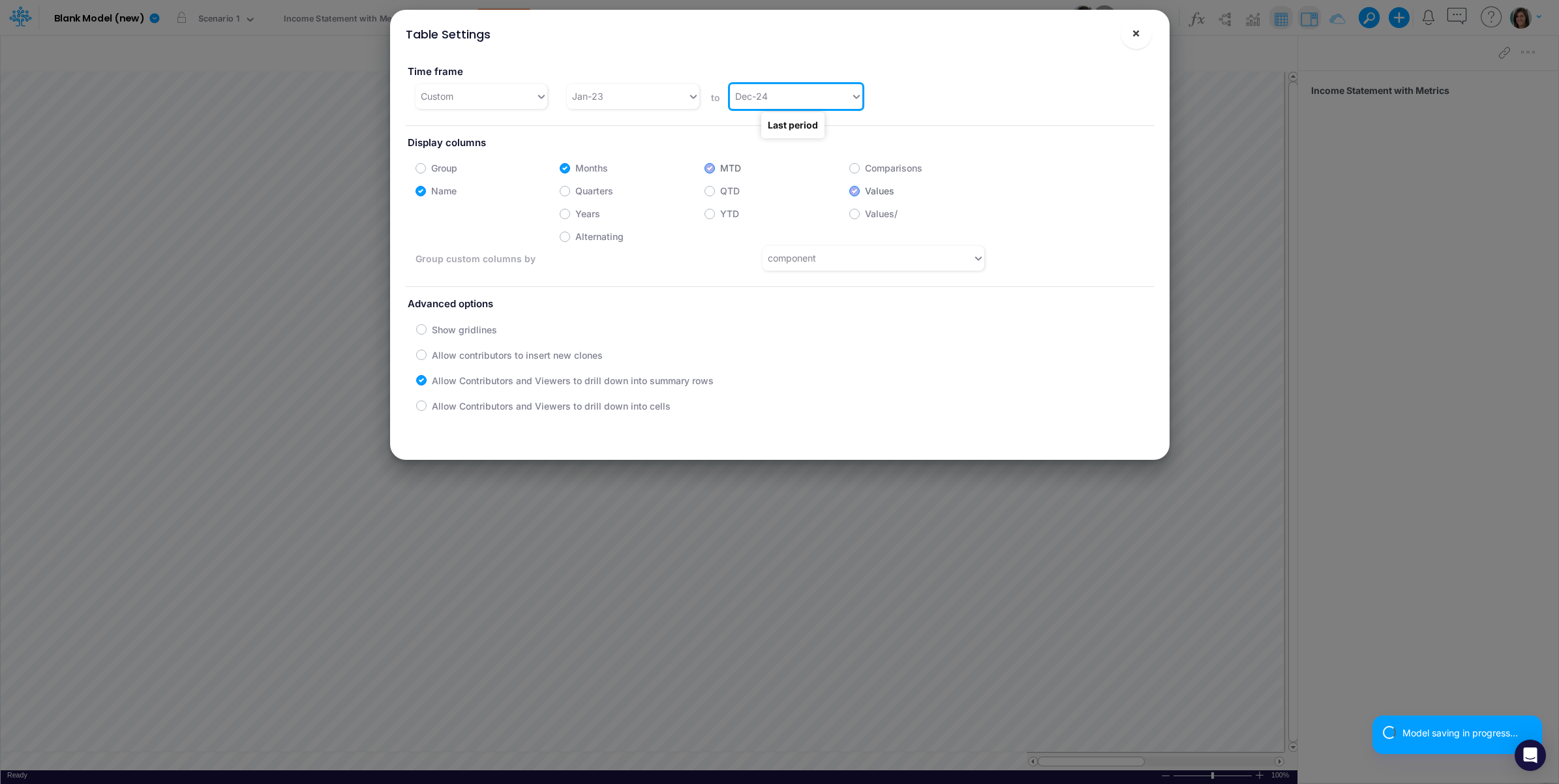
drag, startPoint x: 1144, startPoint y: 26, endPoint x: 1116, endPoint y: 33, distance: 28.9
click at [1141, 27] on button "×" at bounding box center [1137, 33] width 31 height 31
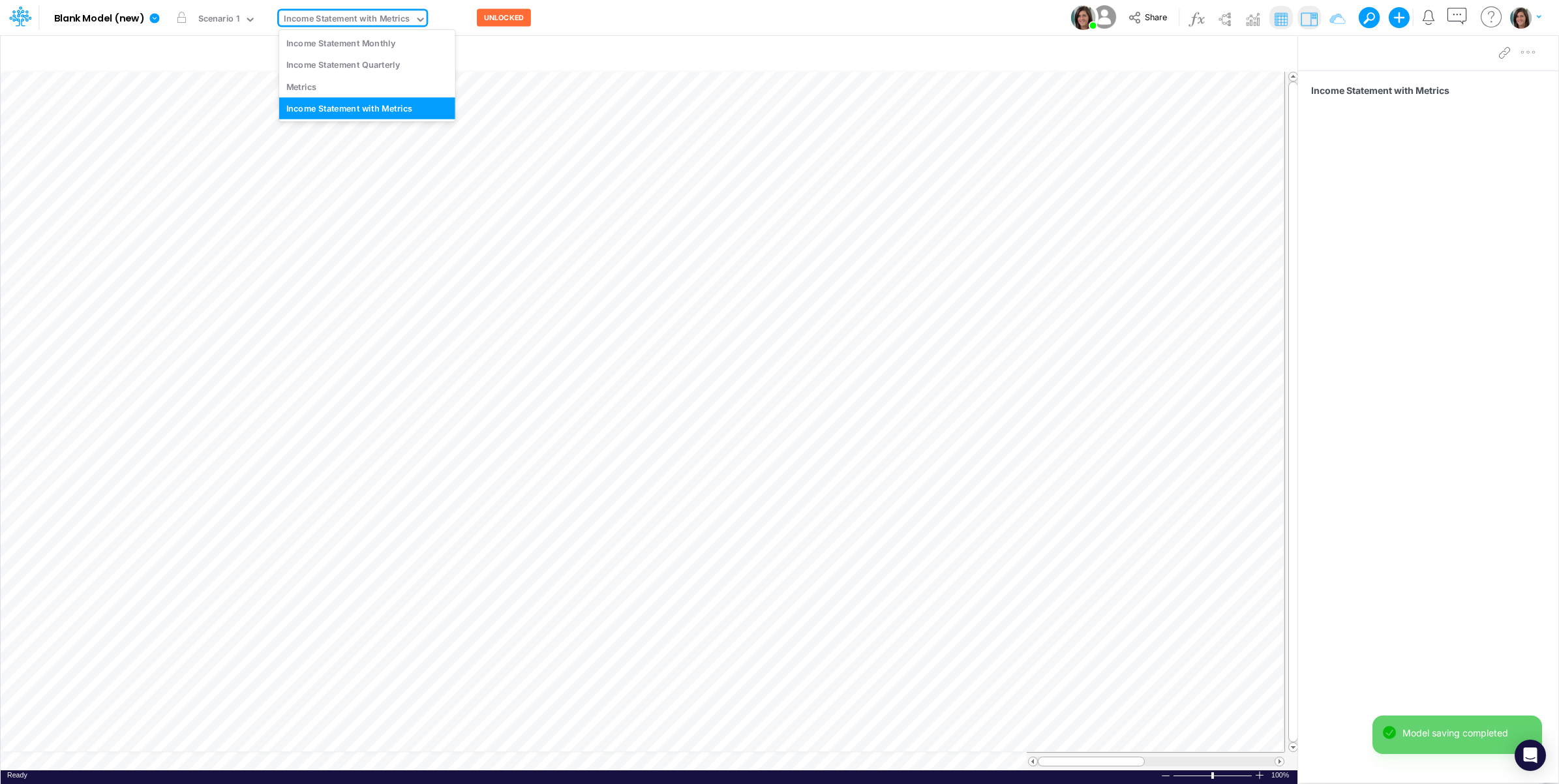
click at [307, 23] on div "Income Statement with Metrics" at bounding box center [347, 19] width 126 height 15
click at [313, 87] on div "Metrics" at bounding box center [367, 86] width 176 height 21
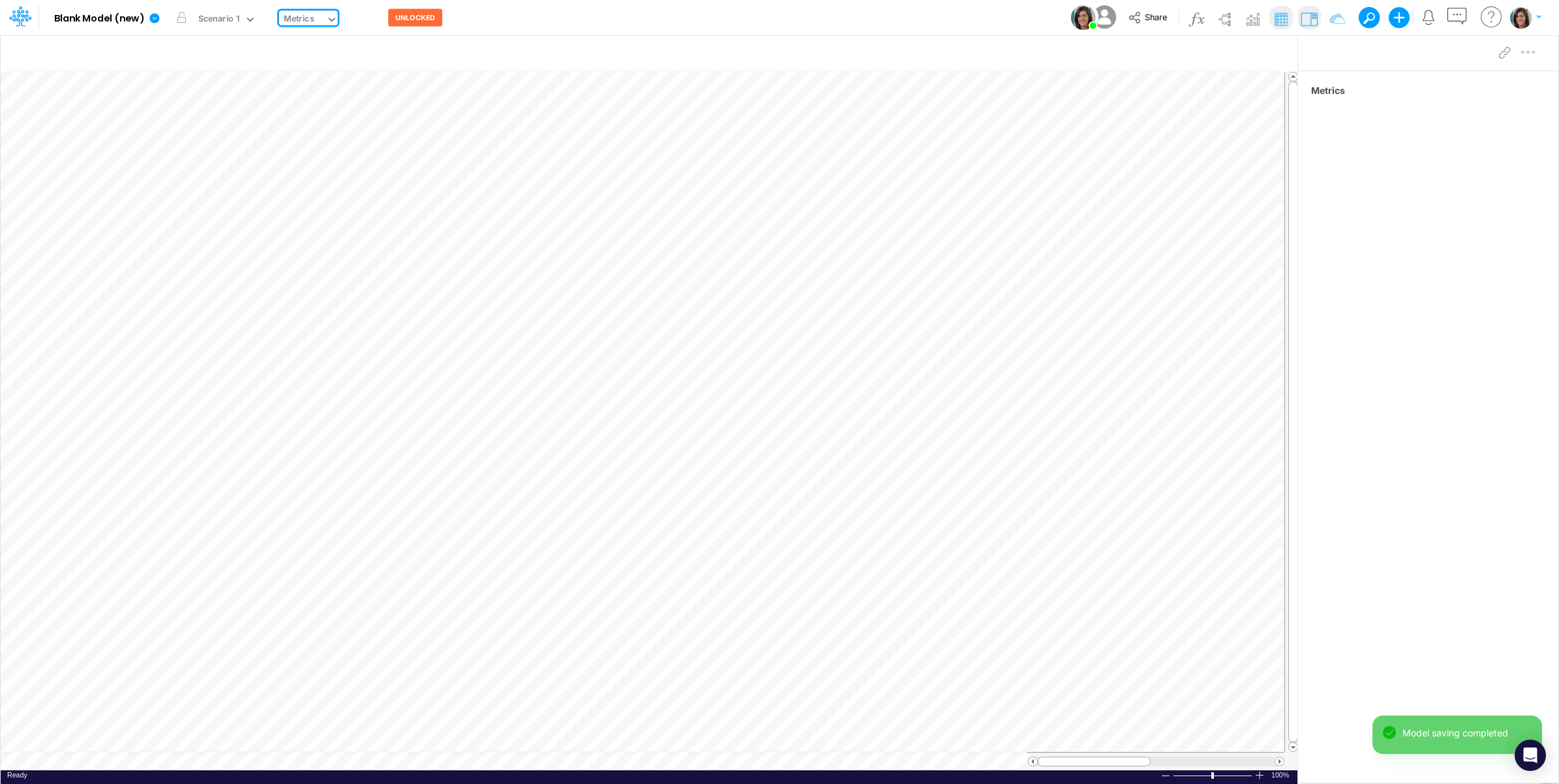
click at [317, 25] on input "text" at bounding box center [317, 19] width 1 height 13
click at [323, 113] on div "Income Statement with Metrics" at bounding box center [367, 107] width 176 height 21
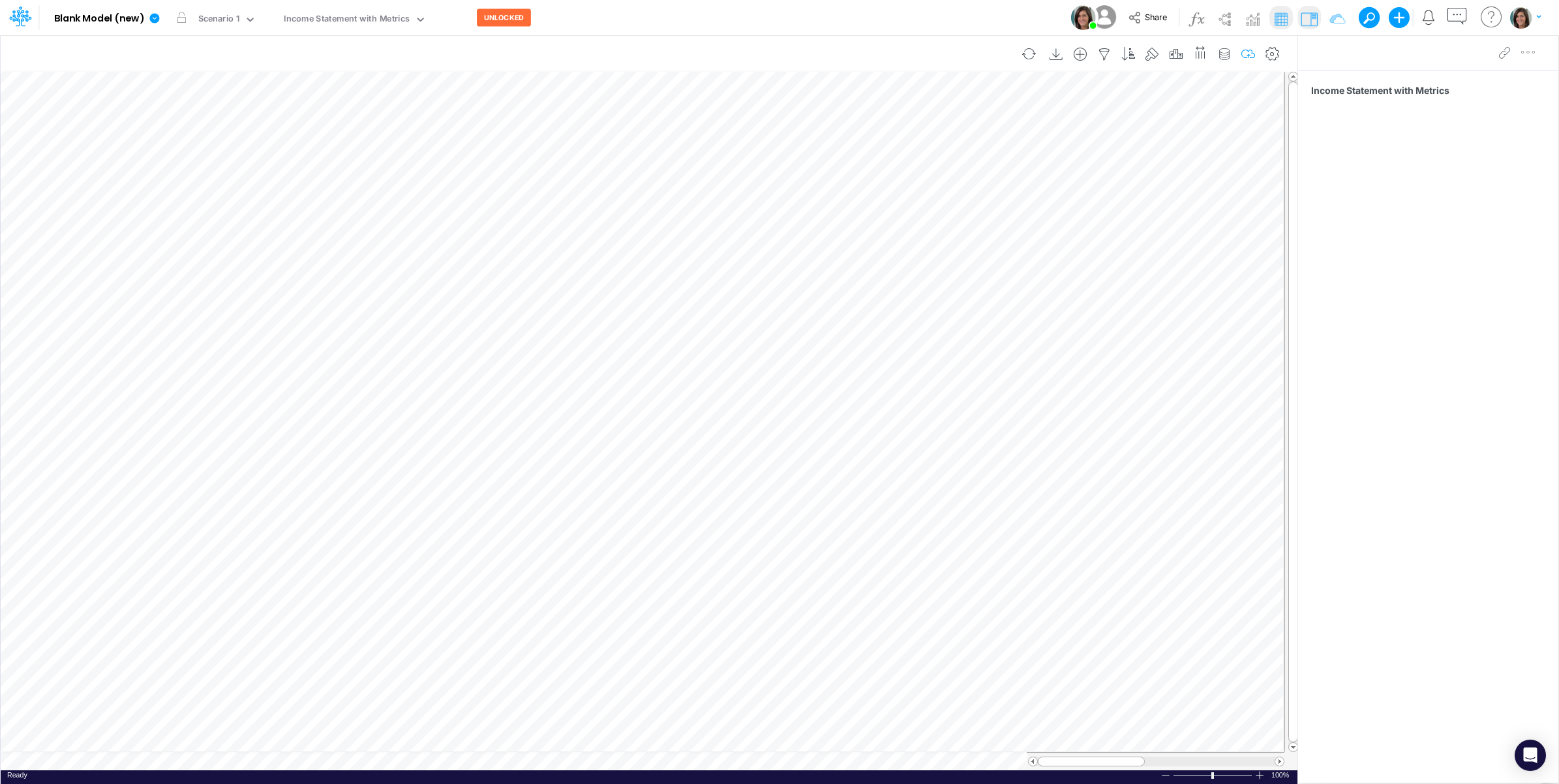
click at [1241, 49] on icon "button" at bounding box center [1249, 54] width 19 height 14
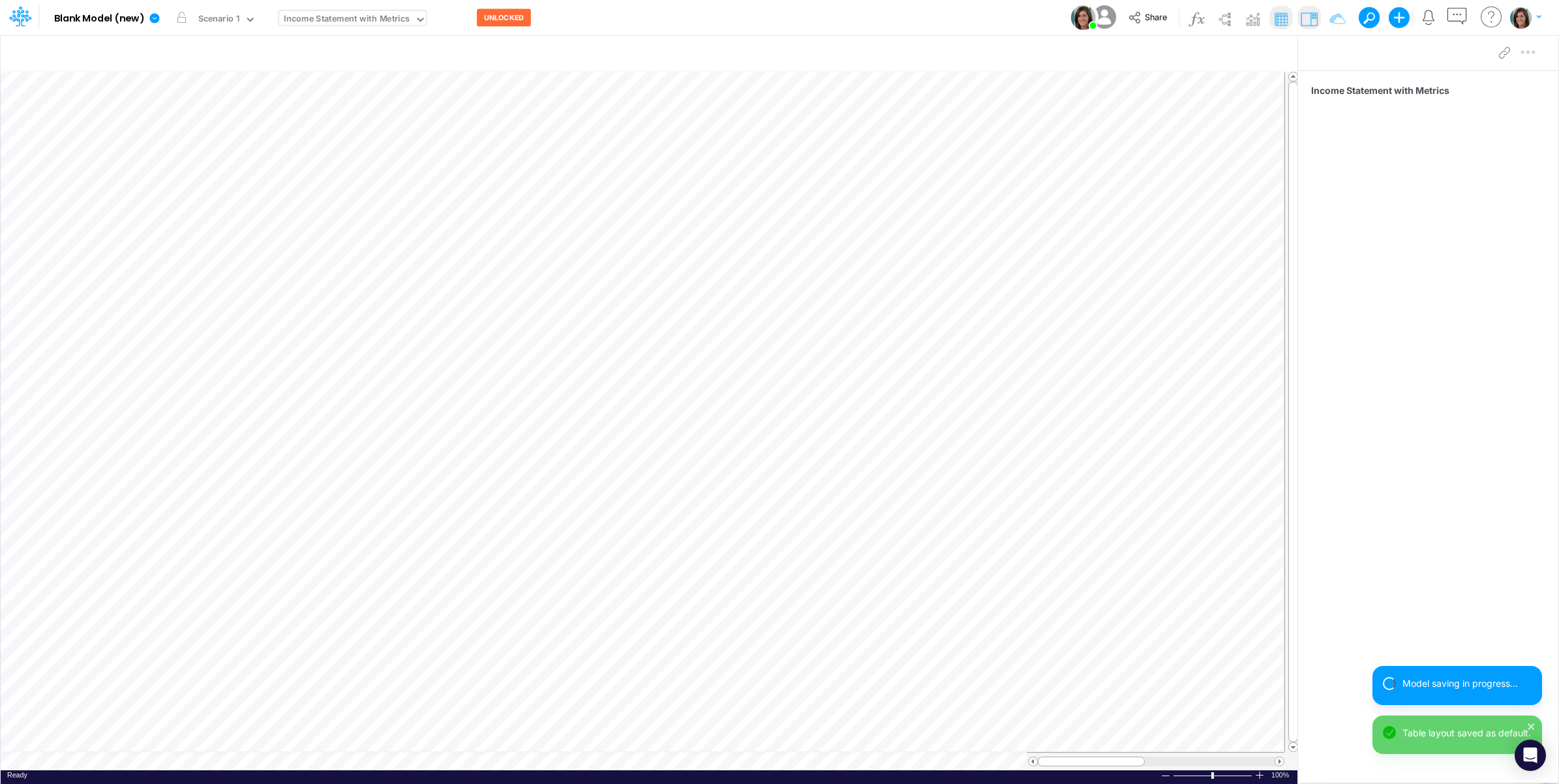
click at [382, 25] on div "Income Statement with Metrics" at bounding box center [347, 19] width 126 height 15
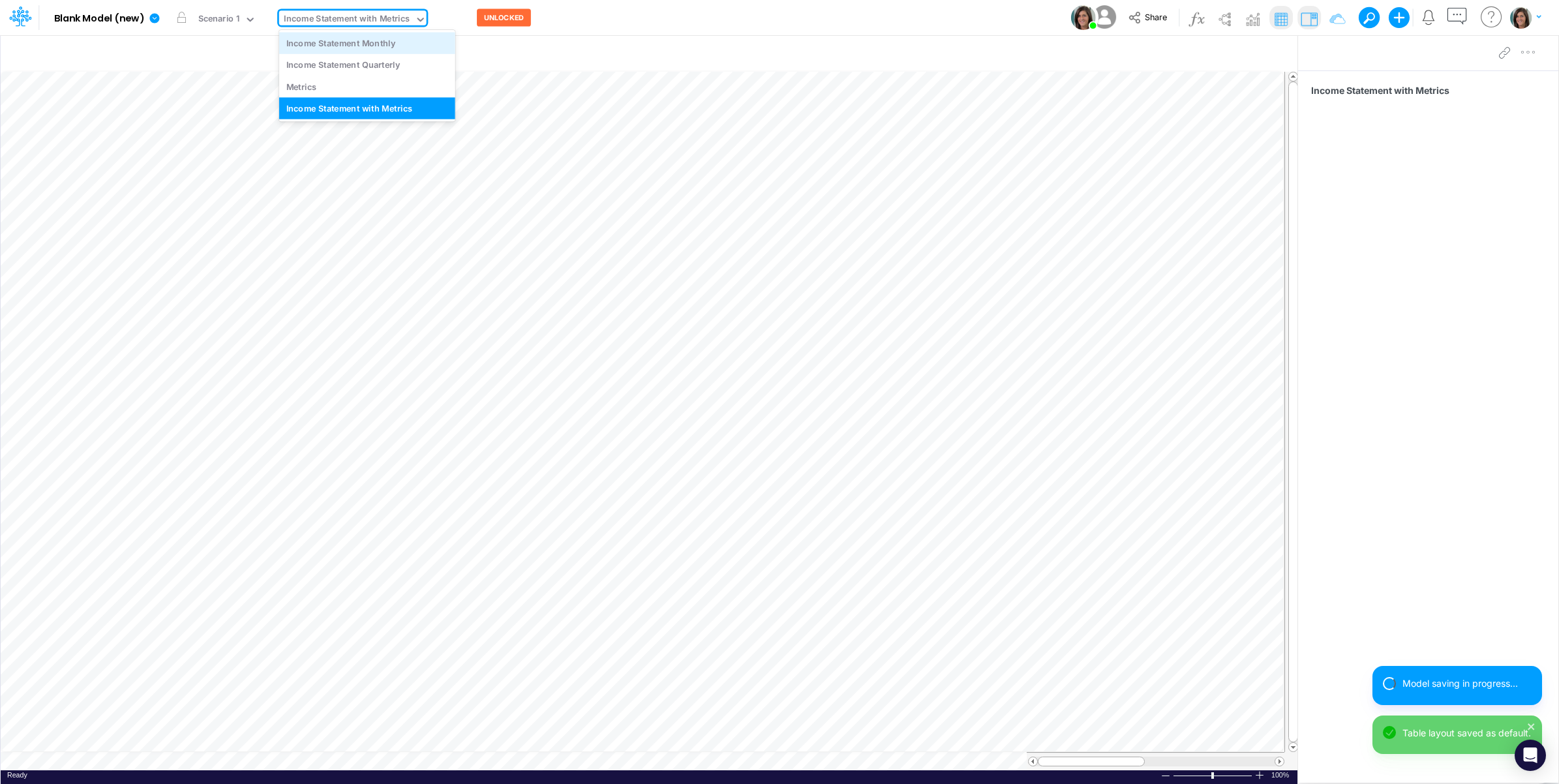
click at [375, 46] on div "Income Statement Monthly" at bounding box center [367, 43] width 176 height 21
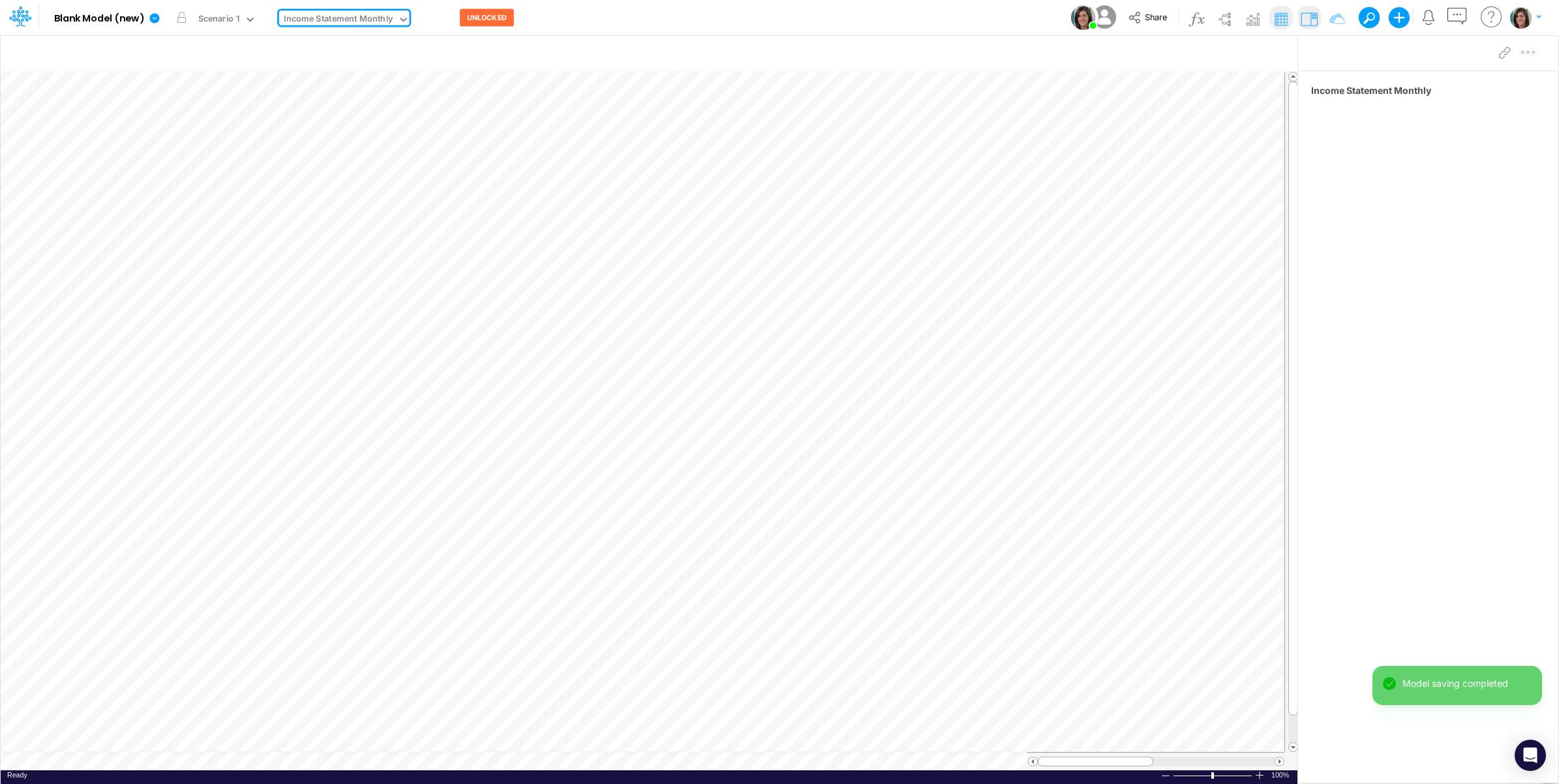
click at [831, 1] on div "Model Blank Model (new) Edit model settings Duplicate Import QuickBooks QuickBo…" at bounding box center [780, 17] width 1403 height 35
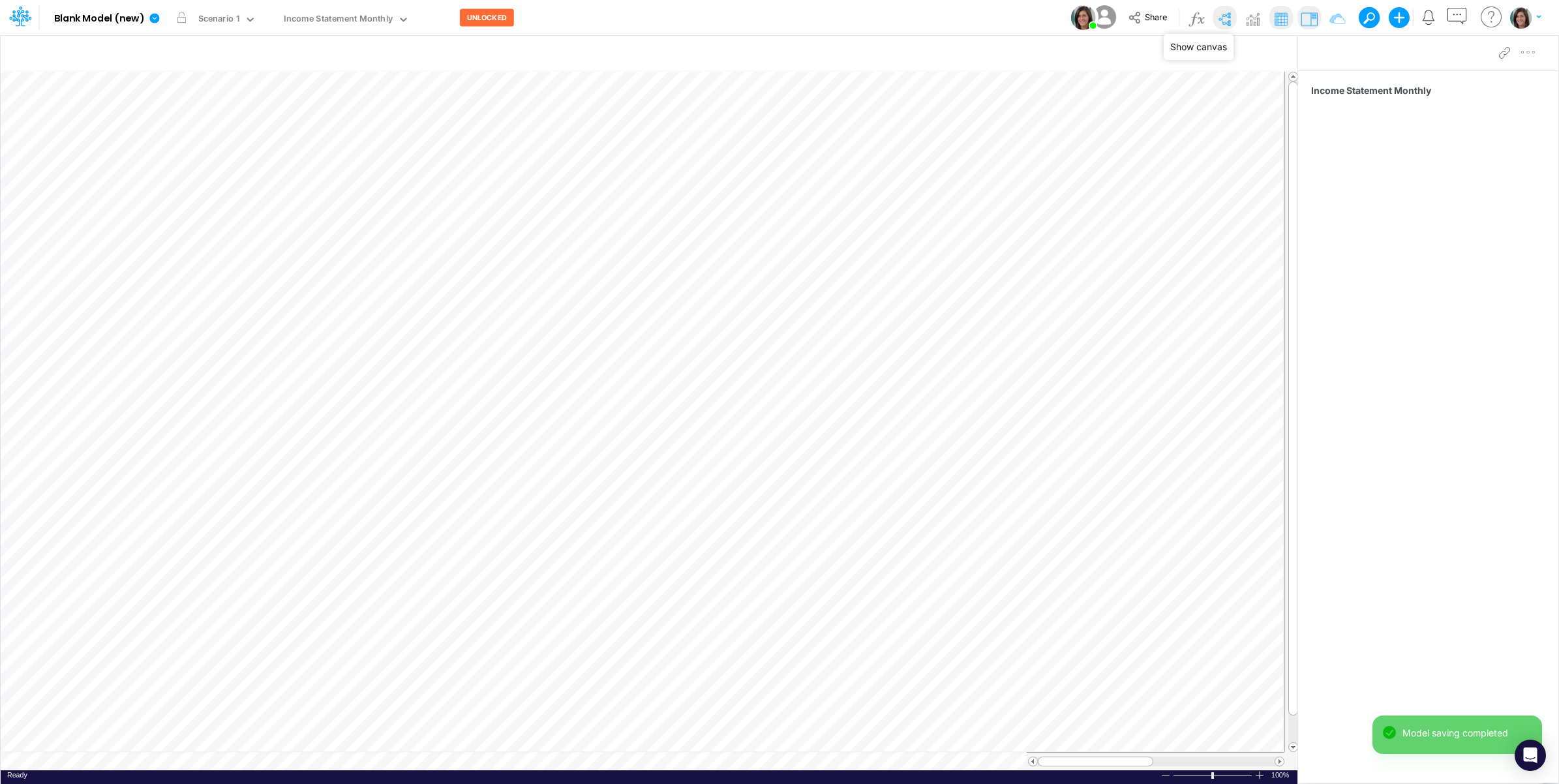
click at [1225, 16] on img at bounding box center [1225, 19] width 21 height 21
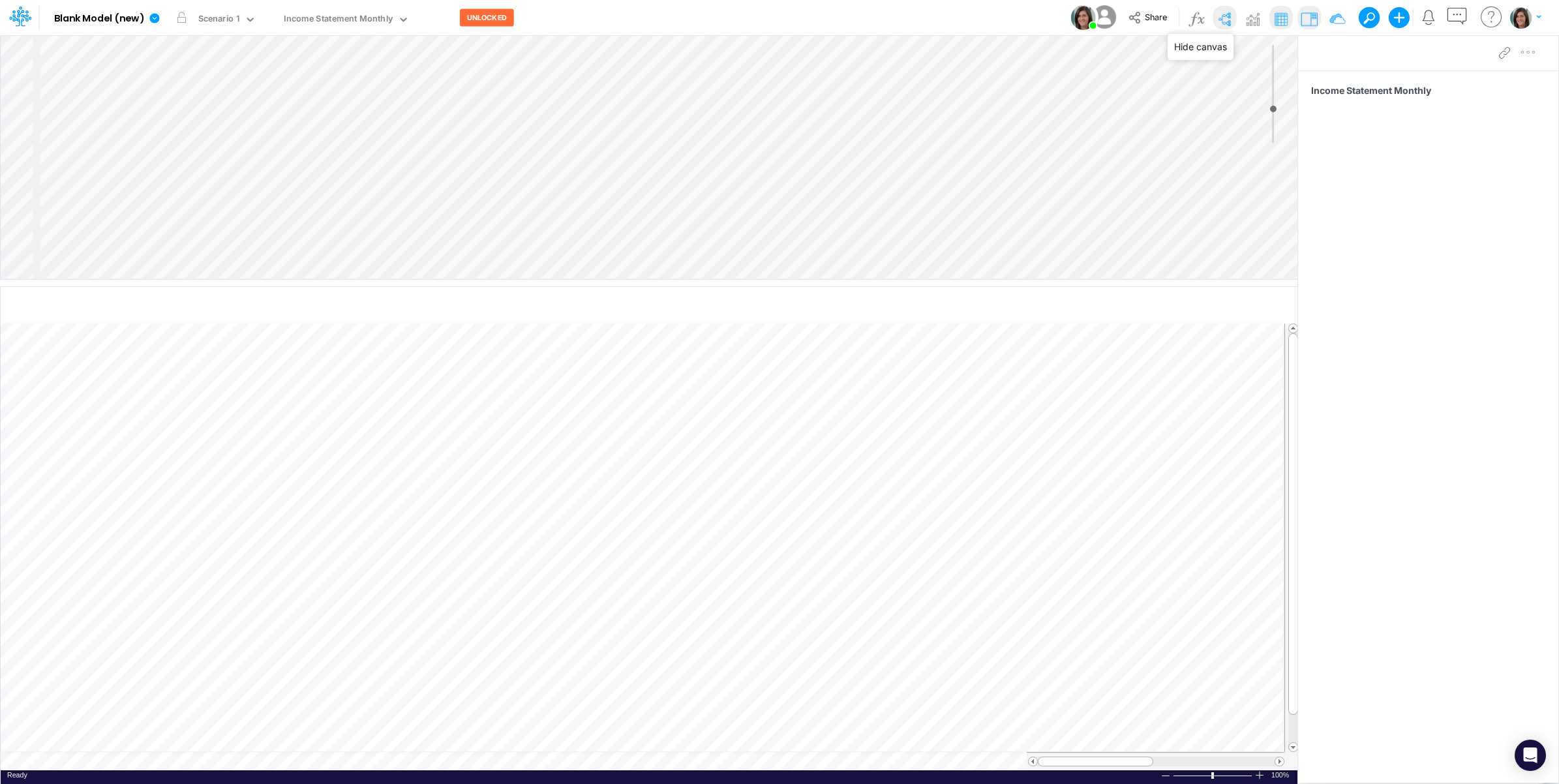
click at [1228, 21] on img at bounding box center [1225, 19] width 21 height 21
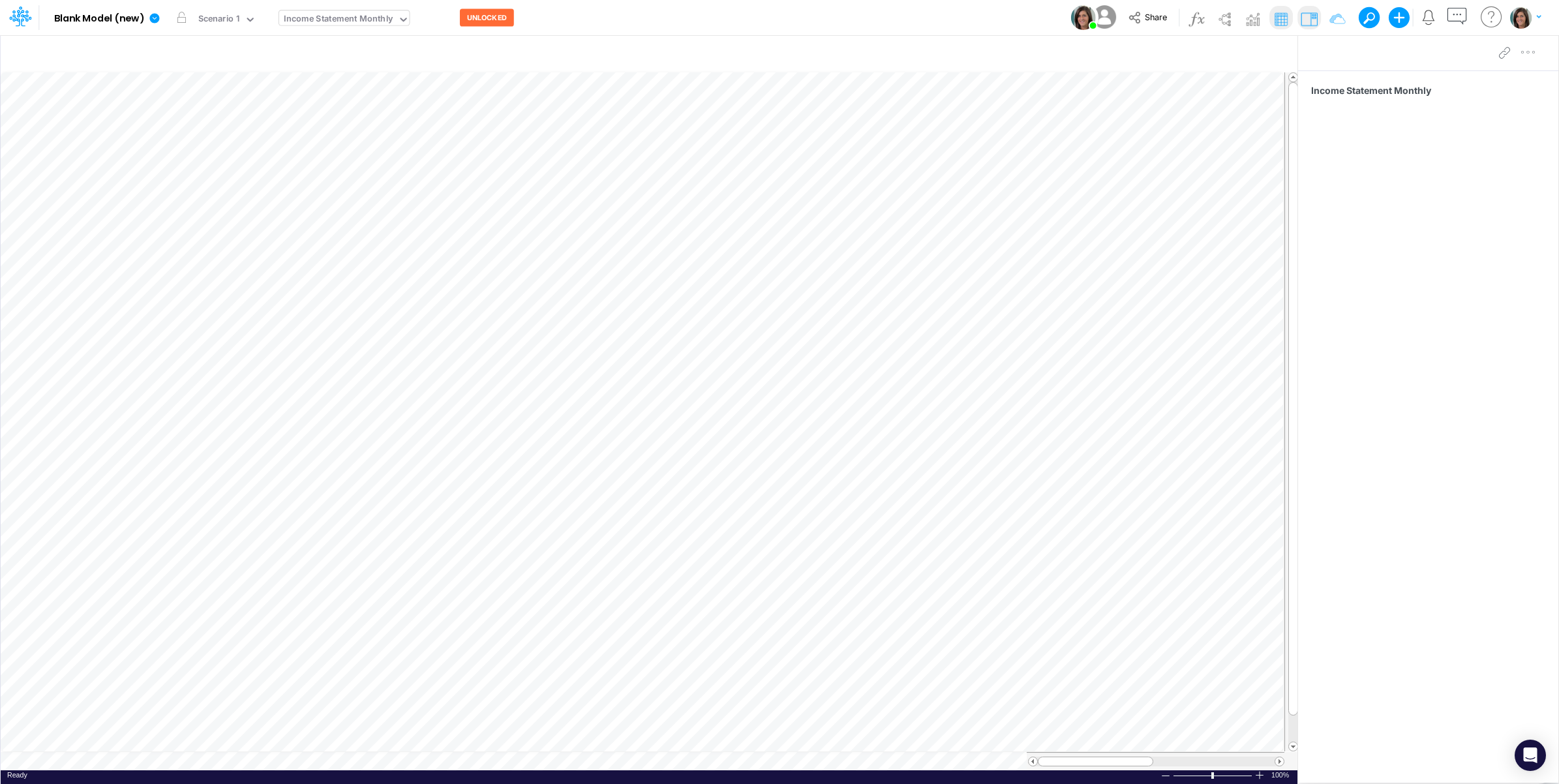
click at [380, 15] on div "Income Statement Monthly" at bounding box center [338, 19] width 109 height 15
click at [372, 67] on div "Income Statement Quarterly" at bounding box center [367, 65] width 176 height 21
click at [634, 17] on div "Model Blank Model (new) Edit model settings Duplicate Import QuickBooks QuickBo…" at bounding box center [780, 17] width 1403 height 35
click at [433, 16] on button "button" at bounding box center [446, 17] width 27 height 34
click at [423, 19] on button "button" at bounding box center [426, 17] width 14 height 14
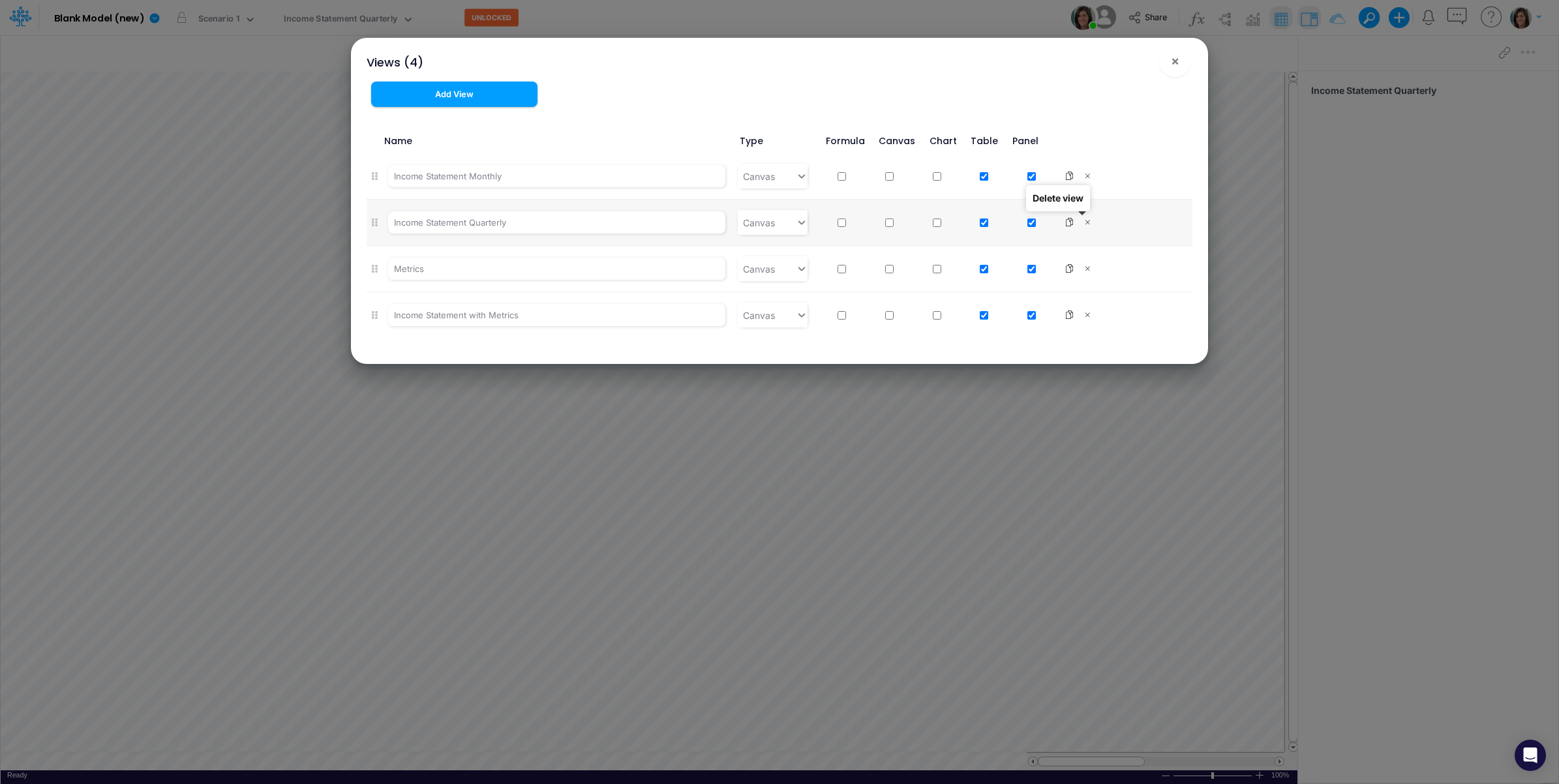
drag, startPoint x: 1080, startPoint y: 216, endPoint x: 855, endPoint y: 86, distance: 259.9
click at [1082, 218] on icon at bounding box center [1087, 222] width 13 height 9
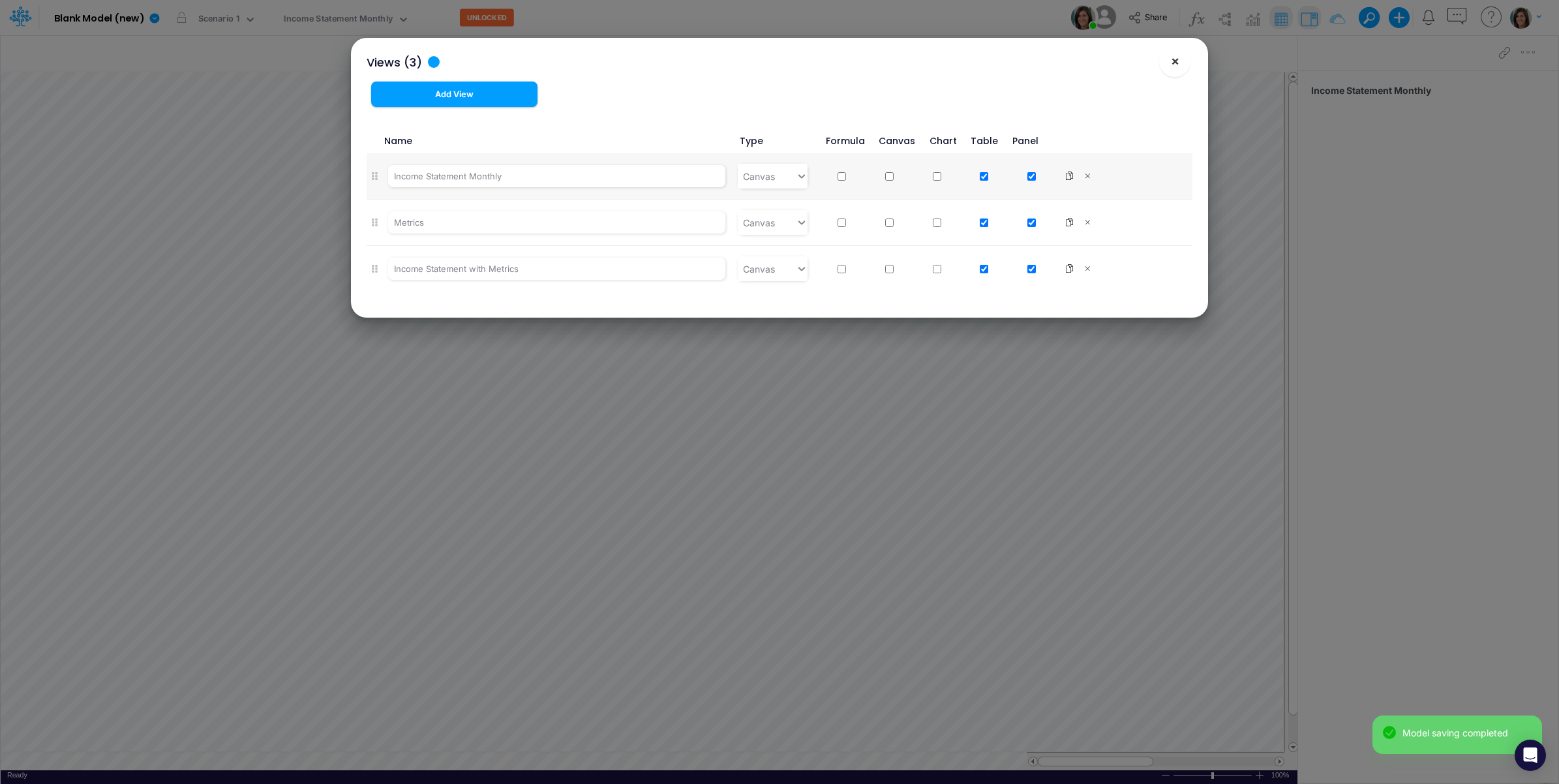
click at [1179, 60] on span "×" at bounding box center [1176, 61] width 9 height 15
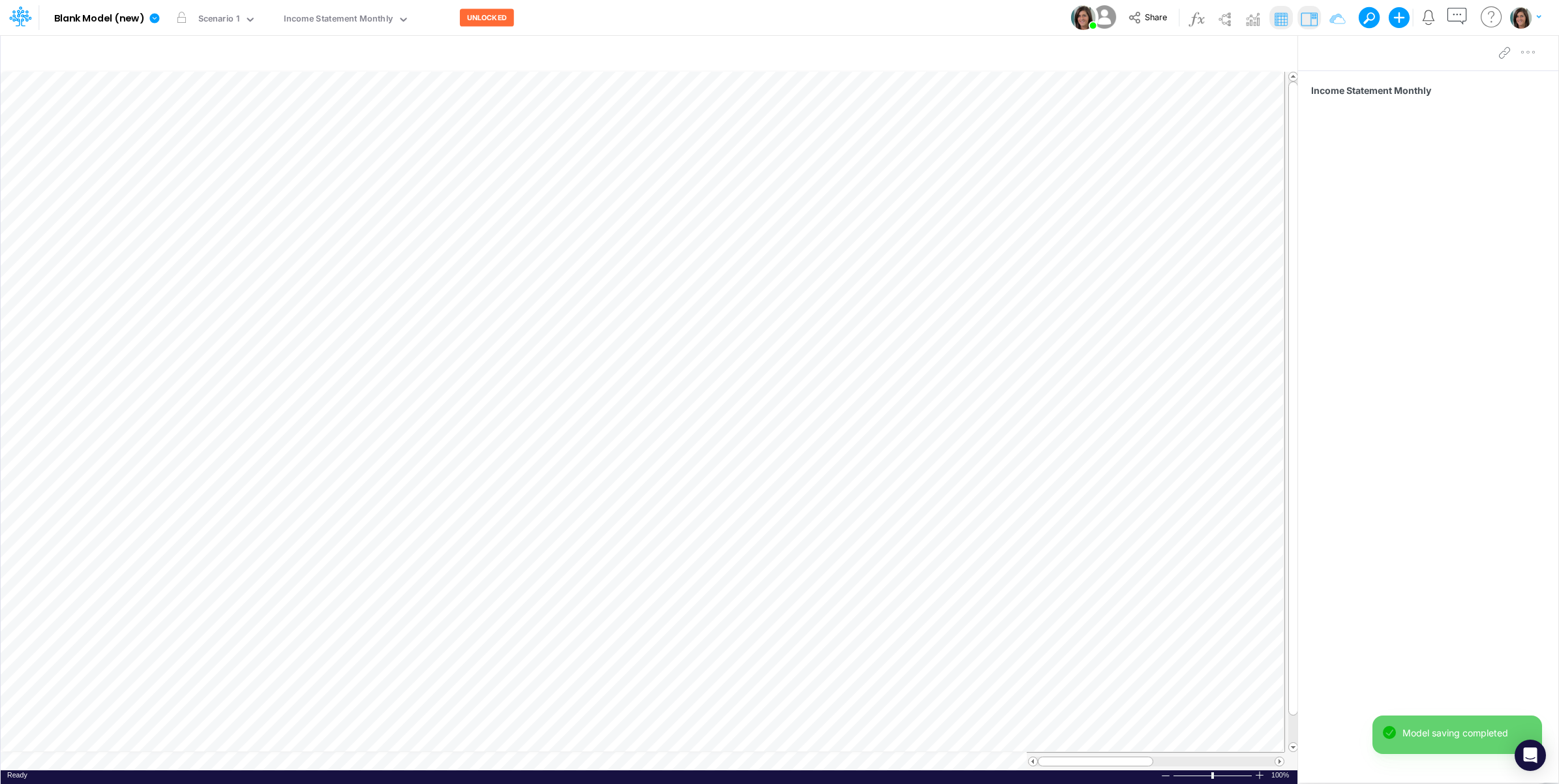
click at [819, 11] on div "Model Blank Model (new) Edit model settings Duplicate Import QuickBooks QuickBo…" at bounding box center [780, 17] width 1403 height 35
click at [1225, 57] on icon "button" at bounding box center [1225, 54] width 19 height 14
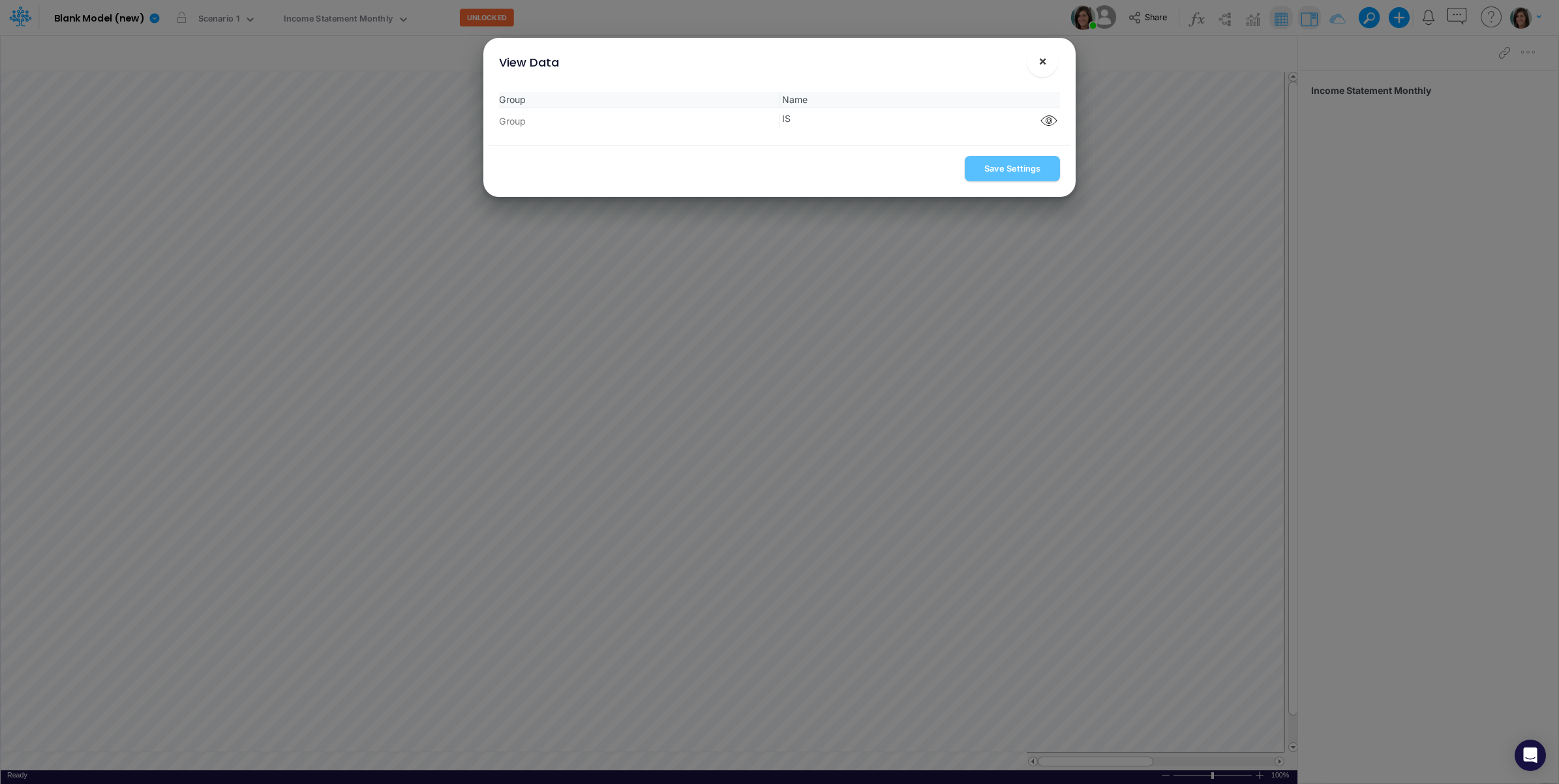
click at [1046, 60] on span "×" at bounding box center [1043, 61] width 9 height 15
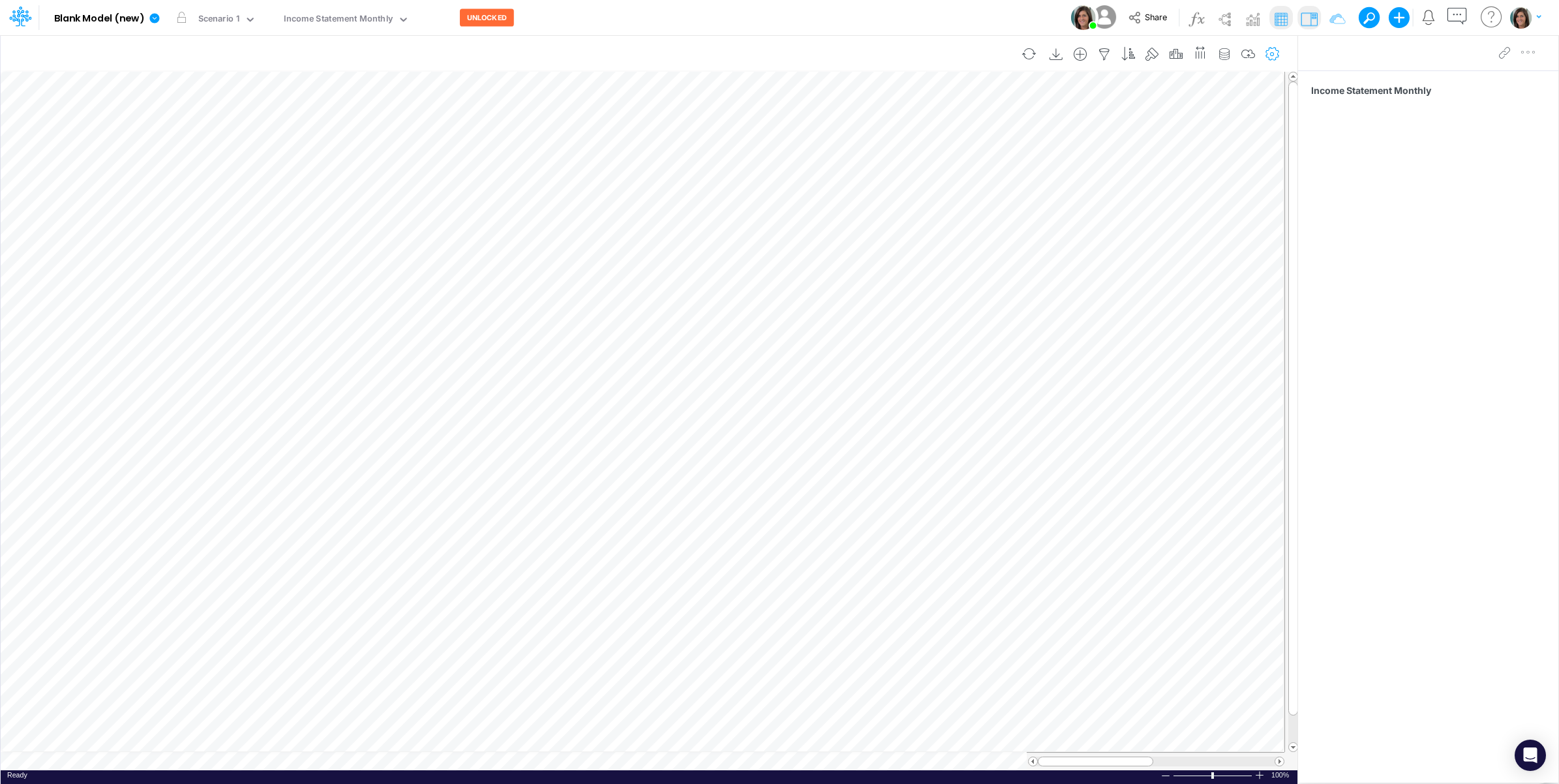
click at [1270, 47] on icon "button" at bounding box center [1273, 54] width 19 height 14
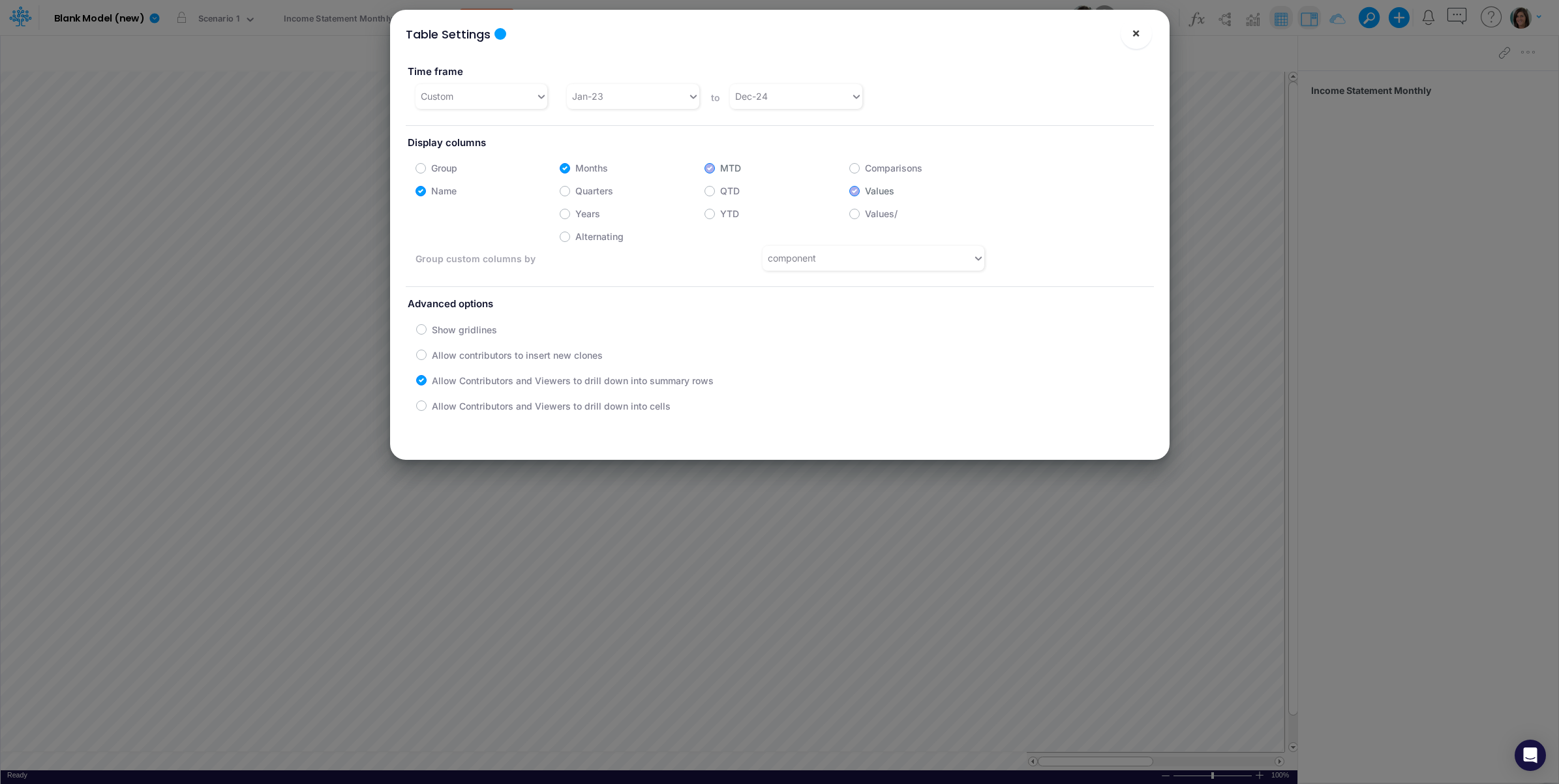
click at [1138, 35] on span "×" at bounding box center [1136, 33] width 9 height 15
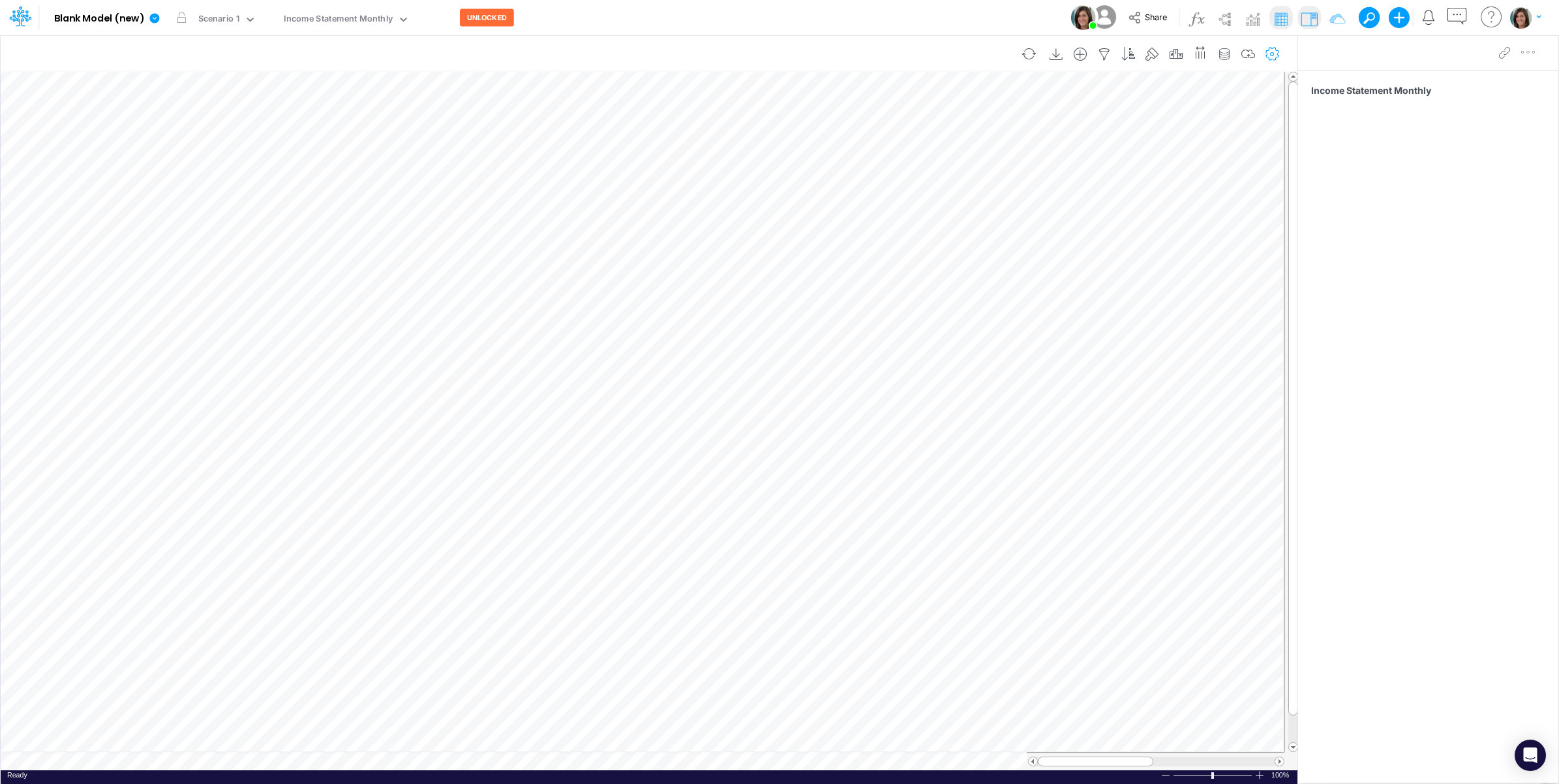
click at [1275, 51] on icon "button" at bounding box center [1273, 54] width 19 height 14
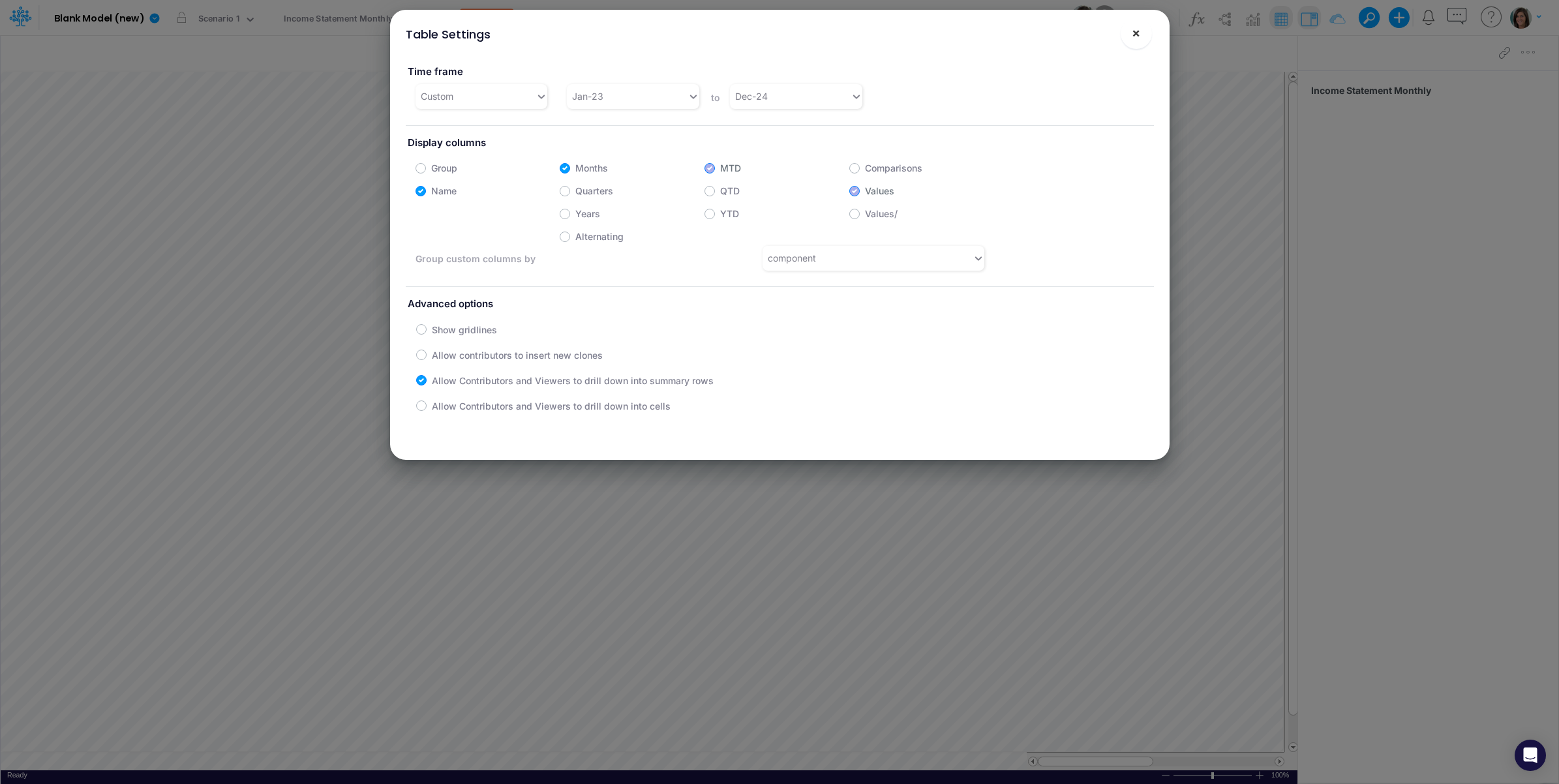
click at [1139, 37] on span "×" at bounding box center [1136, 33] width 9 height 15
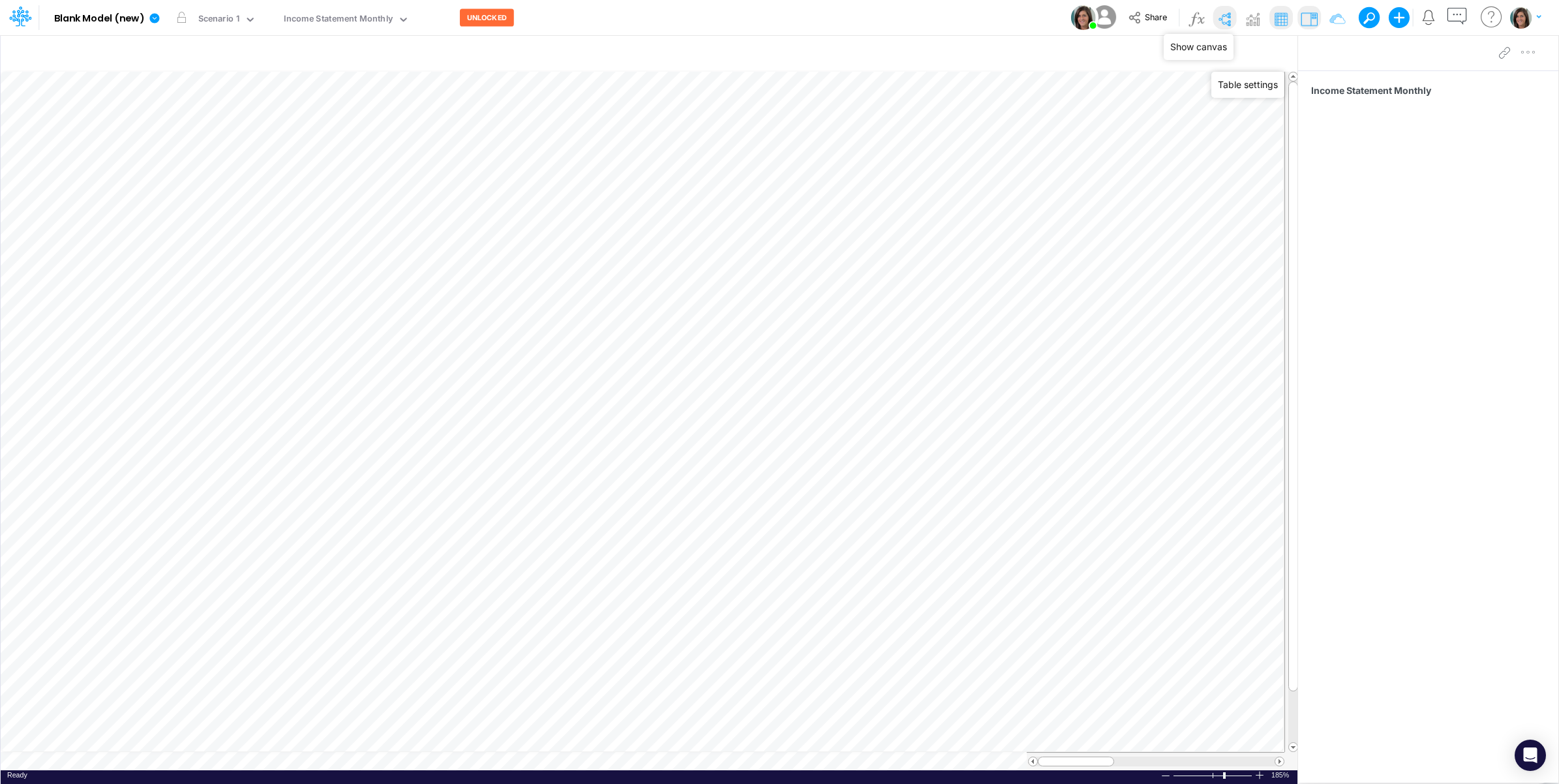
click at [1224, 19] on img at bounding box center [1225, 19] width 21 height 21
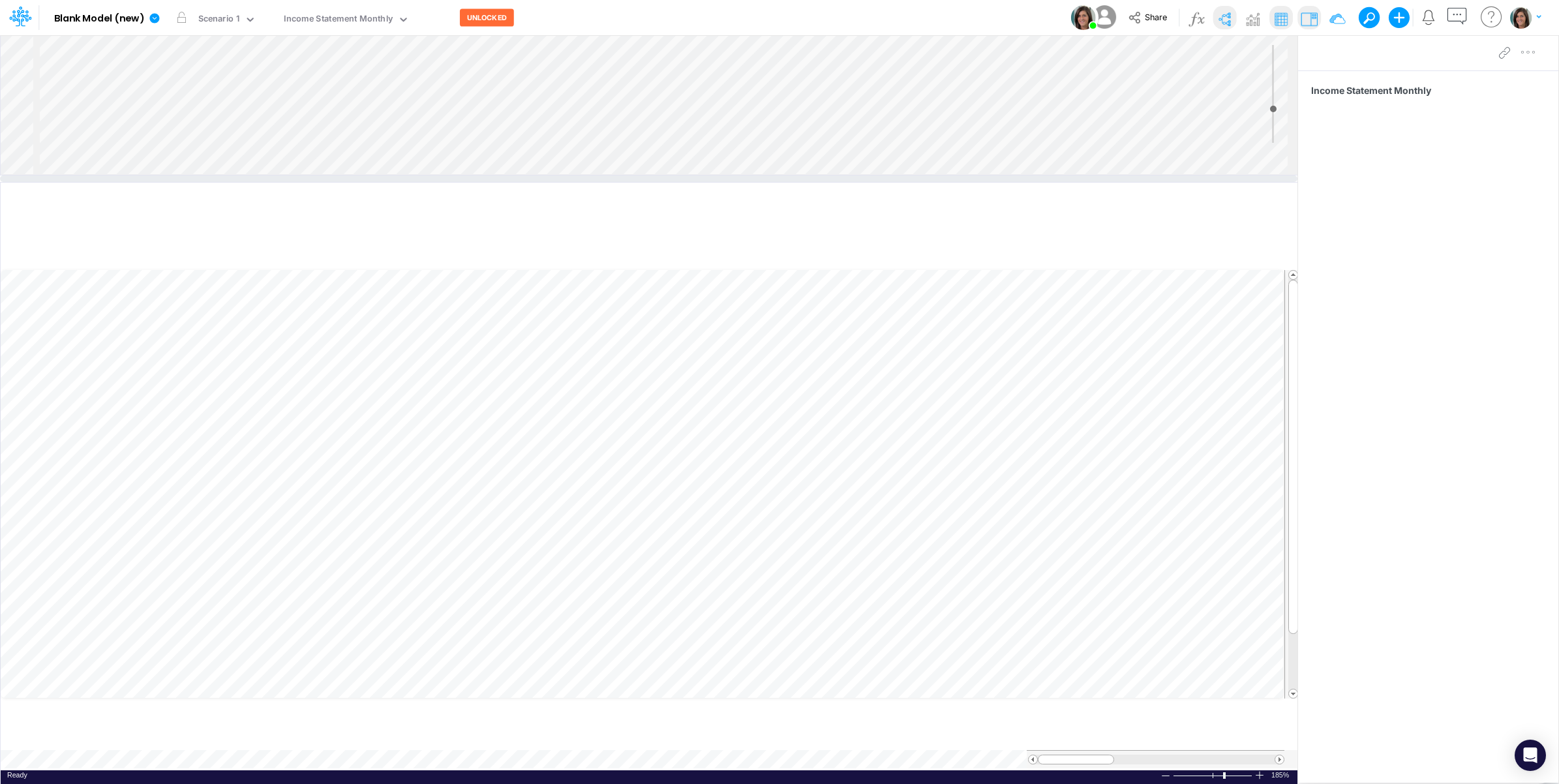
drag, startPoint x: 191, startPoint y: 283, endPoint x: 184, endPoint y: 178, distance: 105.2
click at [184, 178] on div at bounding box center [649, 178] width 1298 height 7
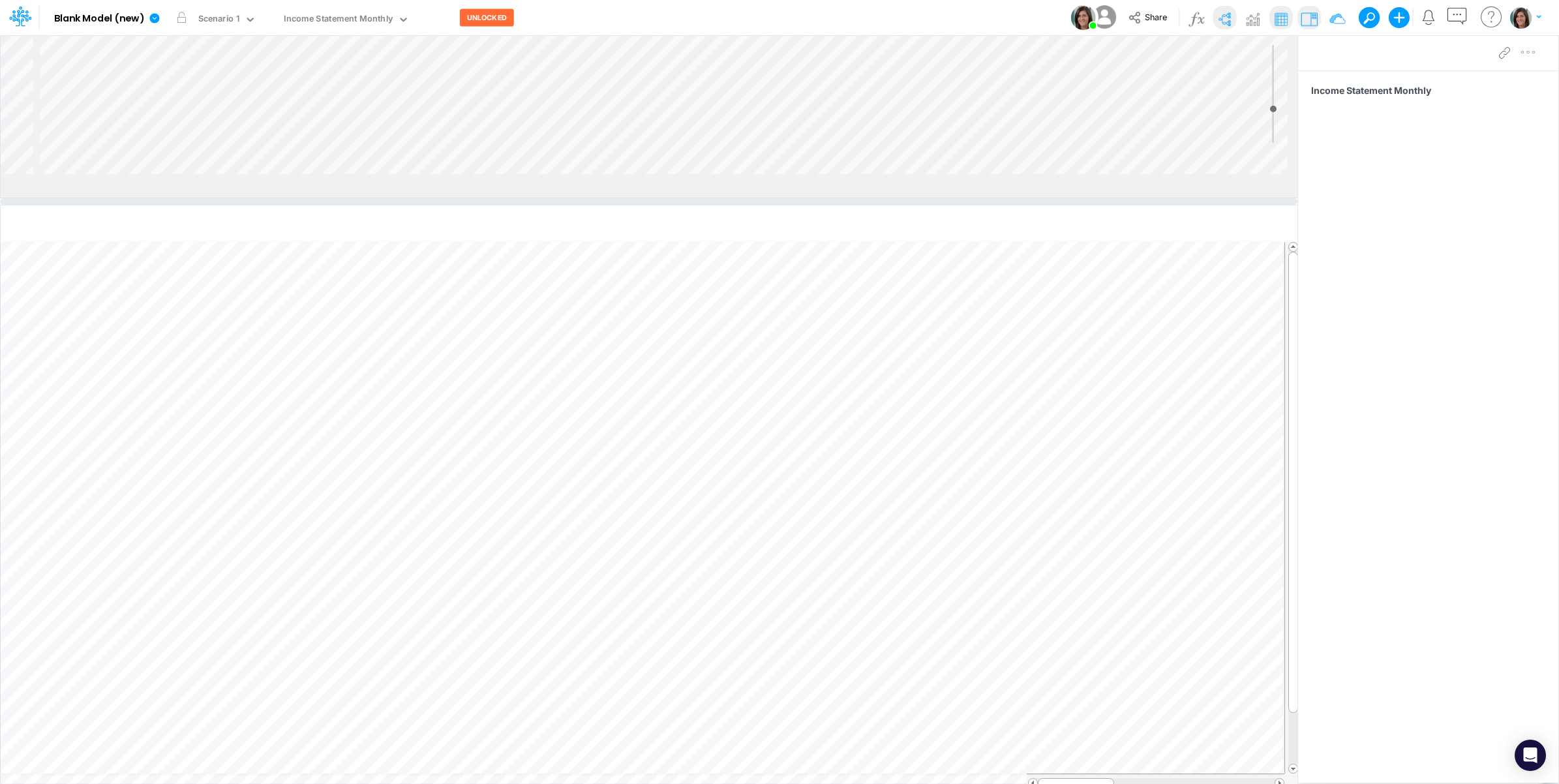
drag, startPoint x: 173, startPoint y: 183, endPoint x: 177, endPoint y: 219, distance: 36.2
click at [177, 205] on div at bounding box center [649, 201] width 1298 height 7
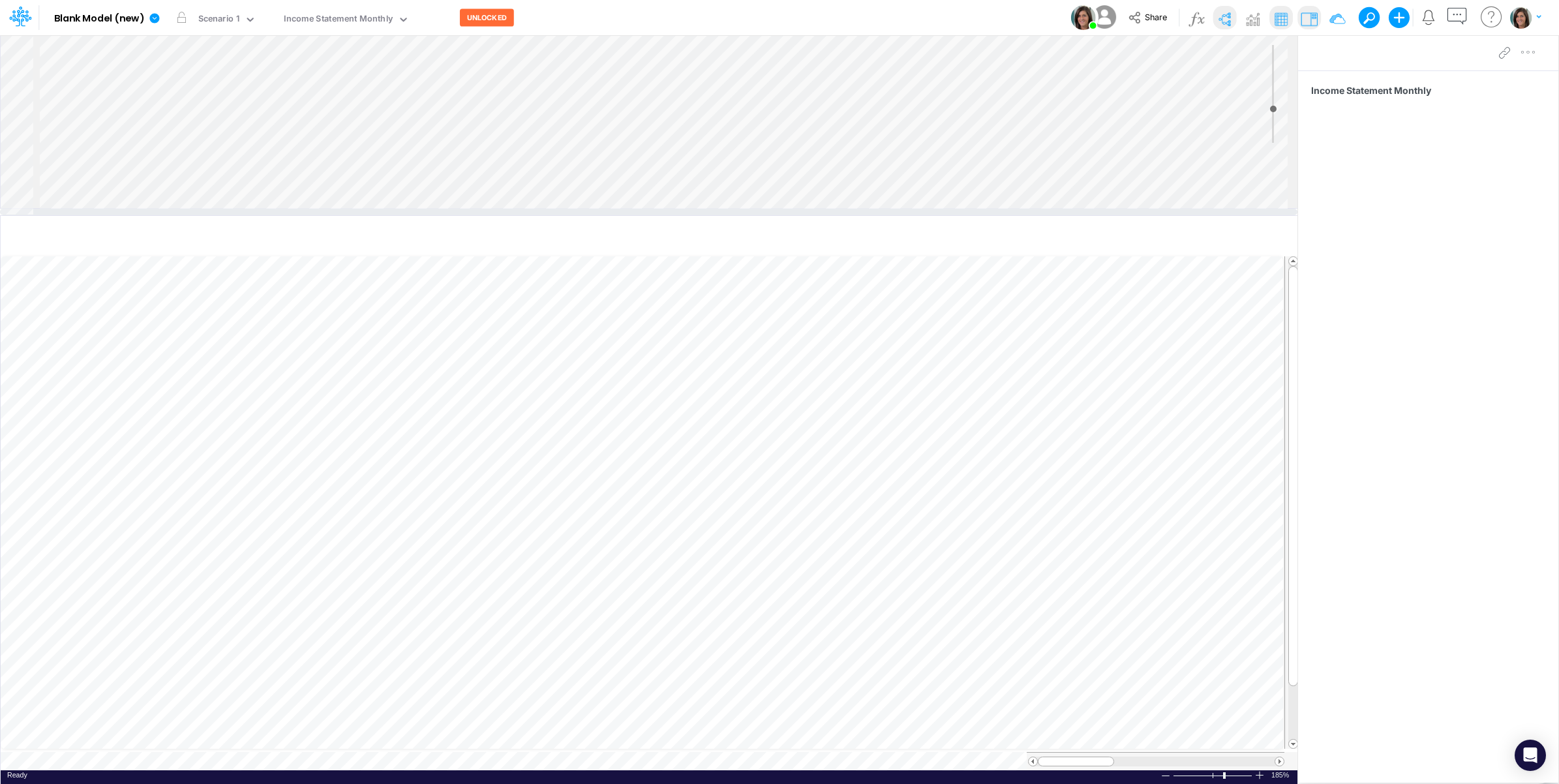
drag, startPoint x: 175, startPoint y: 217, endPoint x: 175, endPoint y: 207, distance: 10.0
click at [175, 209] on div at bounding box center [649, 212] width 1298 height 7
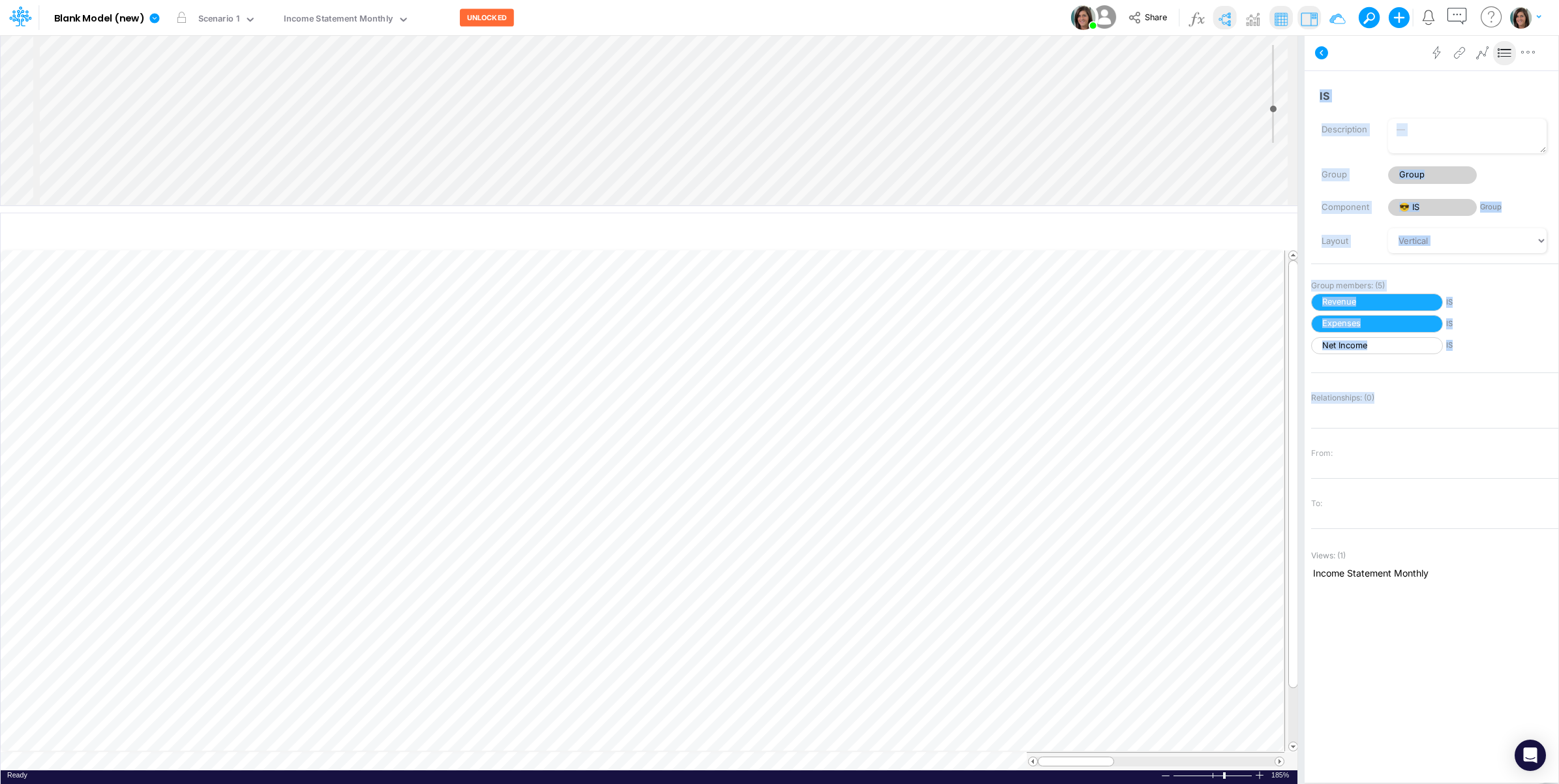
click at [1301, 427] on div "Insert component Insert node Variable Constant Group Addition Subtraction Multi…" at bounding box center [780, 409] width 1559 height 749
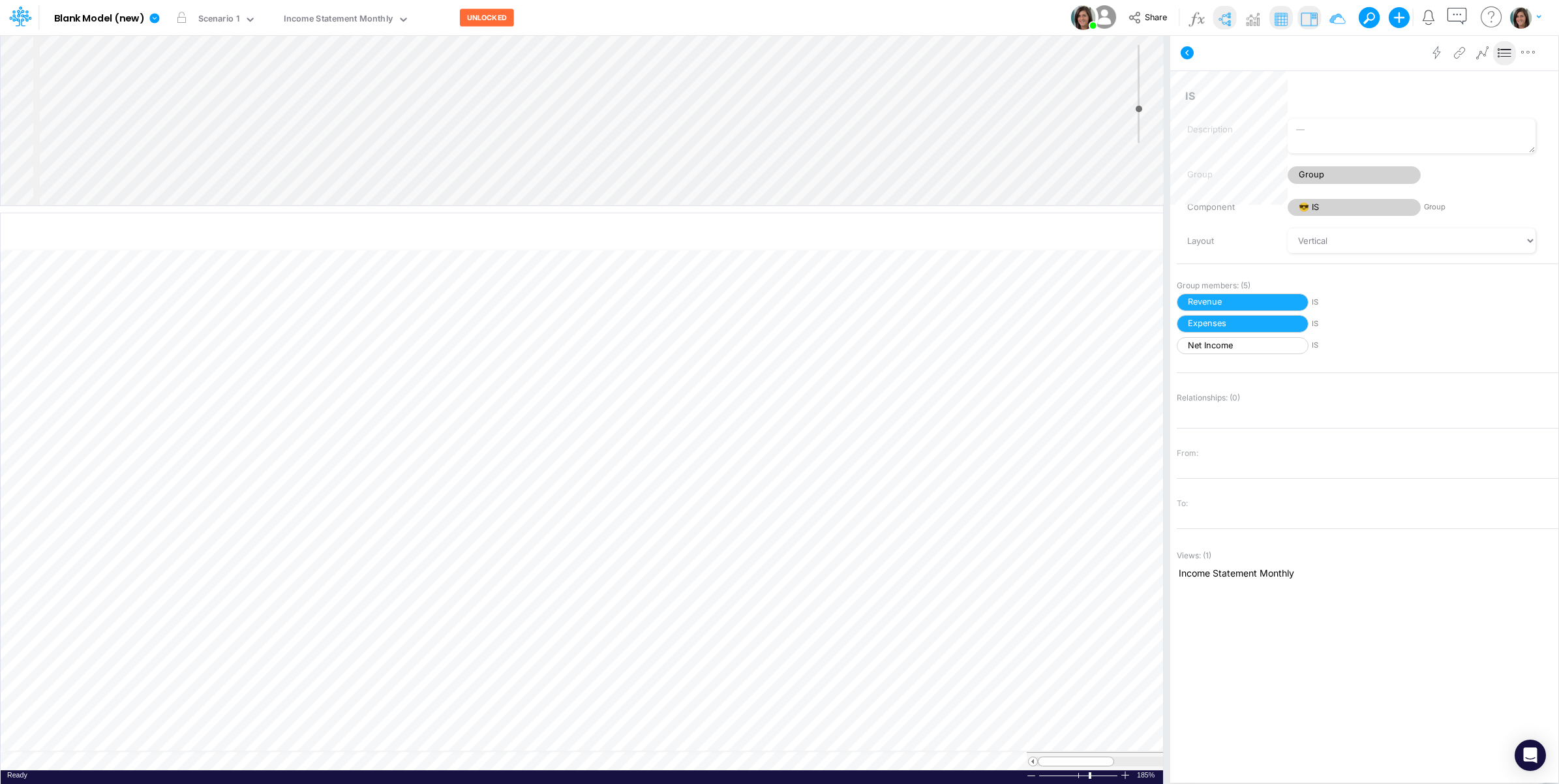
drag, startPoint x: 1300, startPoint y: 433, endPoint x: 1166, endPoint y: 415, distance: 135.2
click at [1166, 415] on div at bounding box center [1167, 409] width 7 height 749
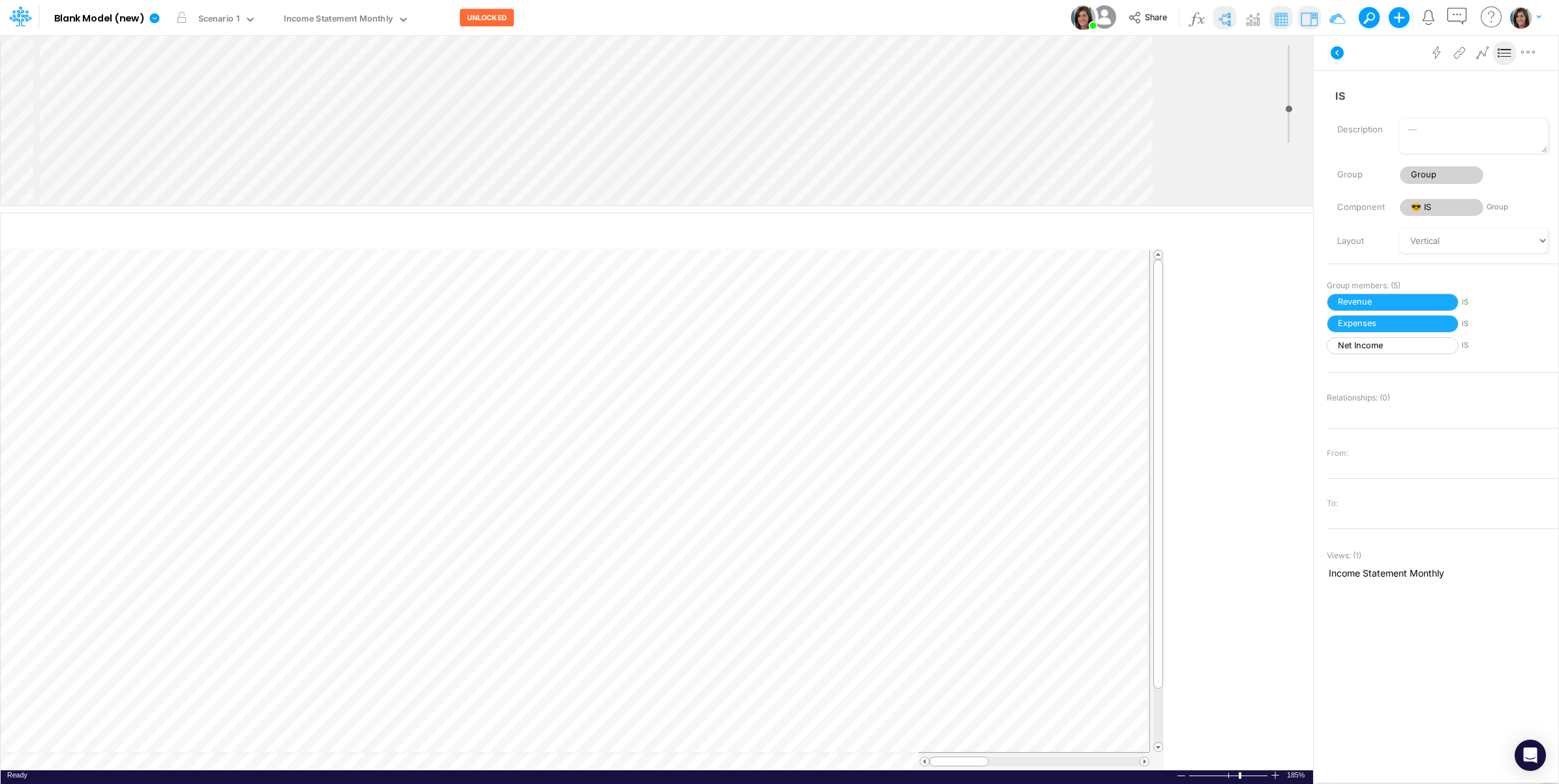
drag, startPoint x: 1170, startPoint y: 185, endPoint x: 1320, endPoint y: 178, distance: 150.2
click at [1320, 178] on div at bounding box center [1317, 409] width 7 height 749
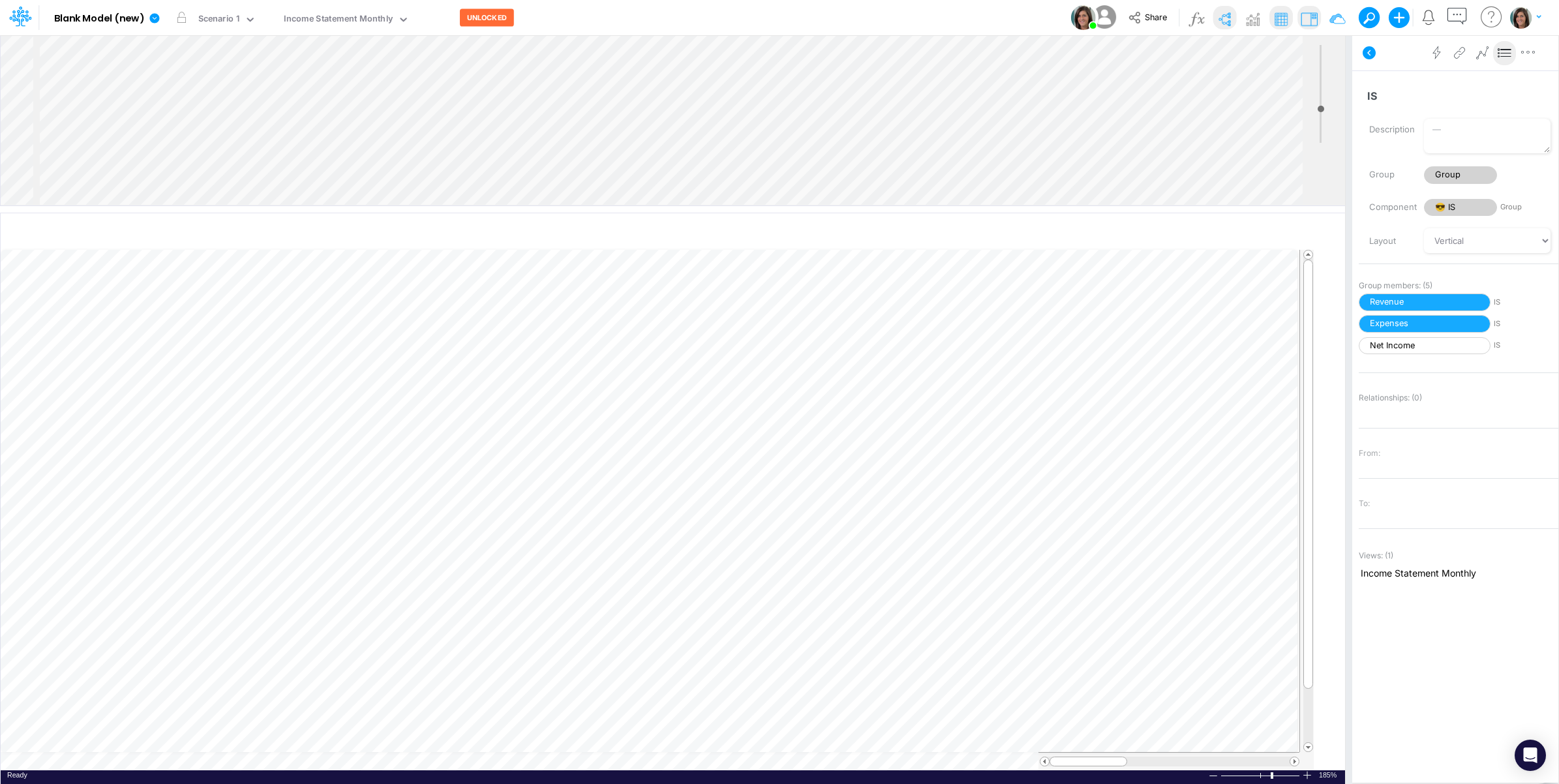
drag, startPoint x: 1316, startPoint y: 90, endPoint x: 1349, endPoint y: 93, distance: 33.1
click at [1349, 93] on div at bounding box center [1349, 409] width 7 height 749
click at [1367, 53] on icon at bounding box center [1369, 52] width 13 height 13
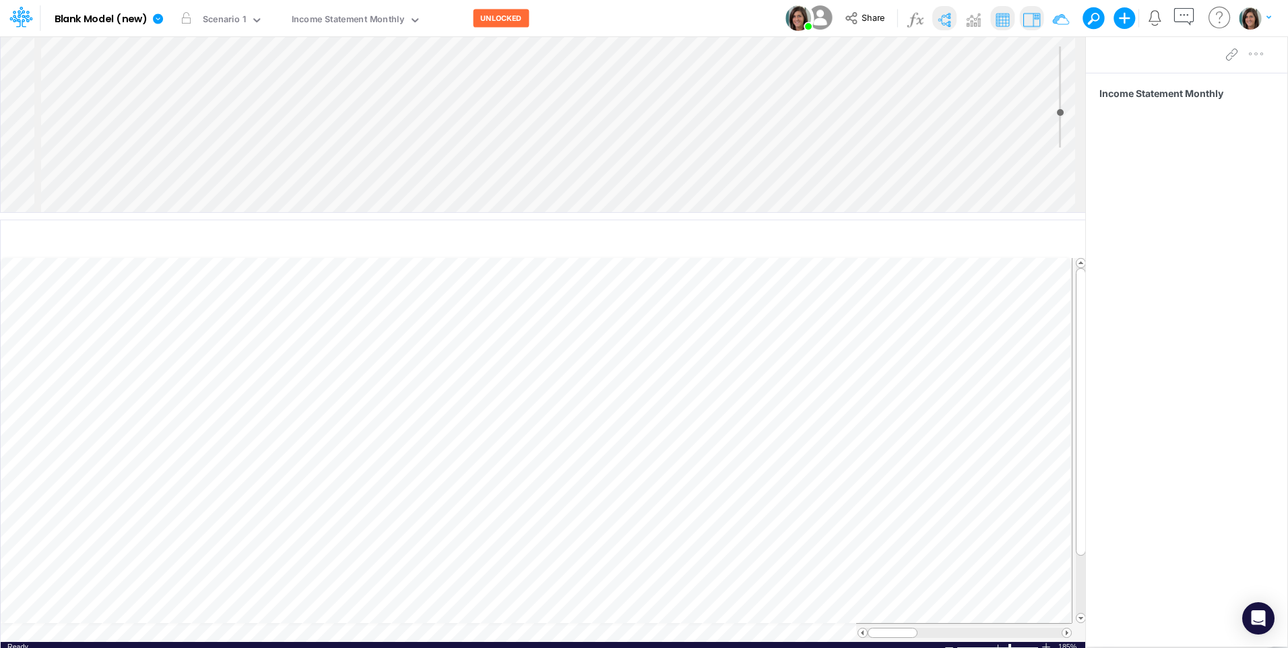
drag, startPoint x: 1501, startPoint y: 0, endPoint x: 708, endPoint y: 10, distance: 793.2
click at [708, 10] on div "Model Blank Model (new) Edit model settings Duplicate Import QuickBooks QuickBo…" at bounding box center [645, 18] width 1160 height 36
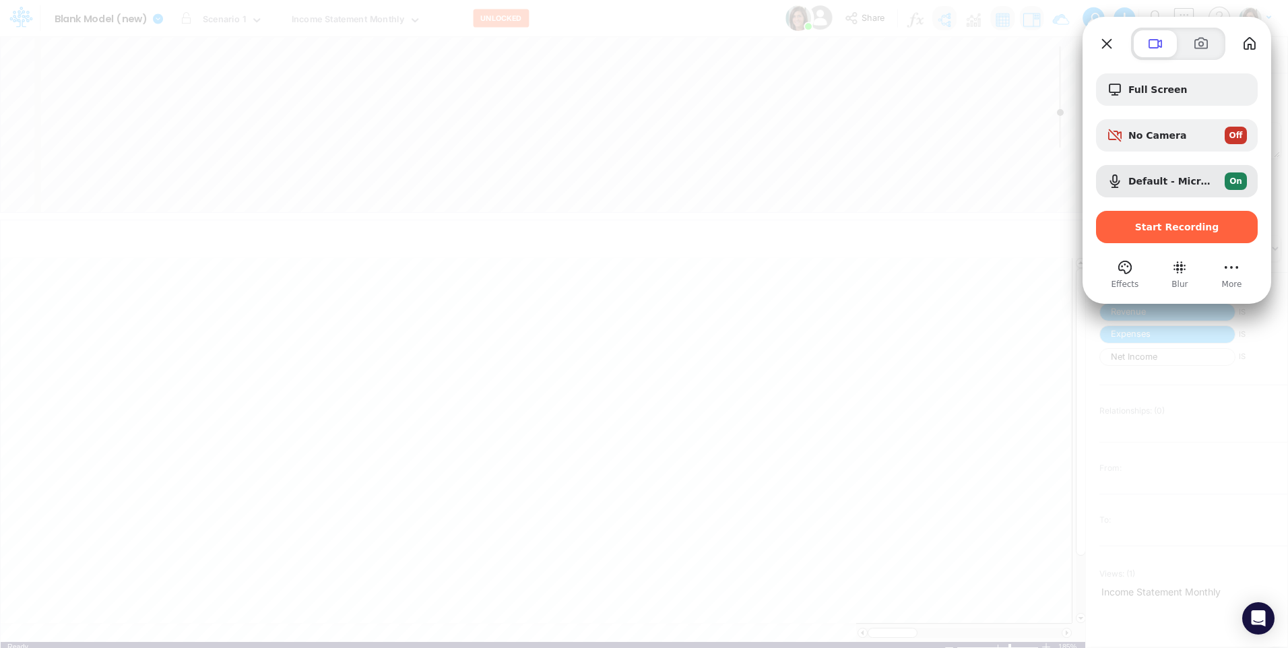
click at [1125, 278] on span "Effects" at bounding box center [1126, 284] width 28 height 12
click at [1128, 261] on button "Effects" at bounding box center [1126, 268] width 22 height 22
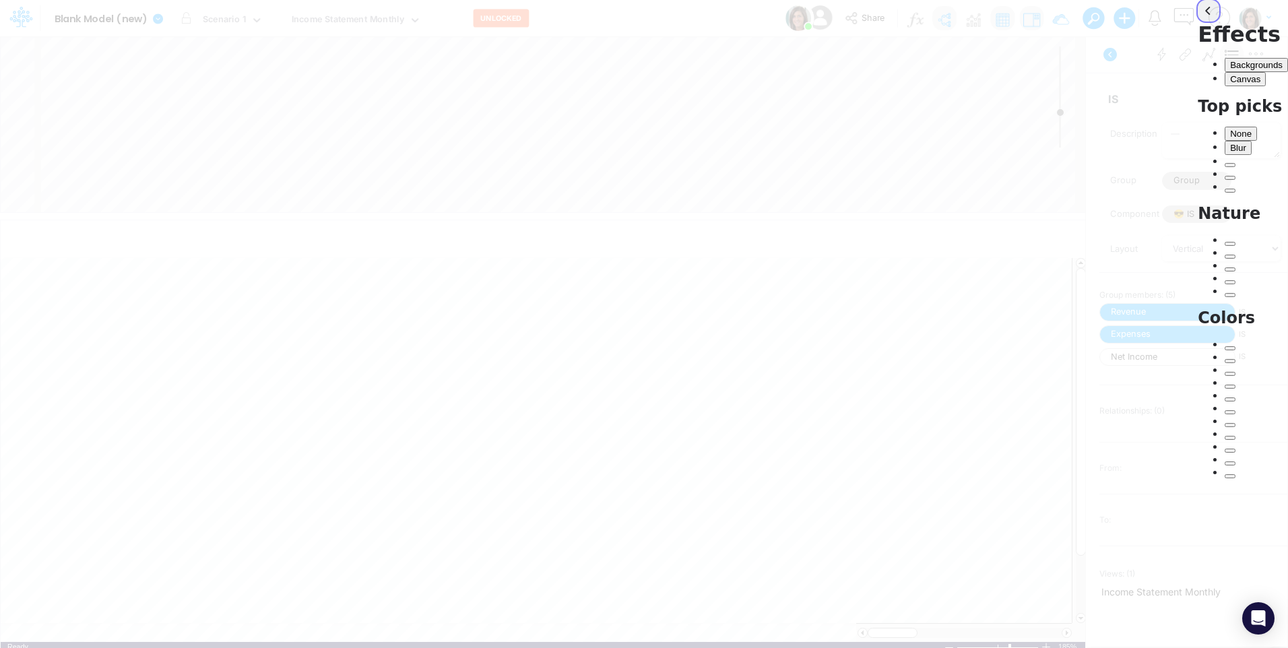
click at [1198, 22] on button "back" at bounding box center [1209, 11] width 22 height 22
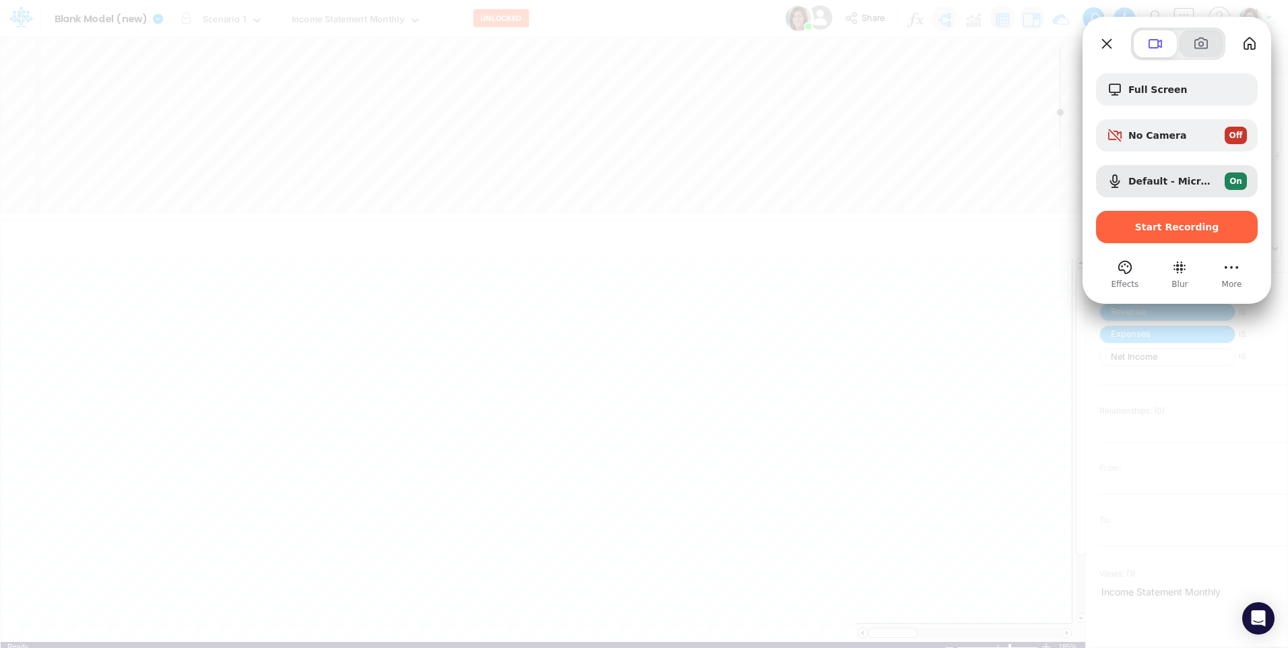
click at [1202, 40] on span at bounding box center [1201, 44] width 16 height 16
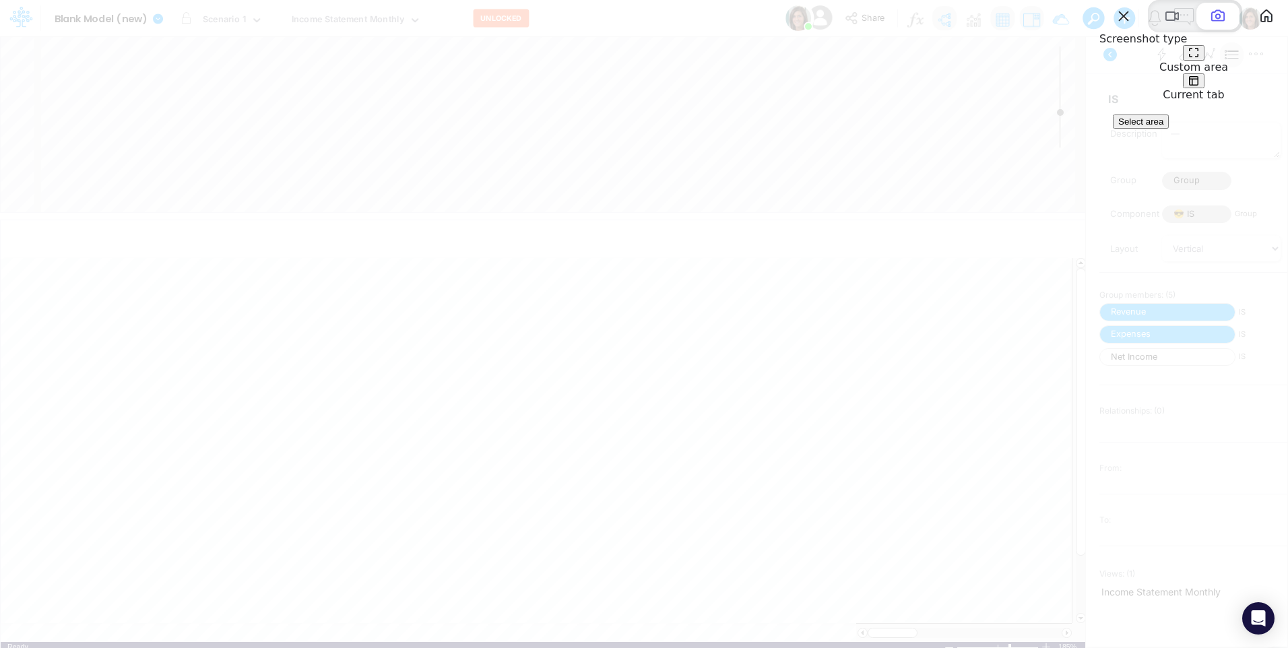
click at [1164, 127] on span "Select area" at bounding box center [1141, 122] width 45 height 10
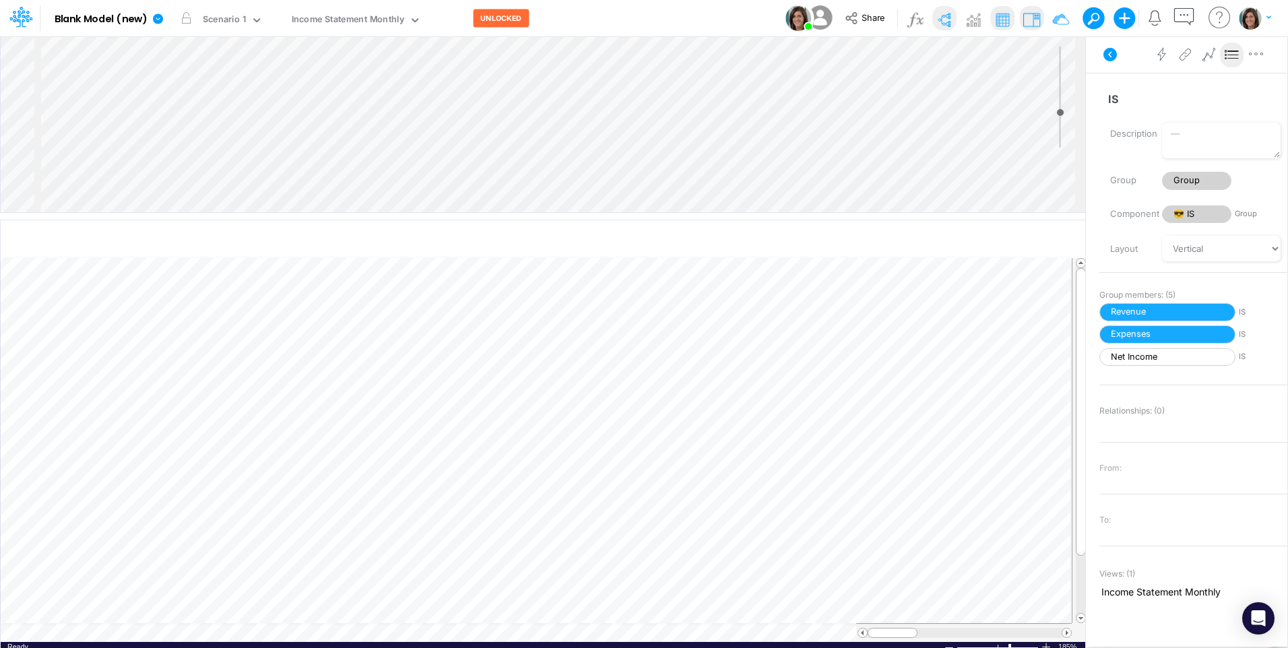
drag, startPoint x: 41, startPoint y: 38, endPoint x: 1278, endPoint y: 454, distance: 1304.5
click at [1278, 454] on div "1837 x 617" at bounding box center [644, 649] width 1288 height 1298
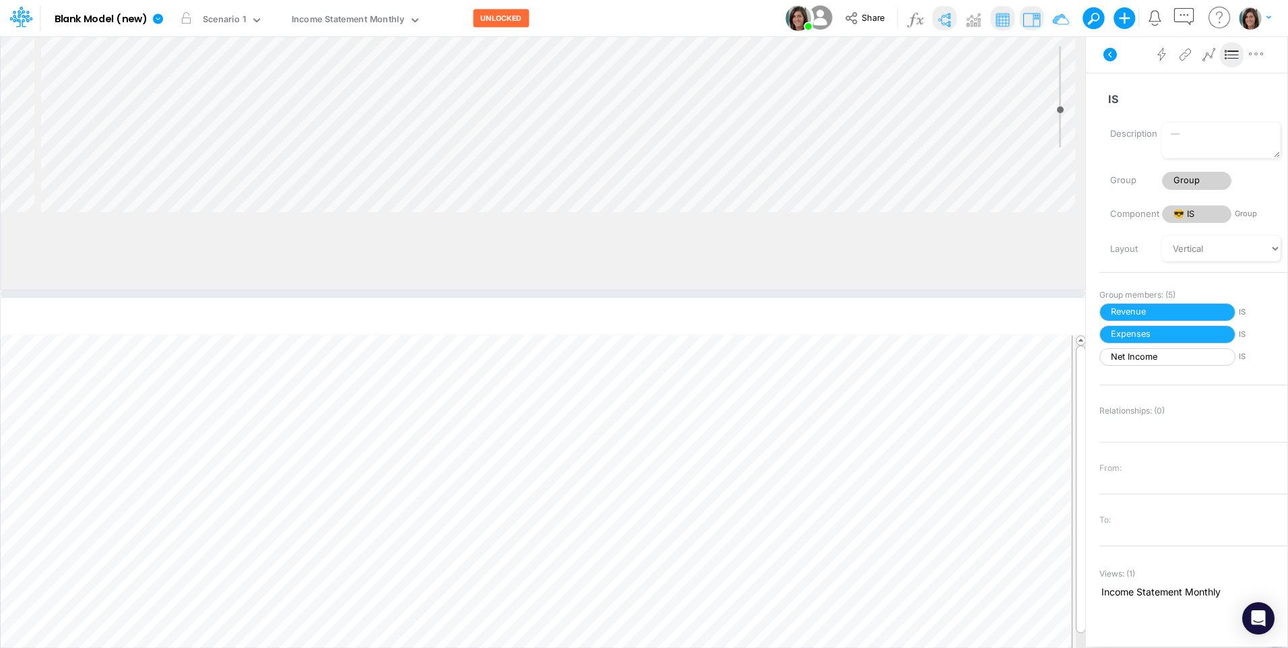
drag, startPoint x: 384, startPoint y: 216, endPoint x: 392, endPoint y: 293, distance: 77.8
click at [392, 293] on div at bounding box center [543, 293] width 1086 height 7
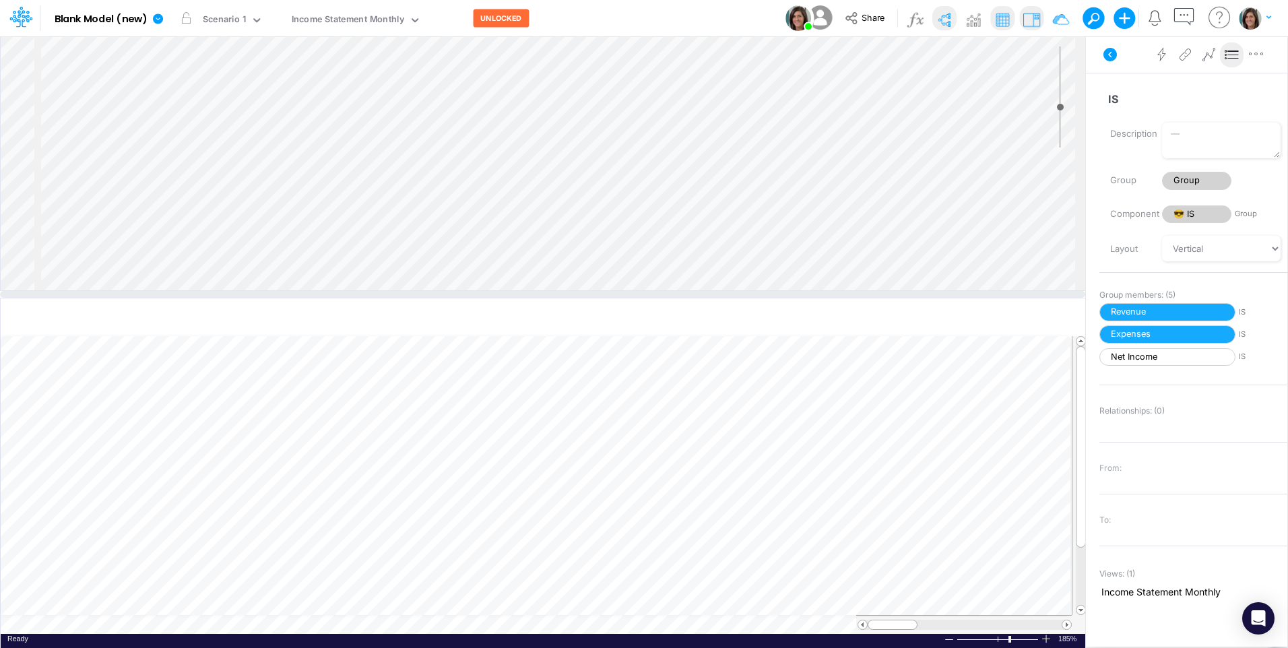
scroll to position [8, 0]
type input "8"
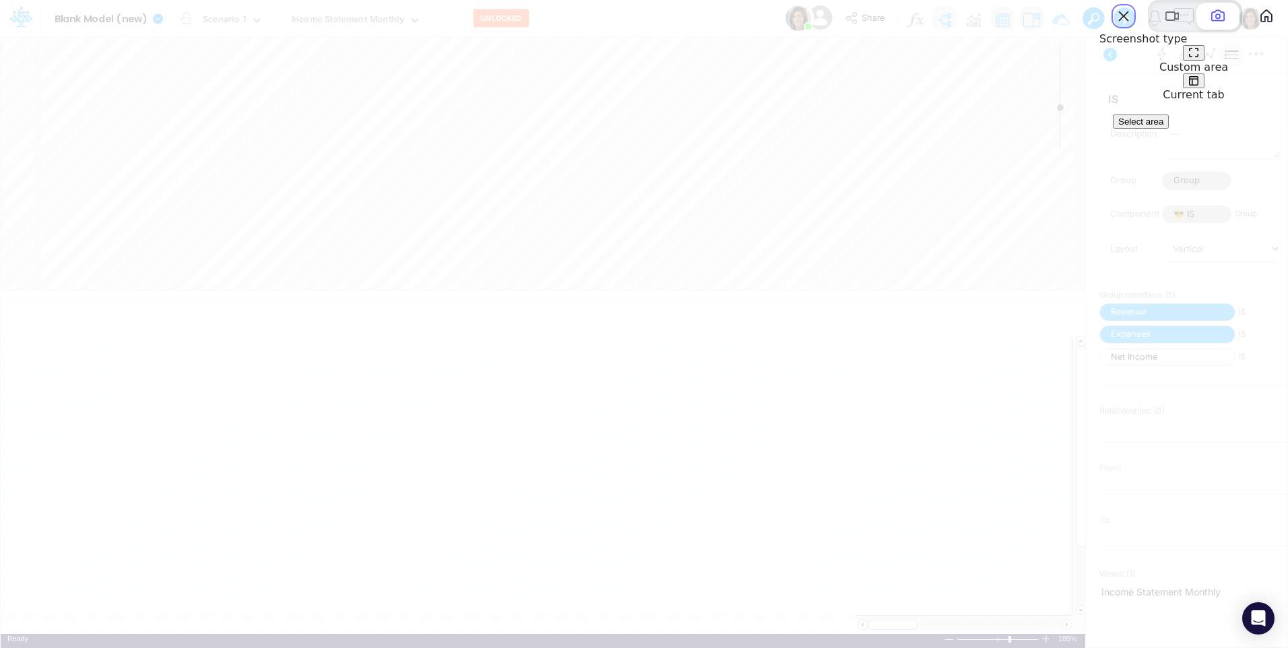
click at [1164, 127] on span "Select area" at bounding box center [1141, 122] width 45 height 10
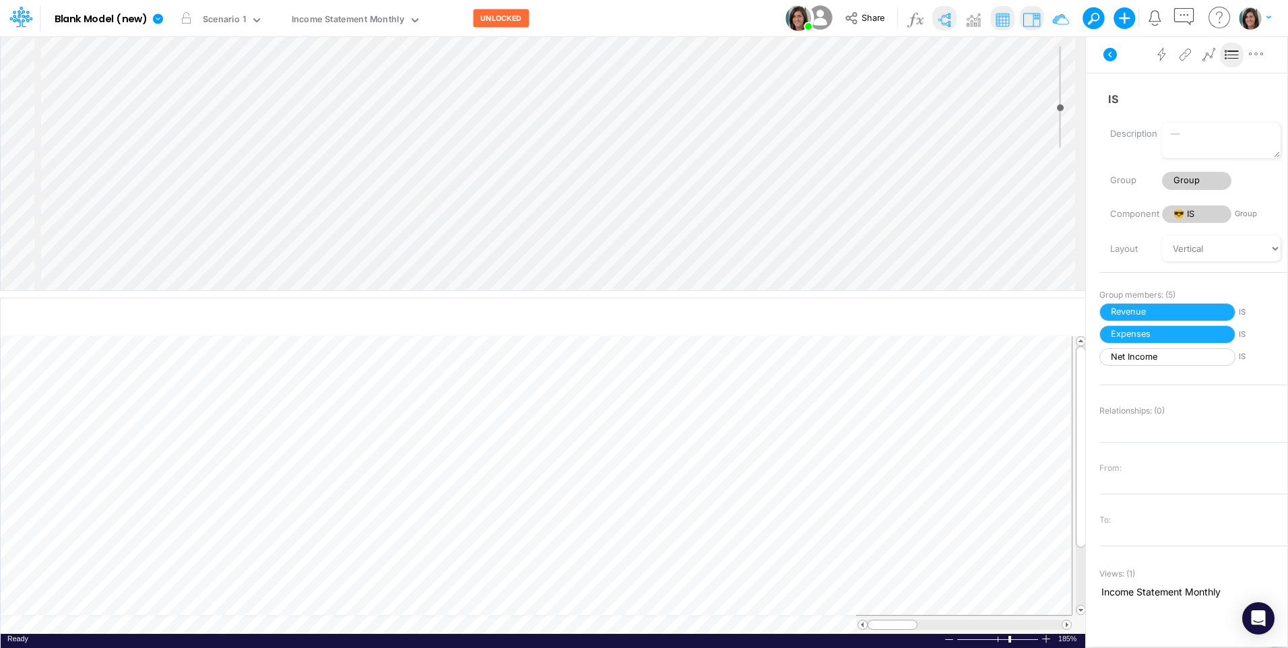
drag, startPoint x: 54, startPoint y: 38, endPoint x: 1272, endPoint y: 502, distance: 1303.5
click at [1234, 57] on icon at bounding box center [1232, 55] width 20 height 14
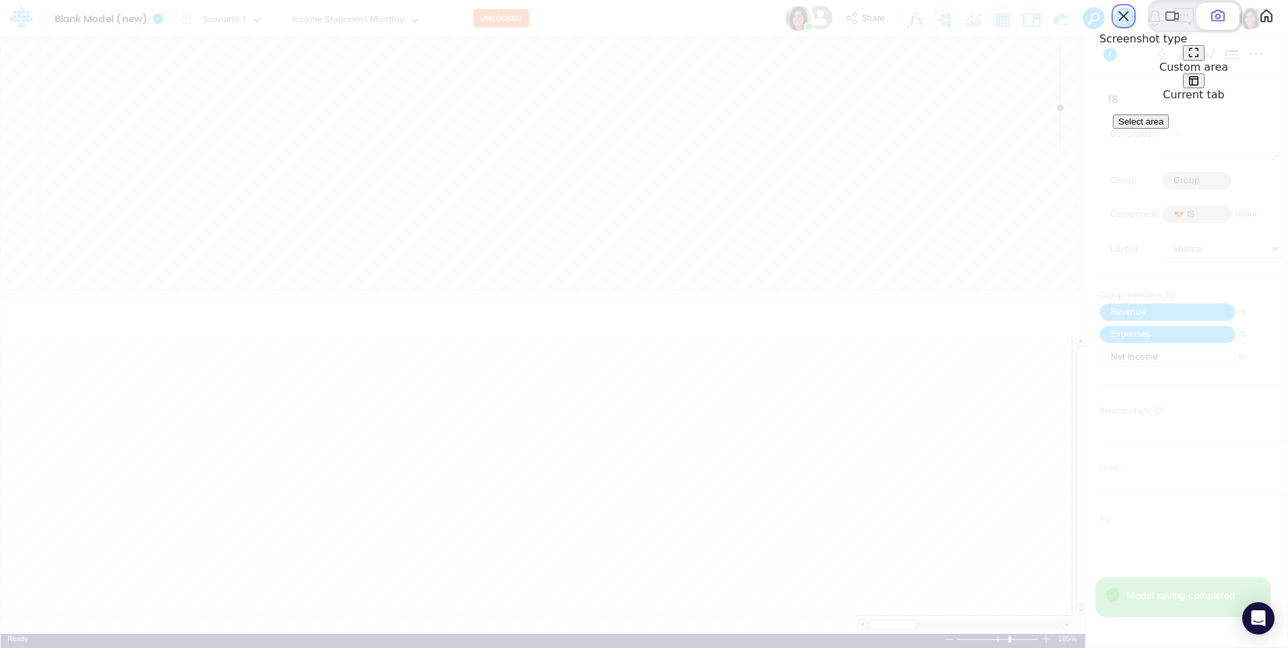
click at [1164, 127] on span "Select area" at bounding box center [1141, 122] width 45 height 10
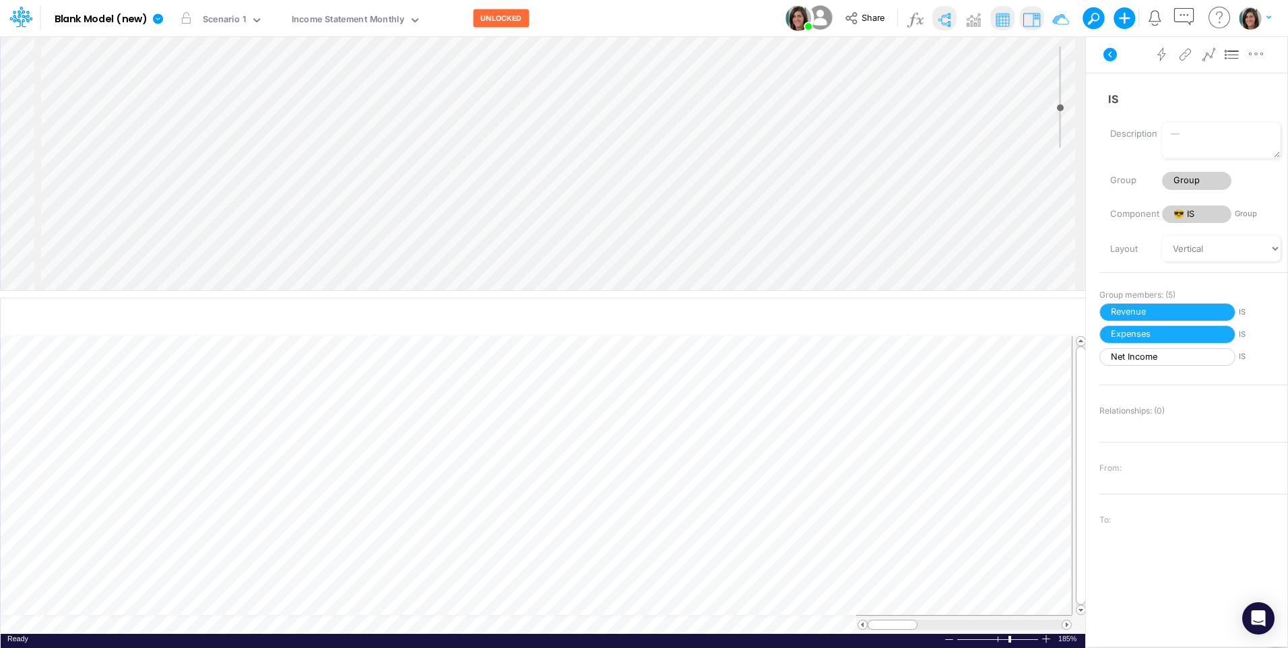
drag, startPoint x: 51, startPoint y: 41, endPoint x: 1284, endPoint y: 511, distance: 1319.8
click at [383, 20] on div "Income Statement Monthly" at bounding box center [348, 20] width 113 height 15
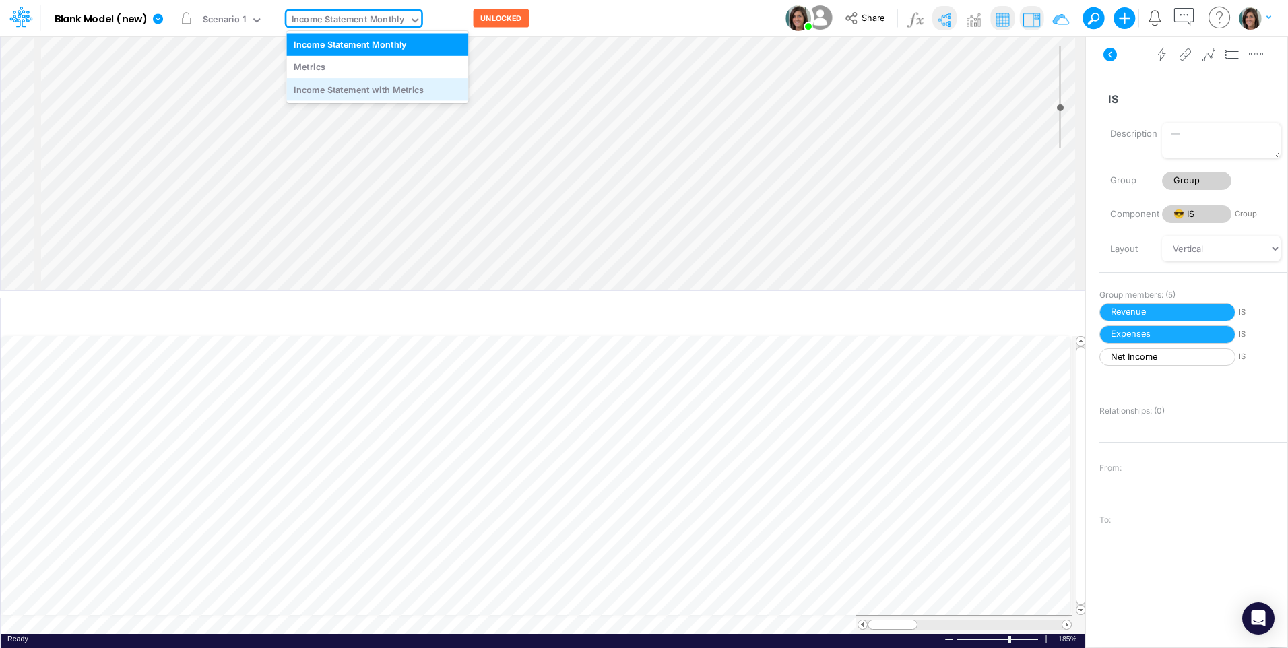
click at [363, 91] on div "Income Statement with Metrics" at bounding box center [377, 89] width 182 height 22
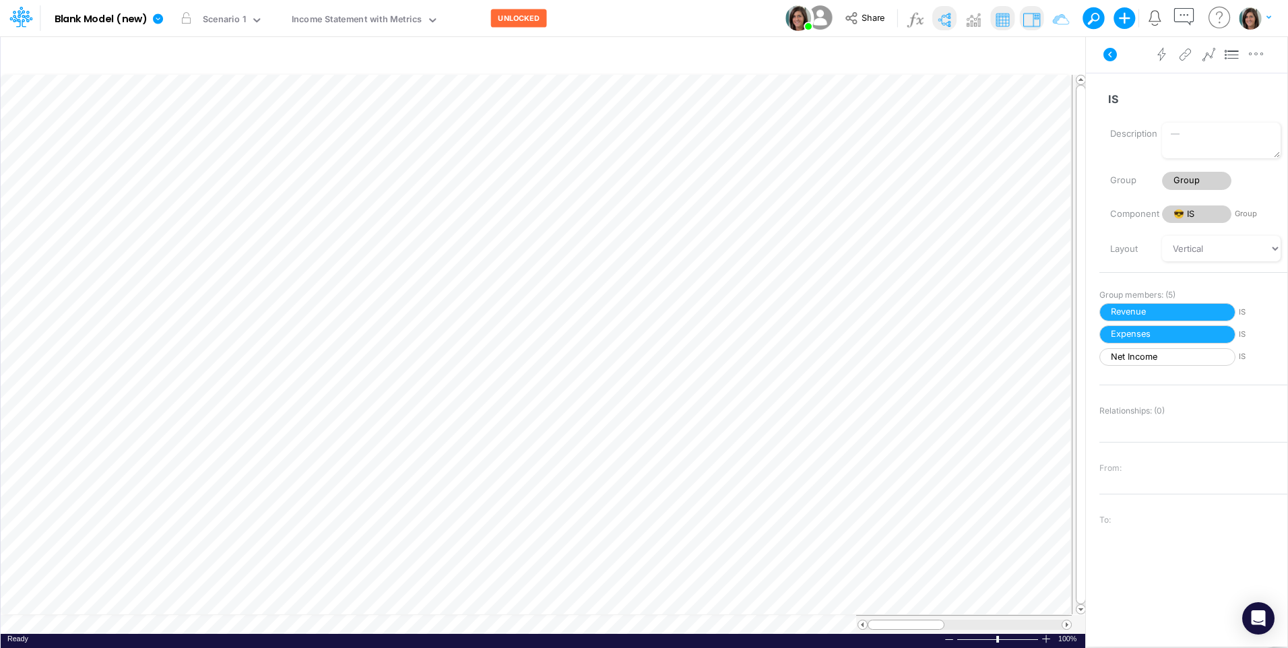
click at [952, 19] on img at bounding box center [944, 20] width 22 height 22
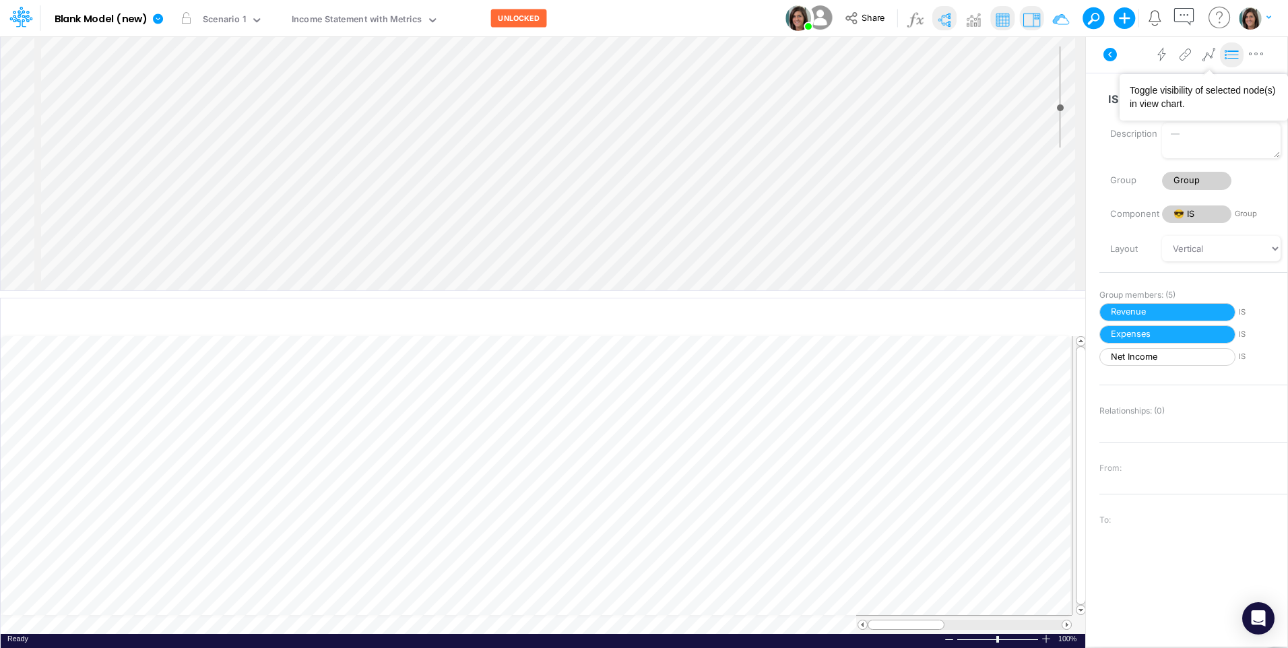
click at [1233, 57] on icon at bounding box center [1232, 55] width 20 height 14
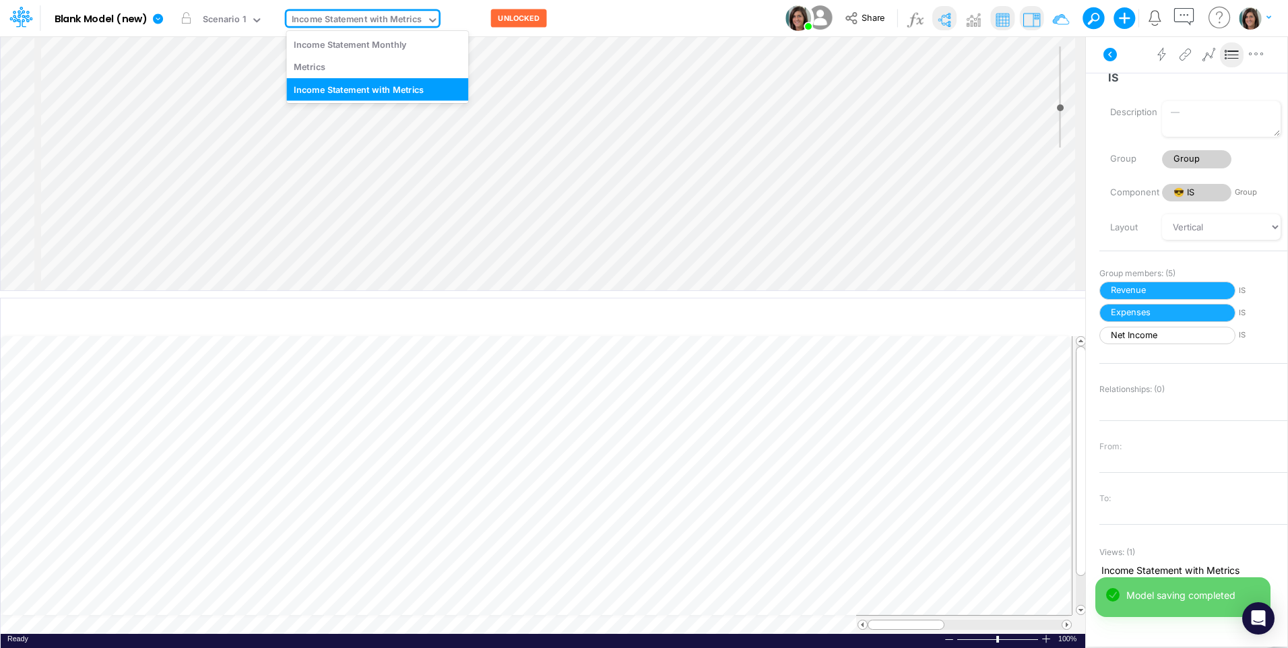
click at [346, 22] on div "Income Statement with Metrics" at bounding box center [357, 20] width 131 height 15
click at [347, 45] on div "Income Statement Monthly" at bounding box center [377, 44] width 182 height 22
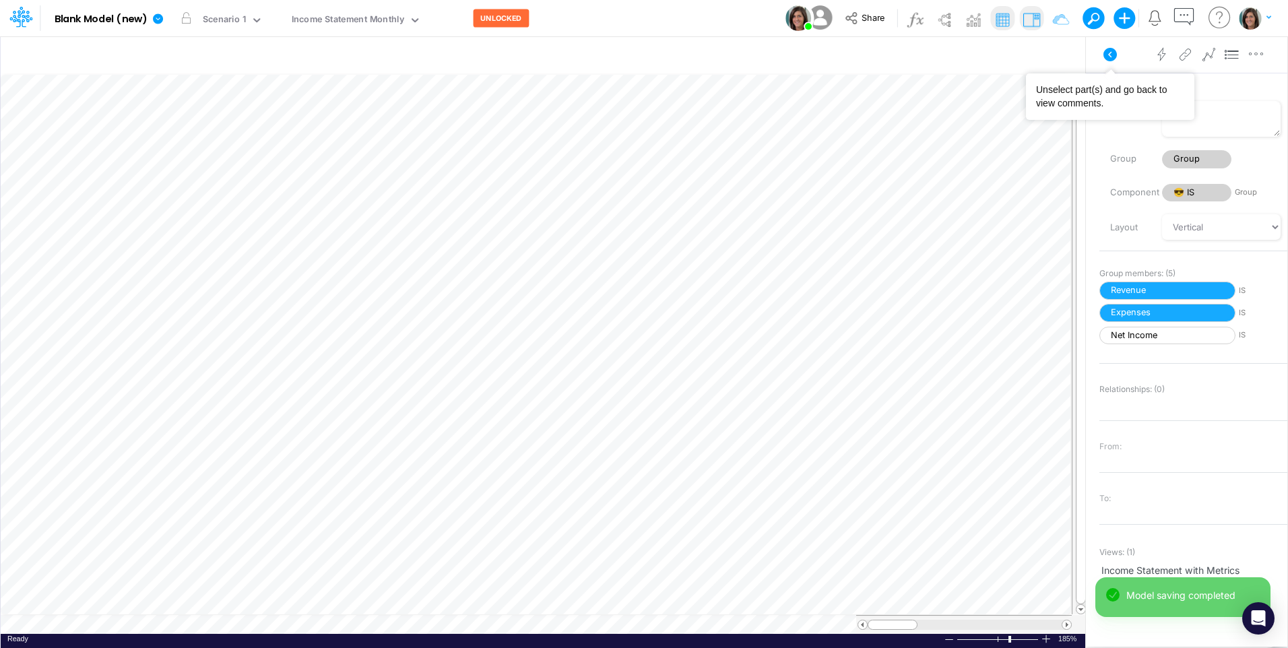
click at [1116, 60] on icon at bounding box center [1110, 54] width 16 height 16
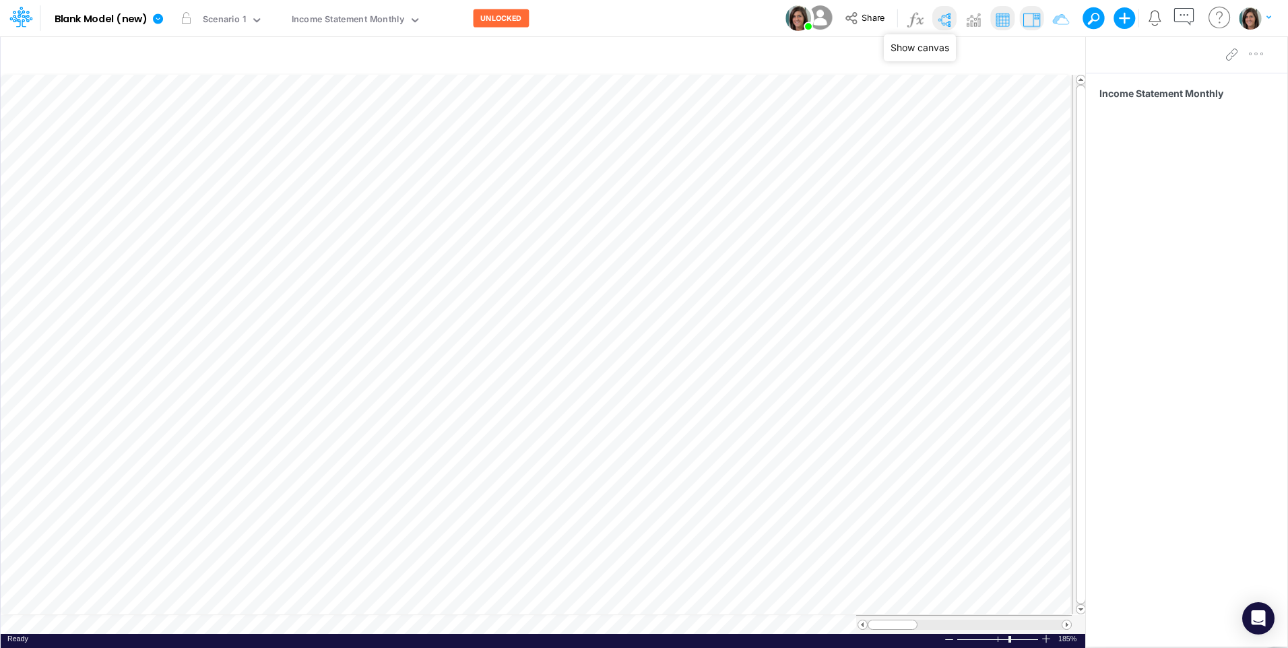
click at [955, 13] on img at bounding box center [944, 20] width 22 height 22
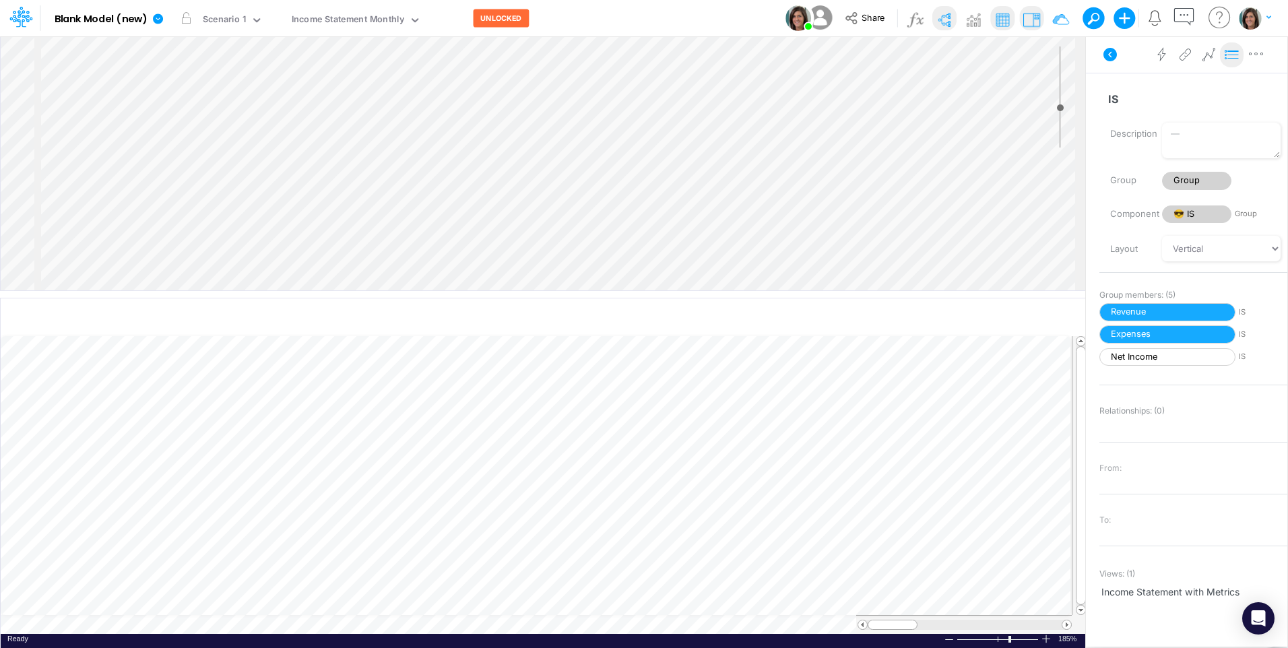
click at [1228, 52] on icon at bounding box center [1232, 55] width 20 height 14
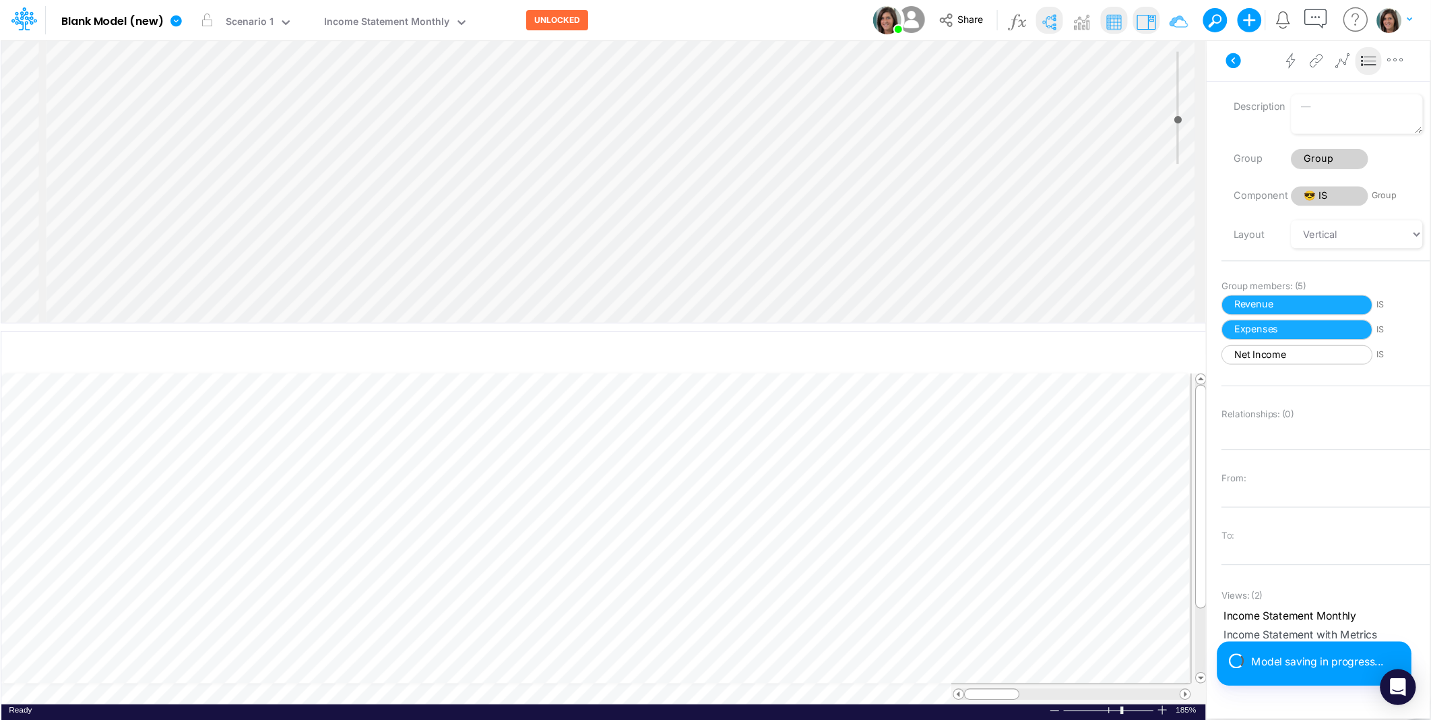
scroll to position [38, 0]
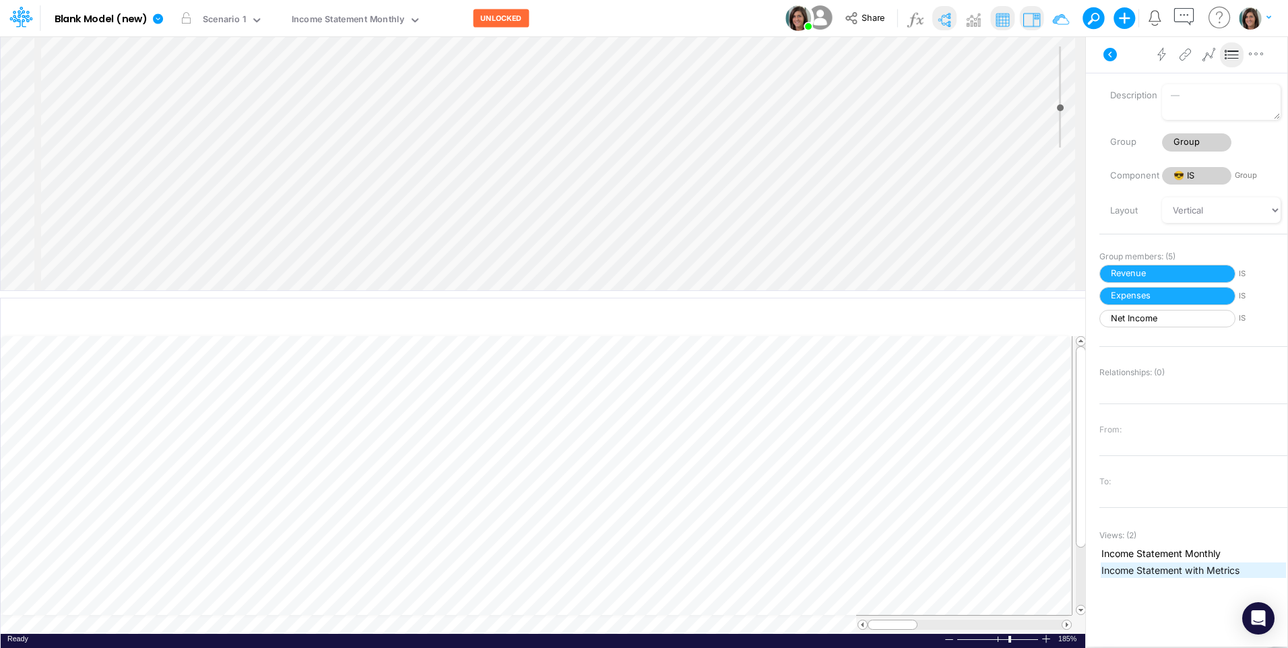
click at [1216, 565] on span "Income Statement with Metrics" at bounding box center [1194, 570] width 184 height 14
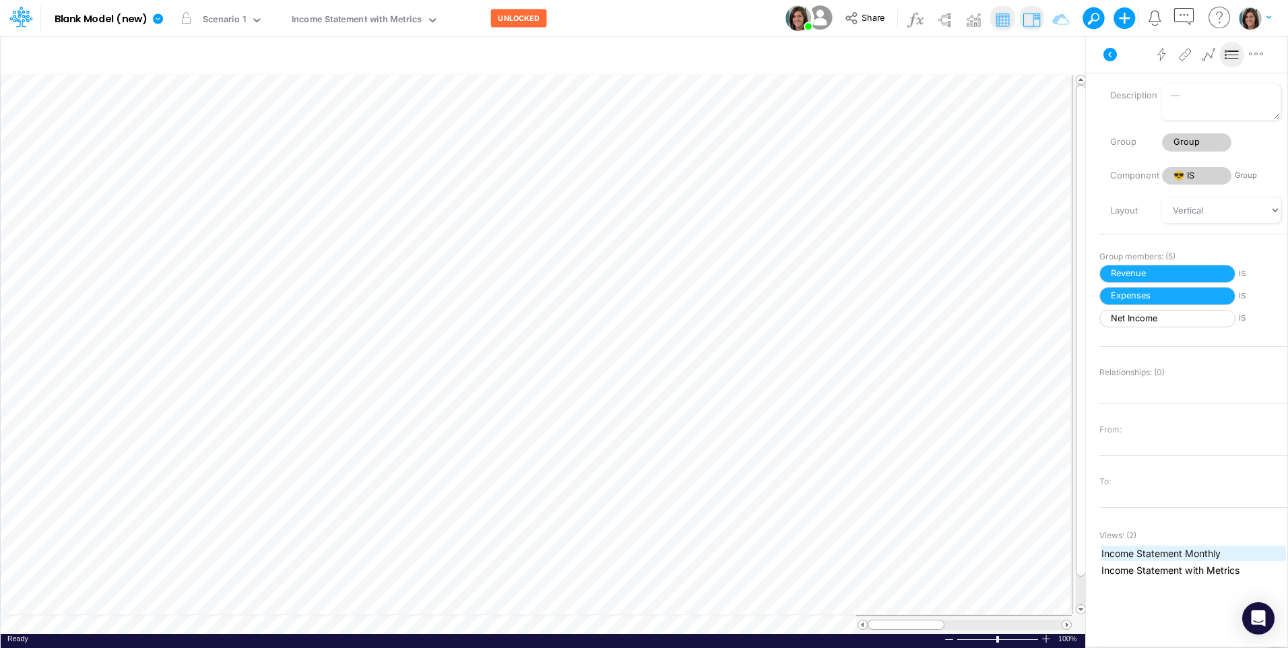
click at [1224, 552] on span "Income Statement Monthly" at bounding box center [1194, 553] width 184 height 14
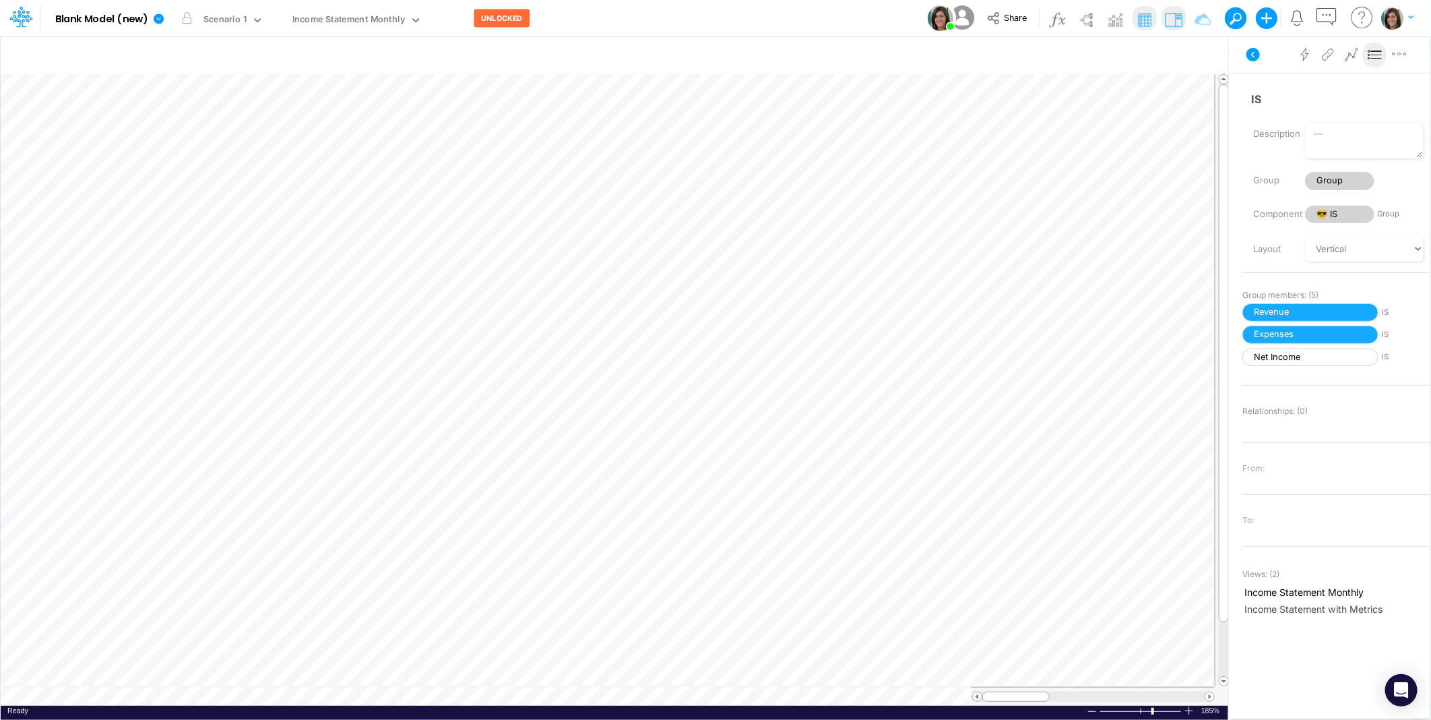
drag, startPoint x: 1213, startPoint y: 0, endPoint x: 782, endPoint y: 15, distance: 431.5
click at [782, 15] on div "Model Blank Model (new) Edit model settings Duplicate Import QuickBooks QuickBo…" at bounding box center [715, 18] width 1288 height 36
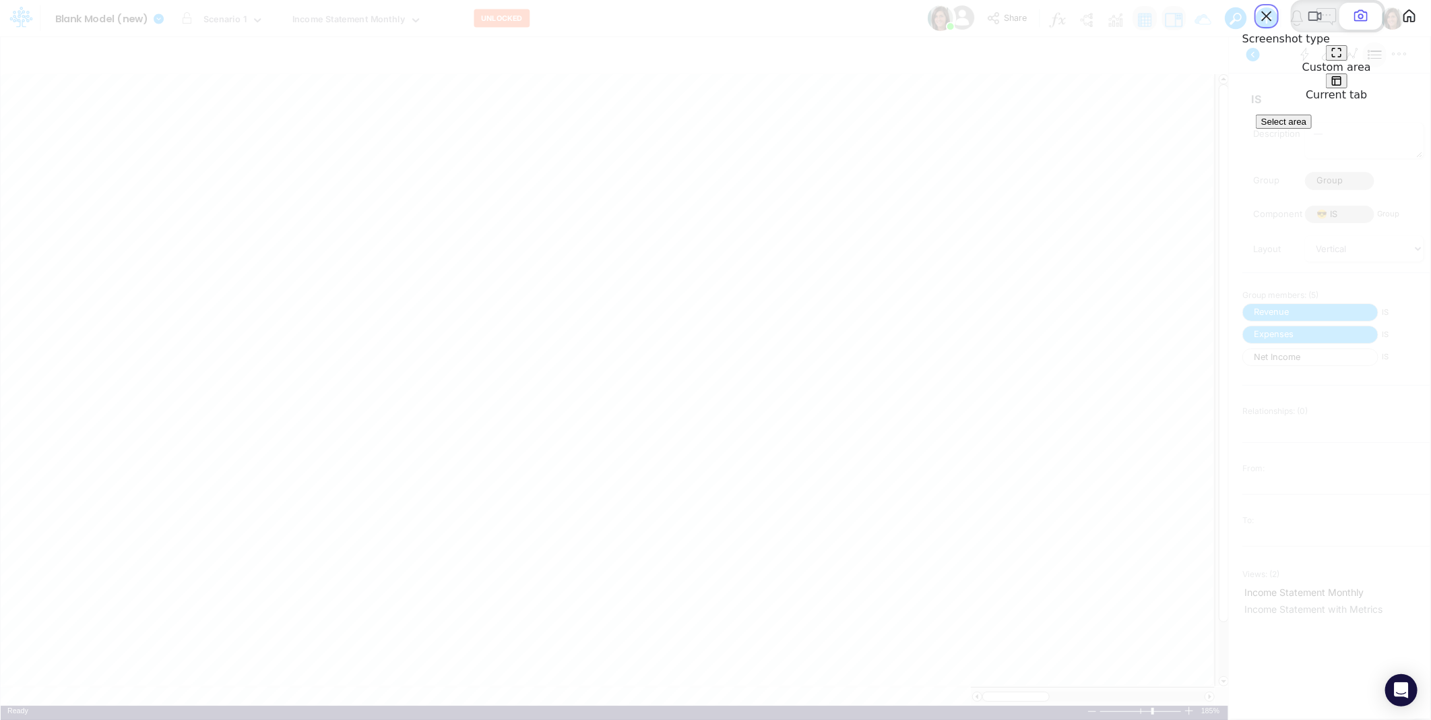
click at [1307, 127] on span "Select area" at bounding box center [1283, 122] width 45 height 10
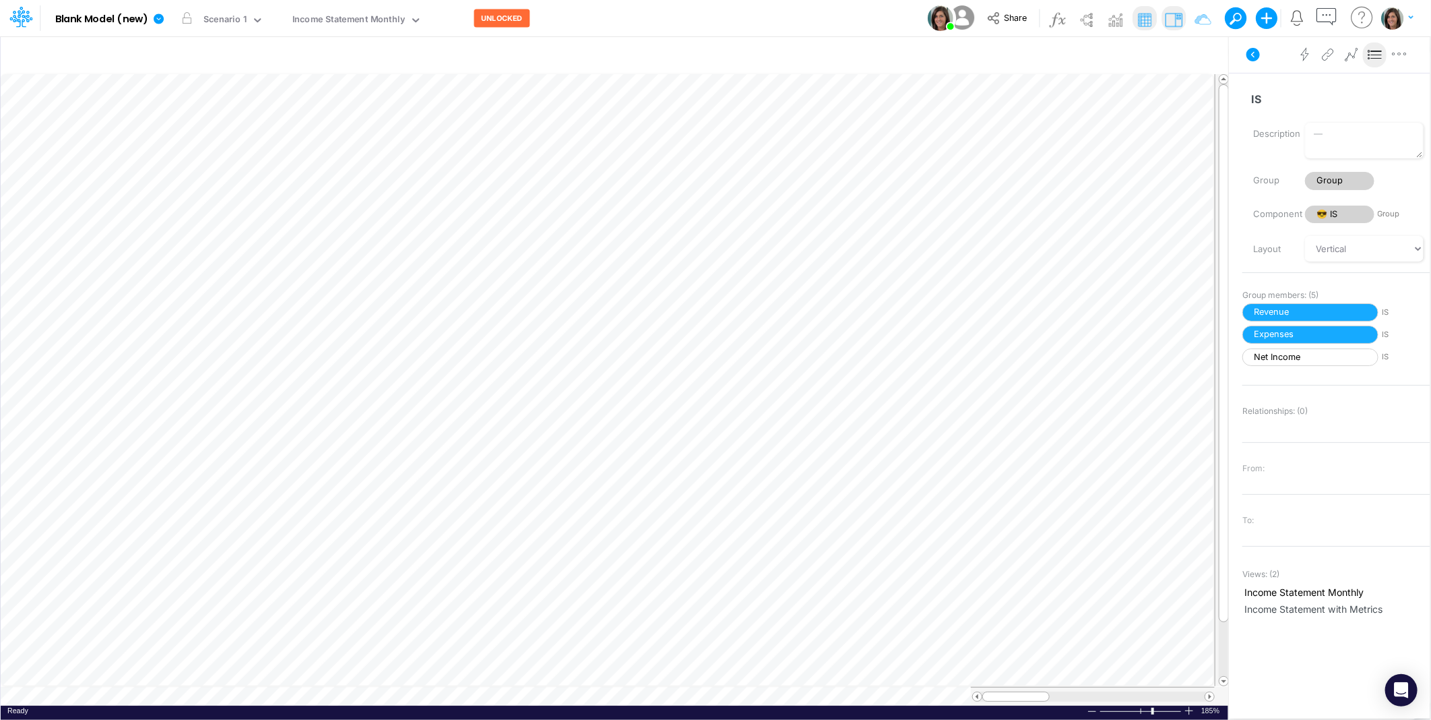
drag, startPoint x: 898, startPoint y: 38, endPoint x: 1423, endPoint y: 634, distance: 794.4
click at [1251, 54] on icon at bounding box center [1253, 54] width 13 height 13
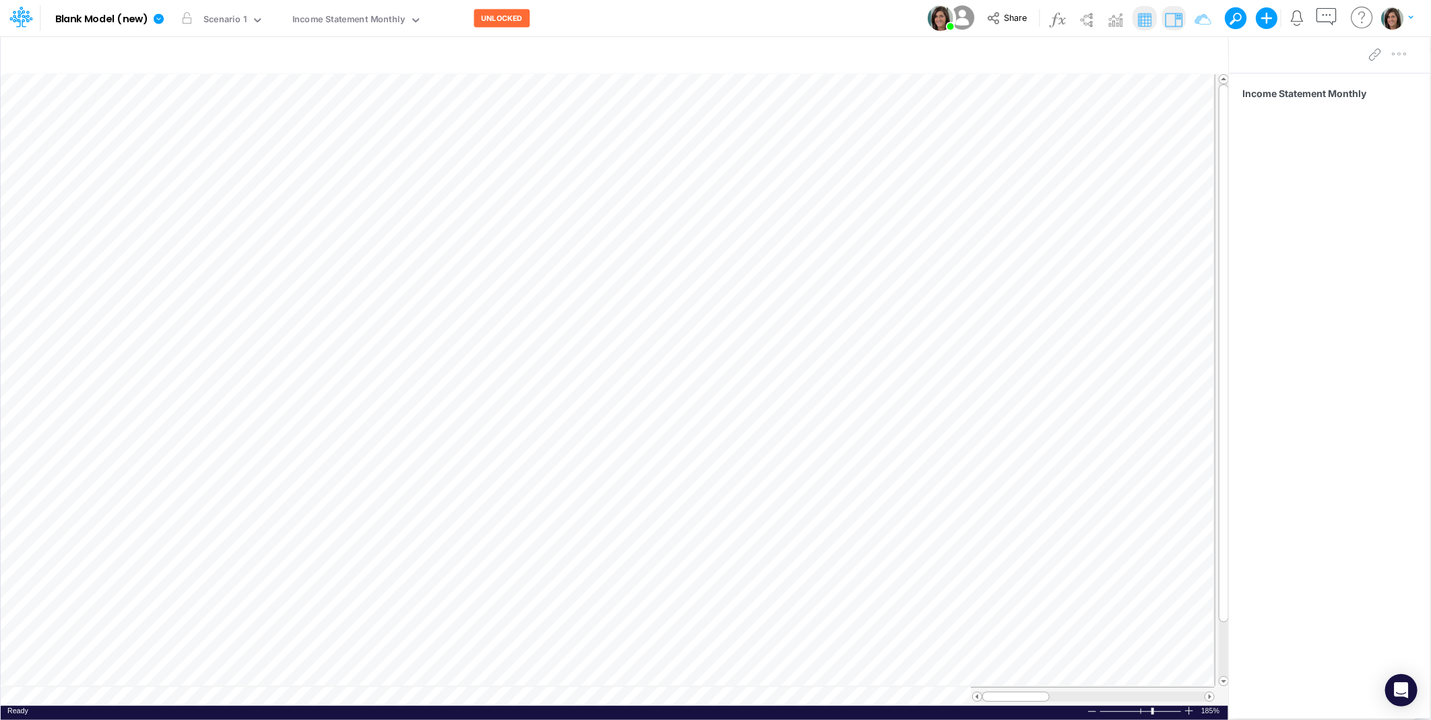
click at [22, 16] on icon at bounding box center [19, 18] width 20 height 7
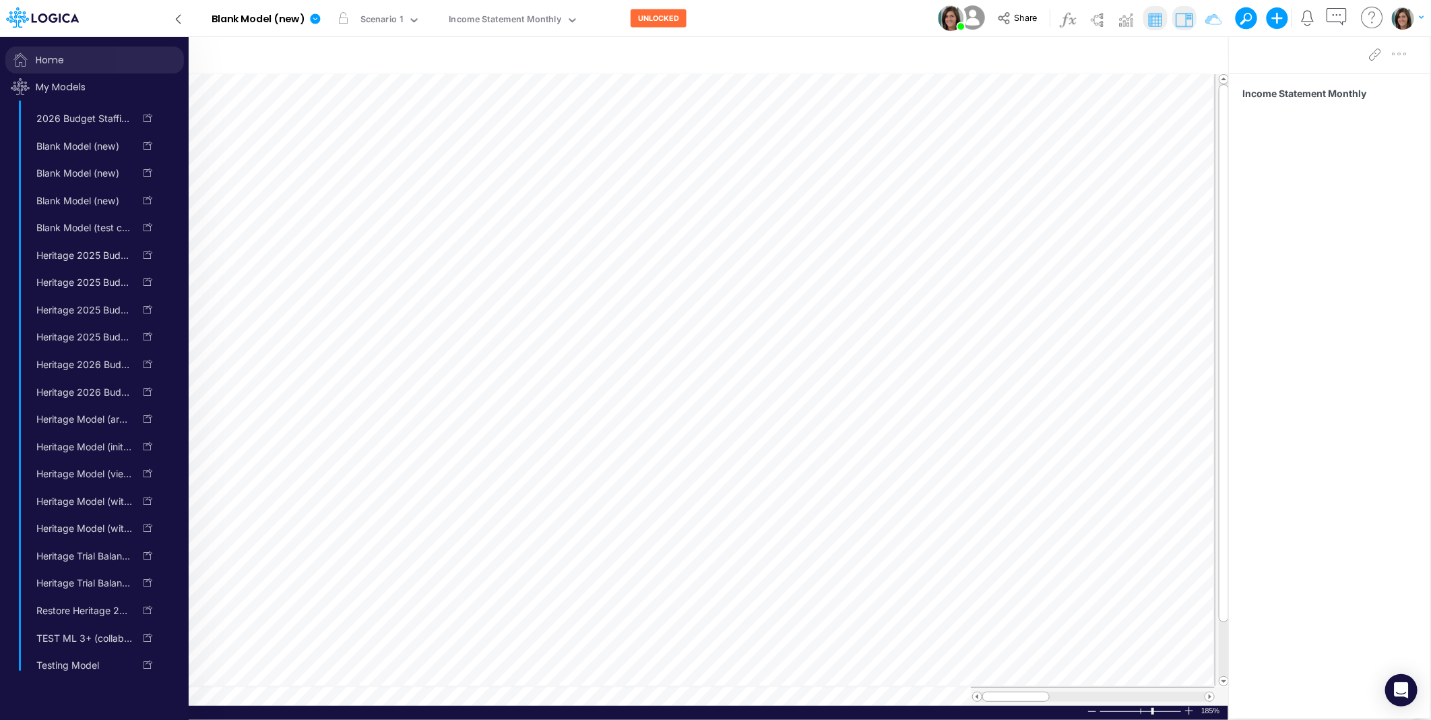
click at [44, 55] on span "Home" at bounding box center [94, 59] width 179 height 27
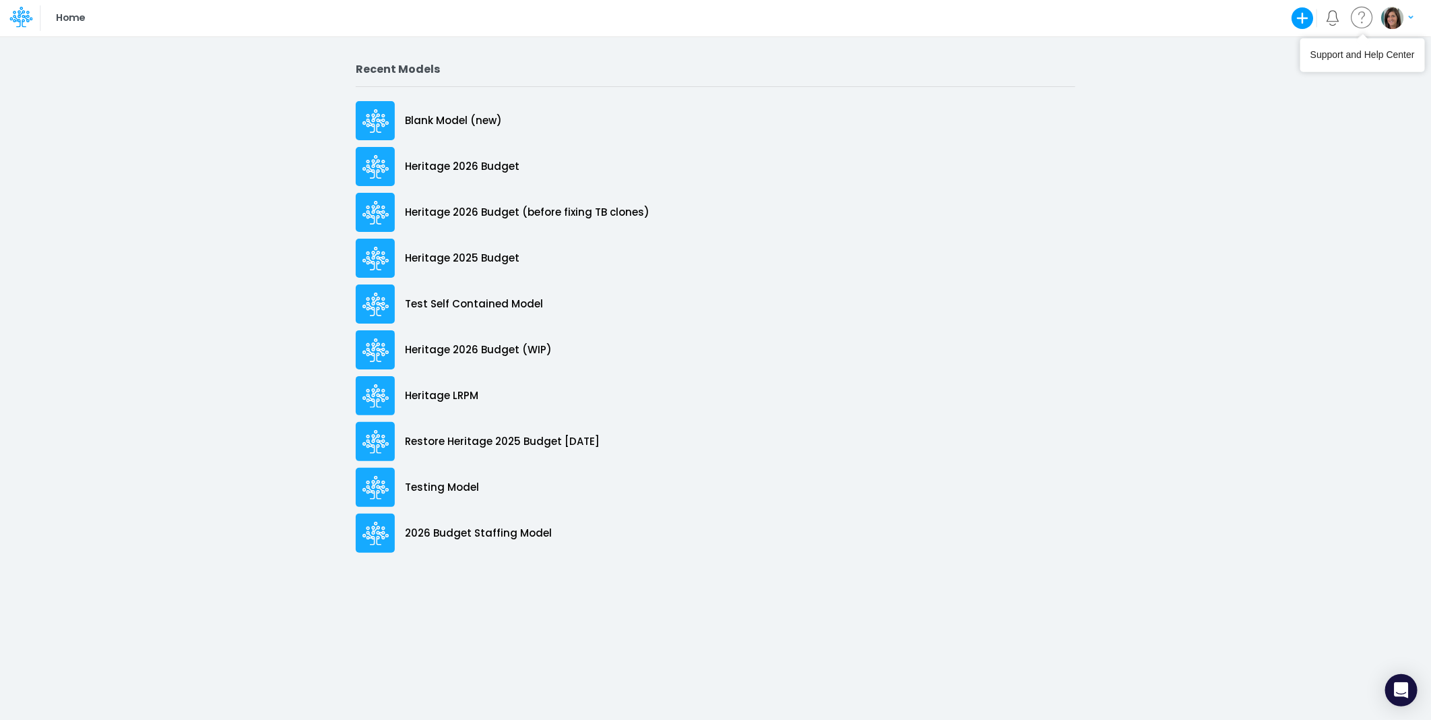
click at [1410, 13] on icon "button" at bounding box center [1411, 17] width 5 height 8
click at [1335, 119] on button "Log out" at bounding box center [1342, 110] width 144 height 21
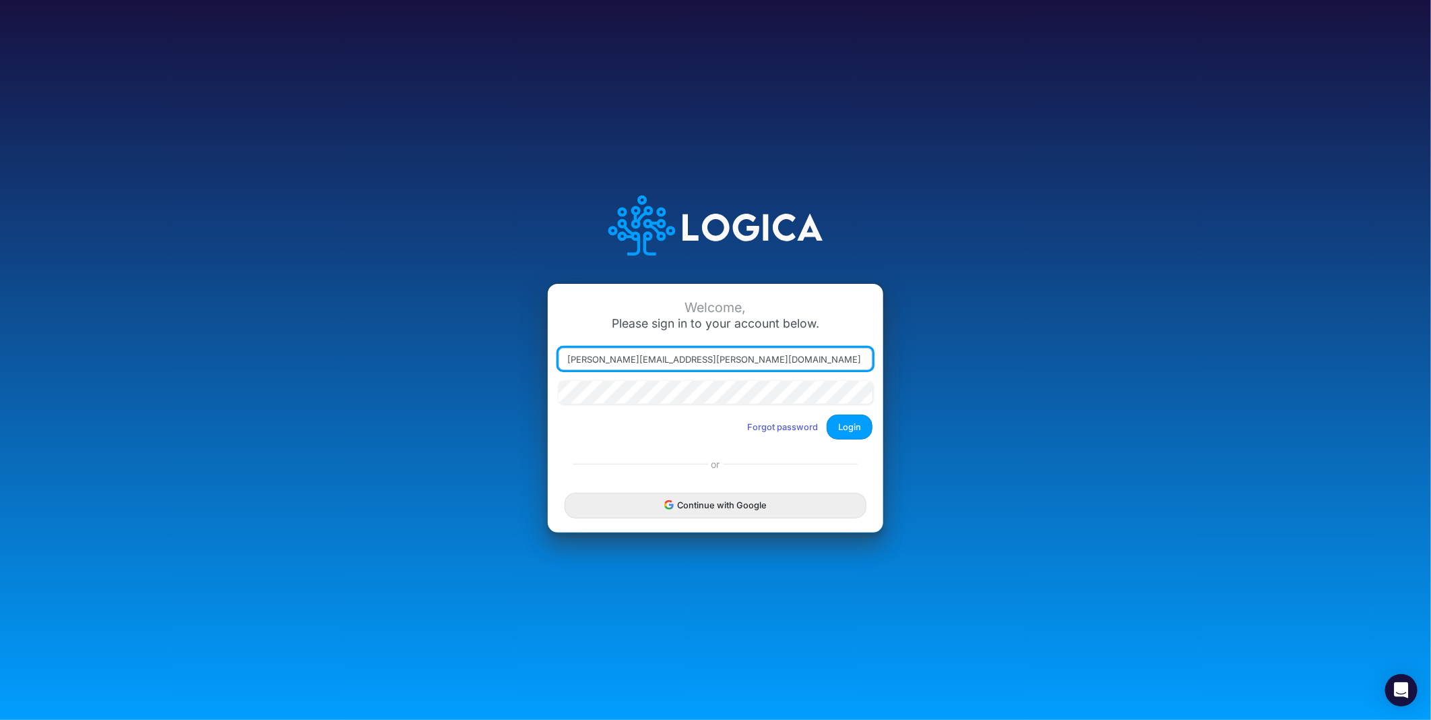
drag, startPoint x: 639, startPoint y: 361, endPoint x: 778, endPoint y: 366, distance: 139.6
click at [778, 366] on input "carissa.castro@logica.cloud" at bounding box center [716, 359] width 314 height 23
type input "carissa.castro+cquence@logica.cloud"
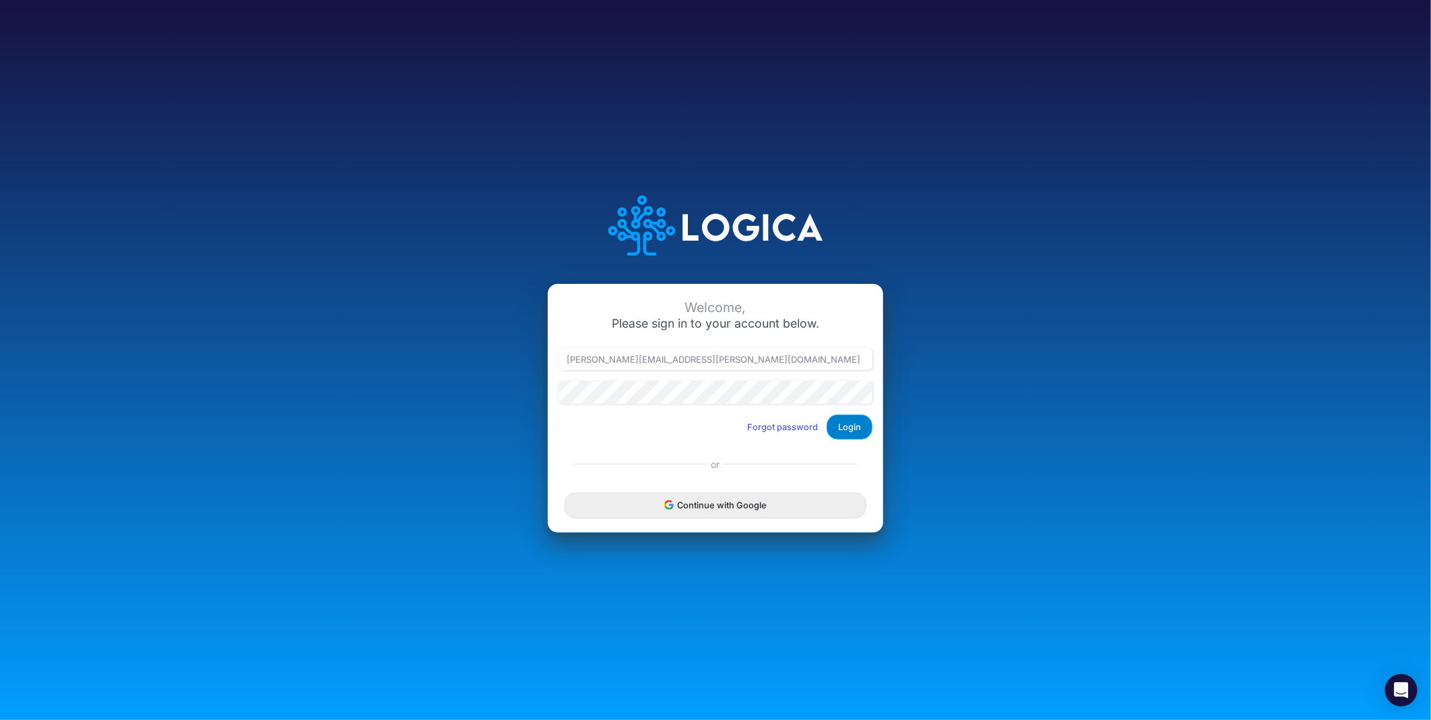
click at [850, 428] on button "Login" at bounding box center [850, 426] width 46 height 25
